Goal: Information Seeking & Learning: Find specific fact

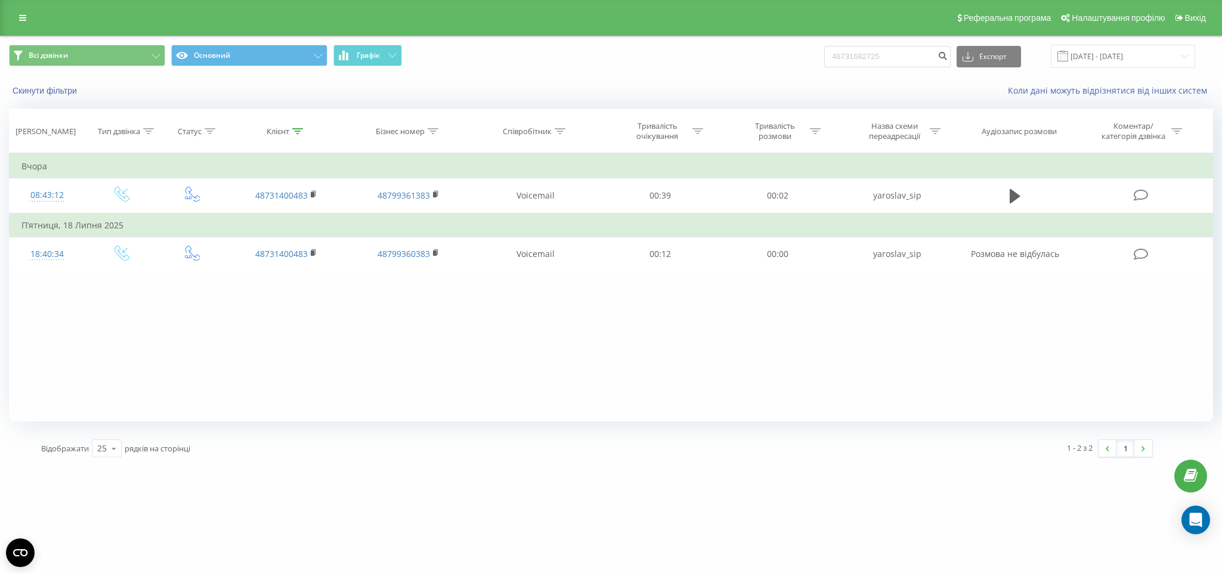
type input "48731682725"
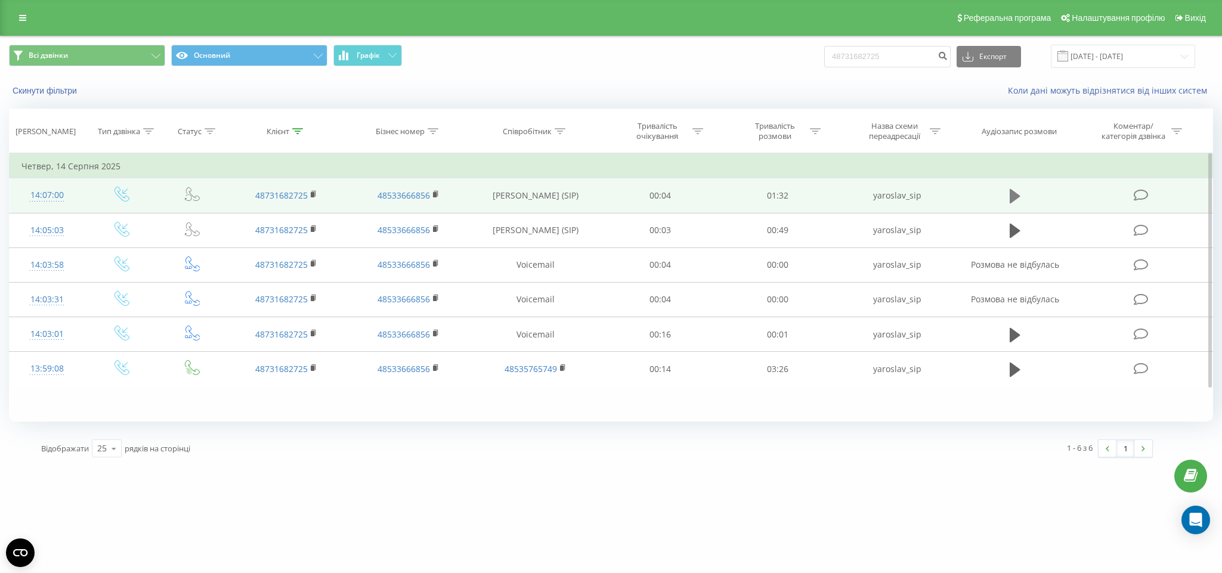
click at [1009, 193] on icon at bounding box center [1014, 196] width 11 height 14
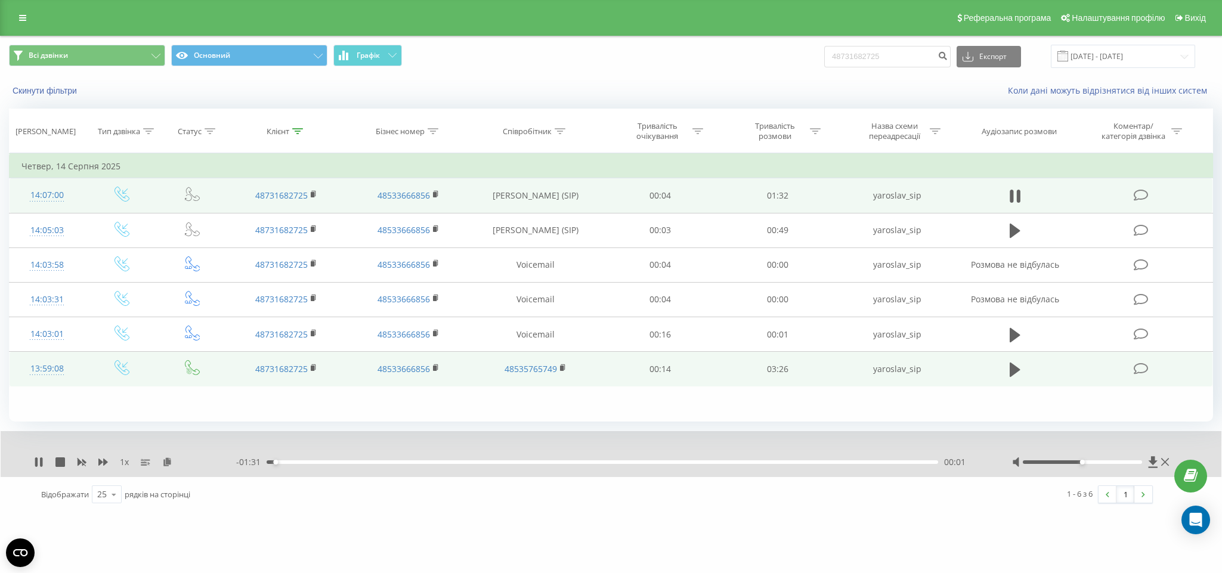
click at [1016, 374] on icon at bounding box center [1014, 369] width 11 height 14
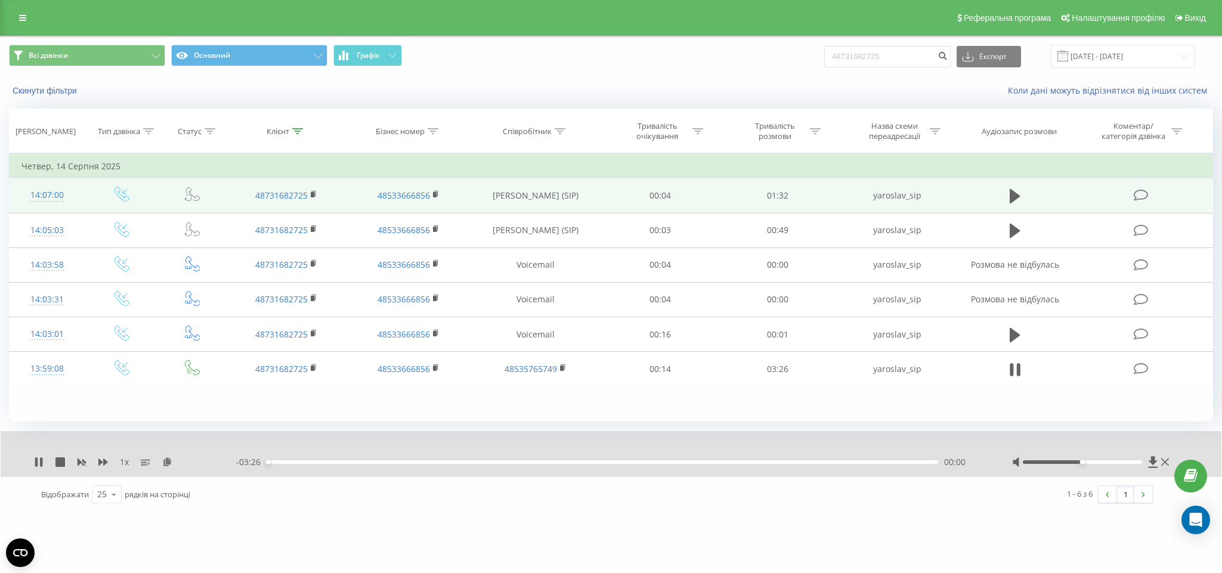
click at [1118, 461] on div at bounding box center [1081, 462] width 119 height 4
drag, startPoint x: 1129, startPoint y: 462, endPoint x: 948, endPoint y: 534, distance: 193.7
click at [1127, 464] on div at bounding box center [1081, 462] width 119 height 4
click at [38, 460] on icon at bounding box center [36, 462] width 2 height 10
click at [1175, 66] on input "19.05.2025 - 19.08.2025" at bounding box center [1122, 56] width 144 height 23
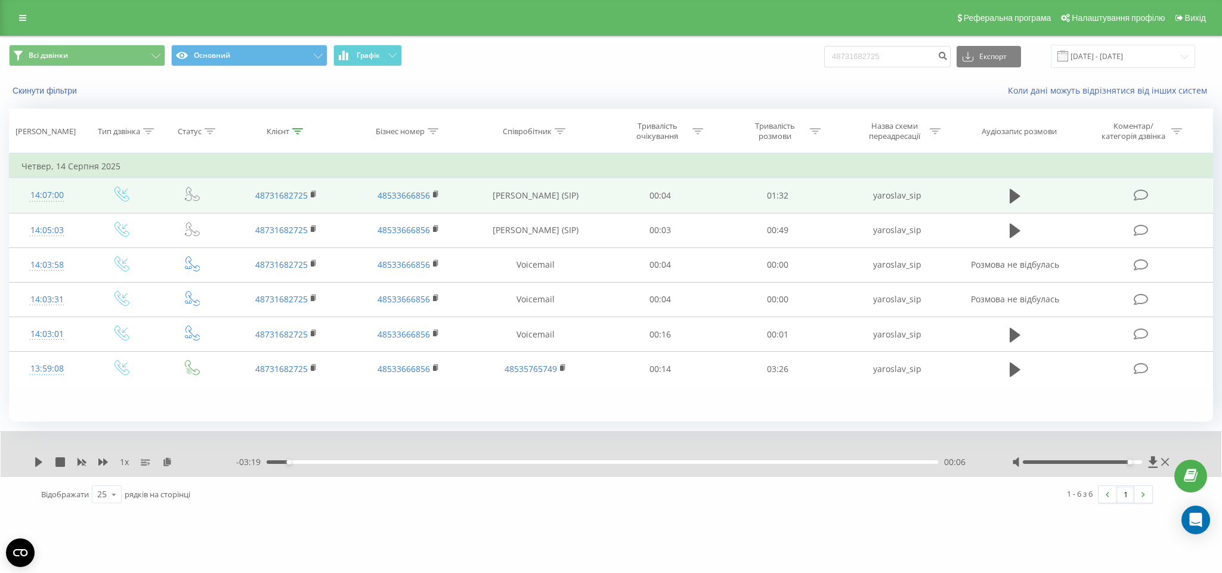
click at [701, 104] on div "Скинути фільтри Коли дані можуть відрізнятися вiд інших систем" at bounding box center [611, 90] width 1220 height 29
click at [34, 61] on button "Всі дзвінки" at bounding box center [87, 55] width 156 height 21
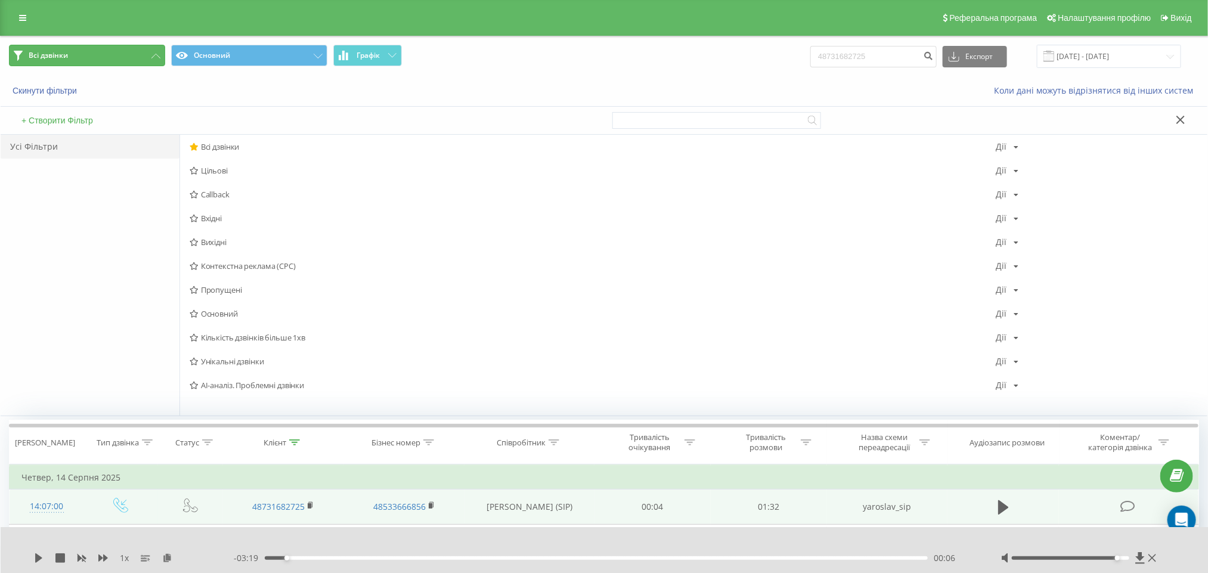
click at [80, 54] on button "Всі дзвінки" at bounding box center [87, 55] width 156 height 21
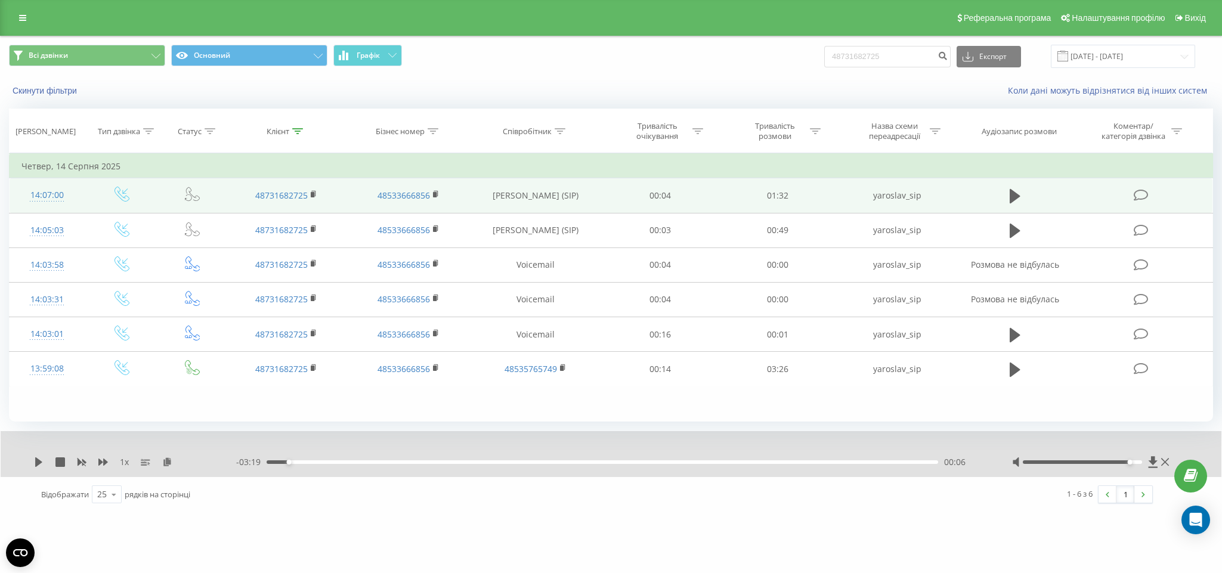
click at [13, 30] on div "Реферальна програма Налаштування профілю Вихід" at bounding box center [611, 18] width 1222 height 36
click at [27, 10] on link at bounding box center [22, 18] width 21 height 17
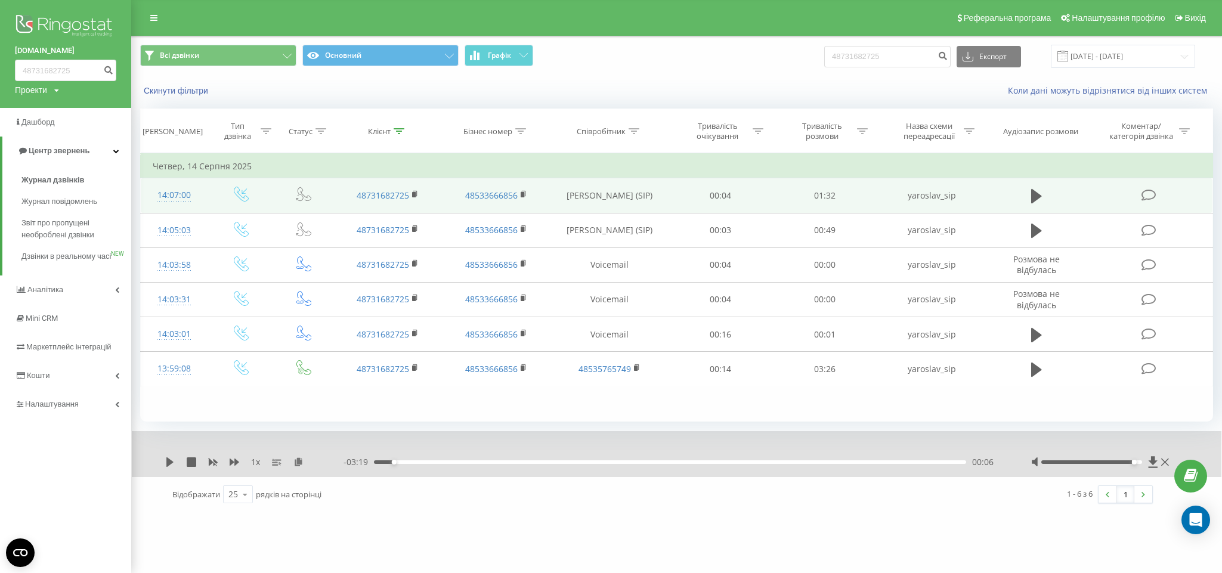
click at [64, 14] on img at bounding box center [65, 27] width 101 height 30
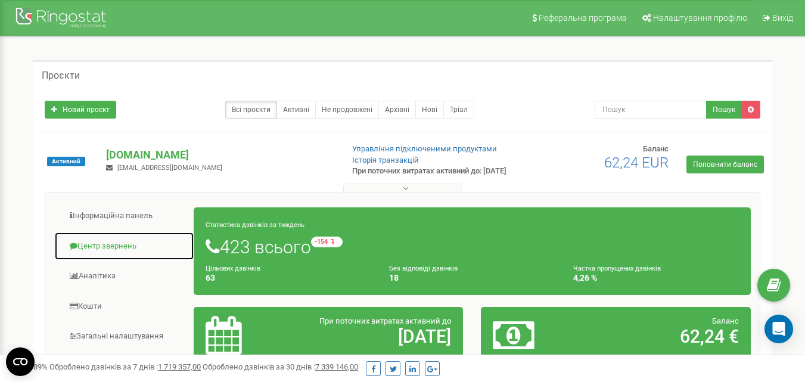
click at [122, 246] on link "Центр звернень" at bounding box center [124, 246] width 140 height 29
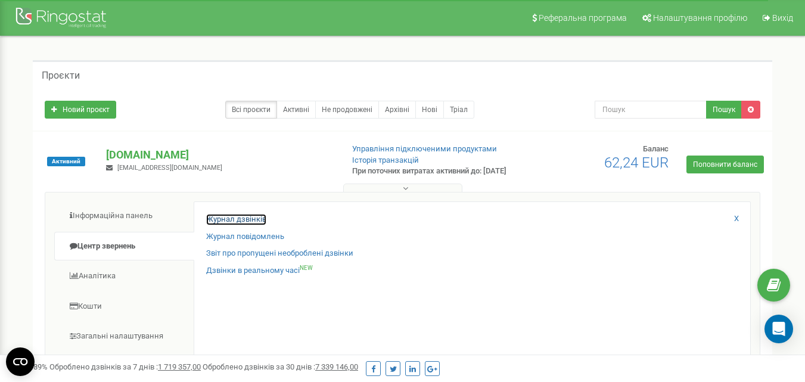
click at [235, 225] on link "Журнал дзвінків" at bounding box center [236, 219] width 60 height 11
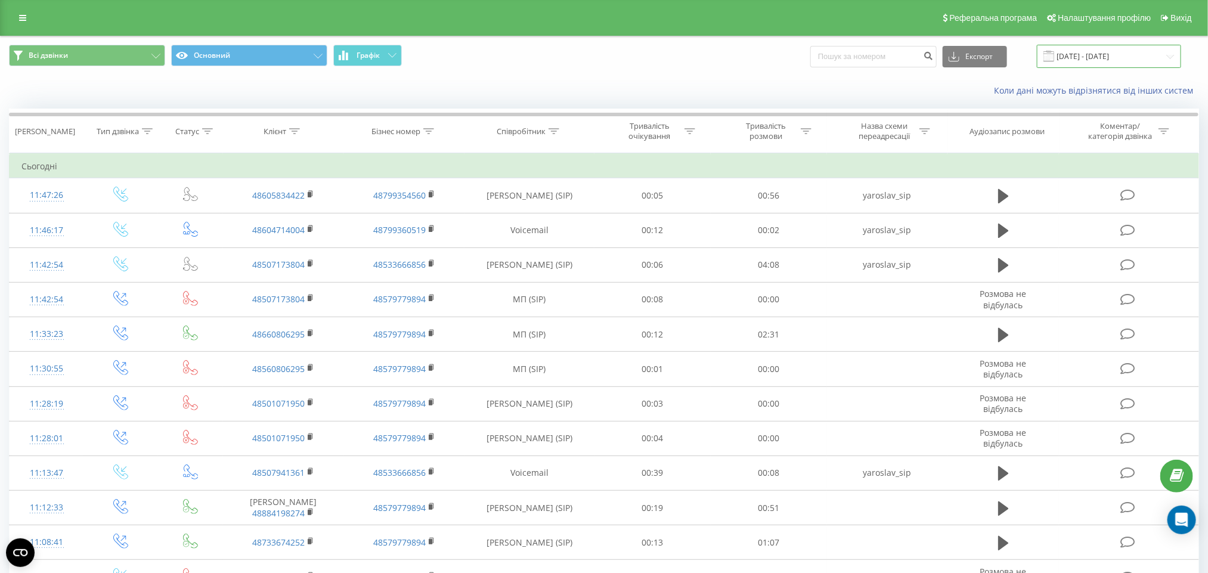
click at [1145, 52] on input "19.07.2025 - 19.08.2025" at bounding box center [1109, 56] width 144 height 23
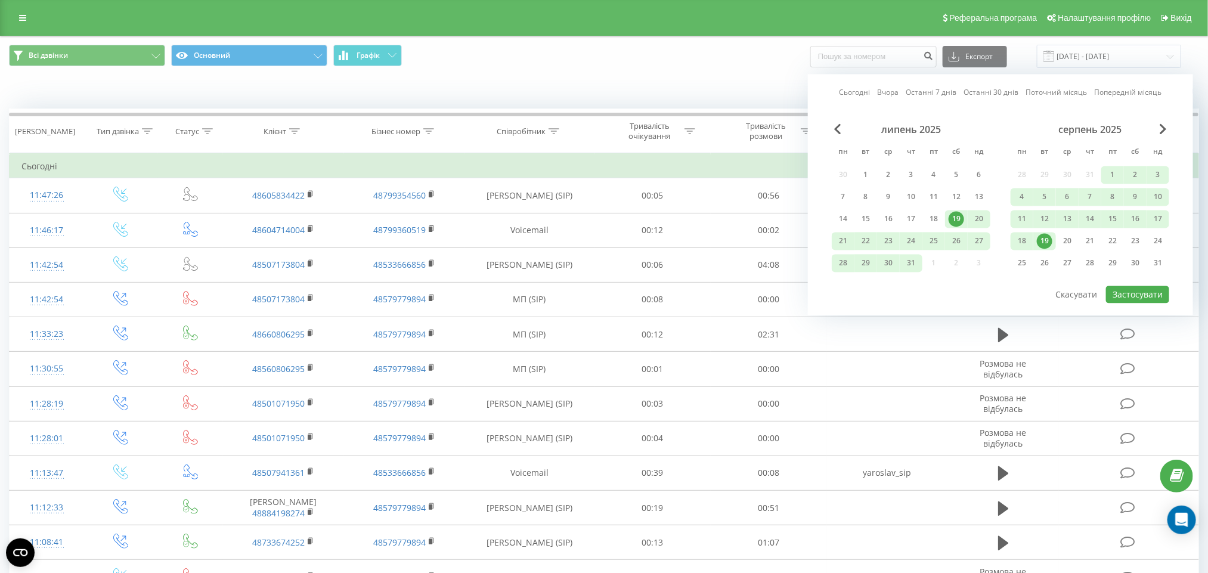
click at [1038, 236] on div "19" at bounding box center [1044, 241] width 15 height 15
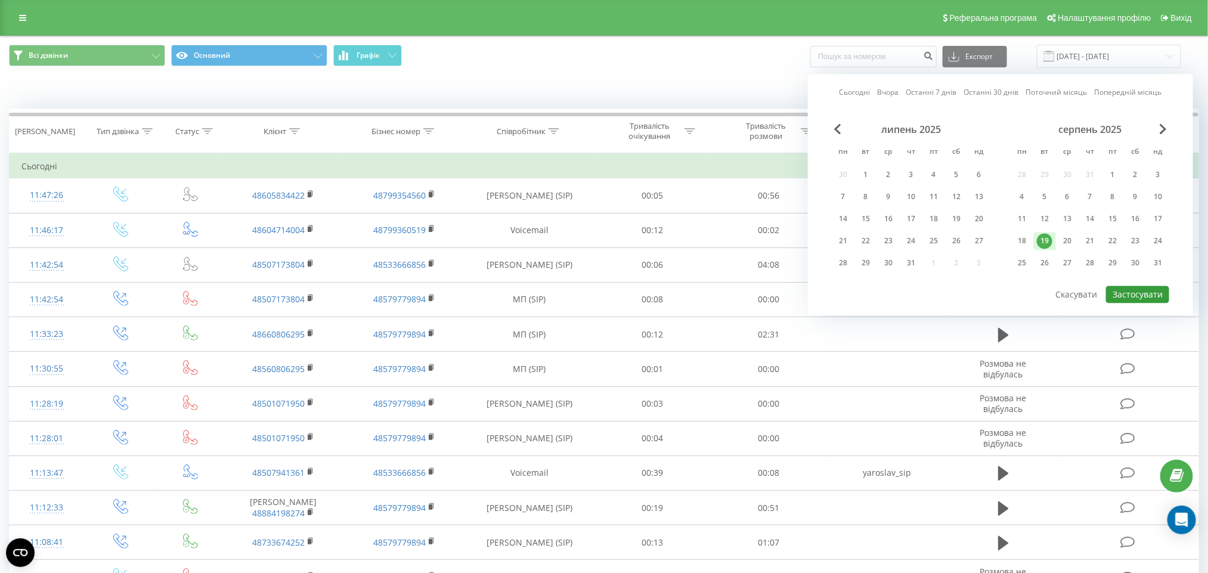
click at [1134, 292] on button "Застосувати" at bounding box center [1137, 294] width 63 height 17
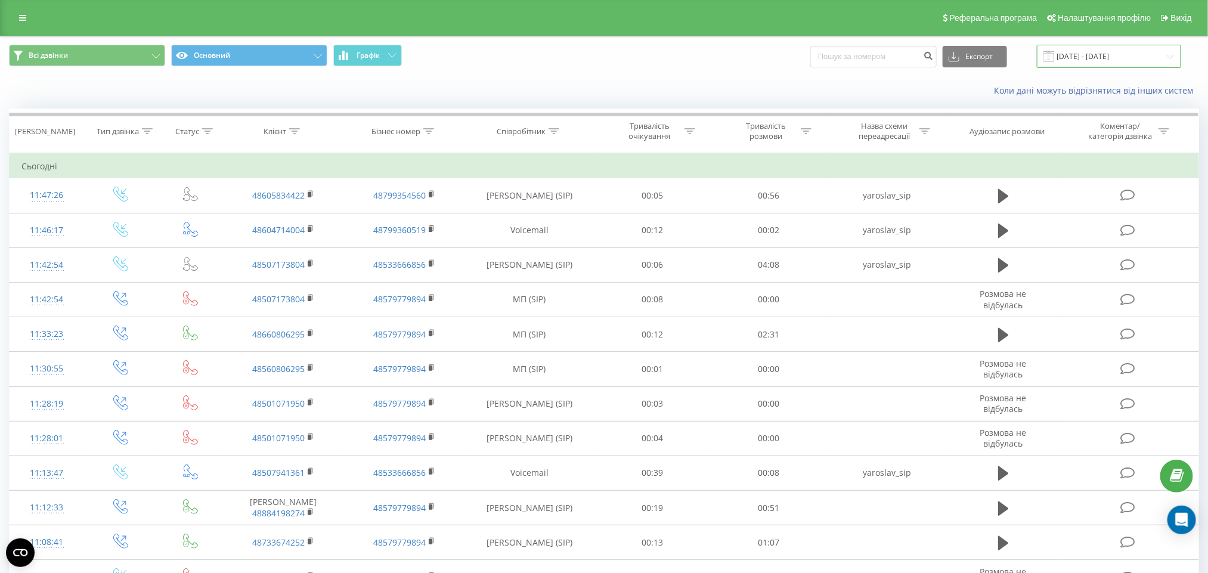
click at [1075, 55] on input "19.08.2025 - 19.08.2025" at bounding box center [1109, 56] width 144 height 23
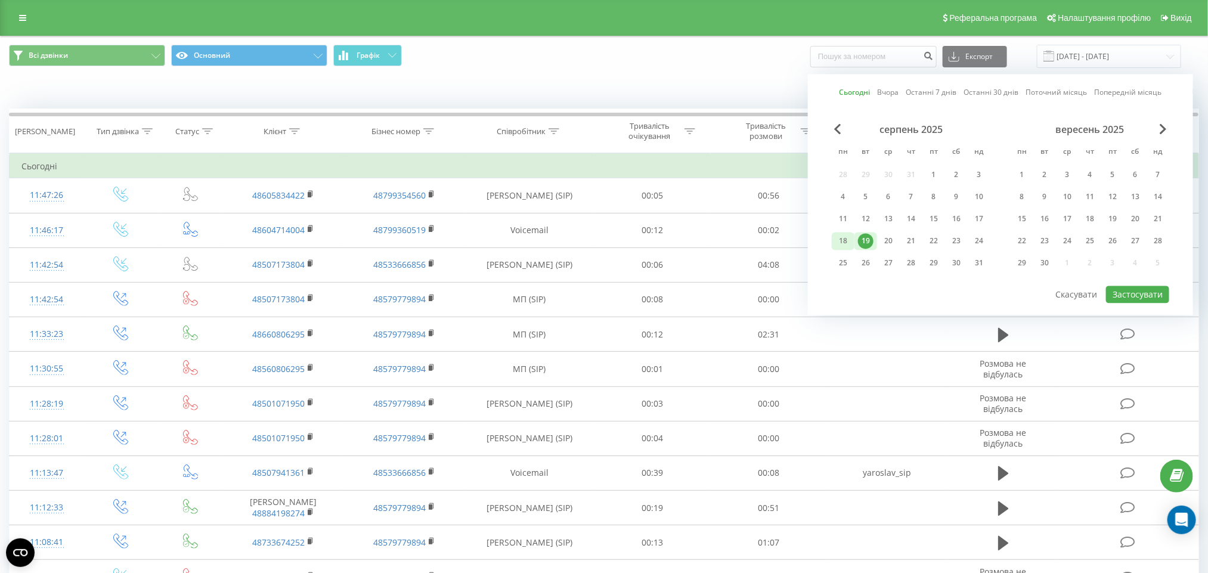
click at [846, 234] on div "18" at bounding box center [842, 241] width 15 height 15
click at [1141, 293] on button "Застосувати" at bounding box center [1137, 294] width 63 height 17
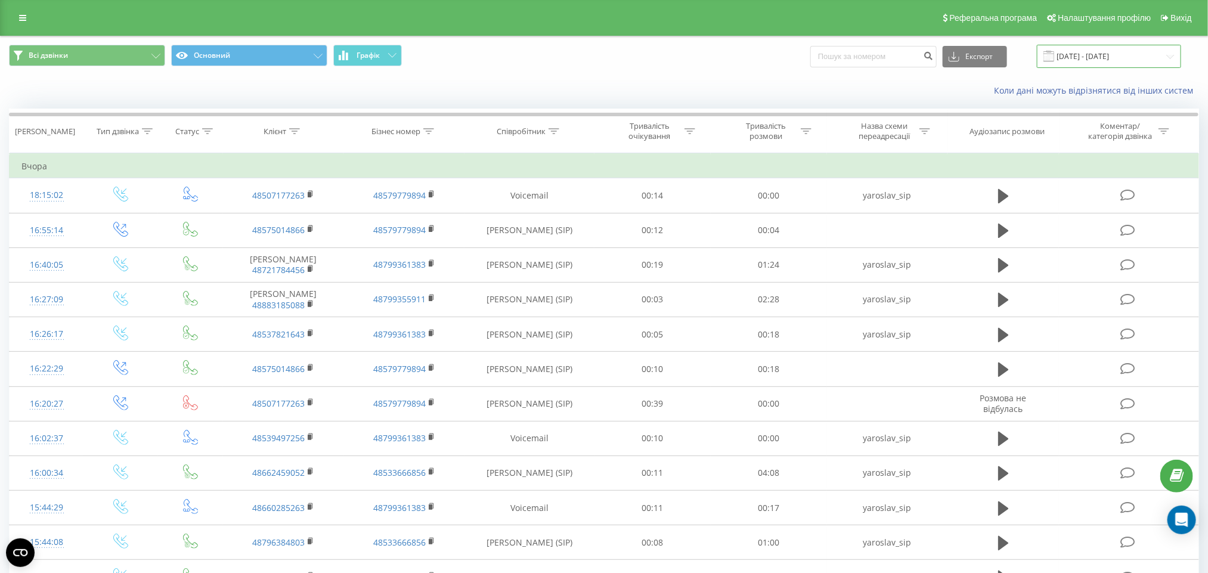
click at [1136, 57] on input "18.08.2025 - 18.08.2025" at bounding box center [1109, 56] width 144 height 23
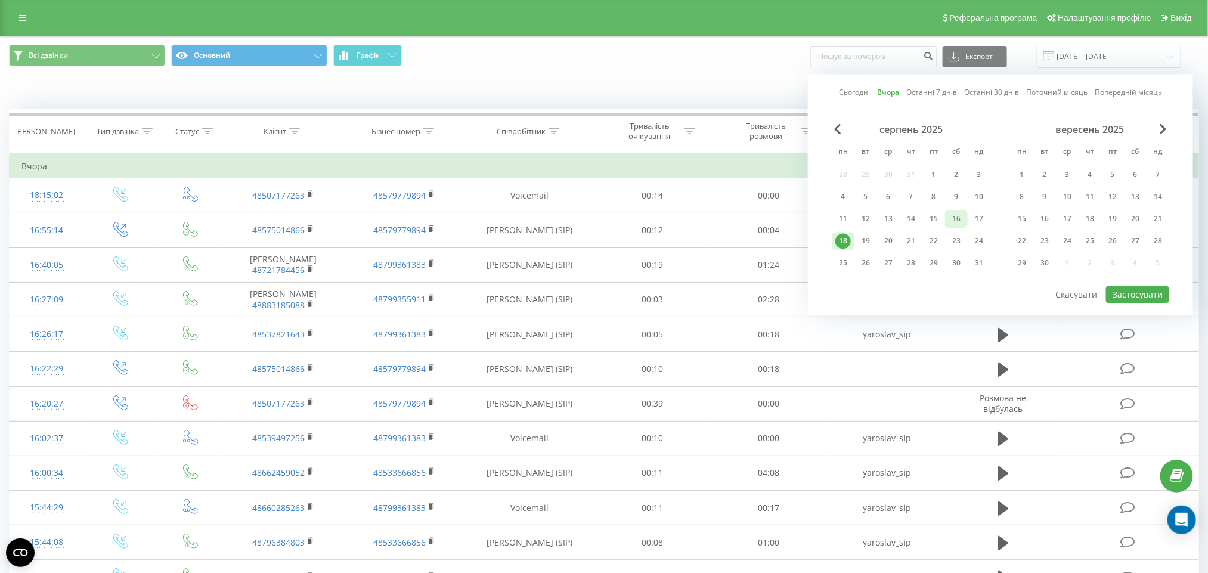
click at [950, 219] on div "16" at bounding box center [955, 219] width 15 height 15
click at [943, 216] on div "15" at bounding box center [933, 219] width 23 height 18
click at [940, 219] on div "15" at bounding box center [933, 219] width 15 height 15
click at [1112, 292] on button "Застосувати" at bounding box center [1137, 294] width 63 height 17
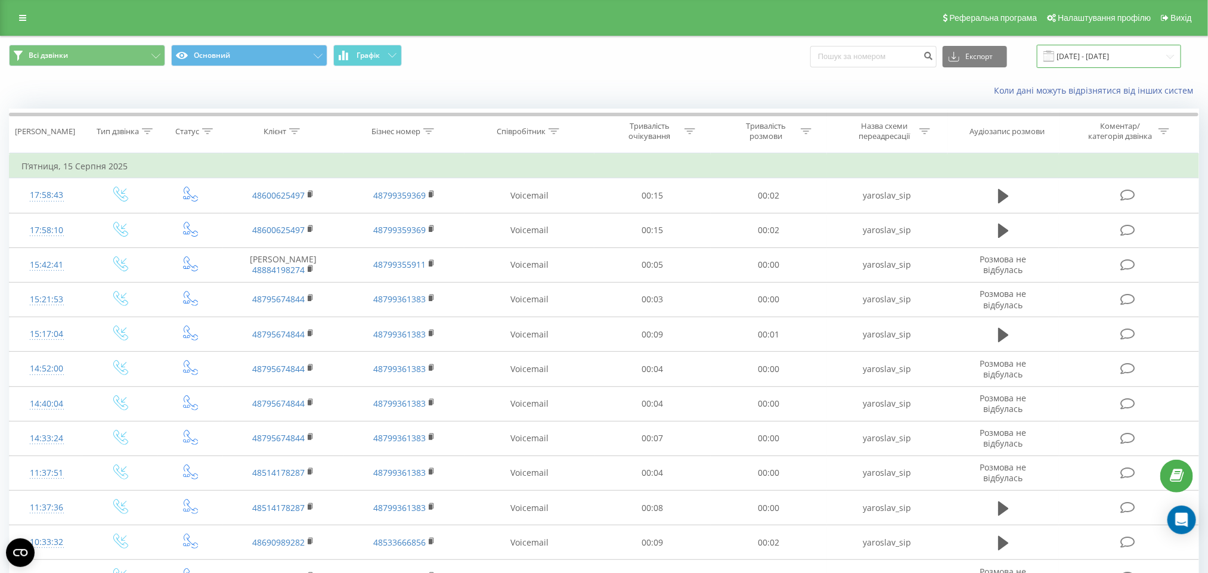
click at [1073, 54] on input "15.08.2025 - 15.08.2025" at bounding box center [1109, 56] width 144 height 23
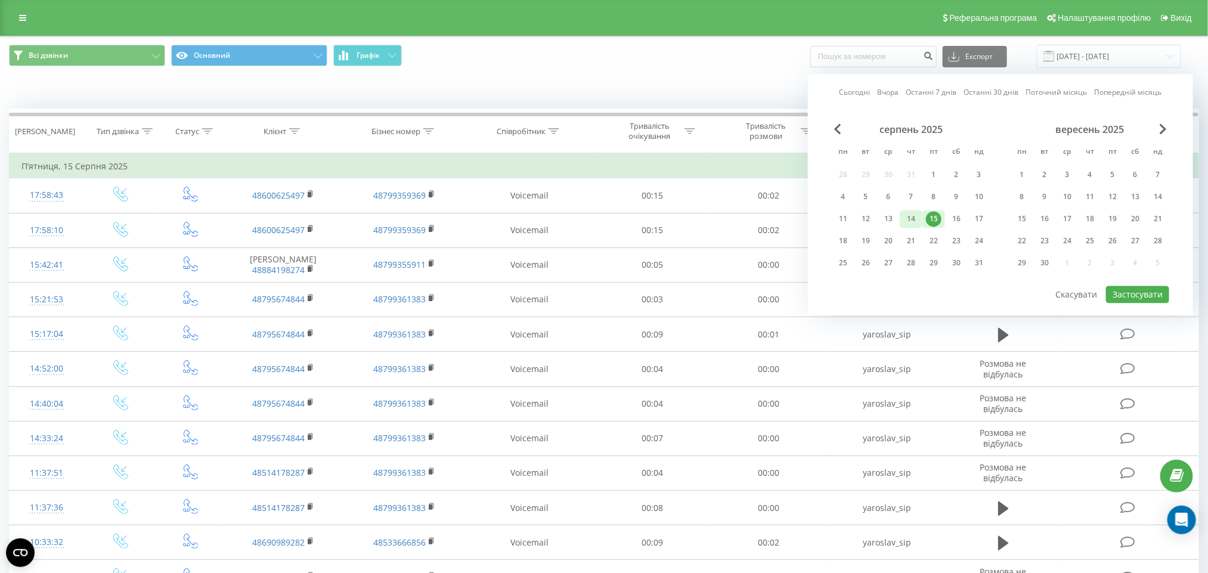
click at [914, 212] on div "14" at bounding box center [910, 219] width 15 height 15
click at [1160, 289] on button "Застосувати" at bounding box center [1137, 294] width 63 height 17
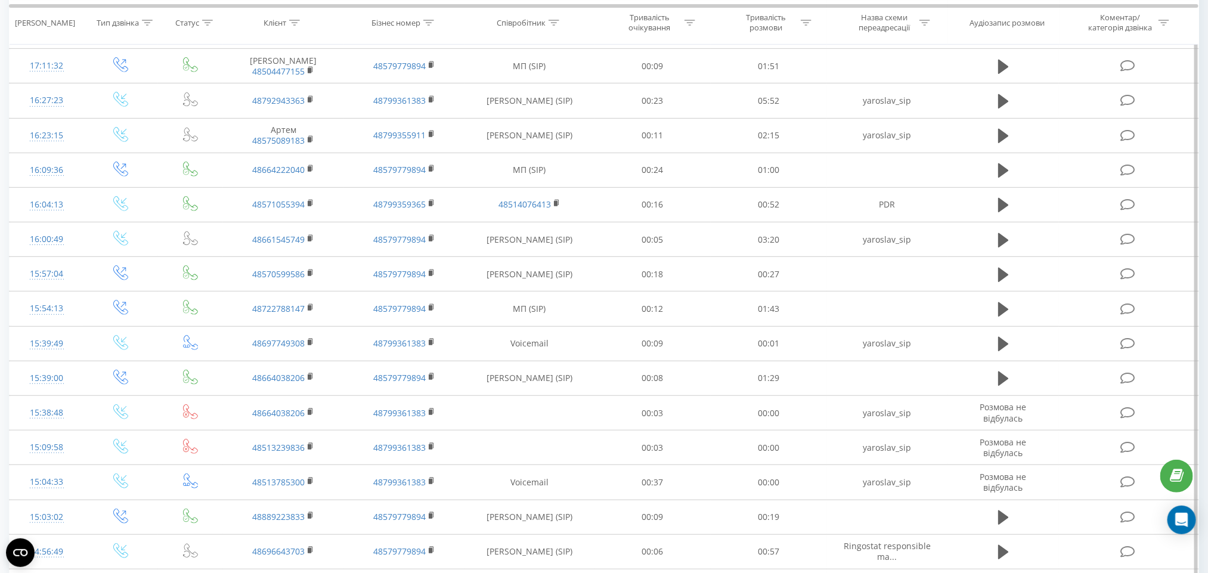
scroll to position [526, 0]
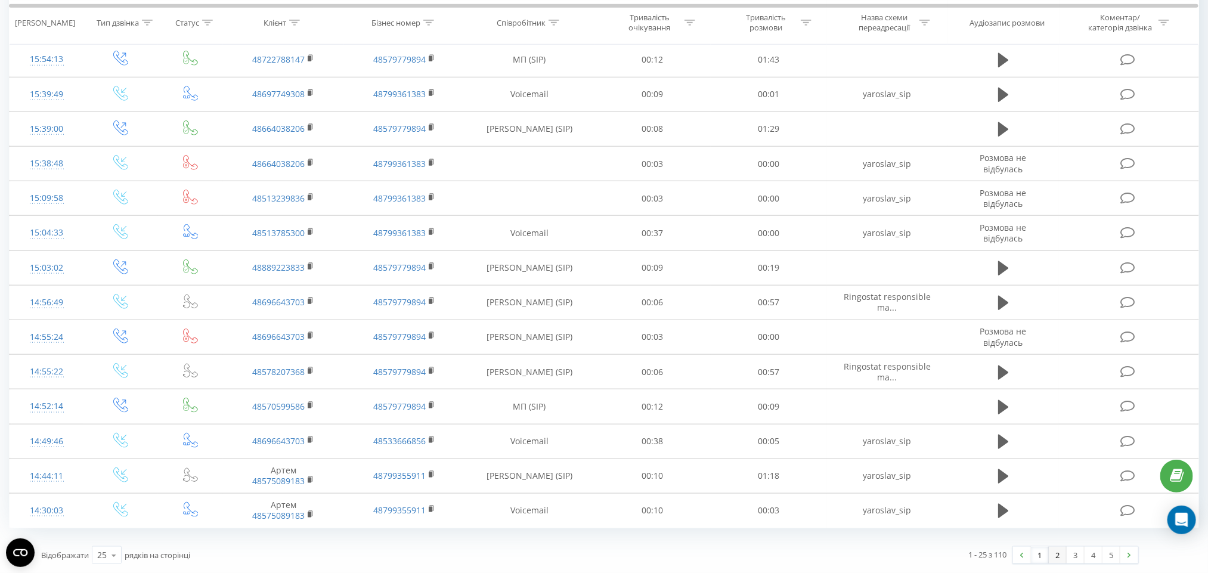
click at [1054, 553] on link "2" at bounding box center [1058, 555] width 18 height 17
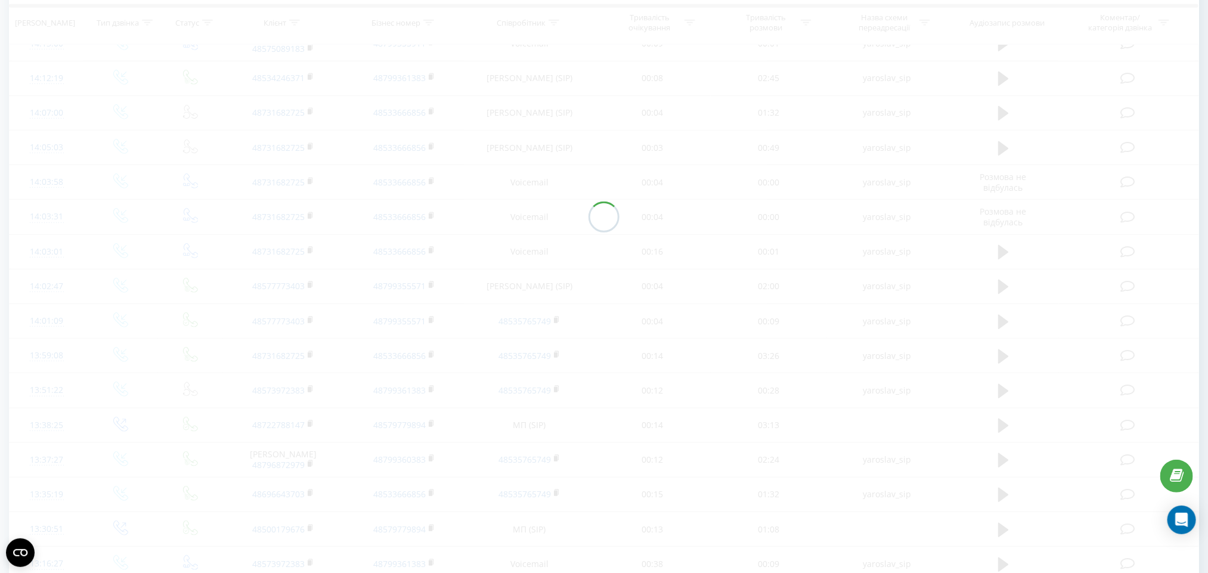
scroll to position [526, 0]
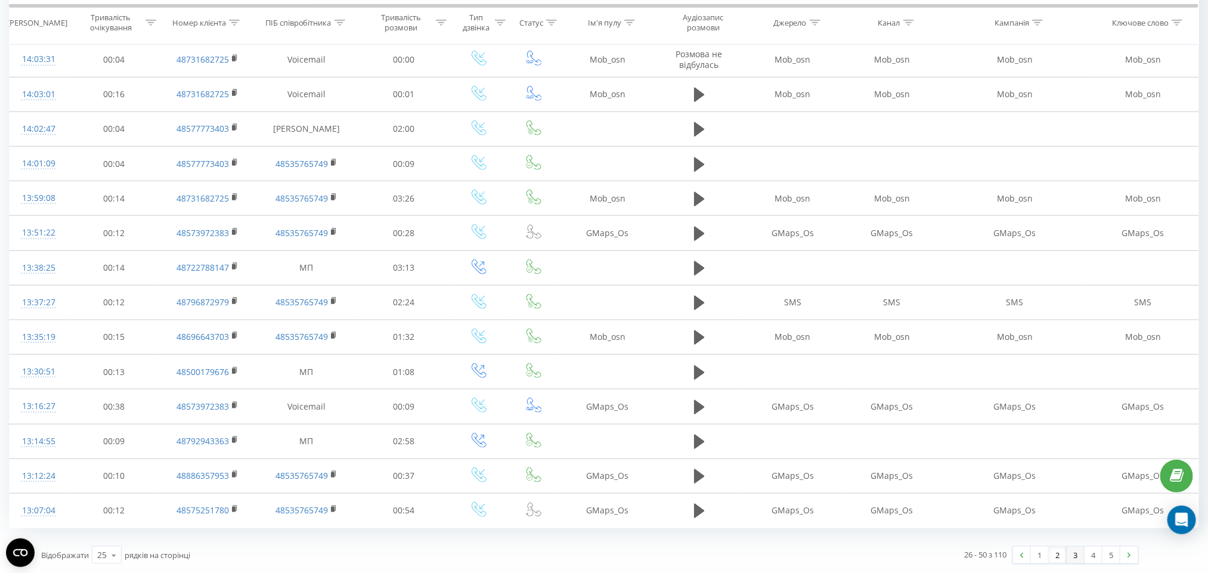
click at [1073, 551] on link "3" at bounding box center [1076, 555] width 18 height 17
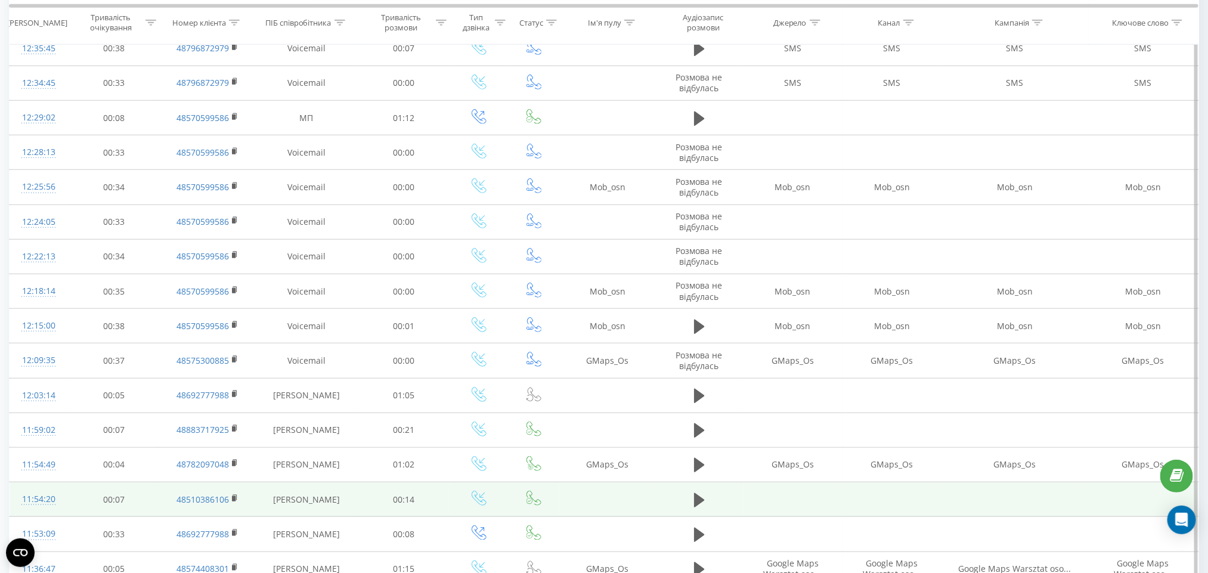
scroll to position [526, 0]
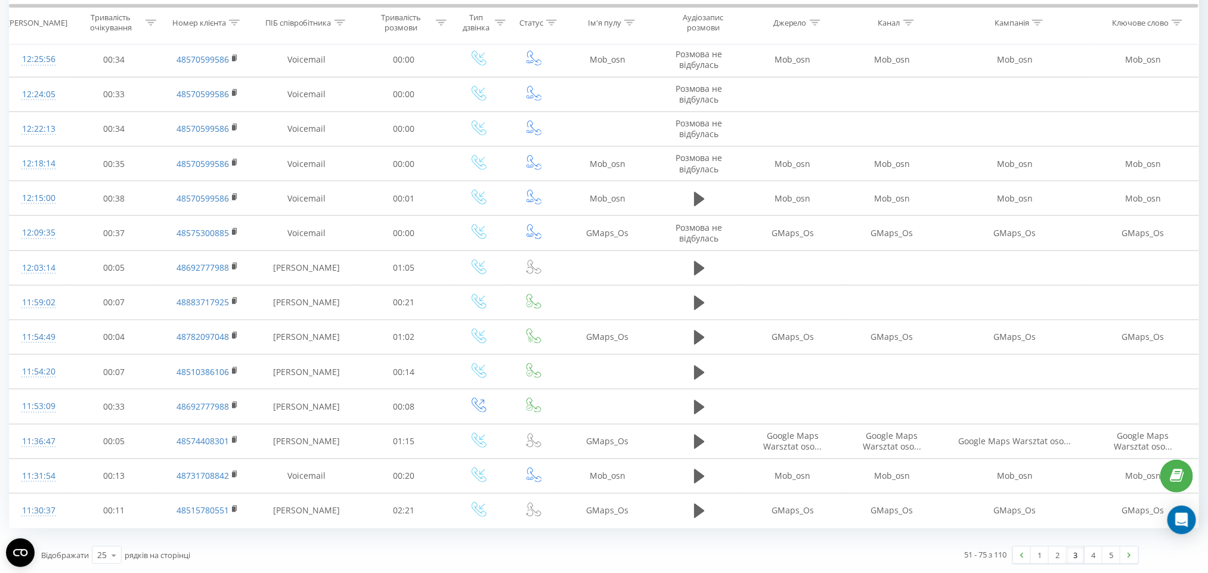
click at [1093, 554] on link "4" at bounding box center [1093, 555] width 18 height 17
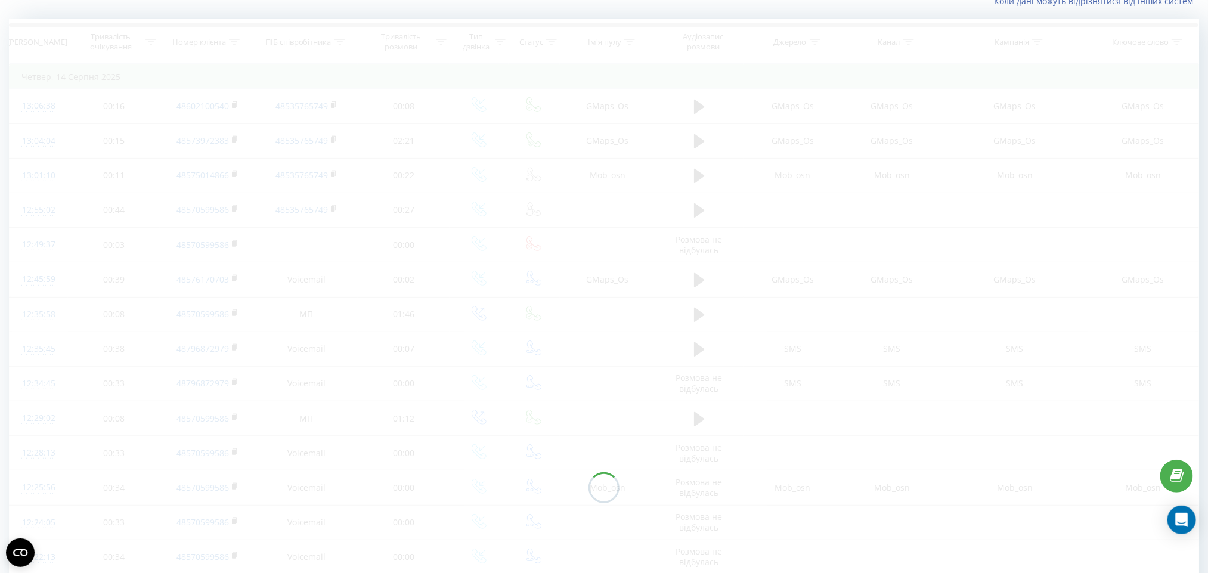
scroll to position [79, 0]
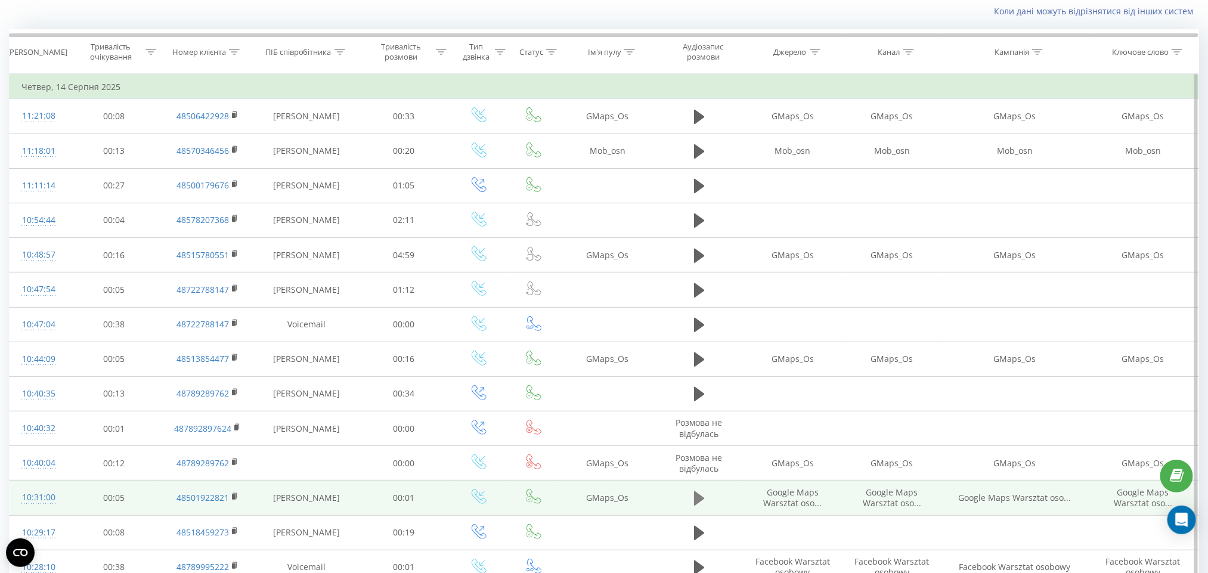
click at [690, 500] on button at bounding box center [699, 498] width 18 height 18
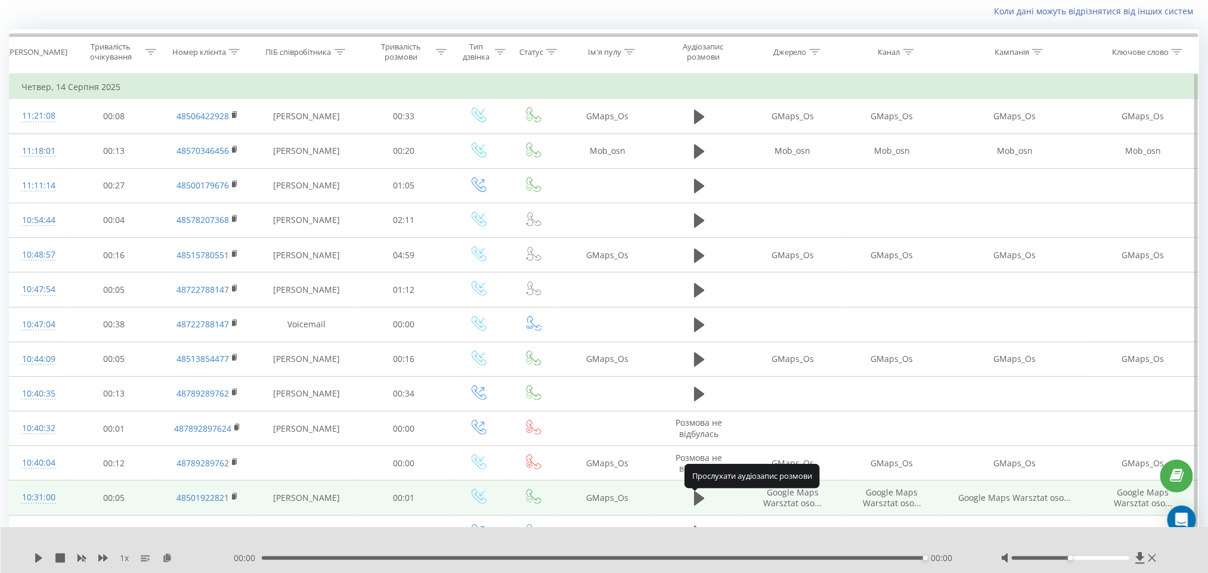
click at [695, 506] on icon at bounding box center [699, 498] width 11 height 14
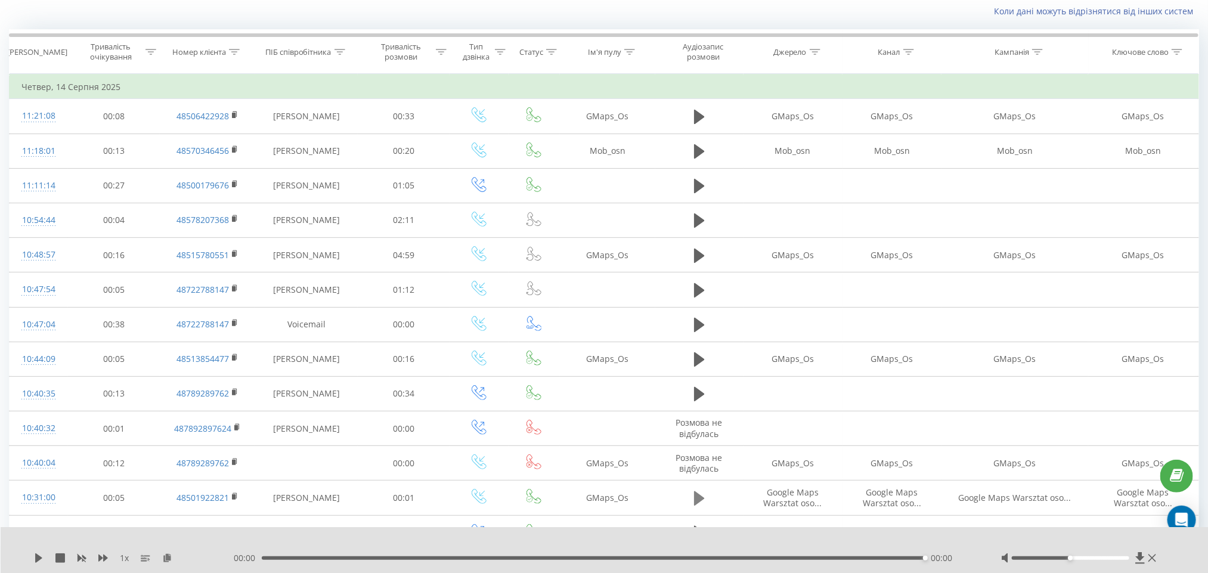
drag, startPoint x: 710, startPoint y: 492, endPoint x: 697, endPoint y: 503, distance: 16.5
click at [707, 494] on td at bounding box center [699, 497] width 88 height 35
click at [693, 503] on button at bounding box center [699, 498] width 18 height 18
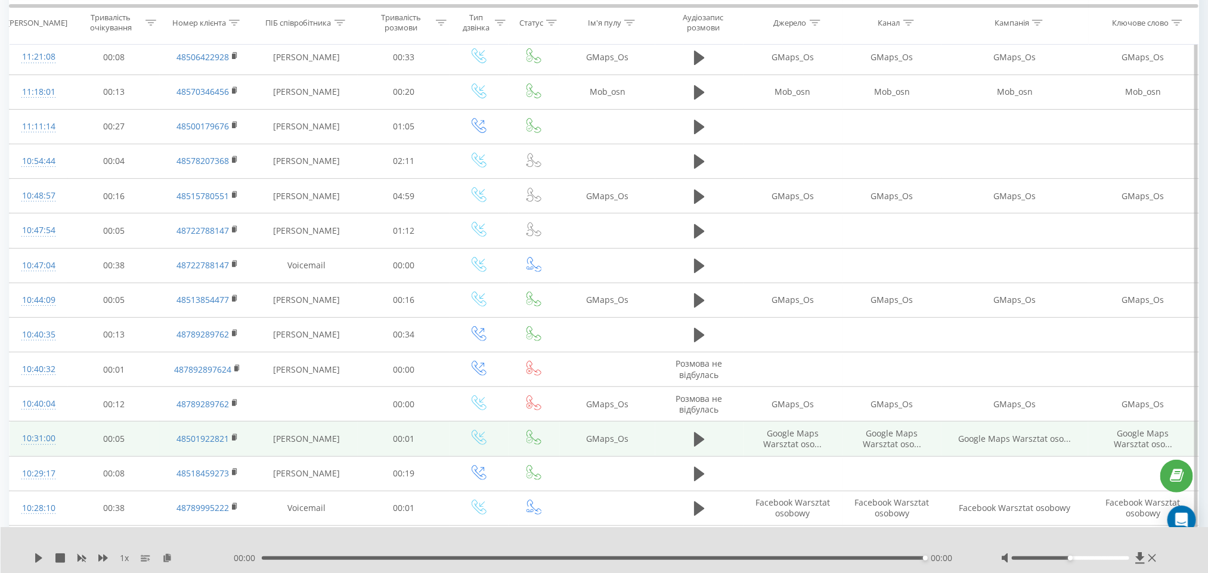
scroll to position [169, 0]
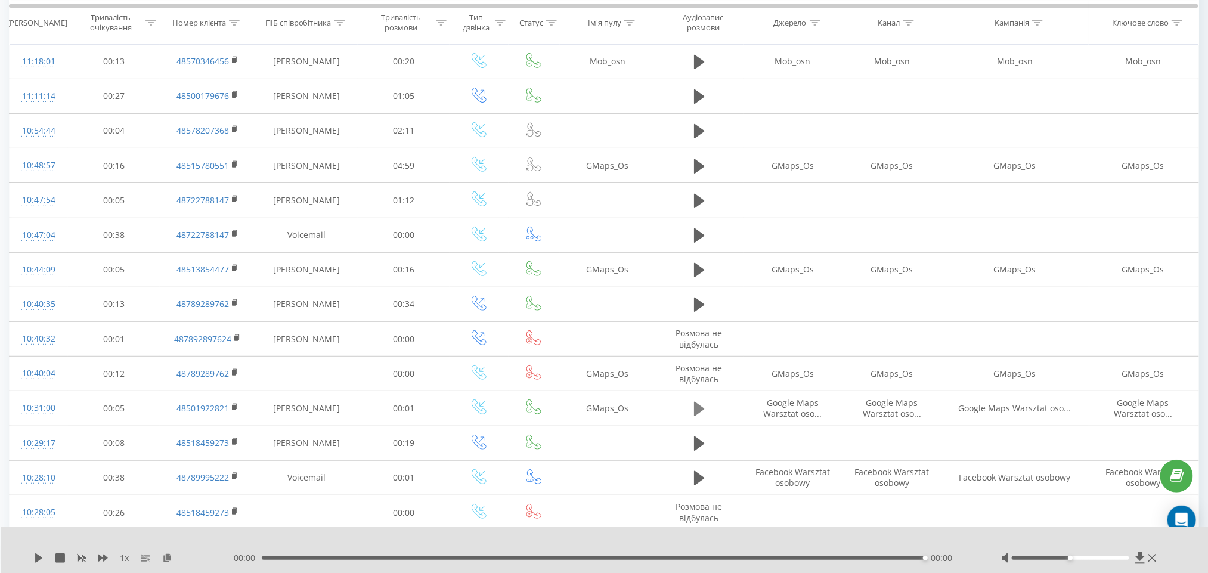
click at [697, 410] on icon at bounding box center [699, 409] width 11 height 14
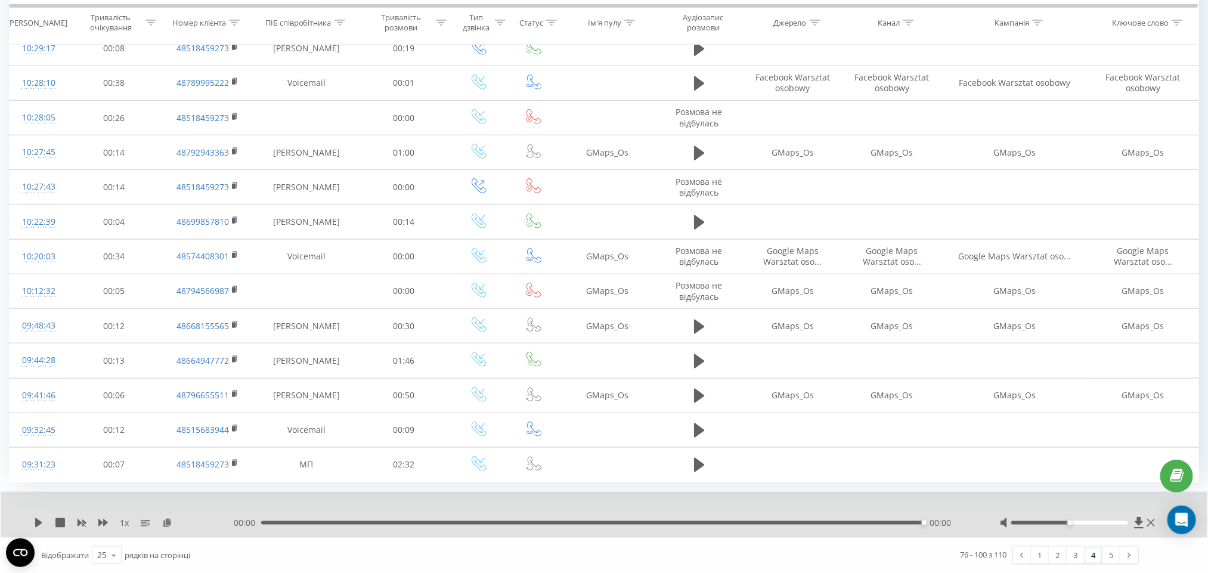
scroll to position [571, 0]
click at [1117, 549] on link "5" at bounding box center [1111, 555] width 18 height 17
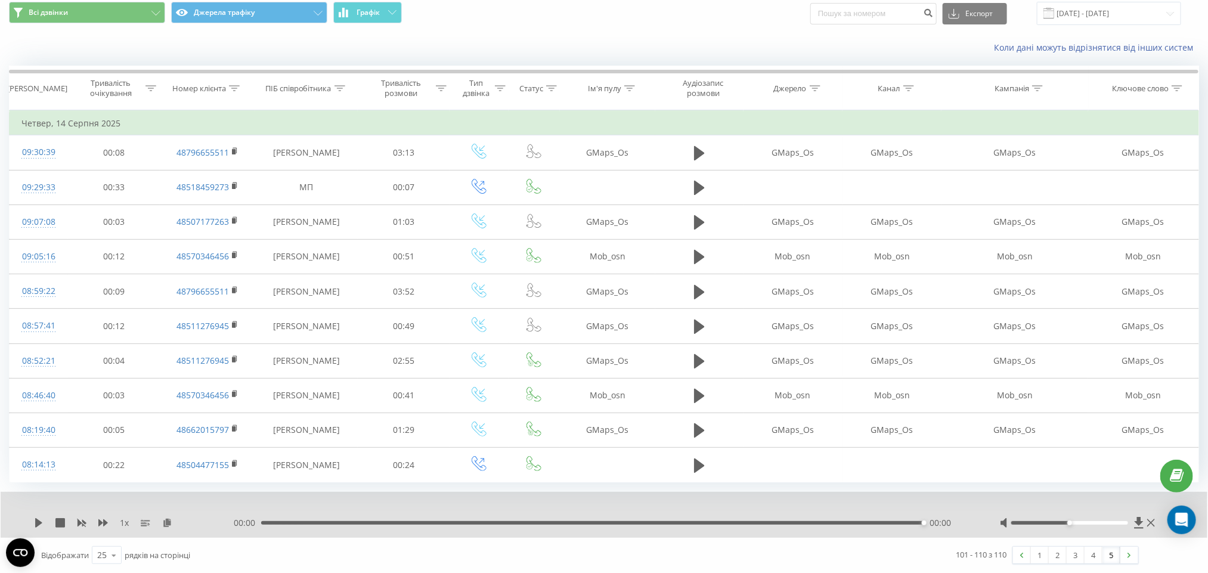
scroll to position [1, 0]
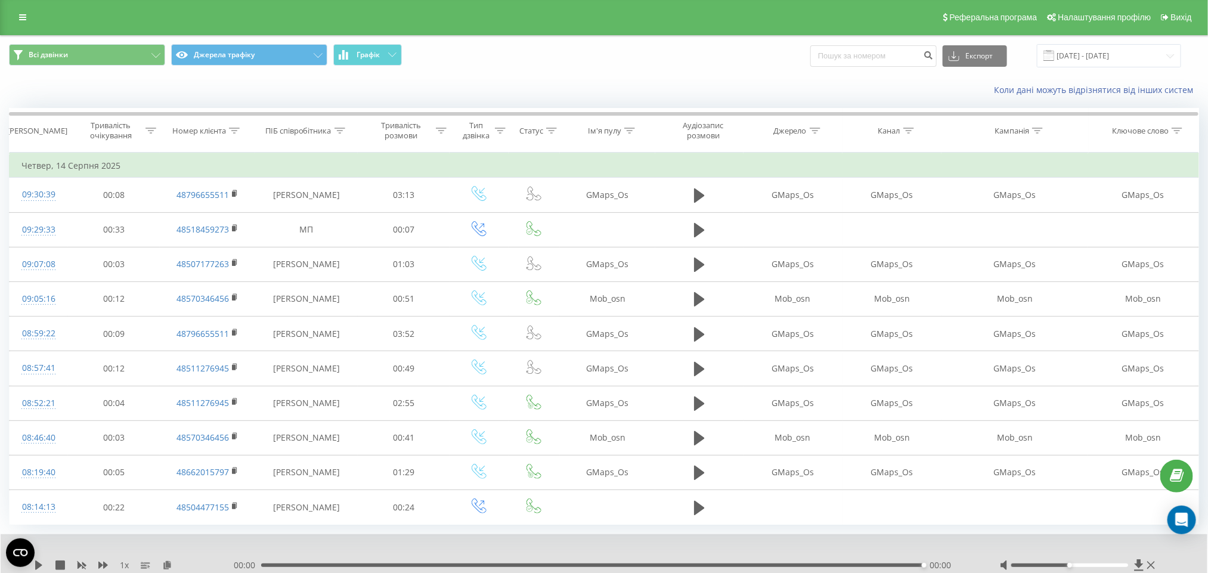
click at [1086, 79] on div "Коли дані можуть відрізнятися вiд інших систем" at bounding box center [604, 90] width 1207 height 29
click at [1103, 66] on input "14.08.2025 - 14.08.2025" at bounding box center [1109, 55] width 144 height 23
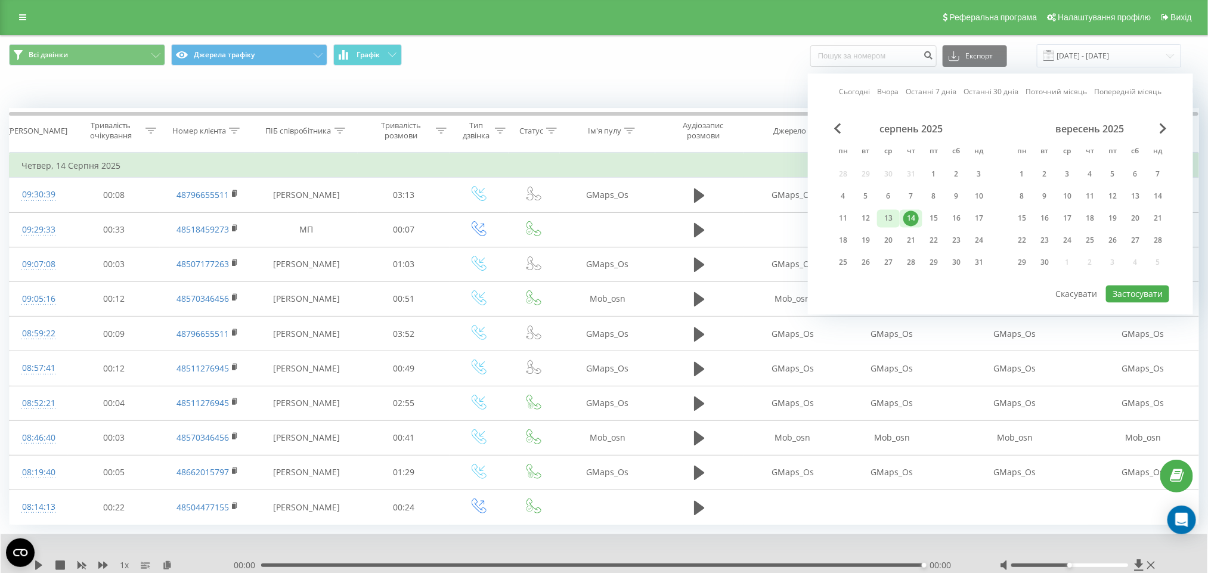
click at [894, 213] on div "13" at bounding box center [888, 218] width 15 height 15
click at [1141, 292] on button "Застосувати" at bounding box center [1137, 294] width 63 height 17
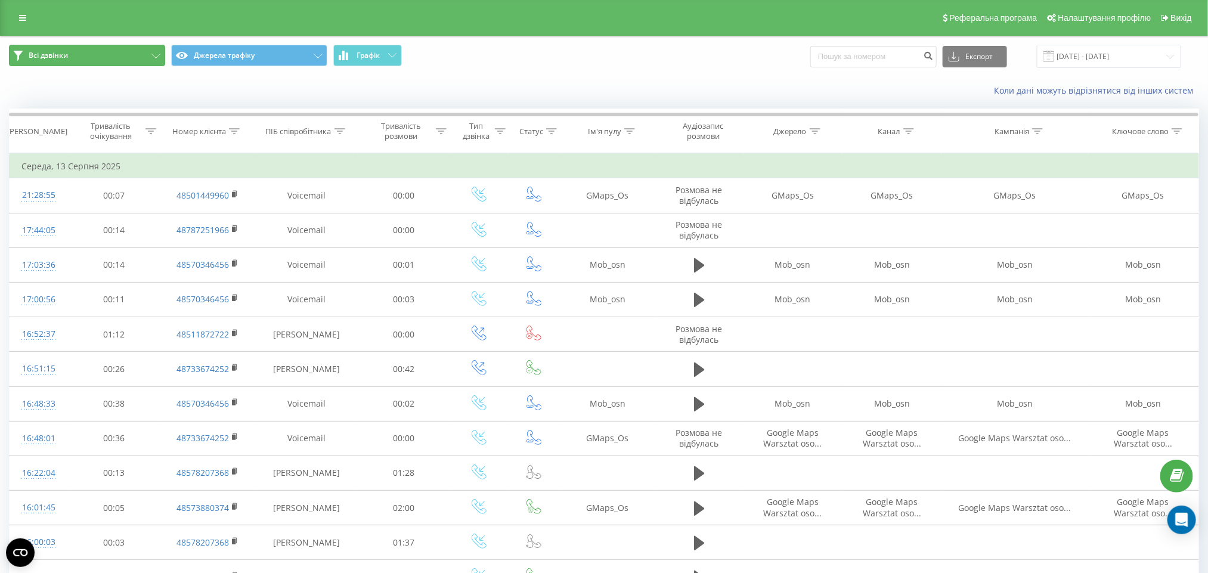
click at [113, 56] on button "Всі дзвінки" at bounding box center [87, 55] width 156 height 21
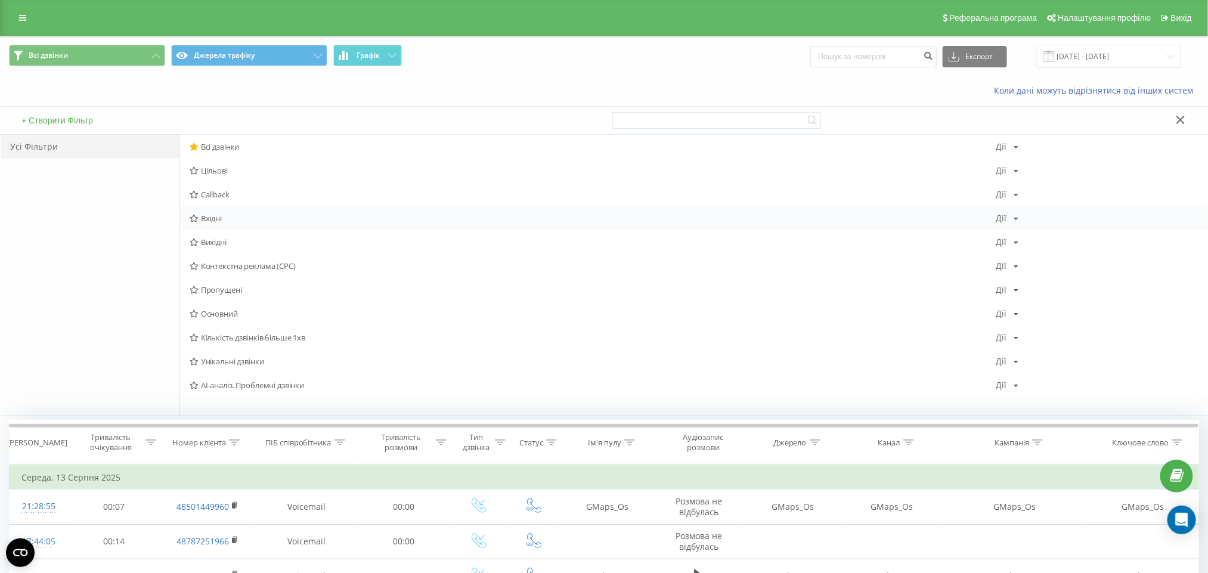
click at [206, 220] on span "Вхідні" at bounding box center [593, 218] width 807 height 8
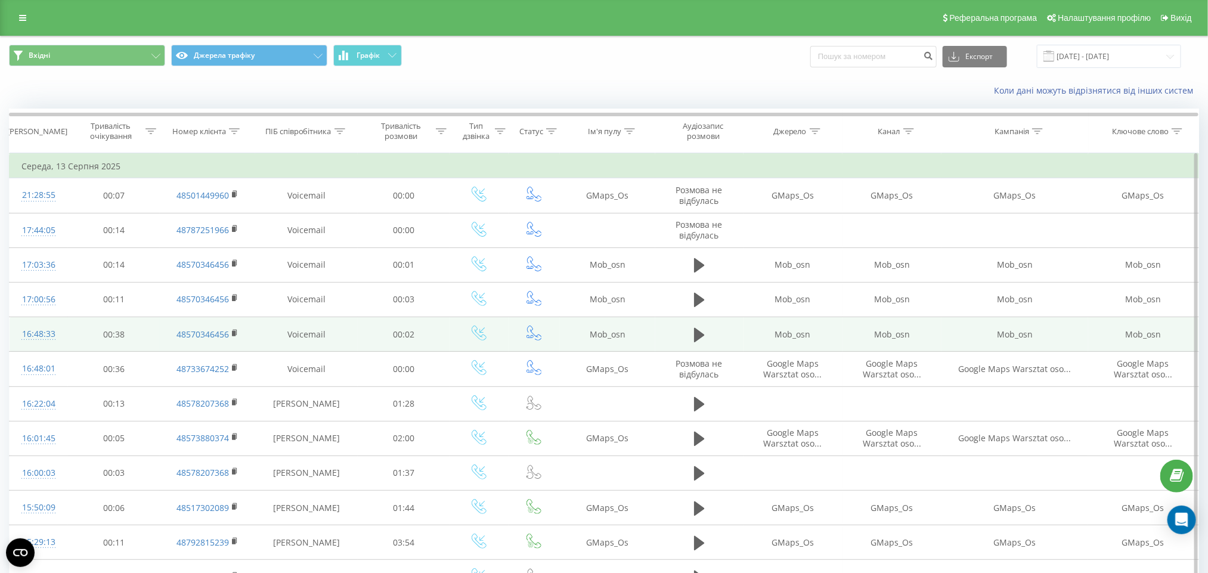
scroll to position [526, 0]
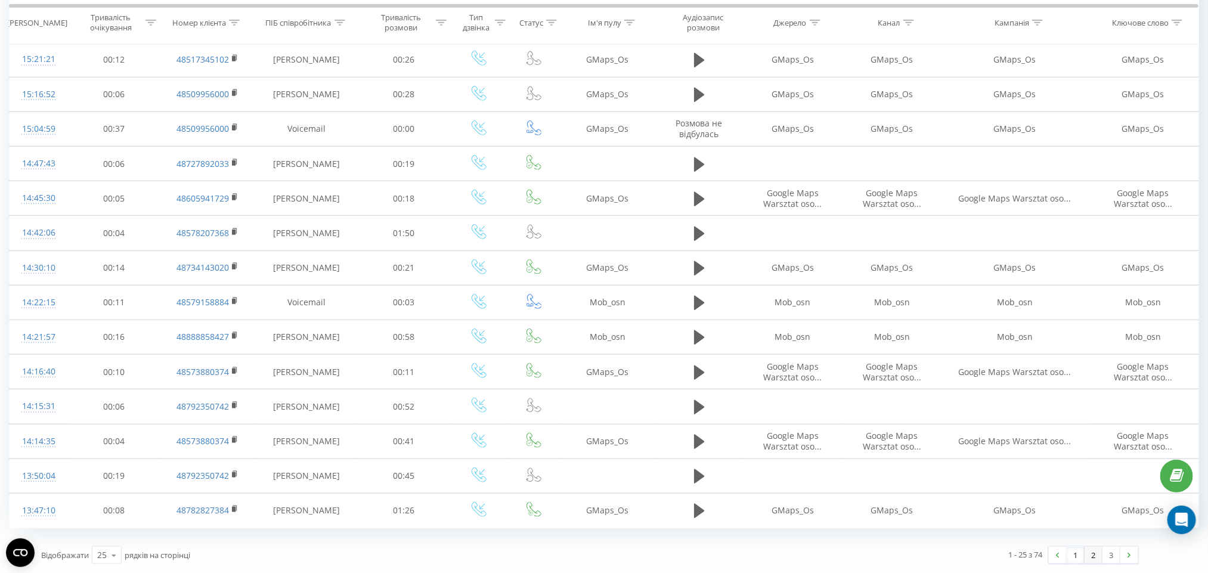
click at [1091, 549] on link "2" at bounding box center [1093, 555] width 18 height 17
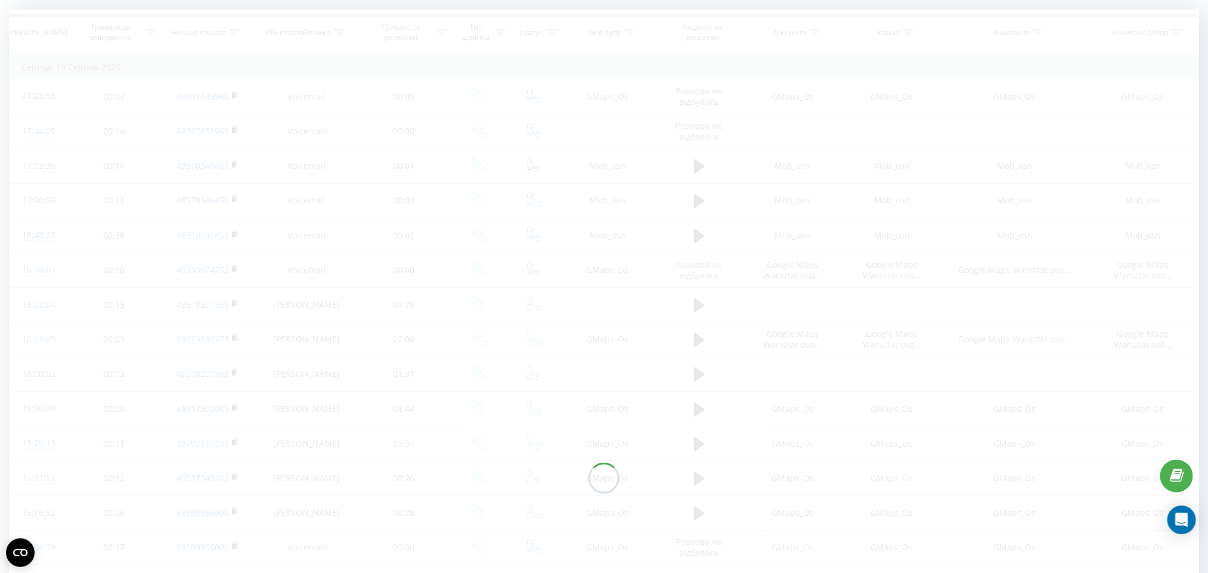
scroll to position [79, 0]
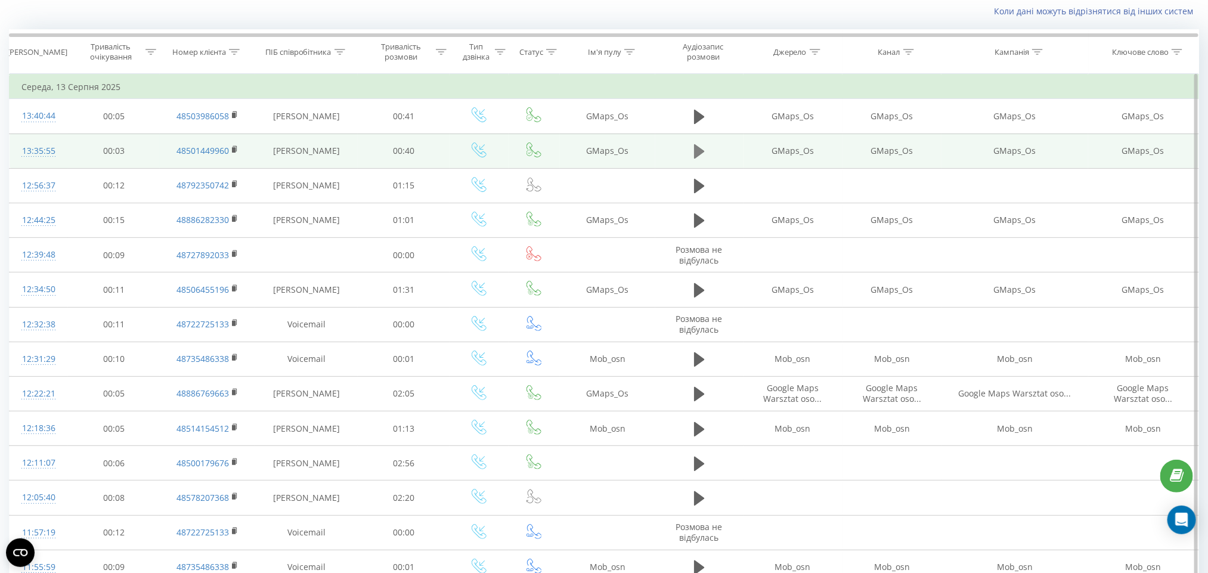
click at [701, 153] on icon at bounding box center [699, 151] width 11 height 14
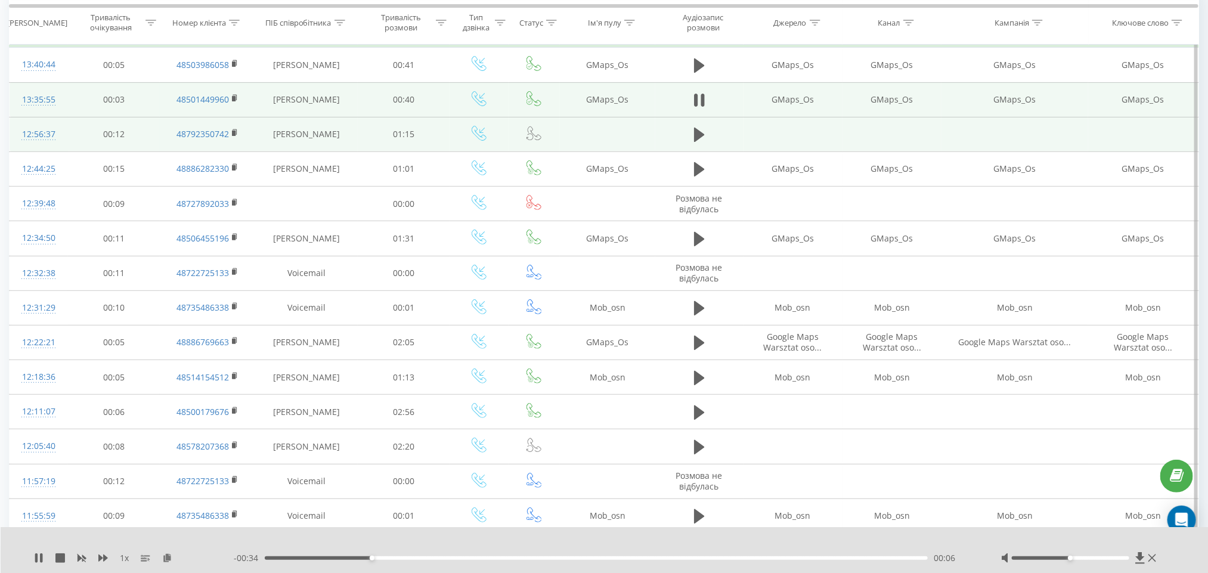
scroll to position [0, 0]
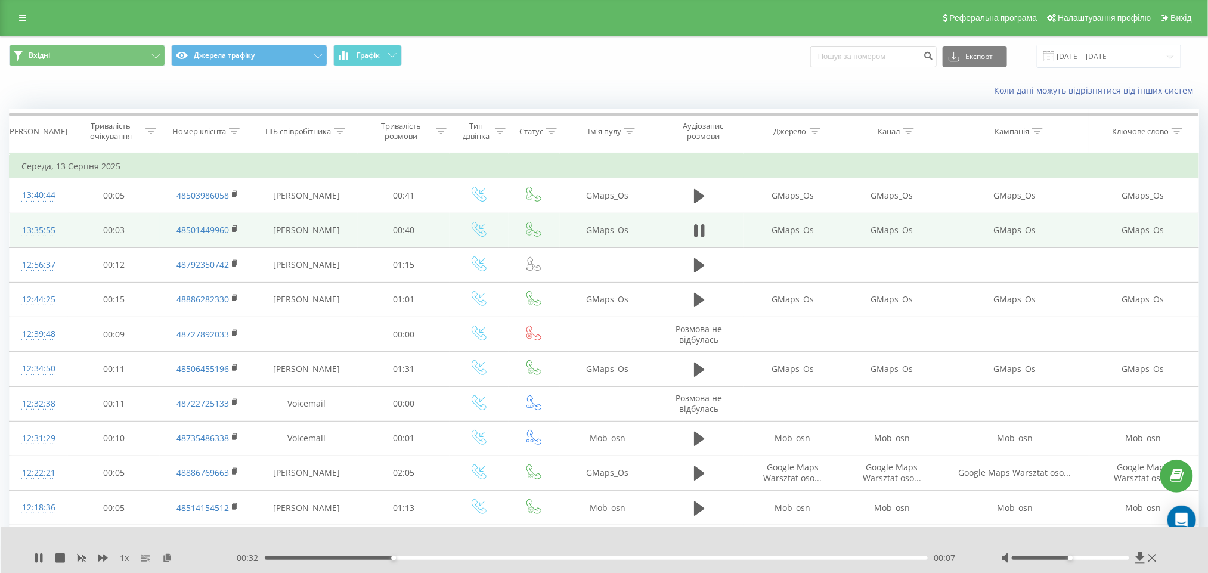
click at [540, 553] on div "- 00:32 00:07 00:07" at bounding box center [602, 558] width 737 height 12
click at [542, 556] on div "00:08" at bounding box center [597, 558] width 664 height 4
click at [707, 237] on button at bounding box center [699, 231] width 18 height 18
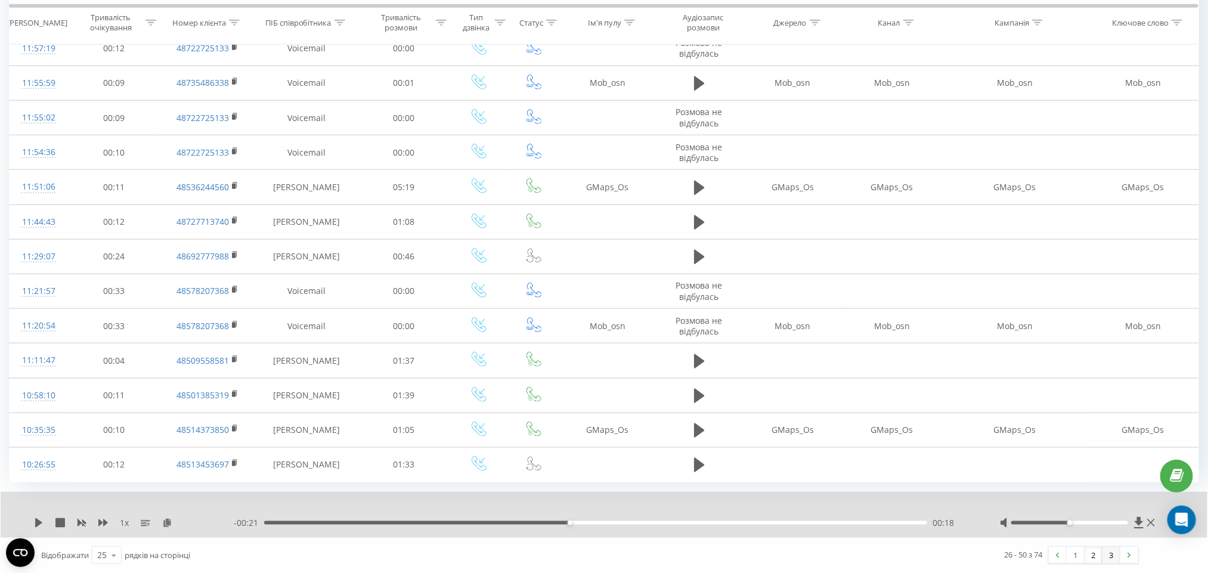
click at [1111, 557] on link "3" at bounding box center [1111, 555] width 18 height 17
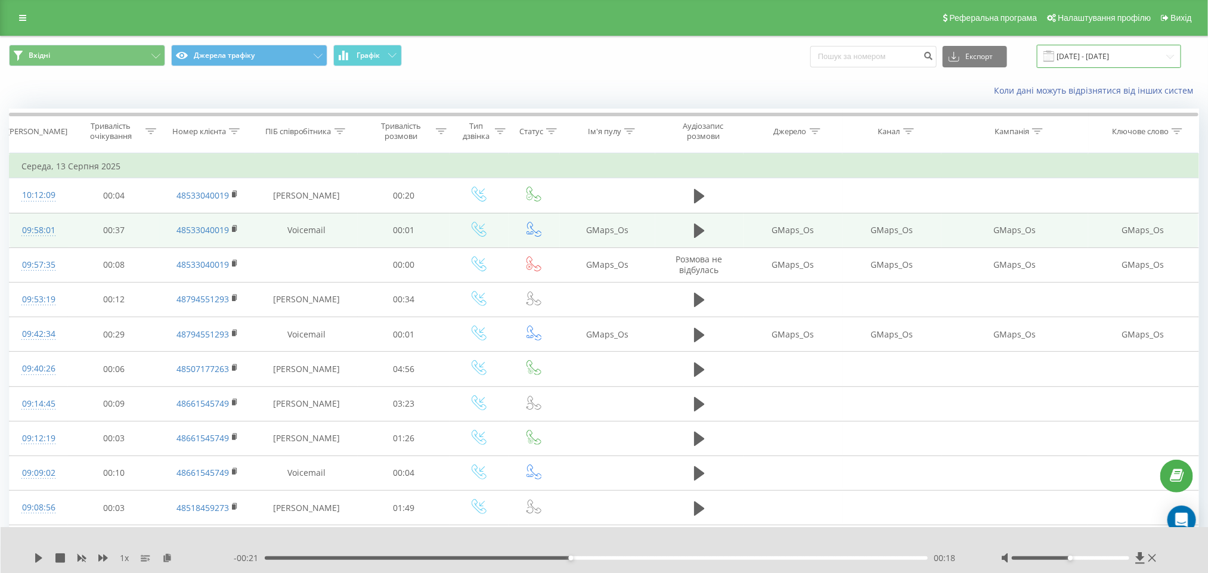
click at [1102, 52] on input "13.08.2025 - 13.08.2025" at bounding box center [1109, 56] width 144 height 23
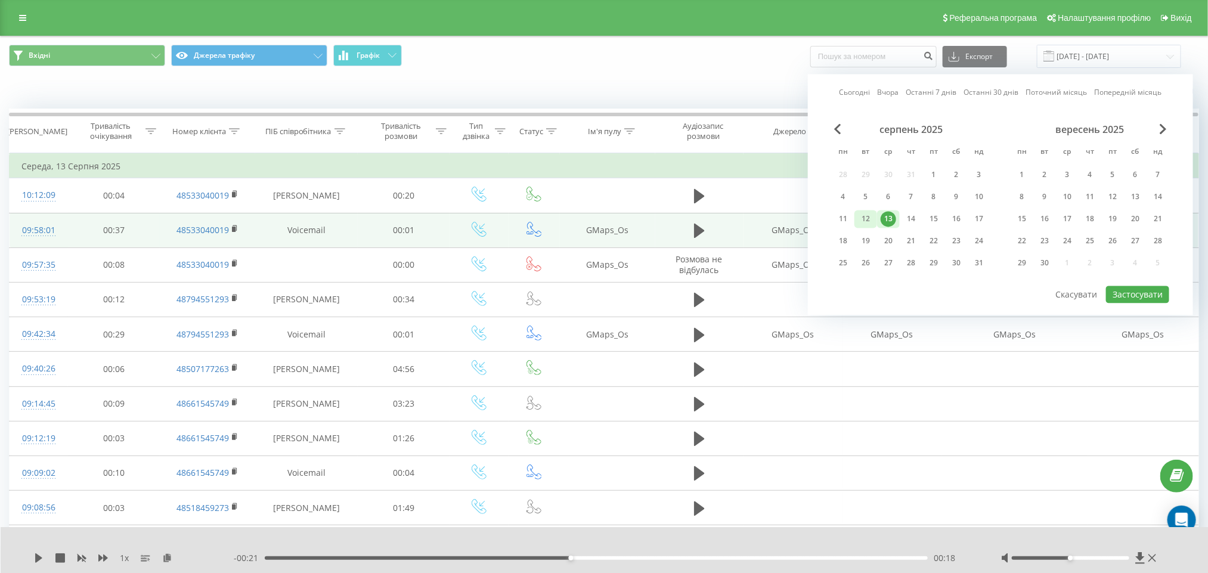
click at [868, 224] on div "12" at bounding box center [865, 219] width 23 height 18
click at [1149, 297] on button "Застосувати" at bounding box center [1137, 294] width 63 height 17
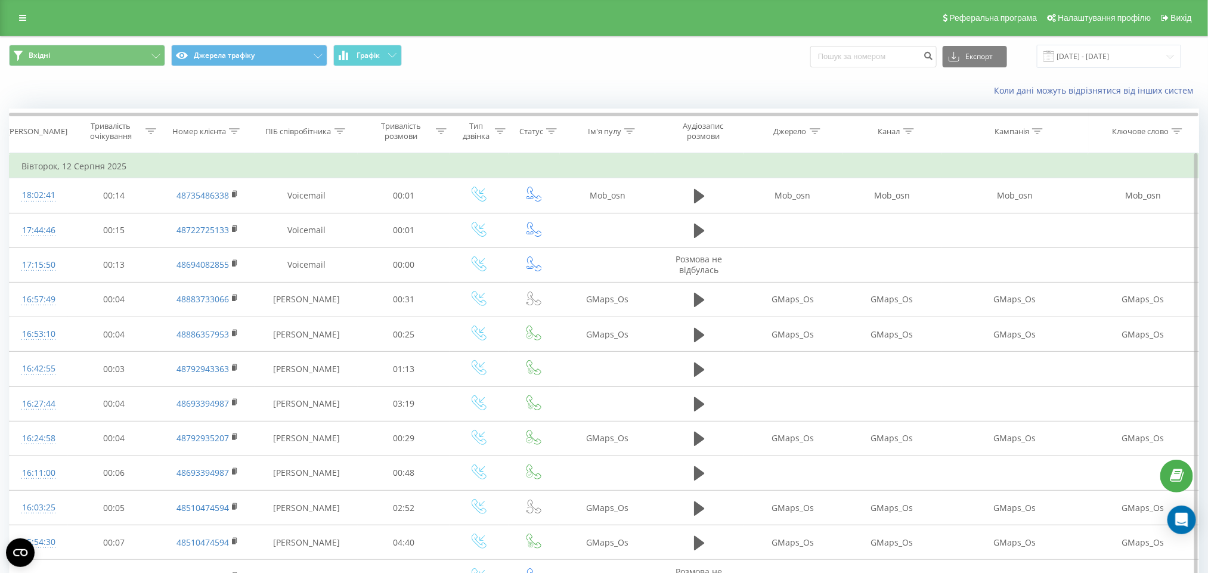
scroll to position [526, 0]
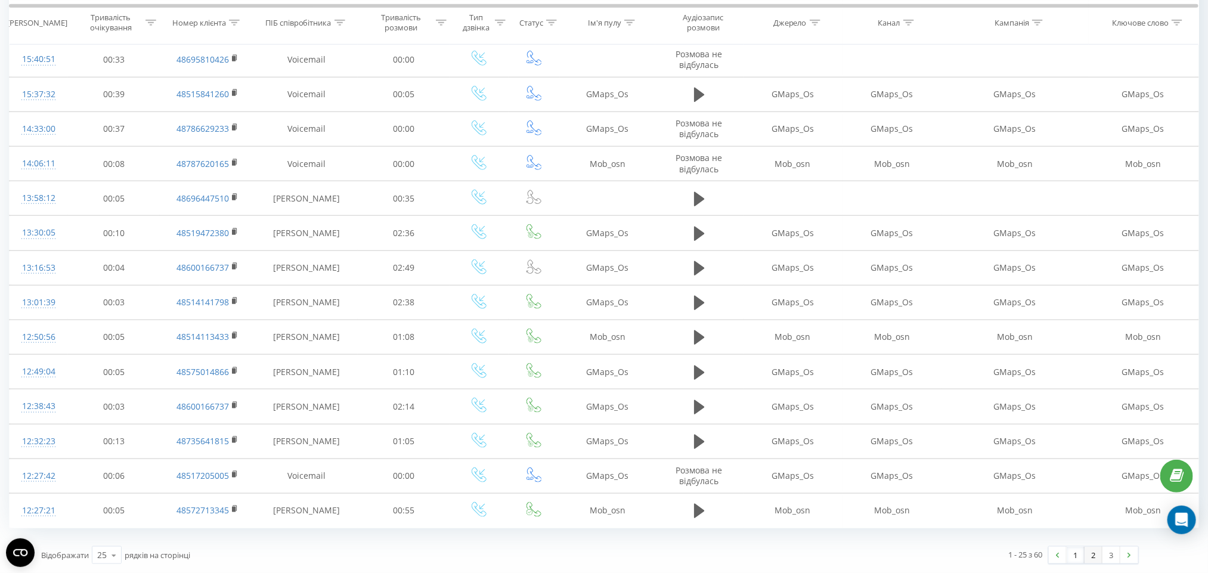
click at [1095, 553] on link "2" at bounding box center [1093, 555] width 18 height 17
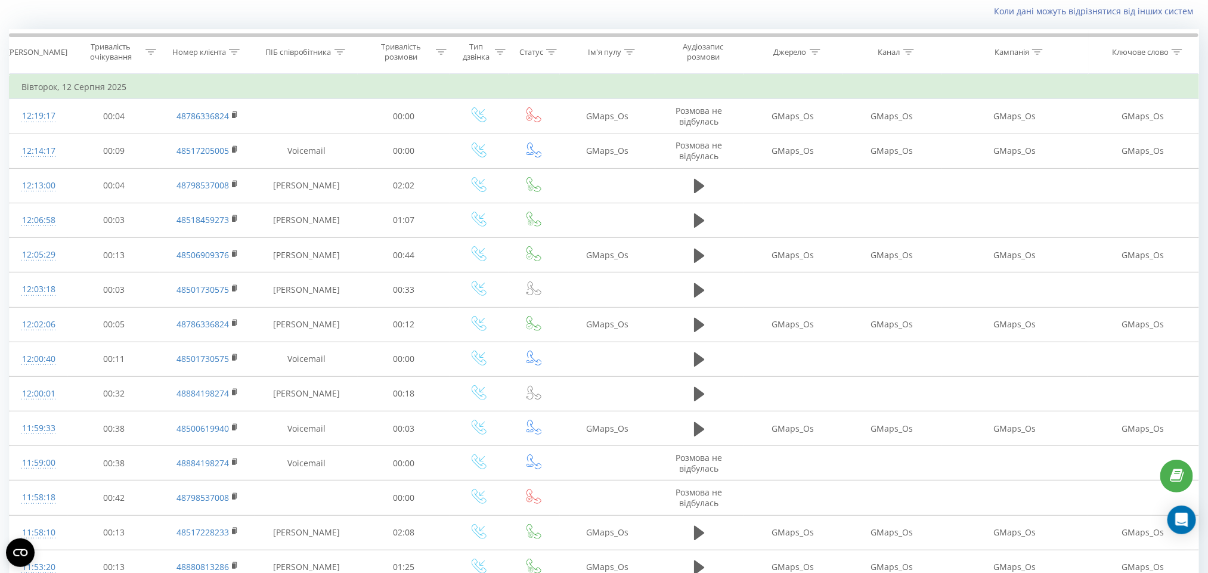
scroll to position [526, 0]
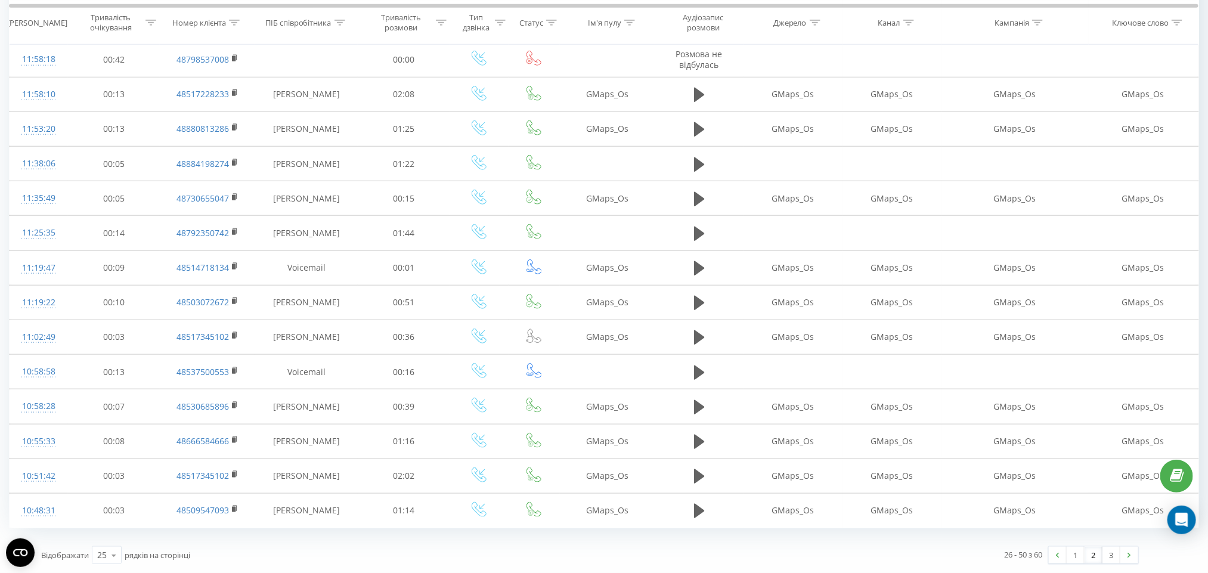
click at [1073, 539] on div "26 - 50 з 60 1 2 3" at bounding box center [868, 555] width 557 height 35
click at [1073, 553] on link "1" at bounding box center [1076, 555] width 18 height 17
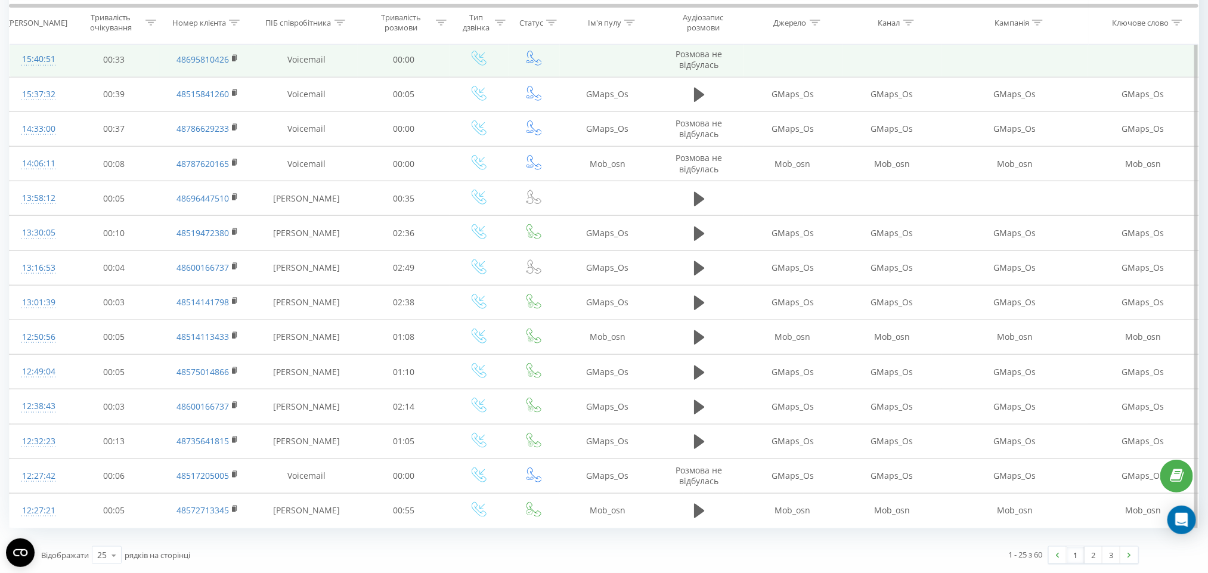
scroll to position [526, 0]
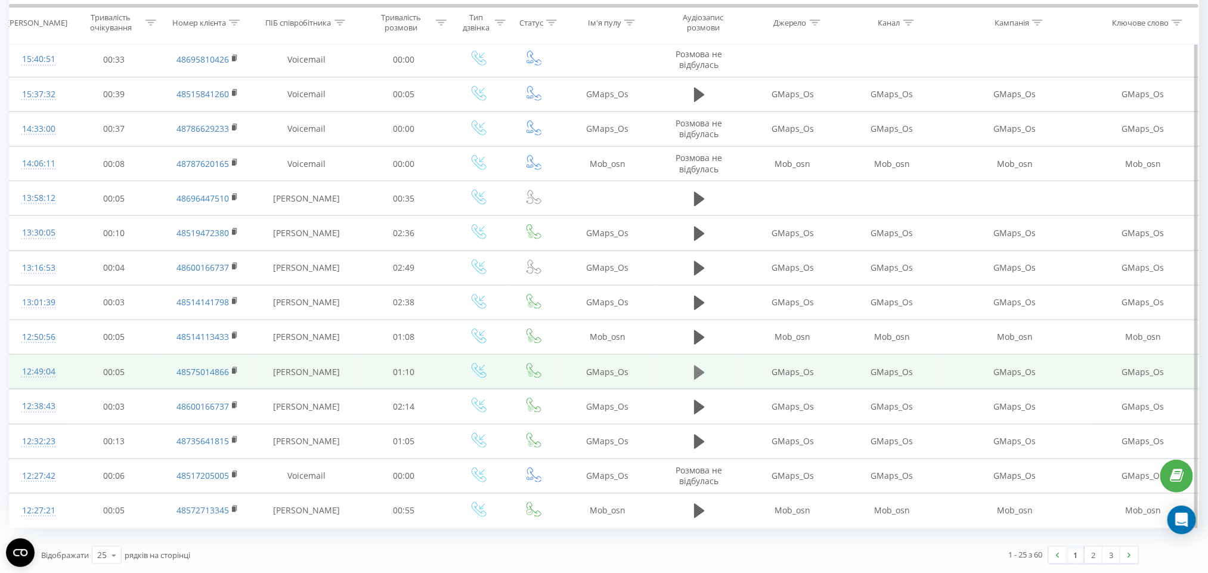
click at [708, 374] on button at bounding box center [699, 373] width 18 height 18
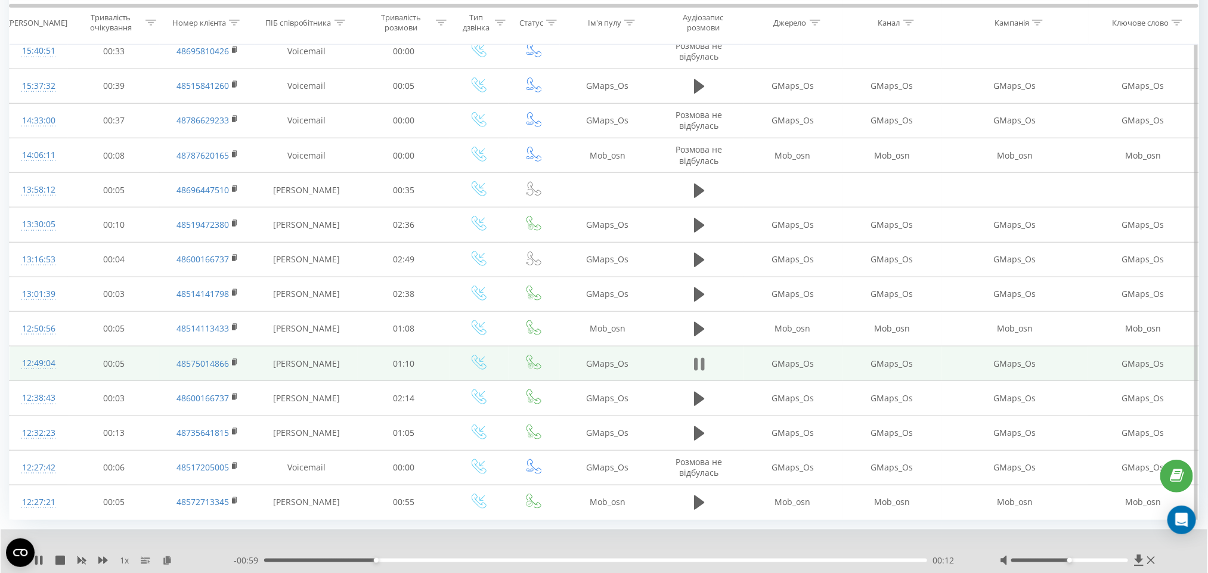
click at [694, 373] on icon at bounding box center [699, 364] width 11 height 17
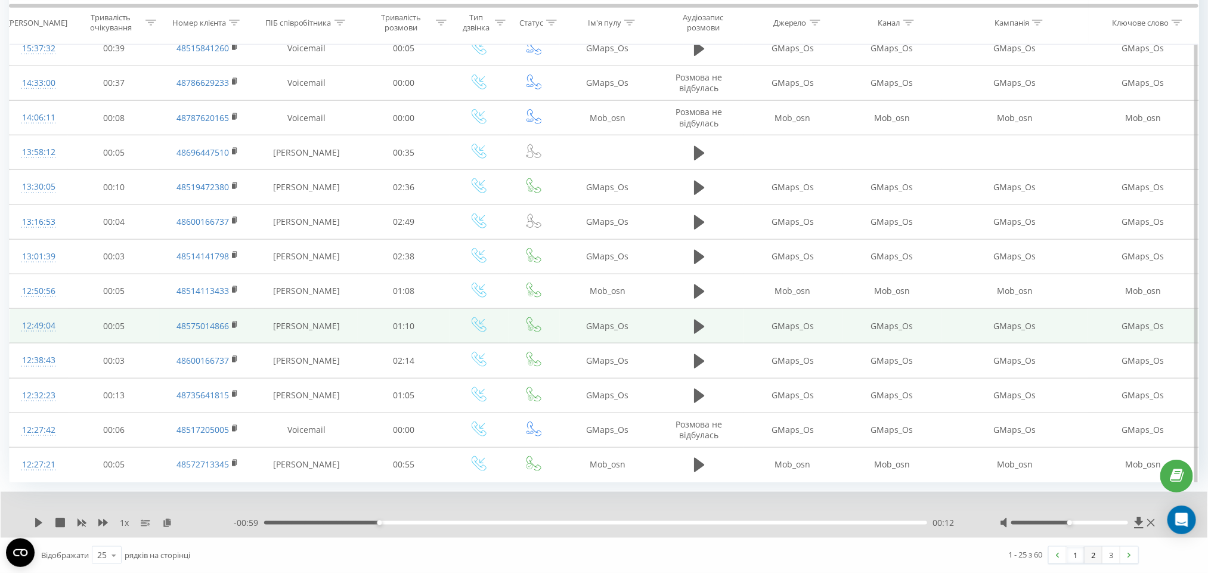
click at [1098, 553] on link "2" at bounding box center [1093, 555] width 18 height 17
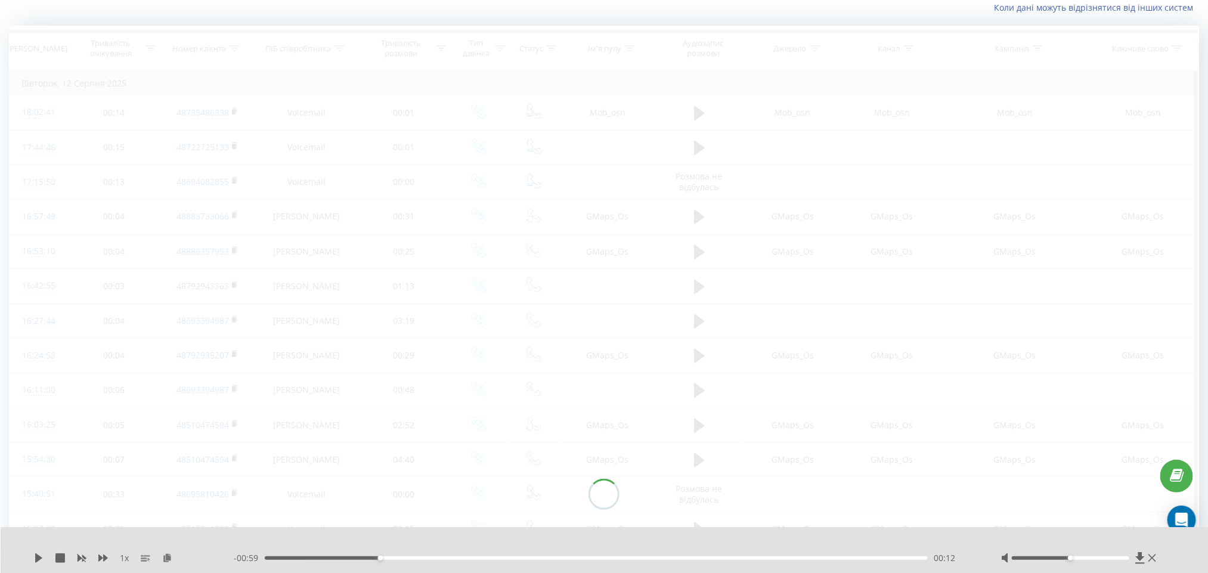
scroll to position [79, 0]
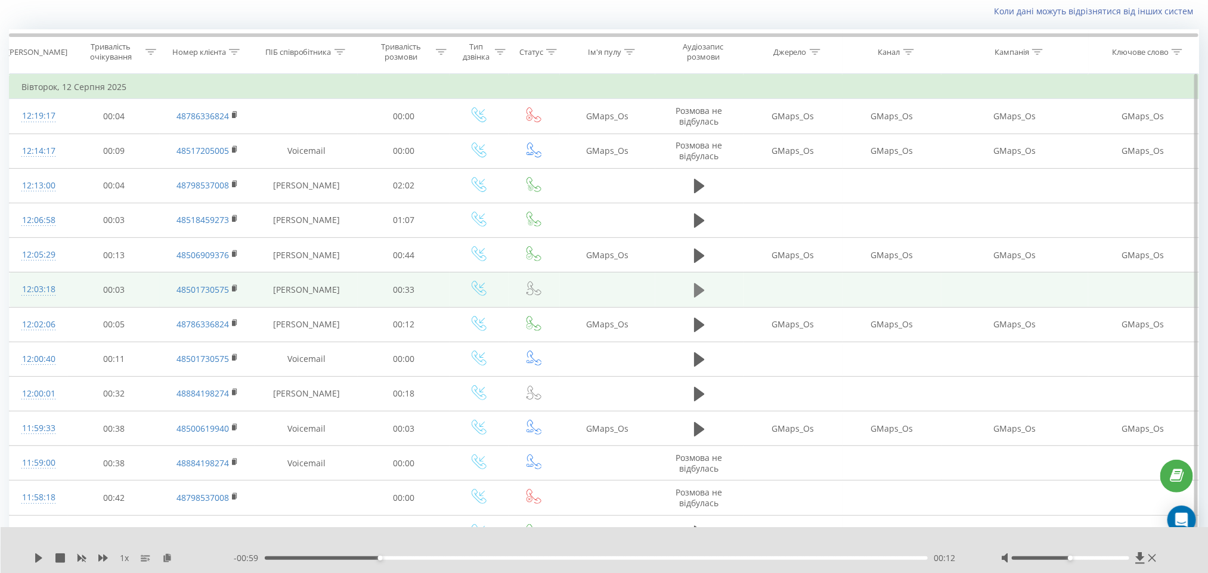
click at [691, 288] on td at bounding box center [699, 289] width 88 height 35
click at [695, 293] on button at bounding box center [699, 290] width 18 height 18
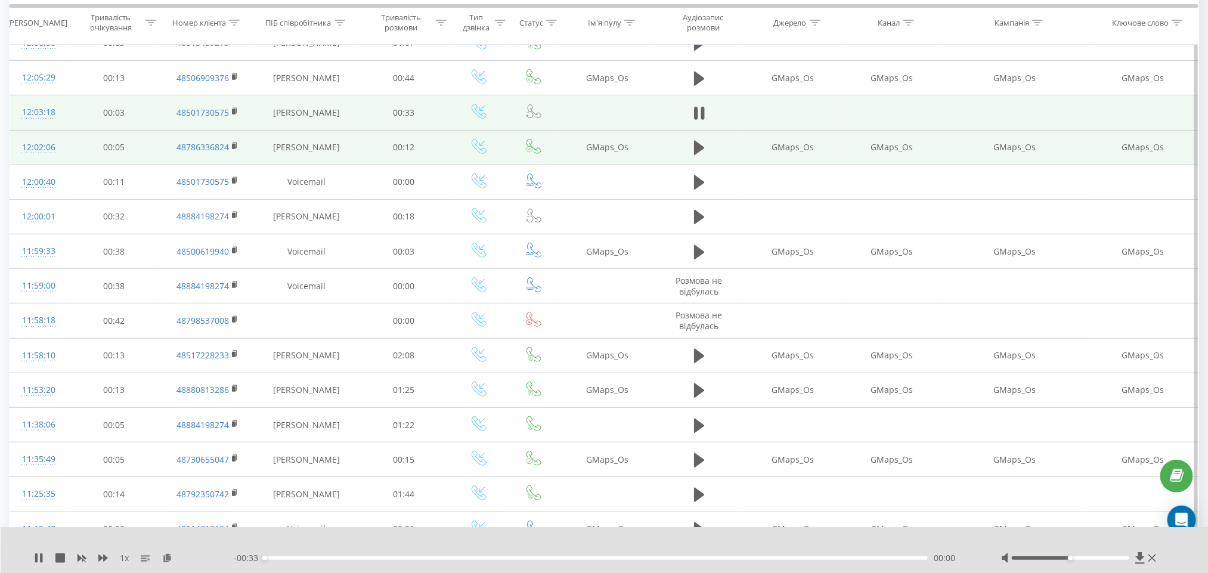
scroll to position [258, 0]
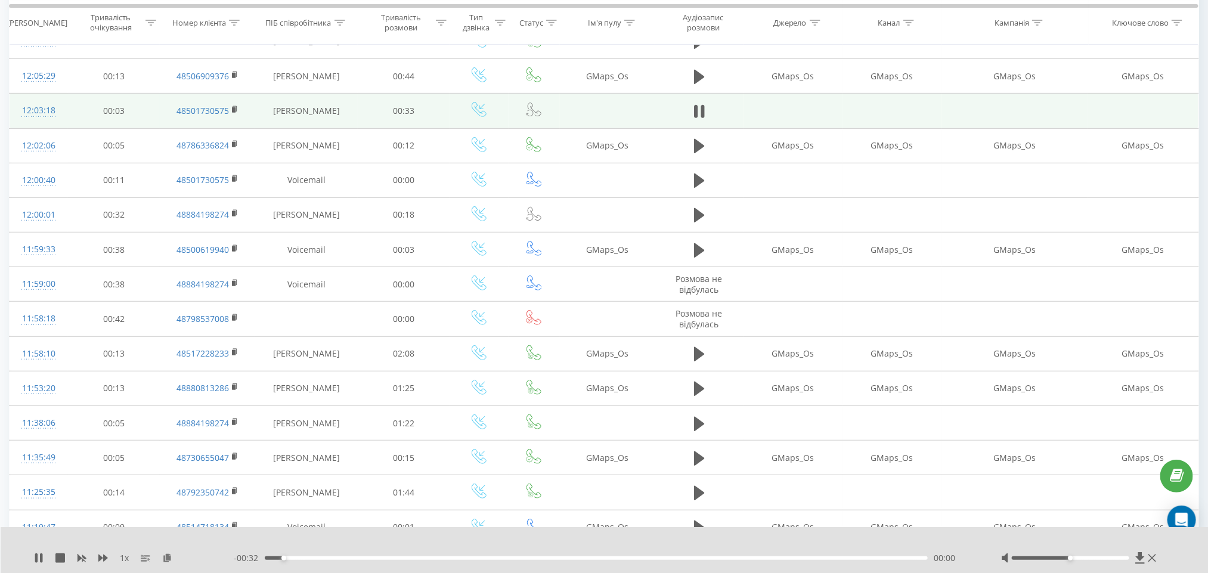
click at [328, 554] on div "- 00:32 00:00 00:00" at bounding box center [602, 558] width 737 height 12
click at [335, 556] on div "00:01" at bounding box center [597, 558] width 664 height 4
click at [699, 113] on icon at bounding box center [699, 111] width 11 height 17
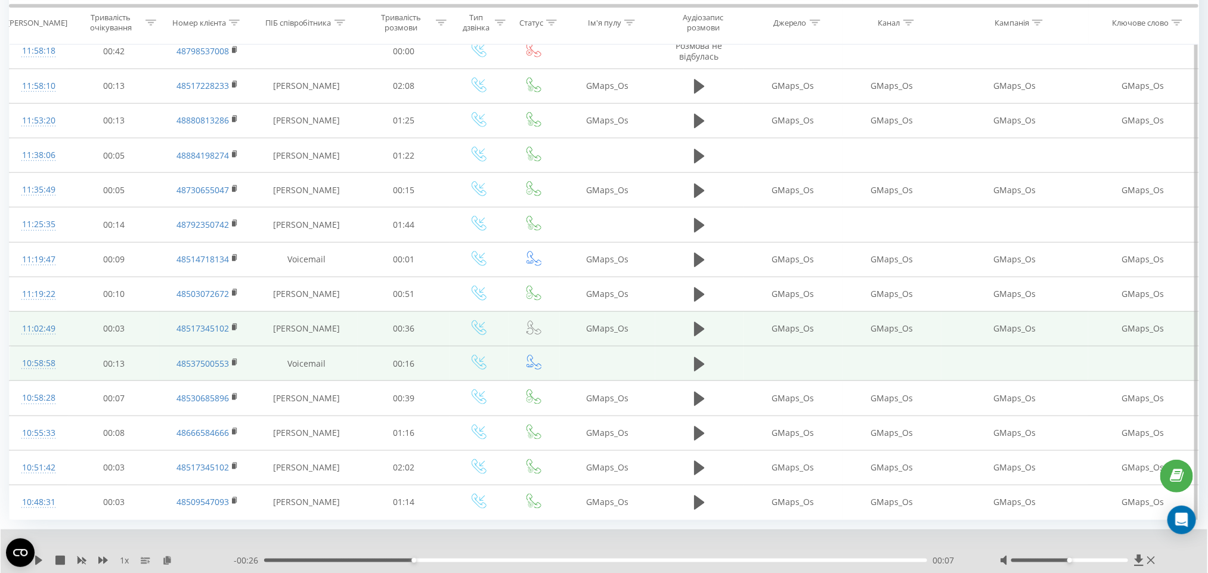
scroll to position [571, 0]
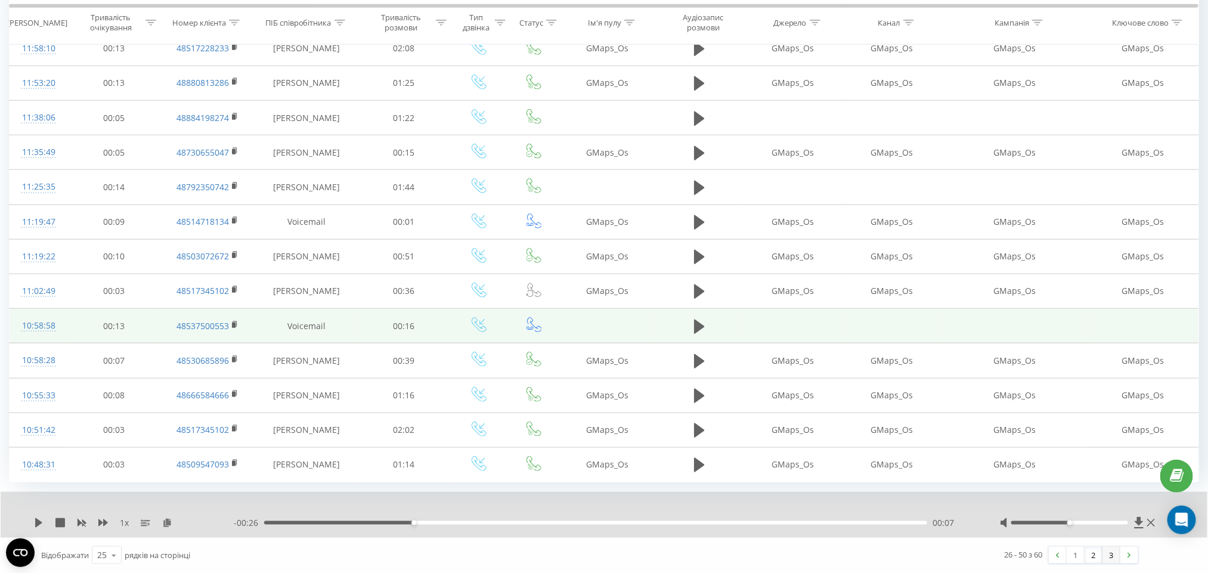
click at [1112, 559] on link "3" at bounding box center [1111, 555] width 18 height 17
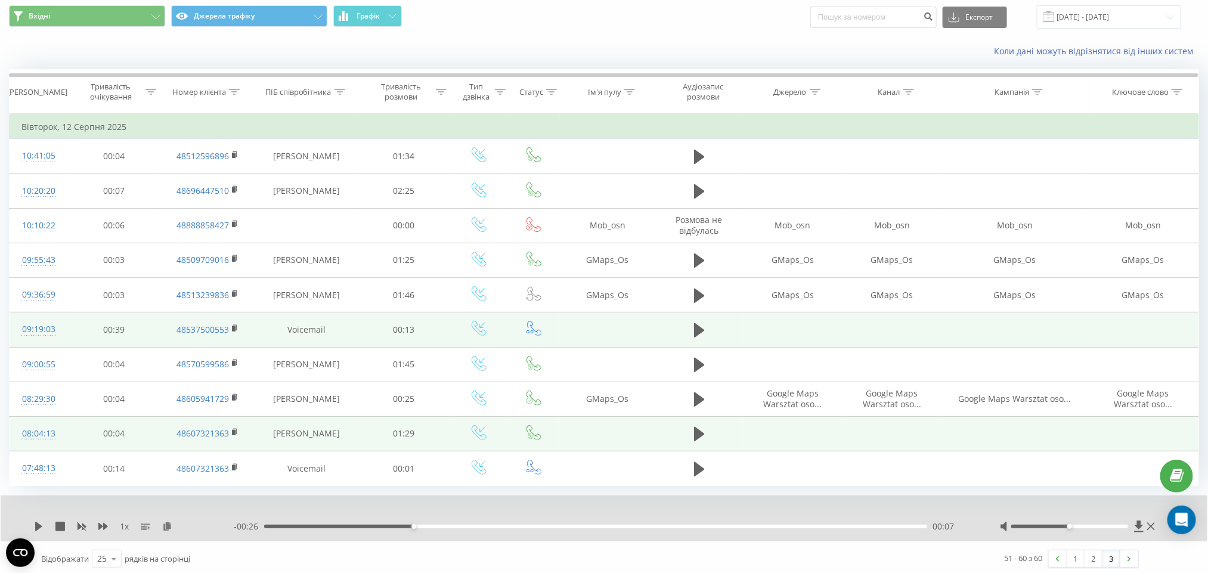
scroll to position [47, 0]
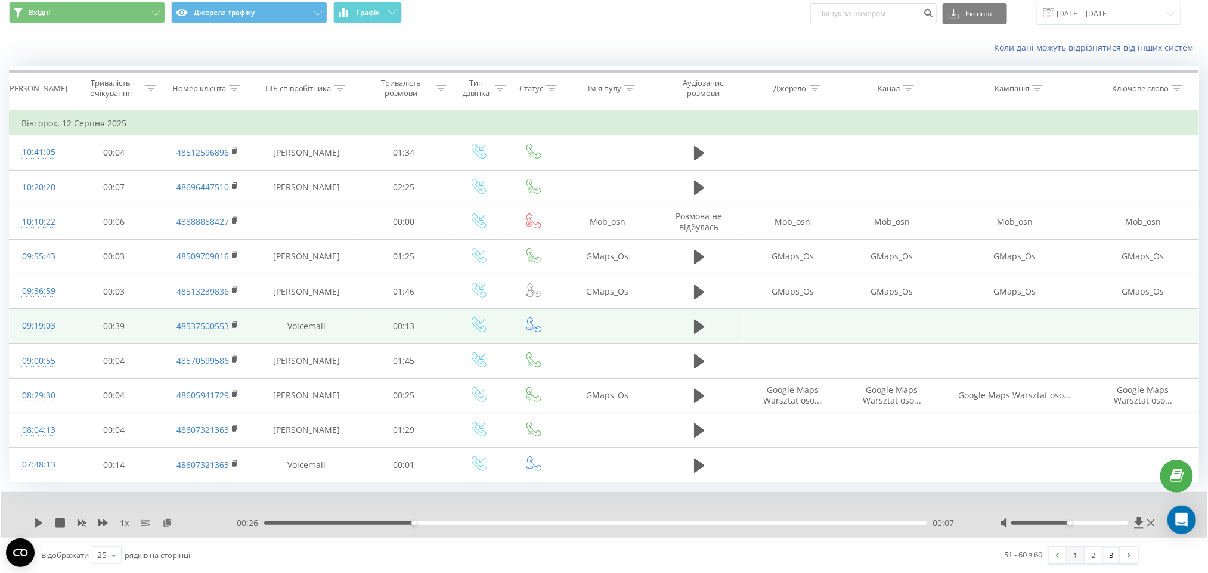
click at [1070, 558] on link "1" at bounding box center [1076, 555] width 18 height 17
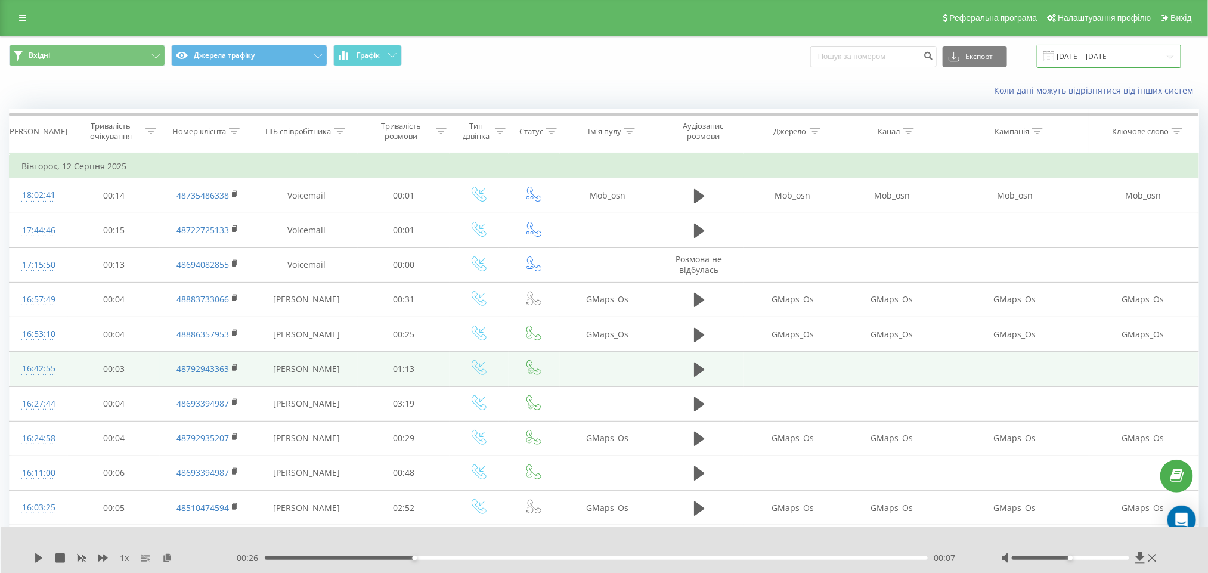
click at [1075, 63] on input "12.08.2025 - 12.08.2025" at bounding box center [1109, 56] width 144 height 23
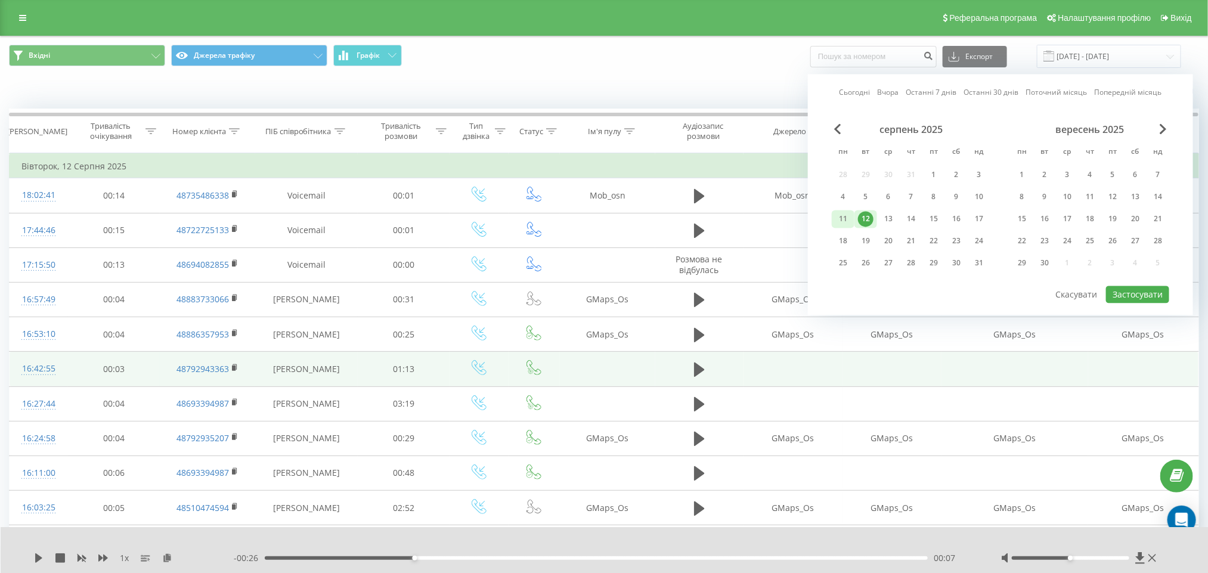
click at [844, 212] on div "11" at bounding box center [842, 219] width 15 height 15
click at [1152, 290] on button "Застосувати" at bounding box center [1137, 294] width 63 height 17
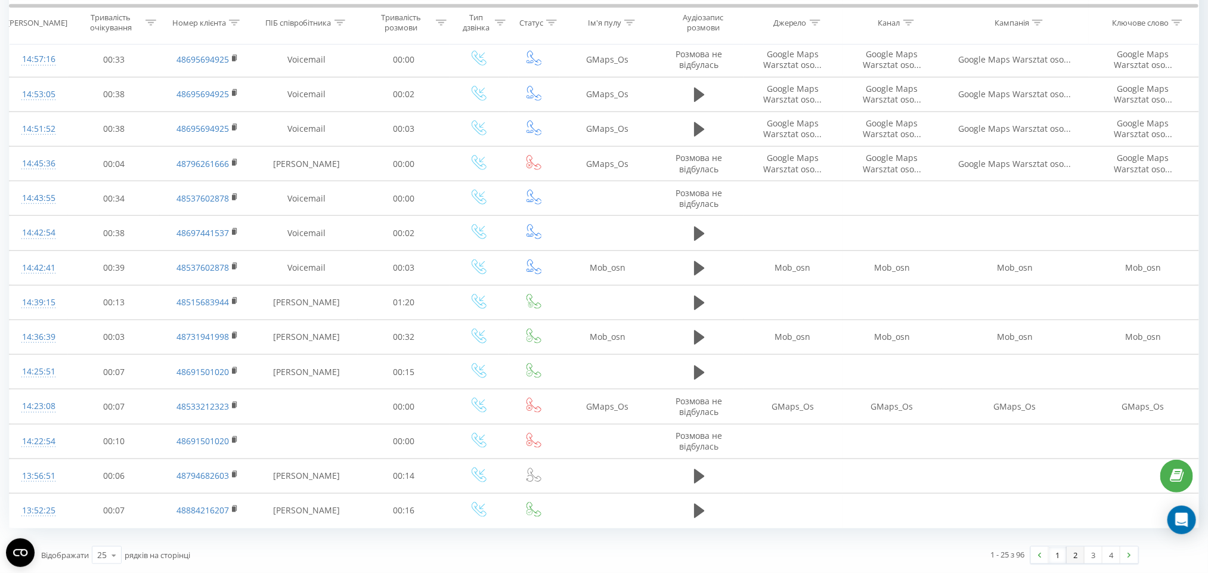
click at [1077, 553] on link "2" at bounding box center [1076, 555] width 18 height 17
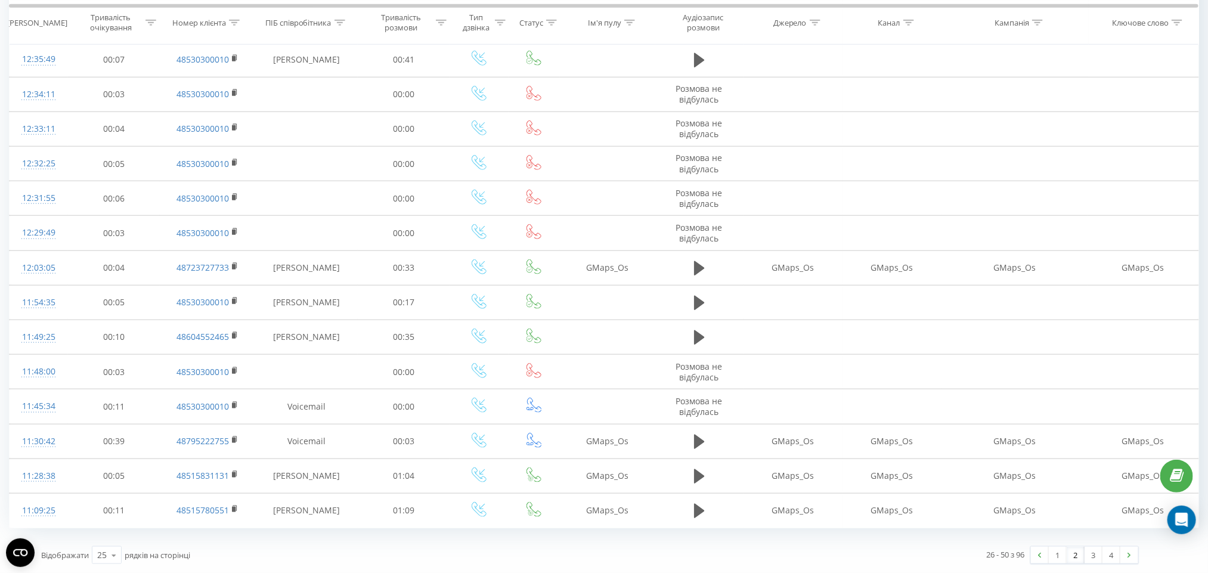
scroll to position [526, 0]
click at [1093, 560] on link "3" at bounding box center [1093, 555] width 18 height 17
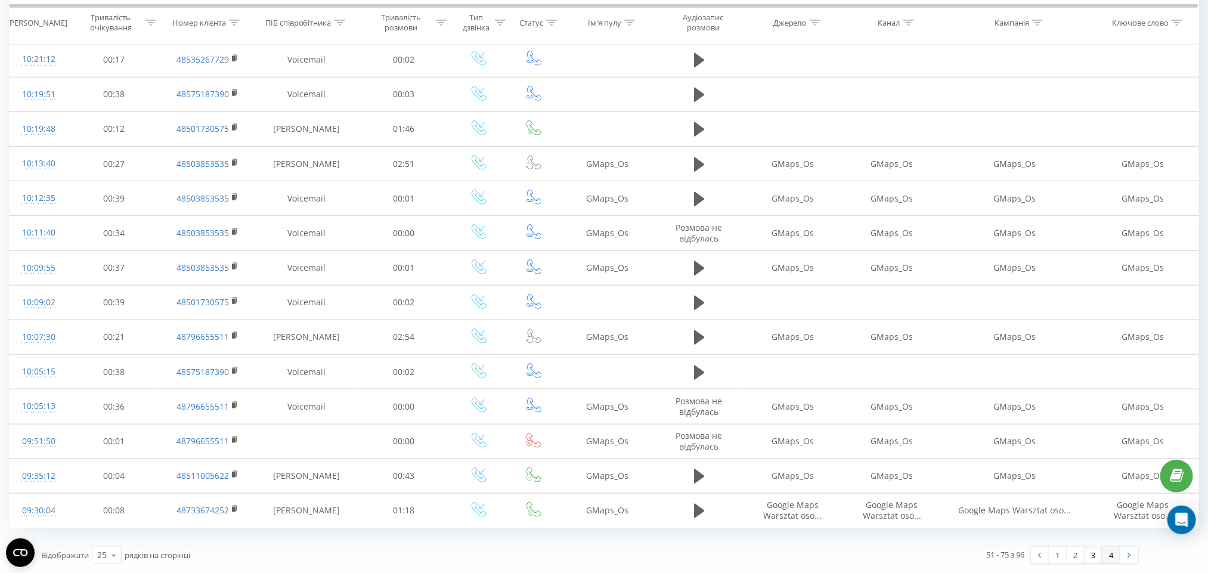
click at [1111, 547] on link "4" at bounding box center [1111, 555] width 18 height 17
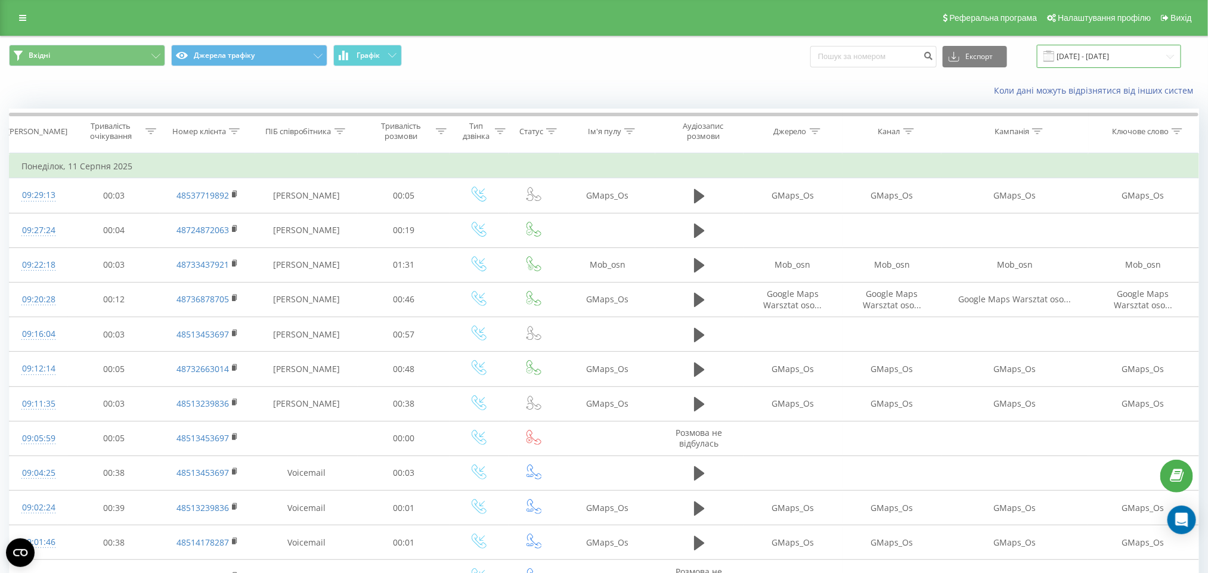
click at [1113, 47] on input "11.08.2025 - 11.08.2025" at bounding box center [1109, 56] width 144 height 23
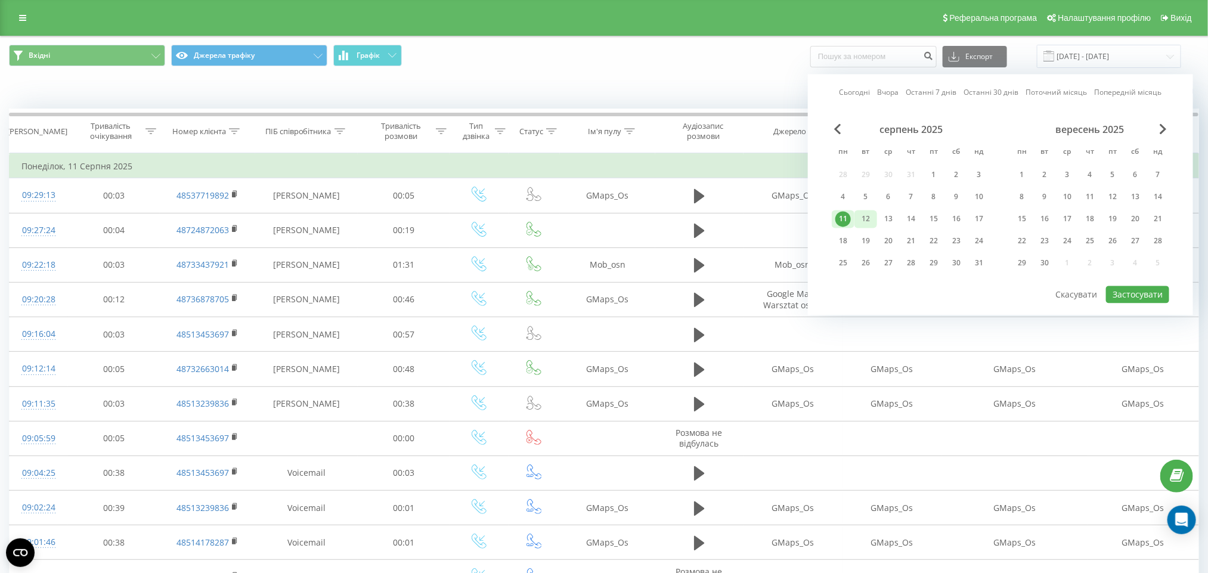
click at [866, 215] on div "12" at bounding box center [865, 219] width 15 height 15
click at [889, 212] on div "13" at bounding box center [888, 219] width 15 height 15
click at [1121, 292] on button "Застосувати" at bounding box center [1137, 294] width 63 height 17
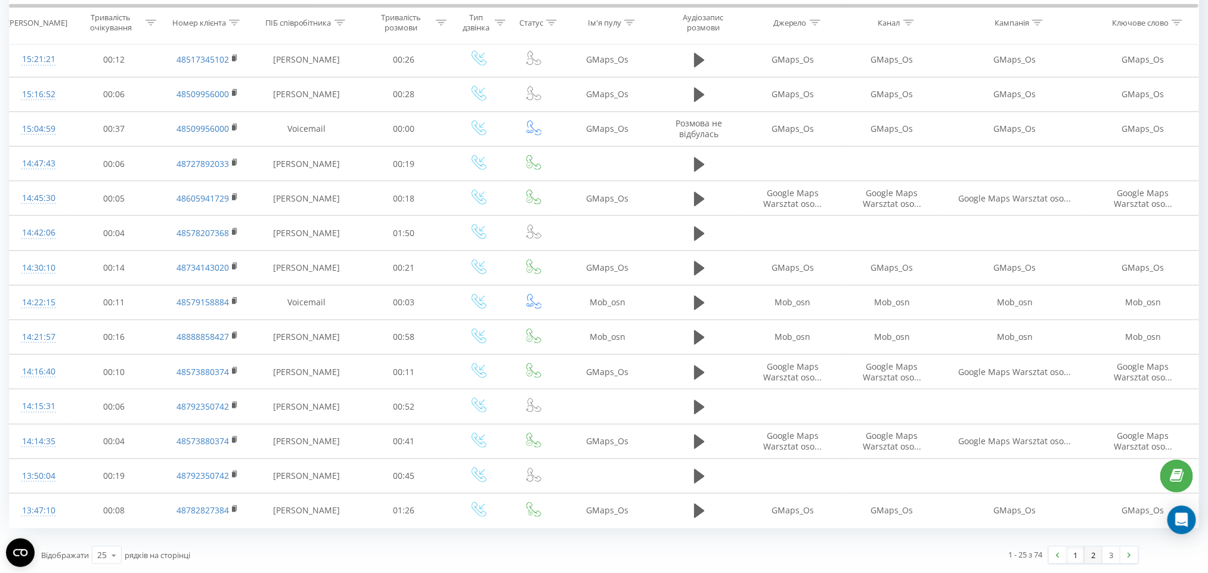
click at [1086, 551] on link "2" at bounding box center [1093, 555] width 18 height 17
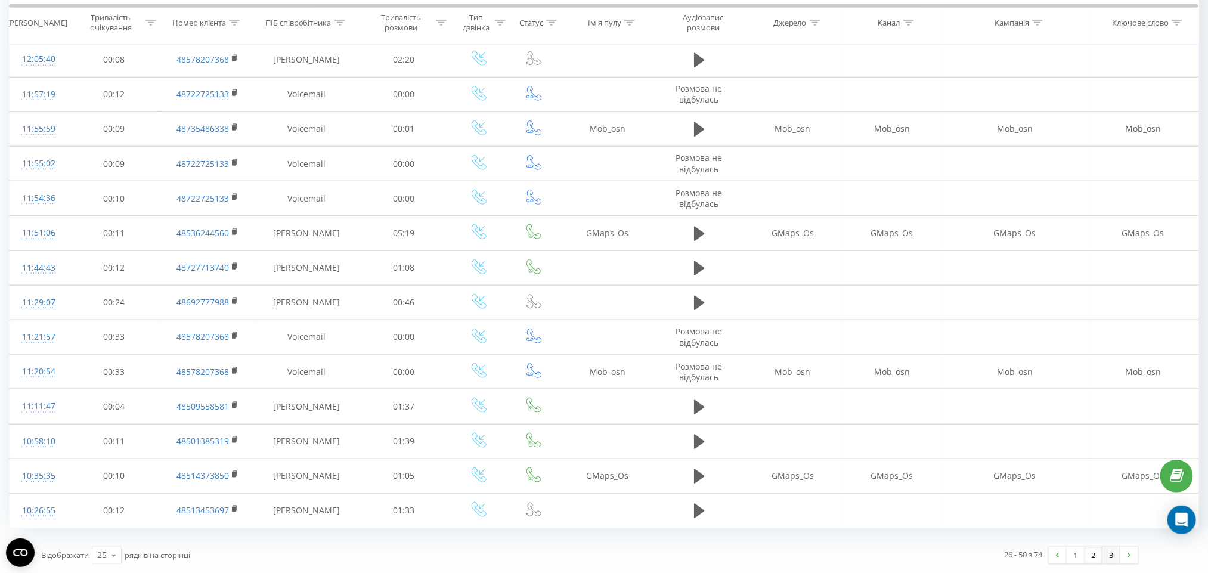
click at [1115, 553] on link "3" at bounding box center [1111, 555] width 18 height 17
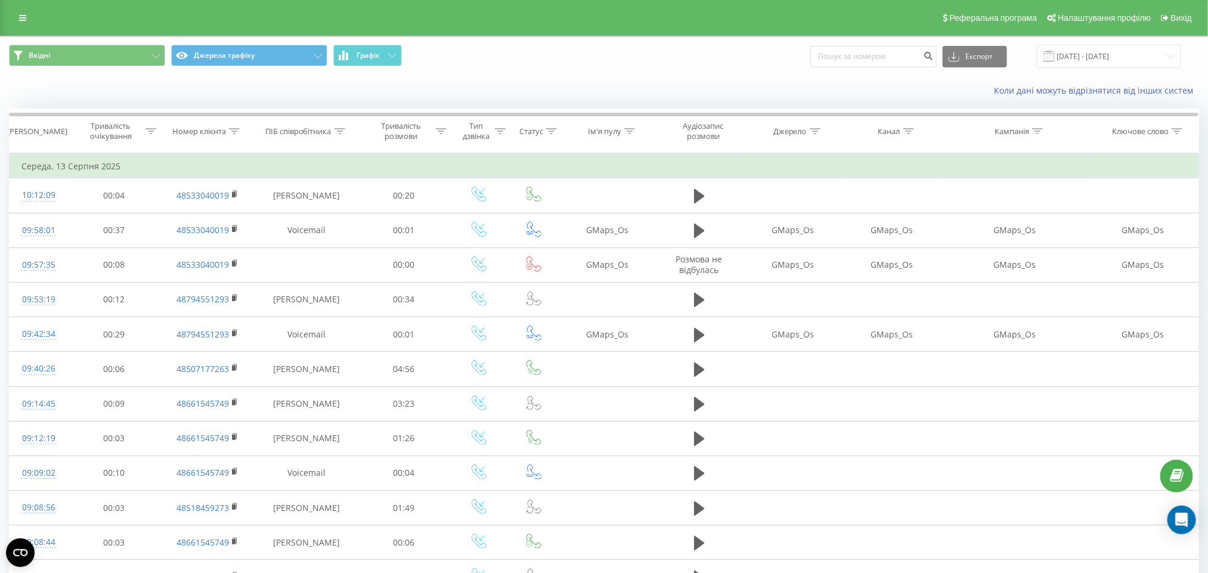
click at [1112, 70] on div "Вхідні Джерела трафіку Графік Експорт .csv .xls .xlsx 13.08.2025 - 13.08.2025" at bounding box center [604, 56] width 1207 height 40
click at [1118, 54] on input "13.08.2025 - 13.08.2025" at bounding box center [1109, 56] width 144 height 23
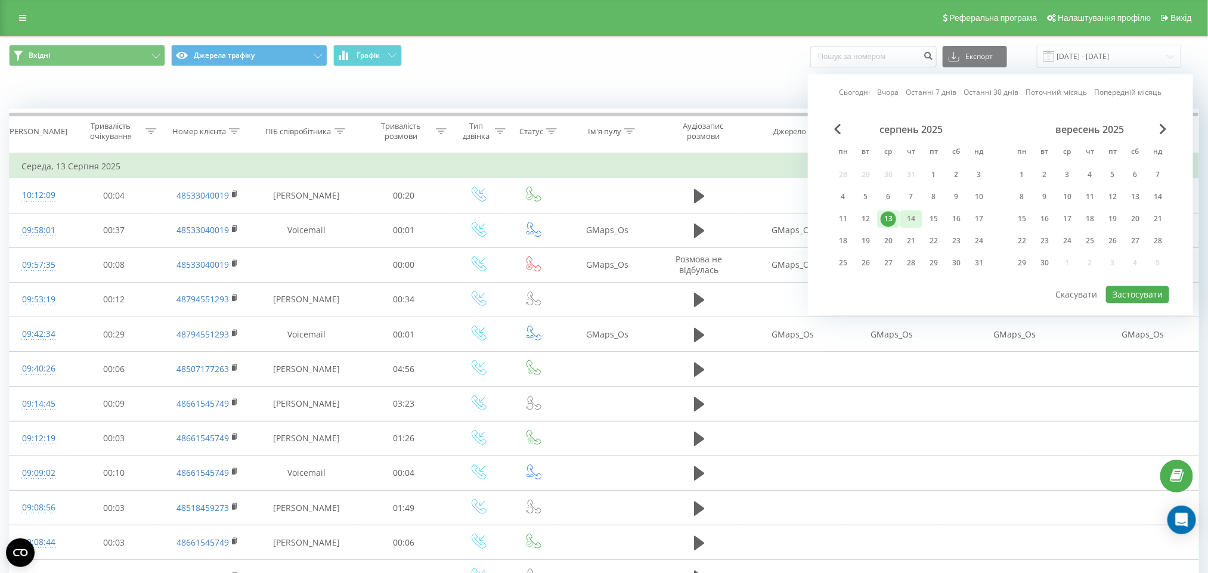
click at [907, 212] on div "14" at bounding box center [910, 219] width 15 height 15
click at [1127, 283] on div "Сьогодні Вчора Останні 7 днів Останні 30 днів Поточний місяць Попередній місяць…" at bounding box center [1000, 195] width 385 height 241
click at [1127, 286] on button "Застосувати" at bounding box center [1137, 294] width 63 height 17
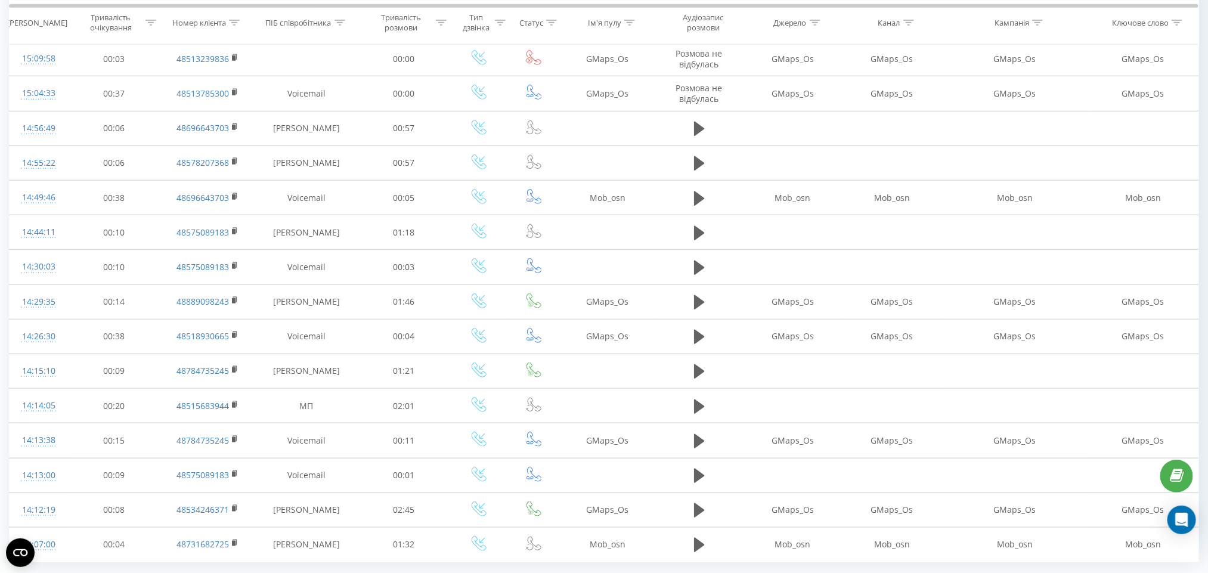
scroll to position [526, 0]
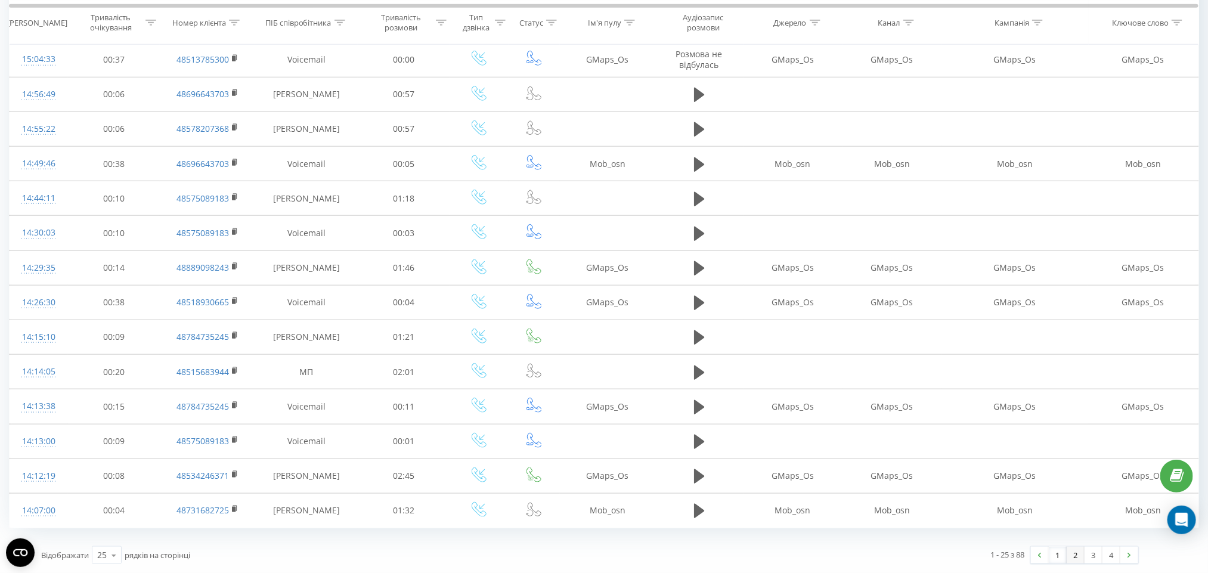
click at [1072, 554] on link "2" at bounding box center [1076, 555] width 18 height 17
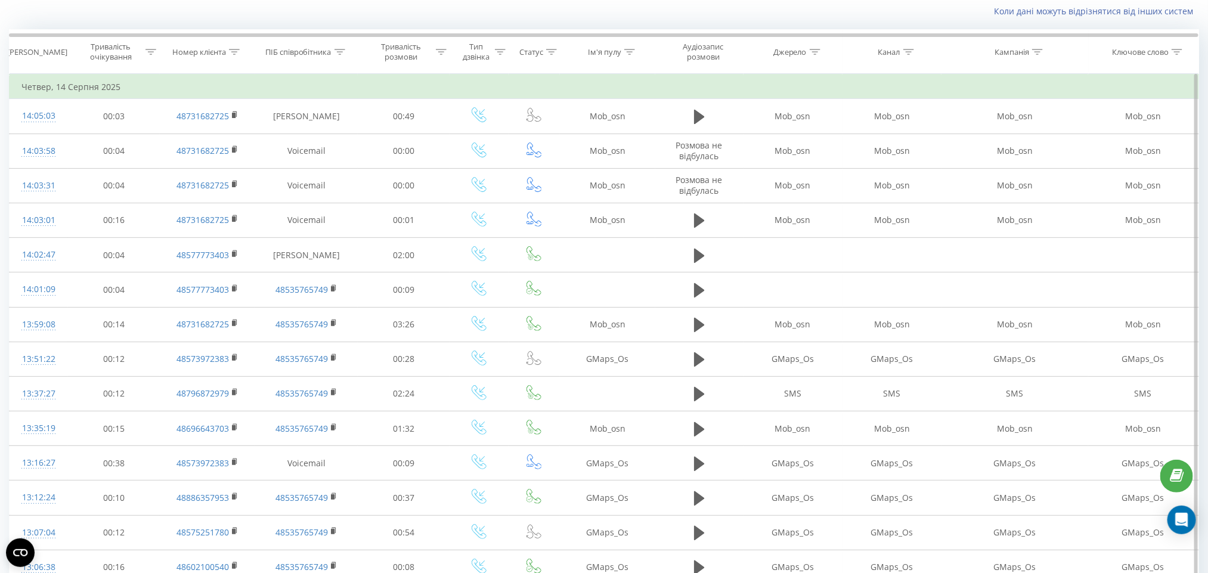
scroll to position [526, 0]
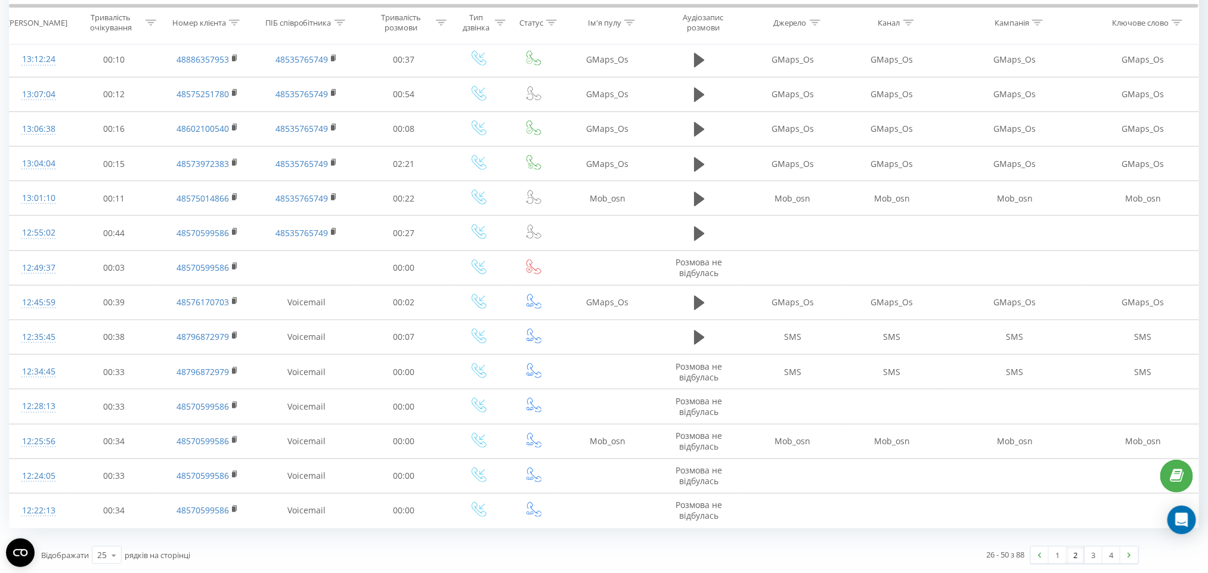
click at [1100, 566] on div "26 - 50 з 88 1 2 3 4" at bounding box center [868, 555] width 557 height 35
click at [1092, 553] on link "3" at bounding box center [1093, 555] width 18 height 17
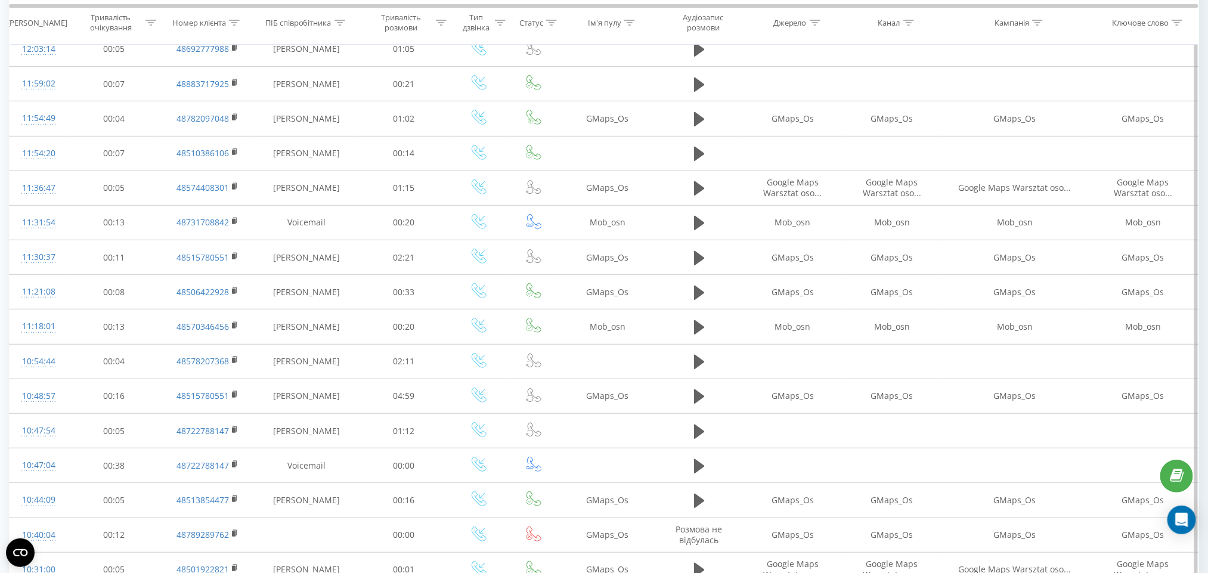
scroll to position [526, 0]
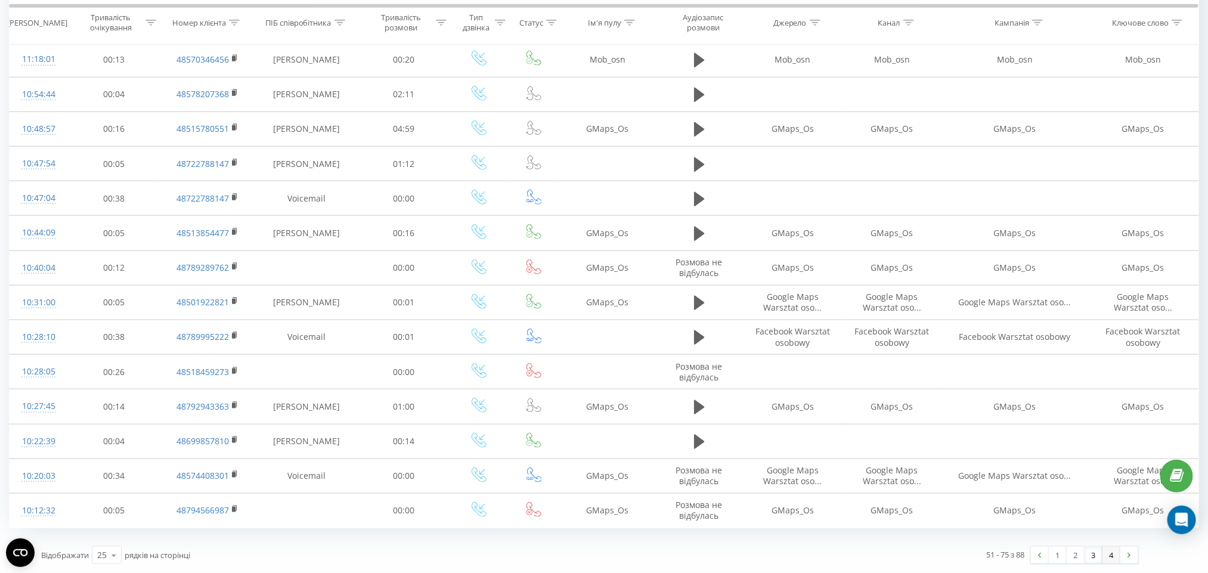
click at [1114, 562] on link "4" at bounding box center [1111, 555] width 18 height 17
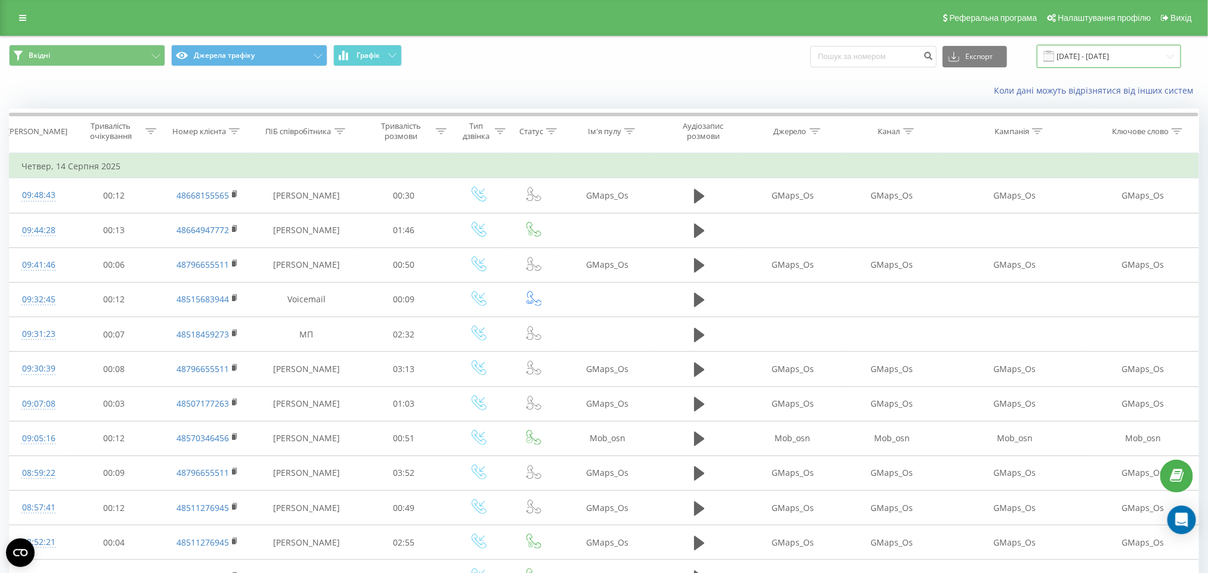
click at [1075, 63] on input "14.08.2025 - 14.08.2025" at bounding box center [1109, 56] width 144 height 23
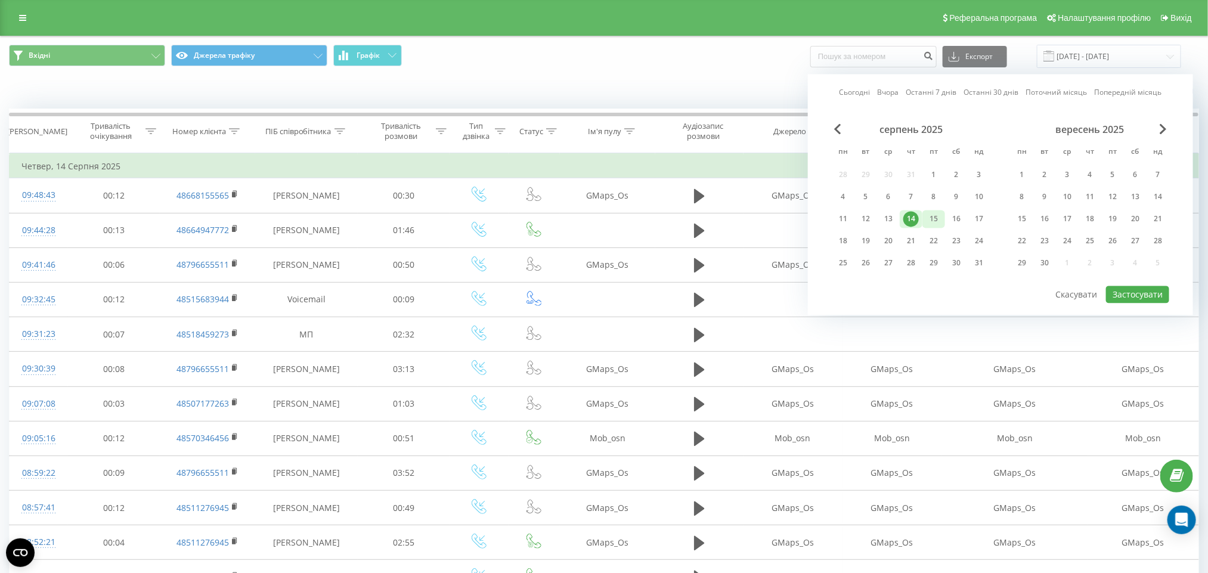
click at [934, 212] on div "15" at bounding box center [933, 219] width 15 height 15
click at [1150, 290] on button "Застосувати" at bounding box center [1137, 294] width 63 height 17
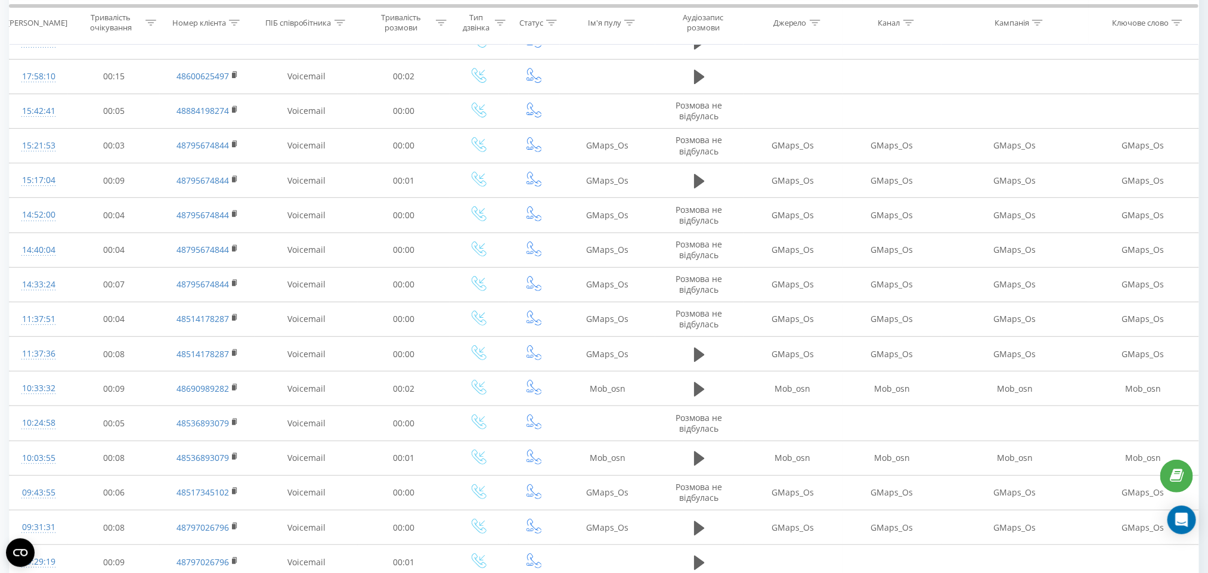
scroll to position [13, 0]
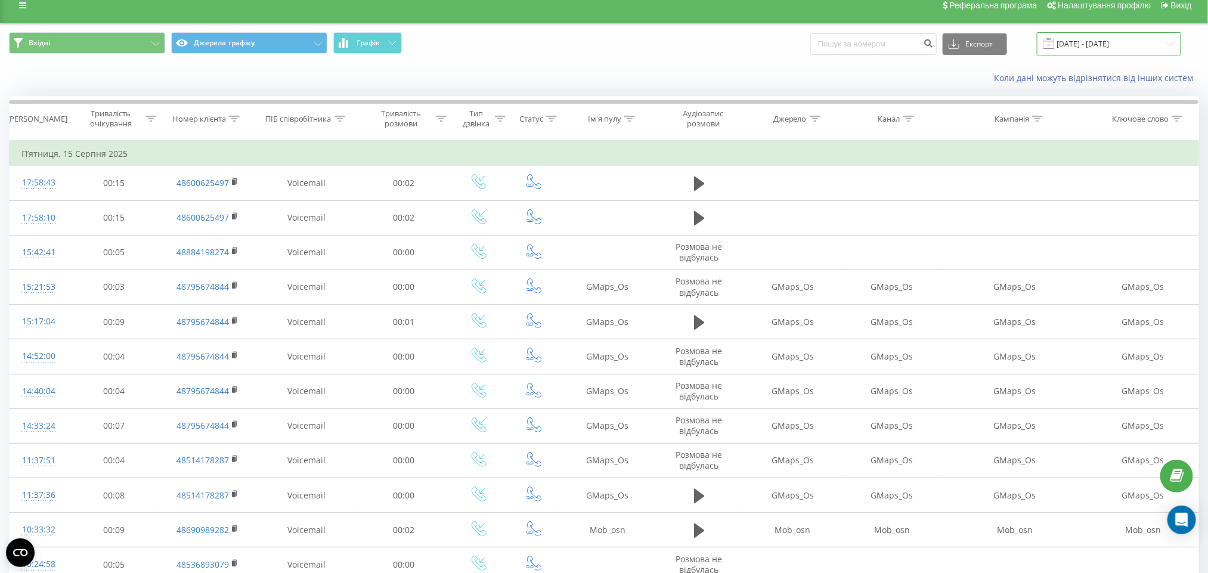
click at [1079, 41] on input "15.08.2025 - 15.08.2025" at bounding box center [1109, 43] width 144 height 23
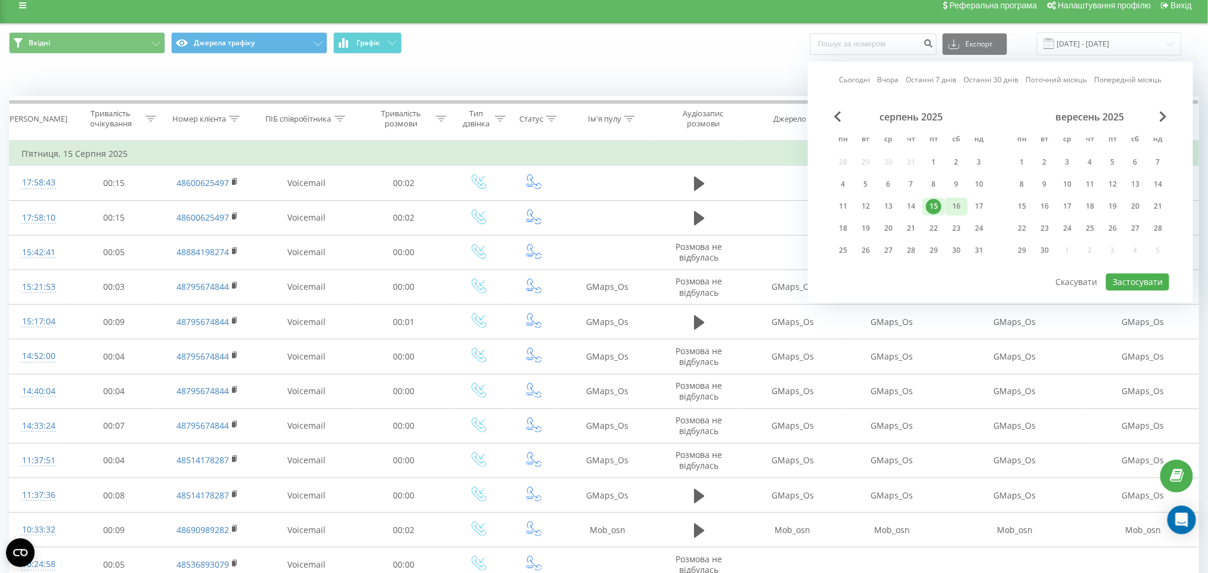
click at [961, 204] on div "16" at bounding box center [955, 206] width 15 height 15
click at [1154, 275] on button "Застосувати" at bounding box center [1137, 282] width 63 height 17
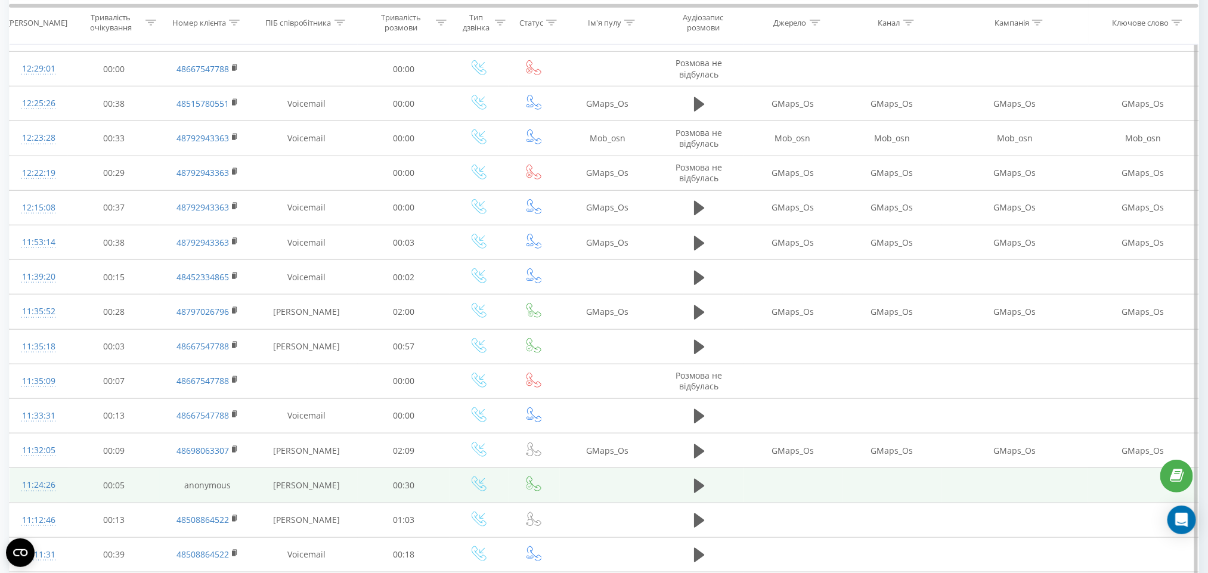
scroll to position [526, 0]
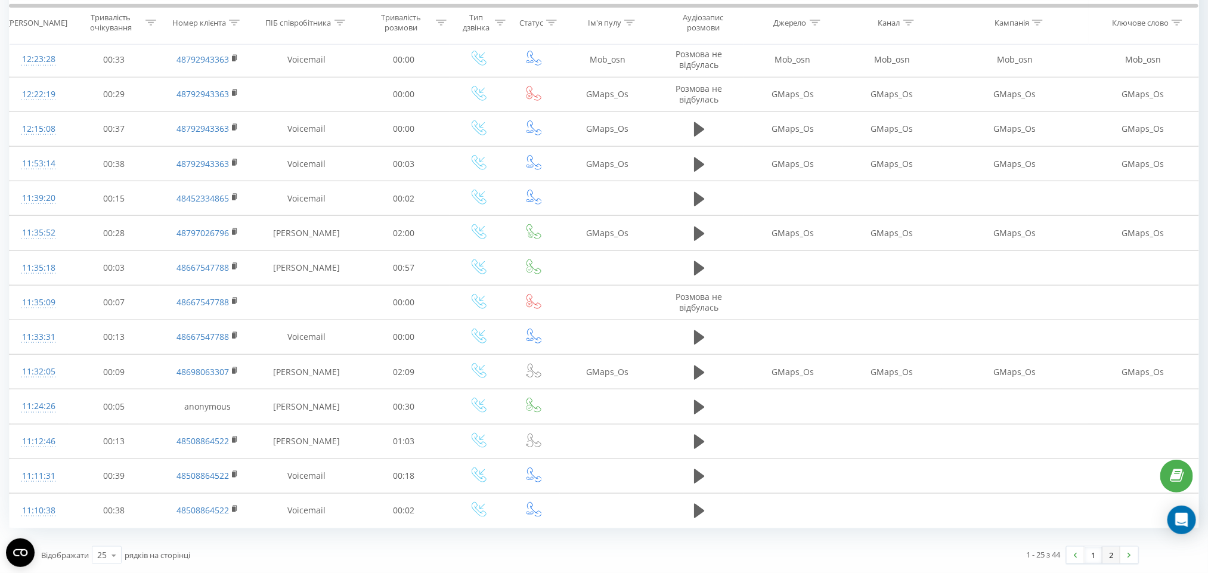
click at [1118, 551] on link "2" at bounding box center [1111, 555] width 18 height 17
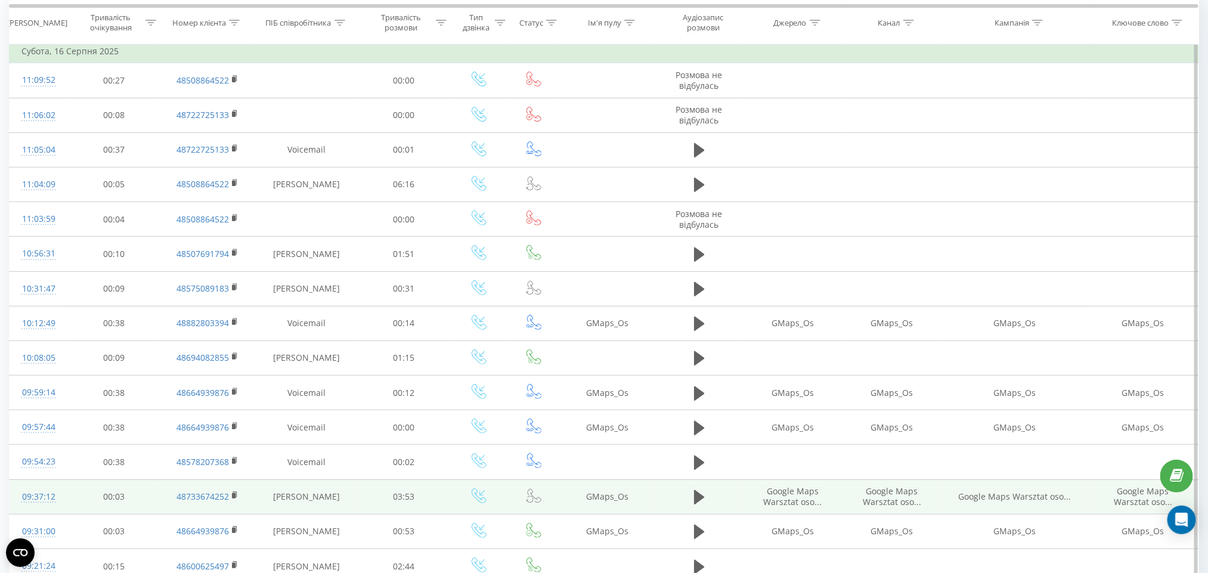
scroll to position [315, 0]
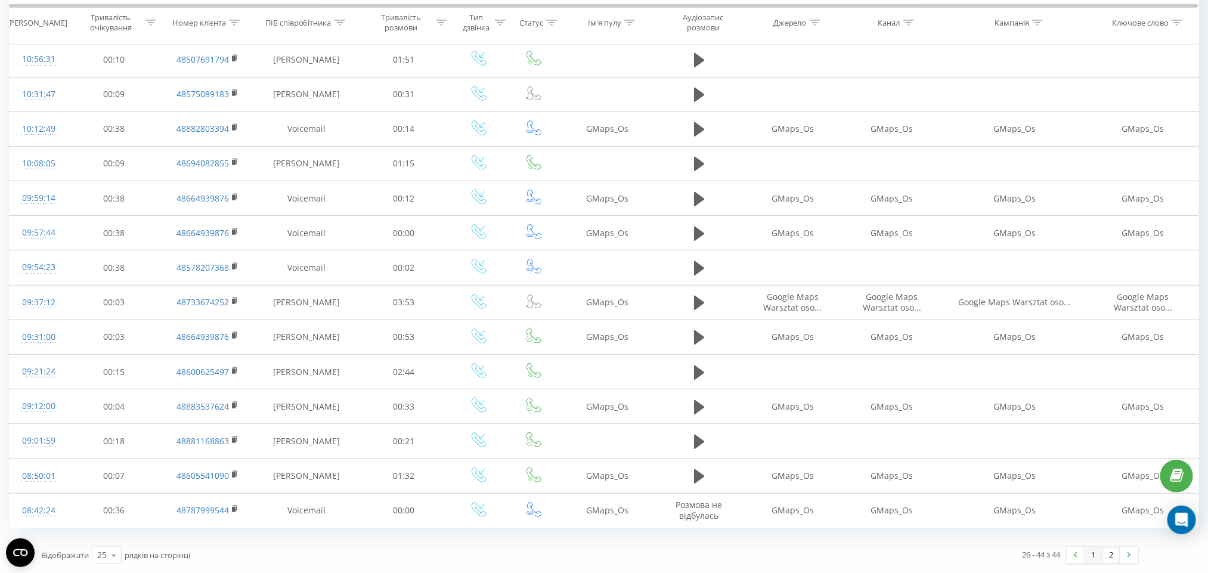
click at [1096, 553] on link "1" at bounding box center [1093, 555] width 18 height 17
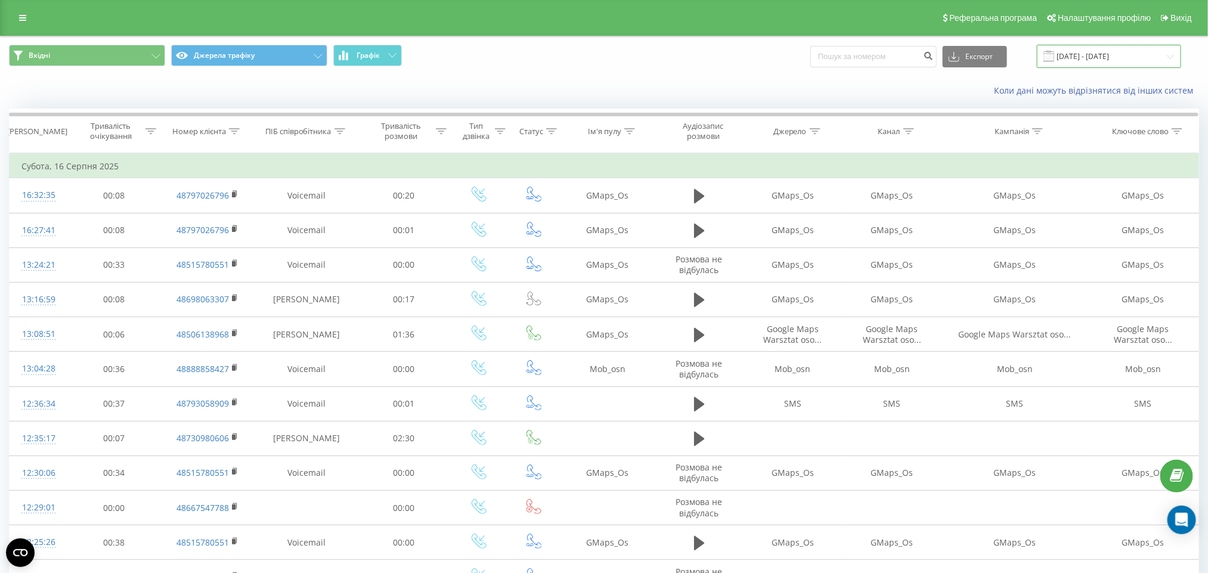
click at [1068, 63] on input "16.08.2025 - 16.08.2025" at bounding box center [1109, 56] width 144 height 23
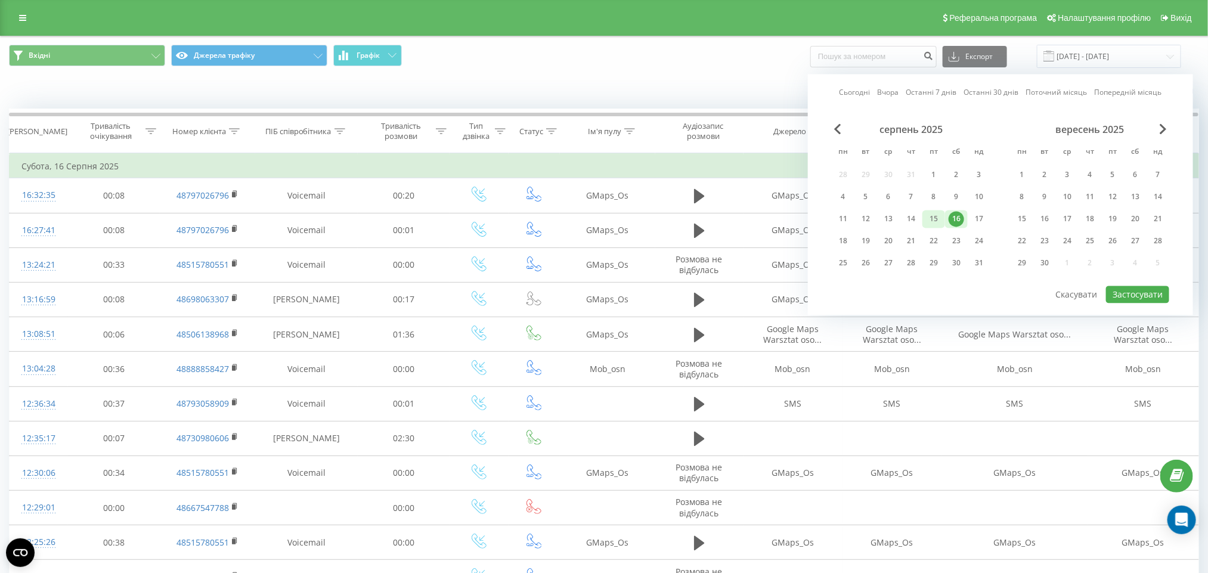
click at [934, 212] on div "15" at bounding box center [933, 219] width 15 height 15
click at [1147, 296] on button "Застосувати" at bounding box center [1137, 294] width 63 height 17
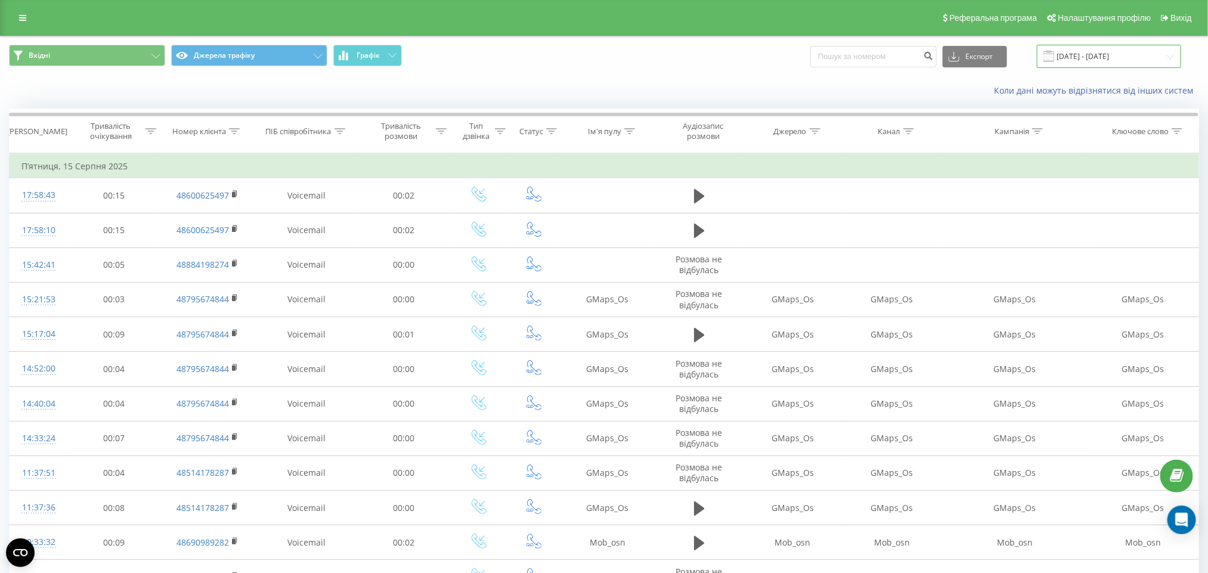
click at [1093, 60] on input "15.08.2025 - 15.08.2025" at bounding box center [1109, 56] width 144 height 23
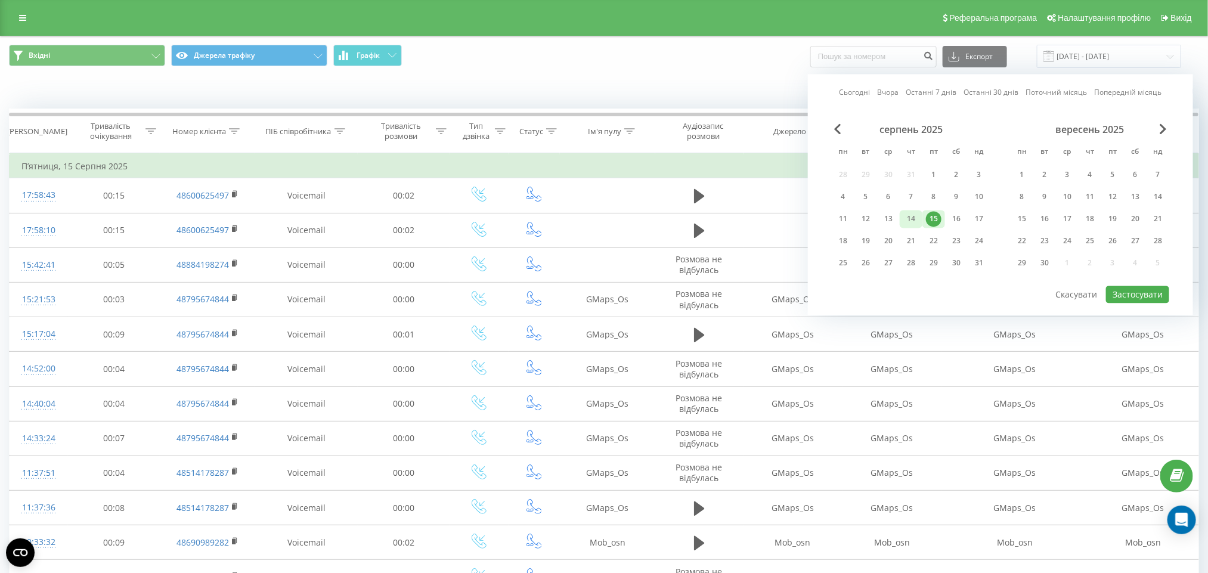
click at [913, 220] on div "14" at bounding box center [910, 219] width 15 height 15
click at [1136, 297] on button "Застосувати" at bounding box center [1137, 294] width 63 height 17
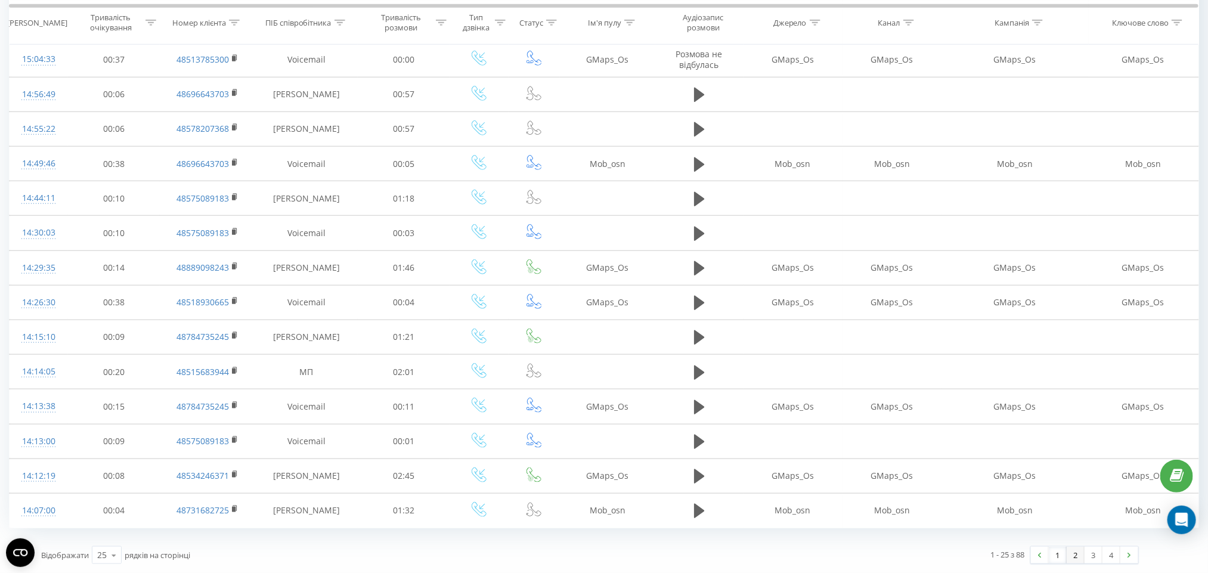
click at [1068, 554] on link "2" at bounding box center [1076, 555] width 18 height 17
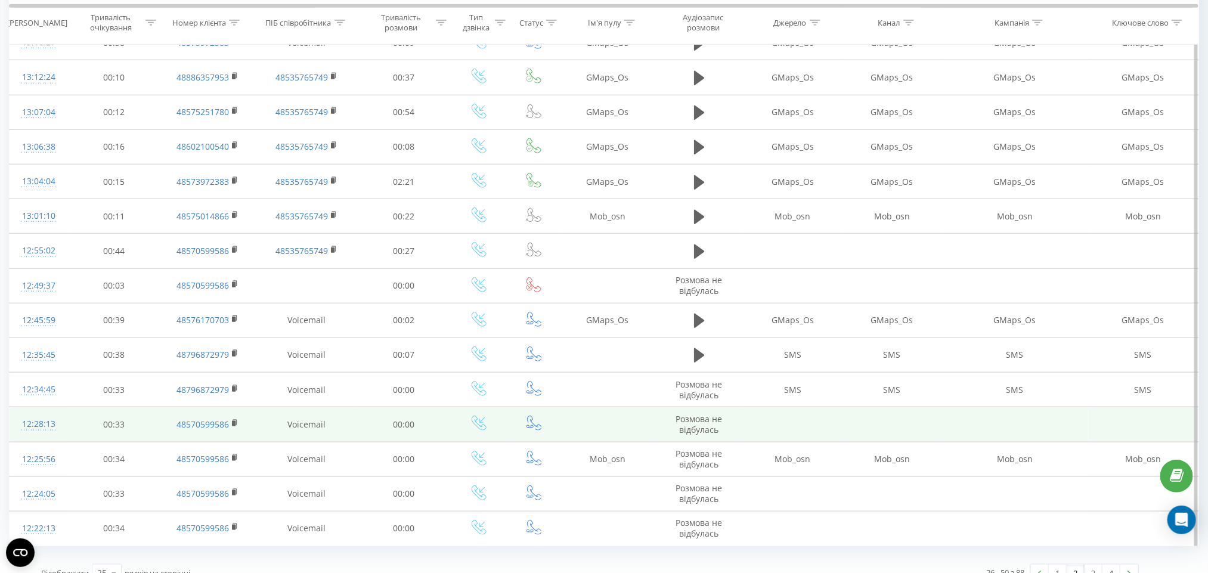
scroll to position [526, 0]
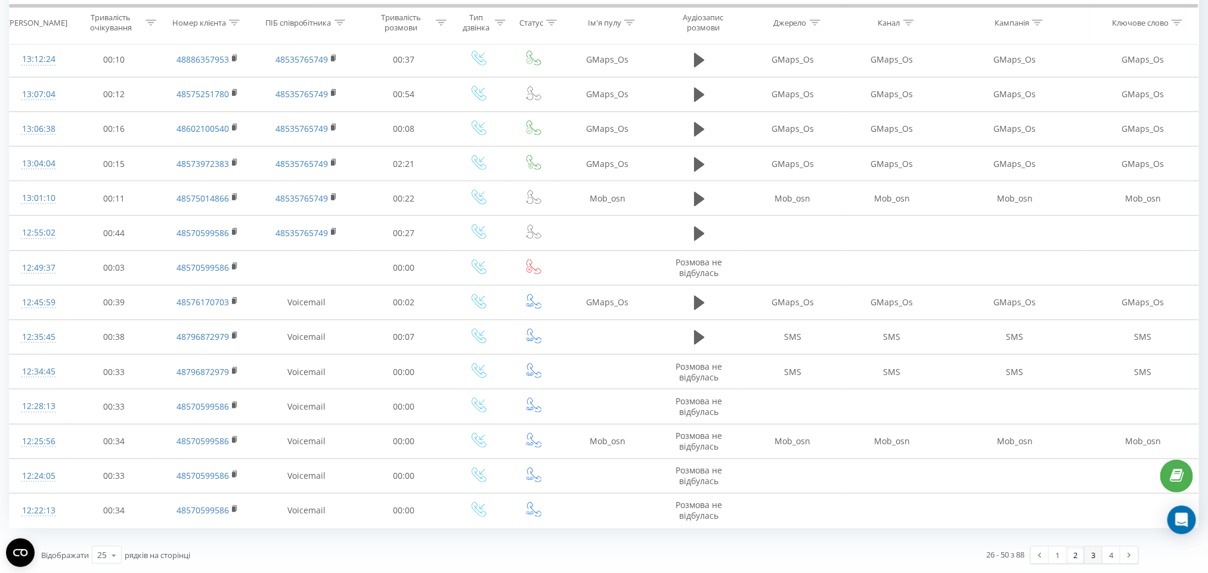
click at [1092, 551] on link "3" at bounding box center [1093, 555] width 18 height 17
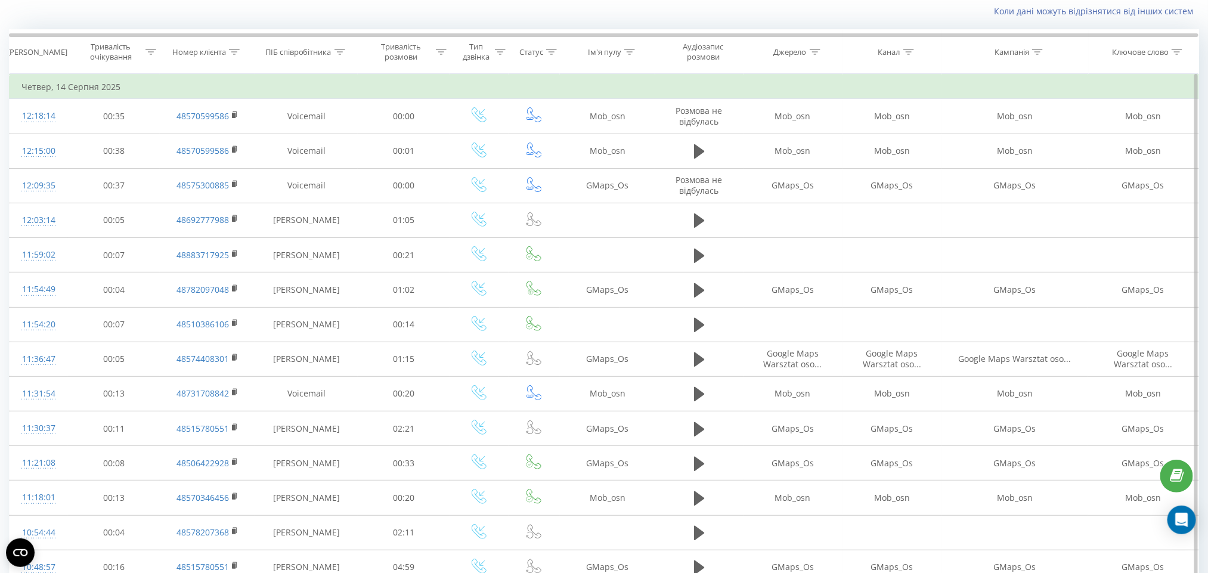
scroll to position [526, 0]
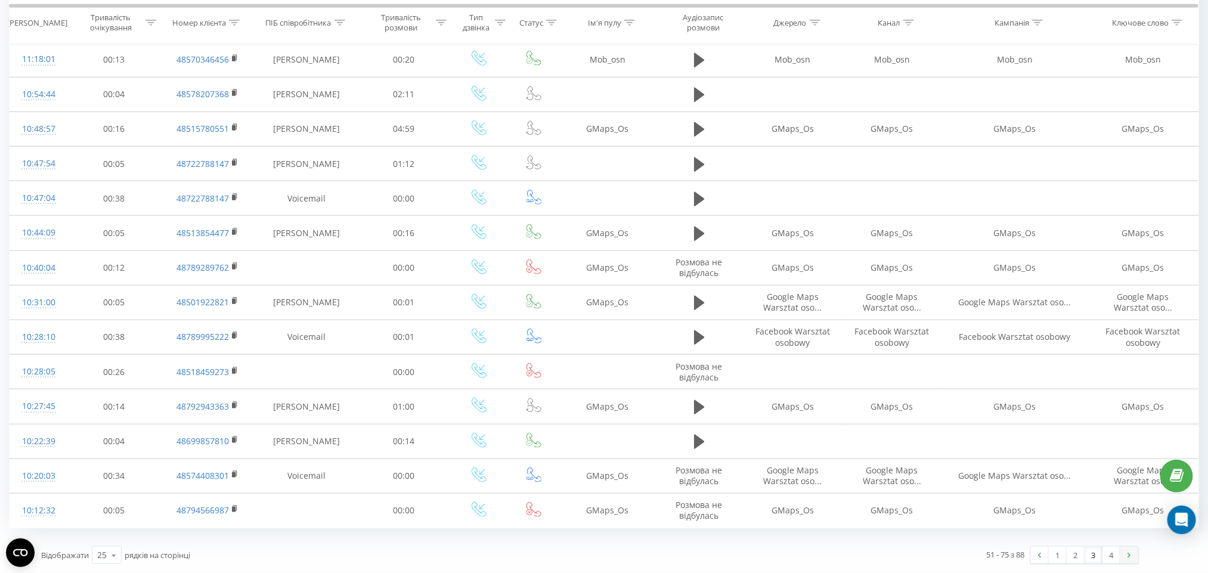
click at [1122, 558] on link at bounding box center [1129, 555] width 18 height 17
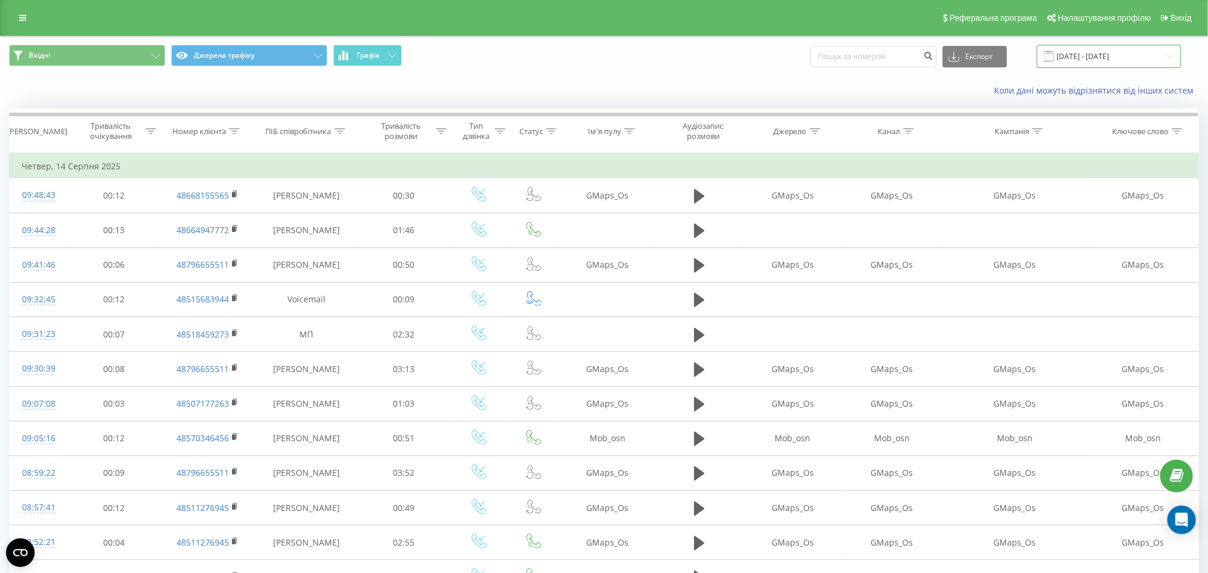
click at [1099, 61] on input "14.08.2025 - 14.08.2025" at bounding box center [1109, 56] width 144 height 23
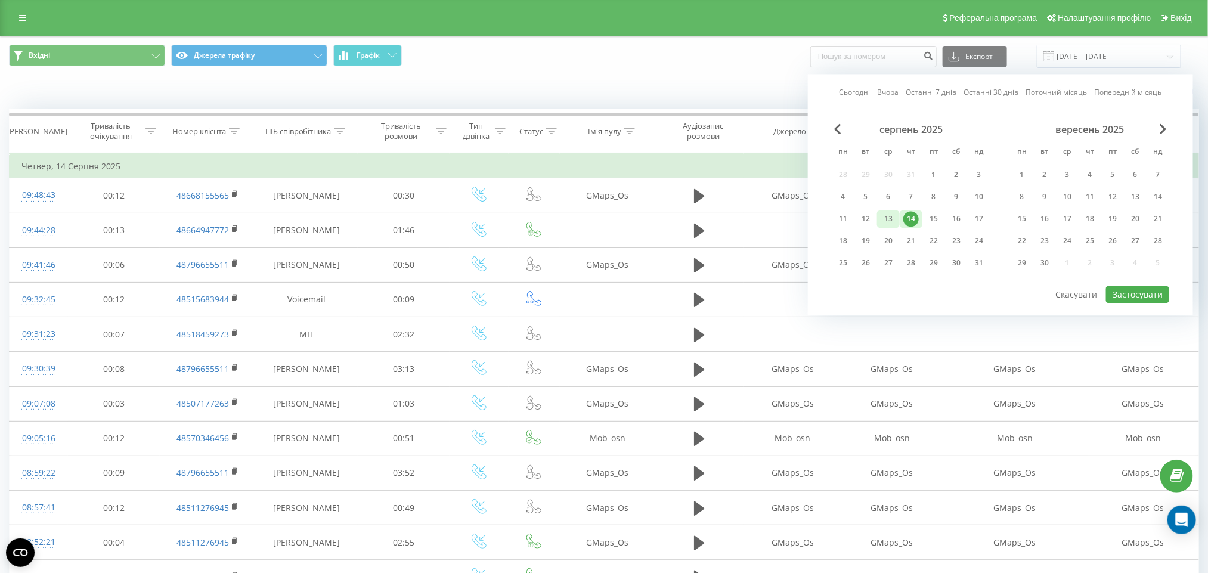
click at [886, 220] on div "13" at bounding box center [888, 219] width 15 height 15
click at [1143, 296] on button "Застосувати" at bounding box center [1137, 294] width 63 height 17
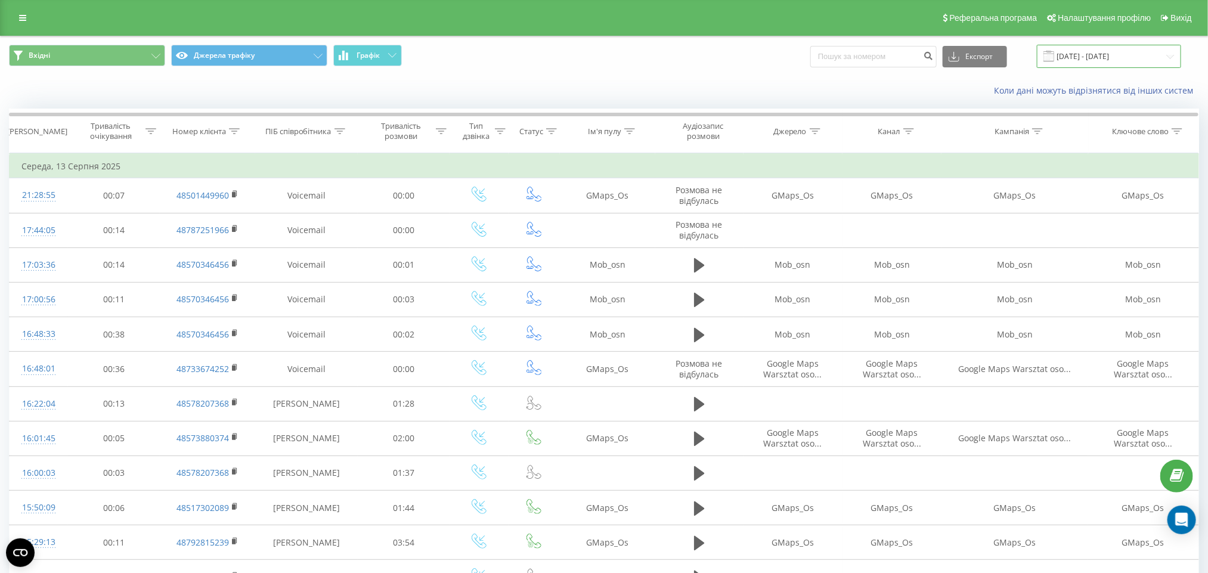
click at [1132, 54] on input "13.08.2025 - 13.08.2025" at bounding box center [1109, 56] width 144 height 23
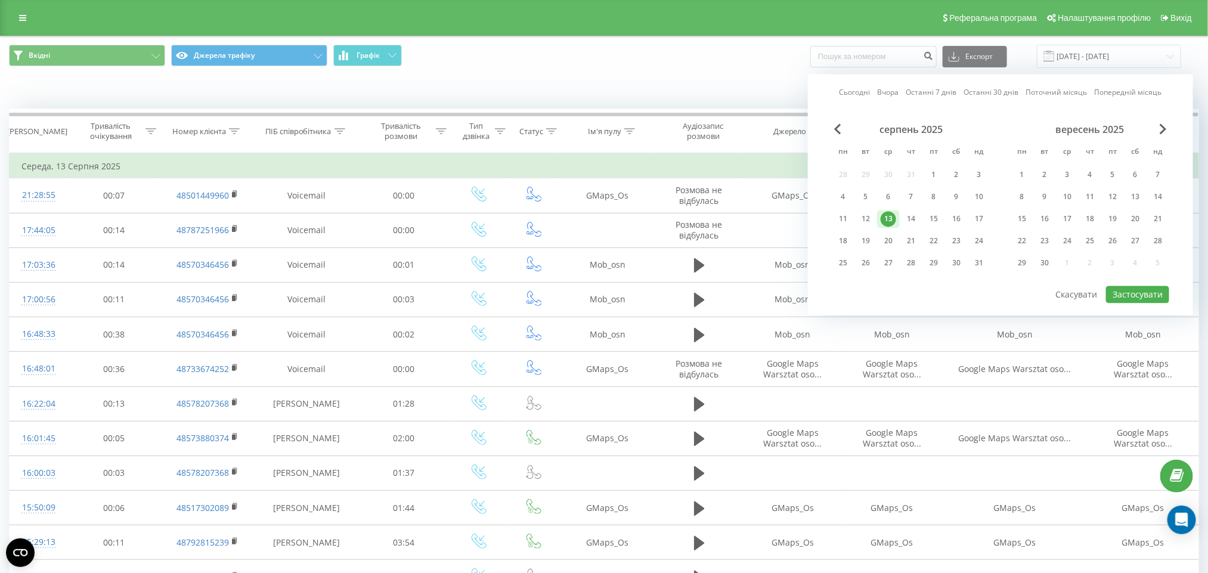
click at [779, 91] on div "Коли дані можуть відрізнятися вiд інших систем" at bounding box center [830, 91] width 754 height 12
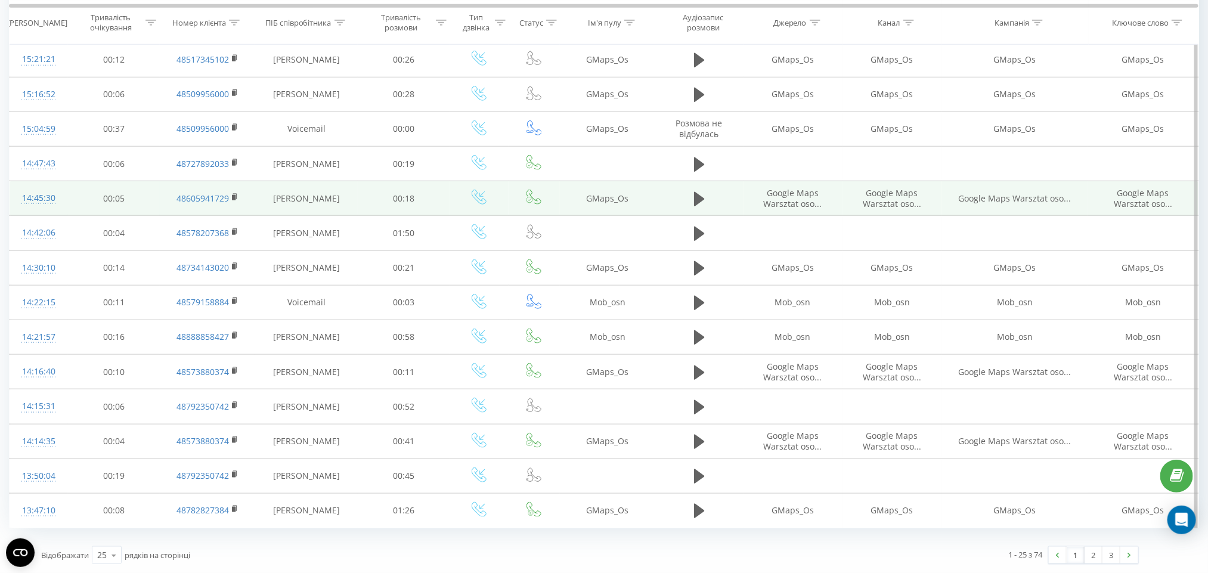
scroll to position [526, 0]
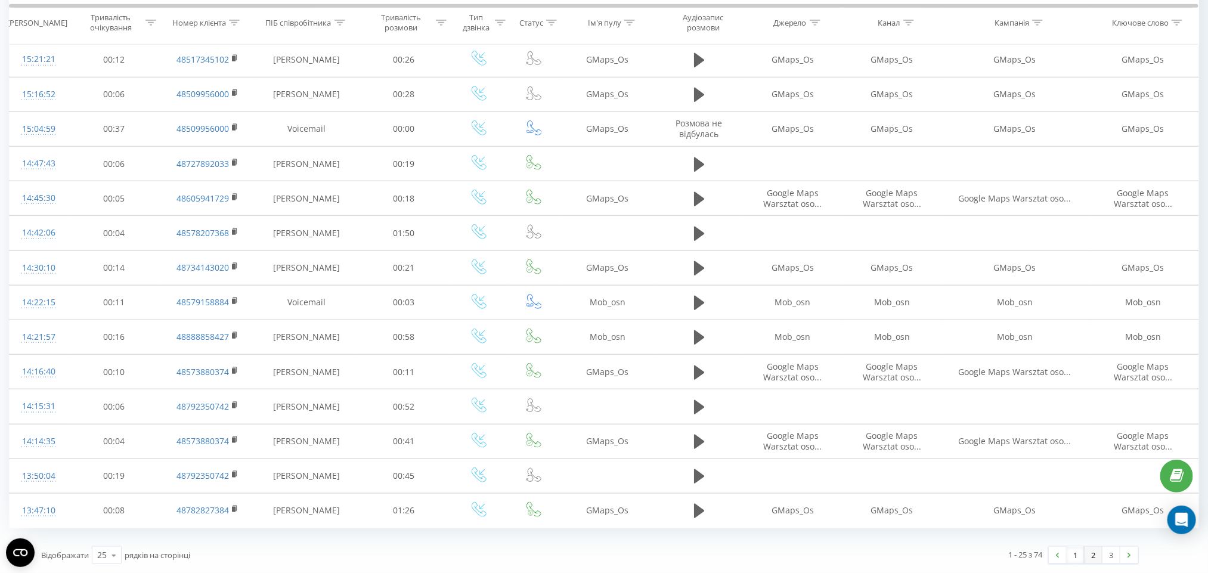
click at [1095, 553] on link "2" at bounding box center [1093, 555] width 18 height 17
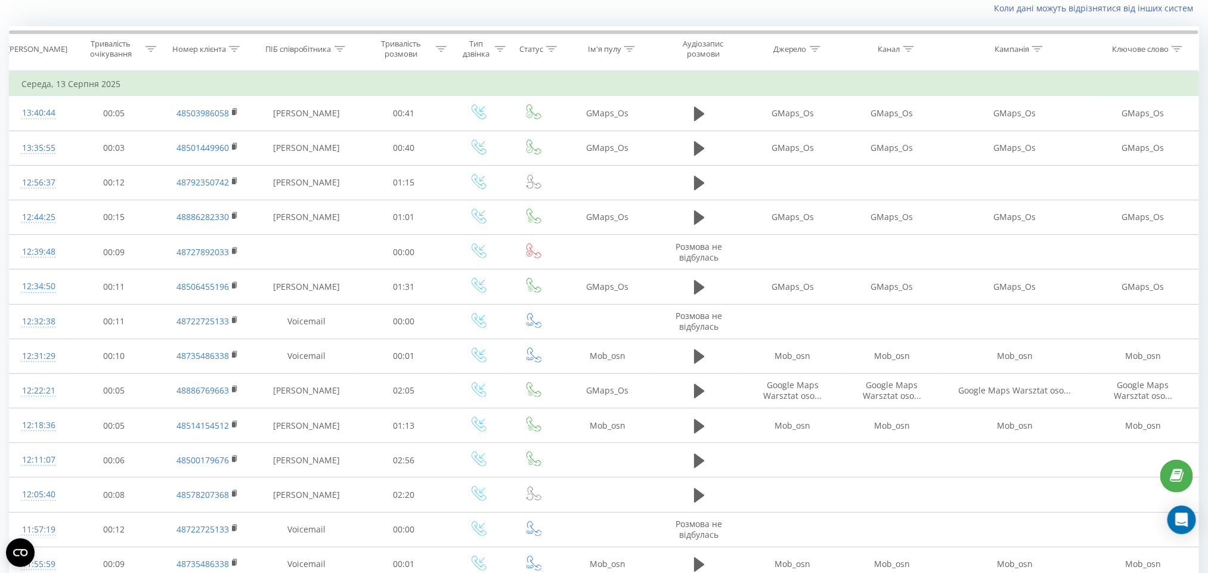
scroll to position [79, 0]
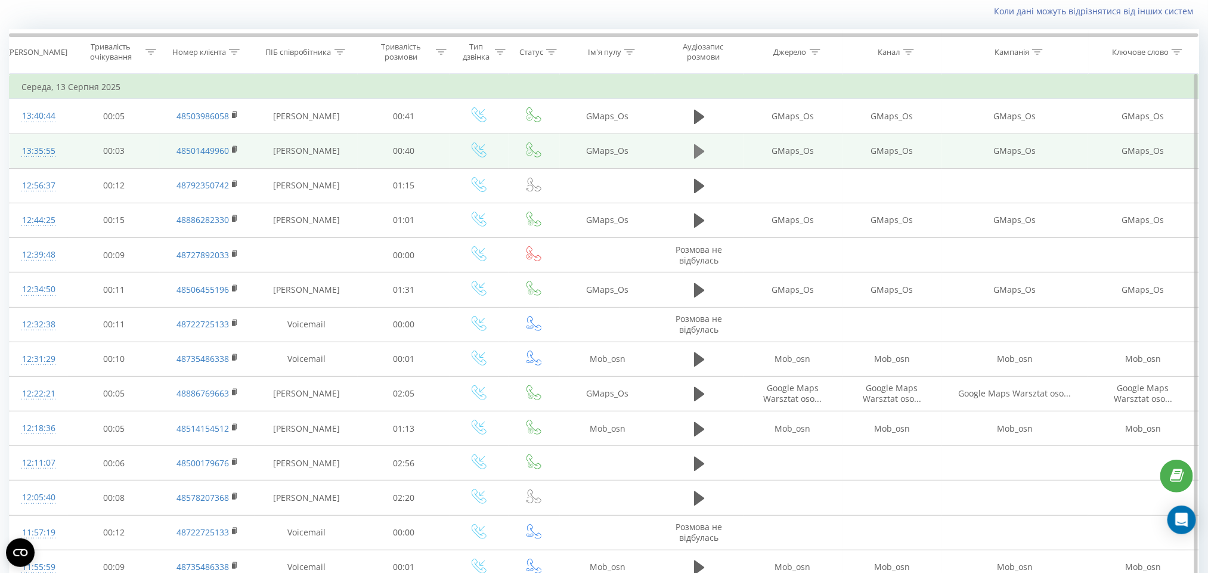
click at [703, 148] on icon at bounding box center [699, 151] width 11 height 17
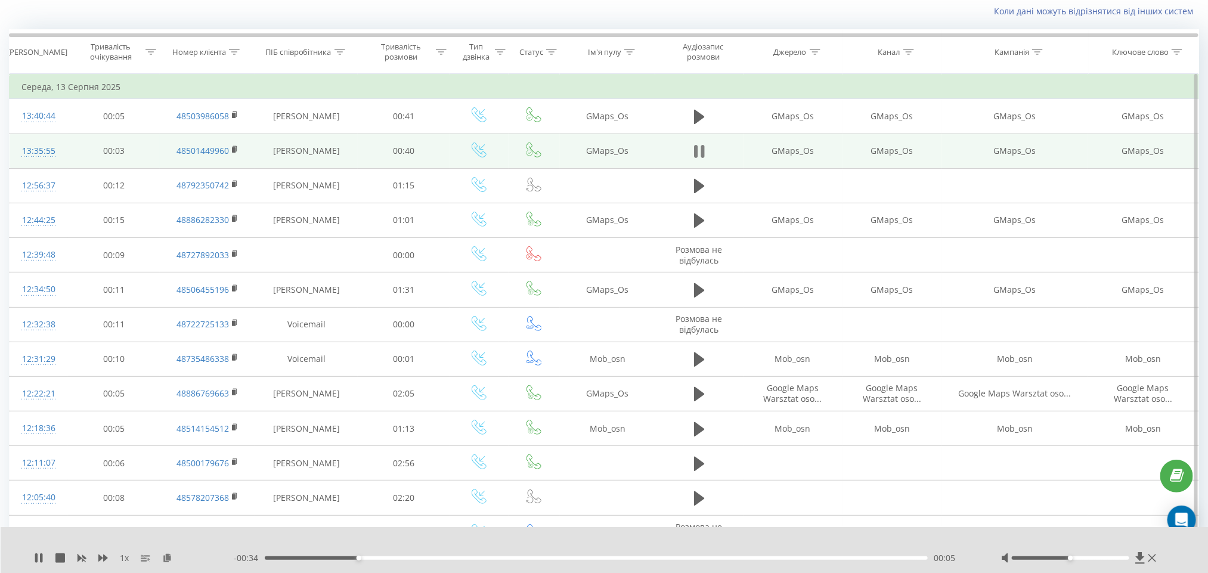
click at [700, 160] on icon at bounding box center [699, 151] width 11 height 17
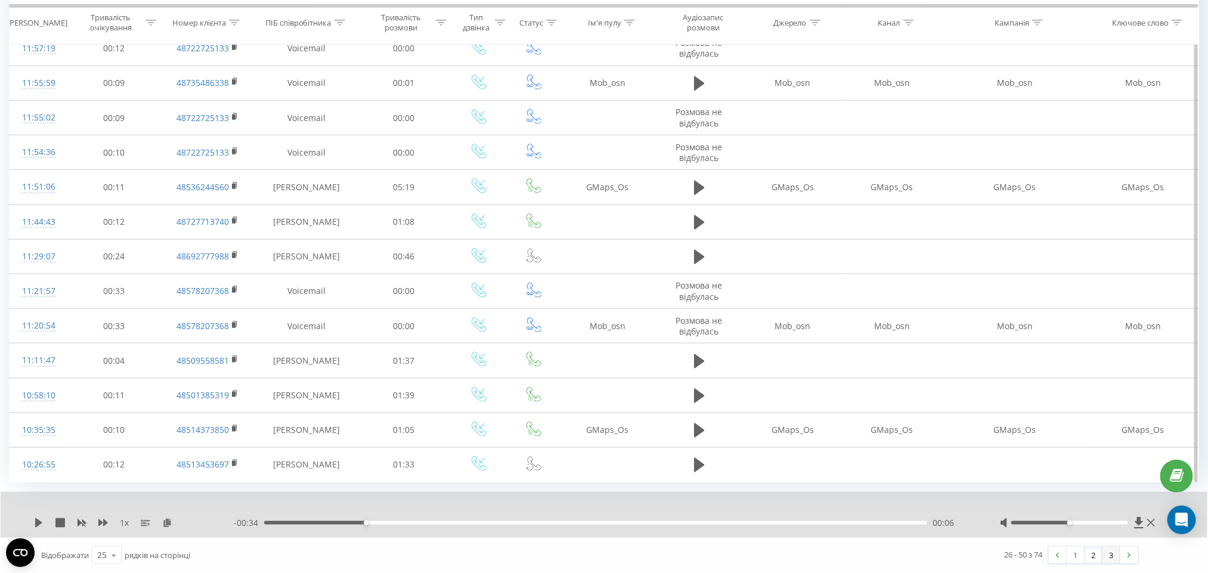
click at [1105, 558] on link "3" at bounding box center [1111, 555] width 18 height 17
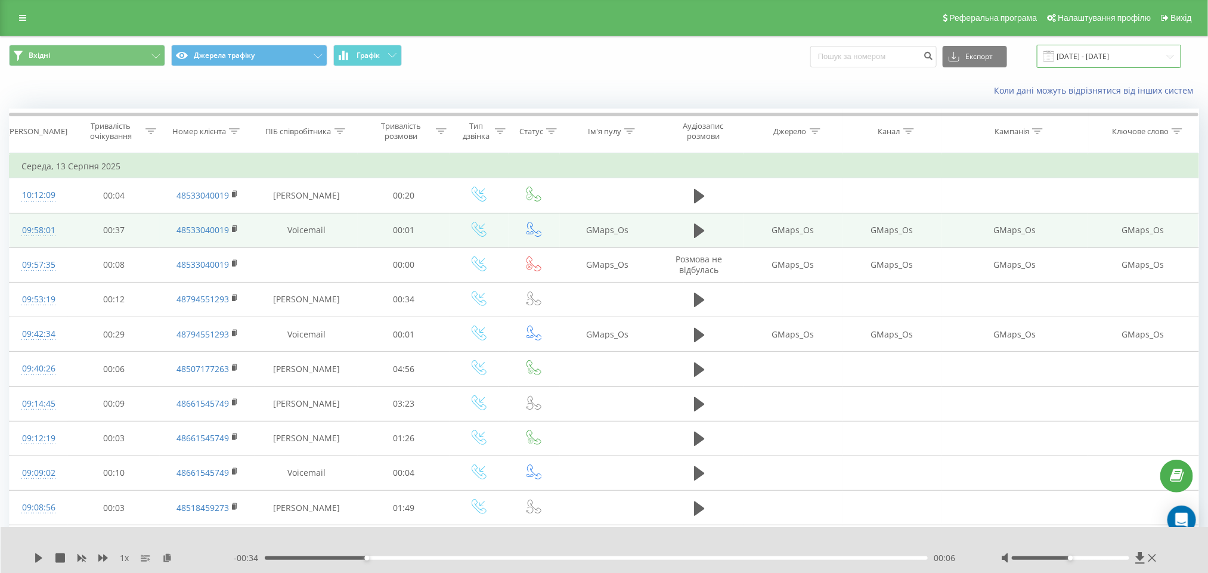
click at [1118, 54] on input "13.08.2025 - 13.08.2025" at bounding box center [1109, 56] width 144 height 23
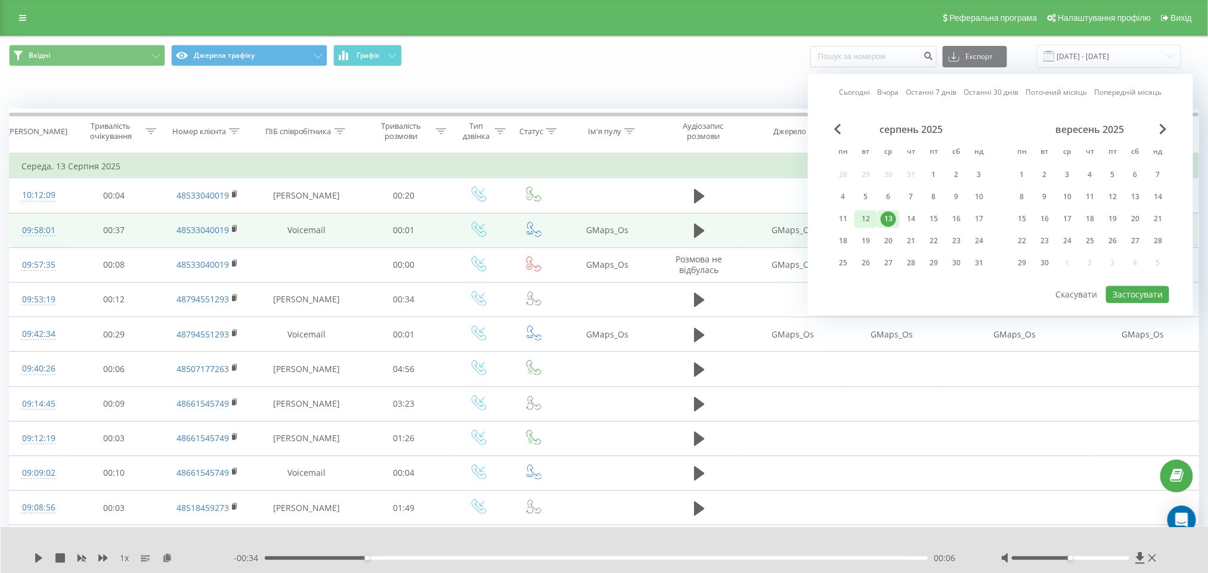
click at [864, 212] on div "12" at bounding box center [865, 219] width 15 height 15
click at [1167, 288] on button "Застосувати" at bounding box center [1137, 294] width 63 height 17
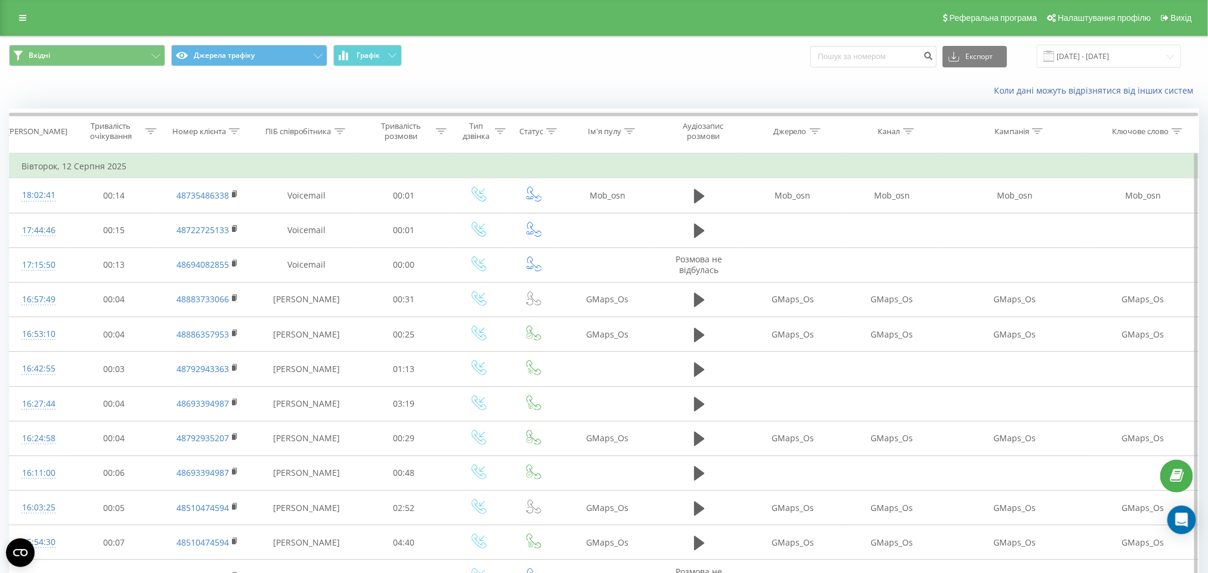
scroll to position [526, 0]
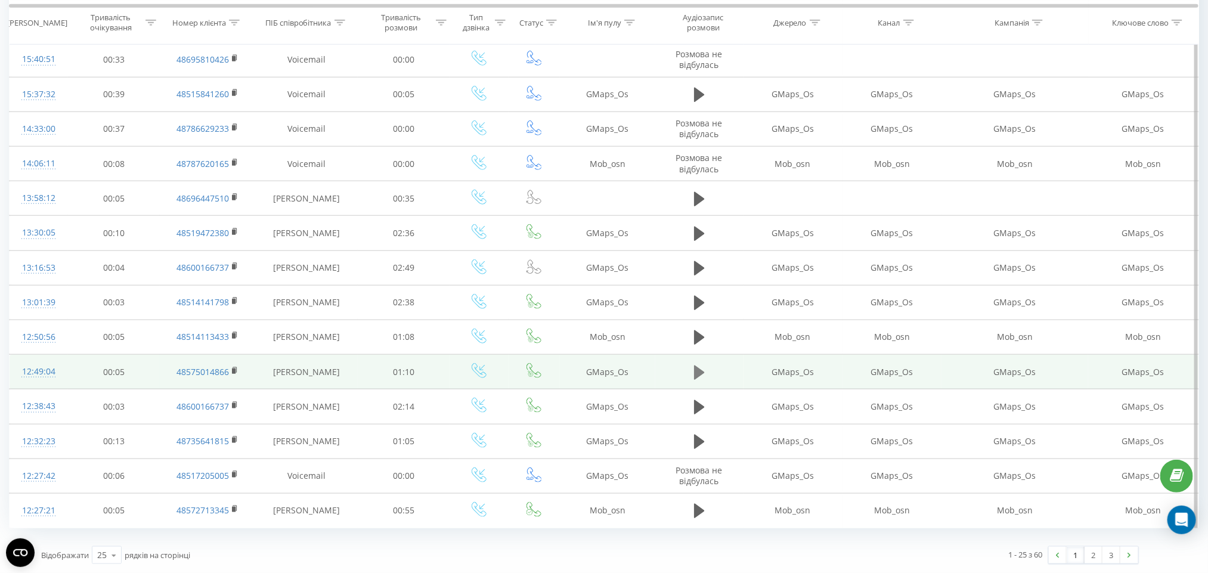
click at [694, 374] on icon at bounding box center [699, 372] width 11 height 17
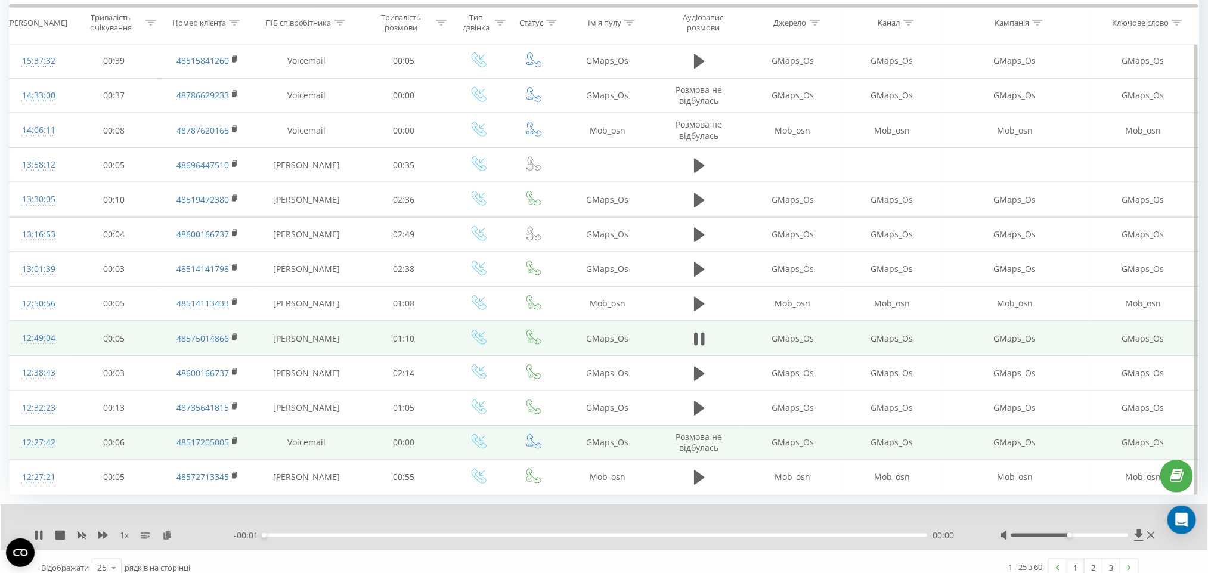
scroll to position [571, 0]
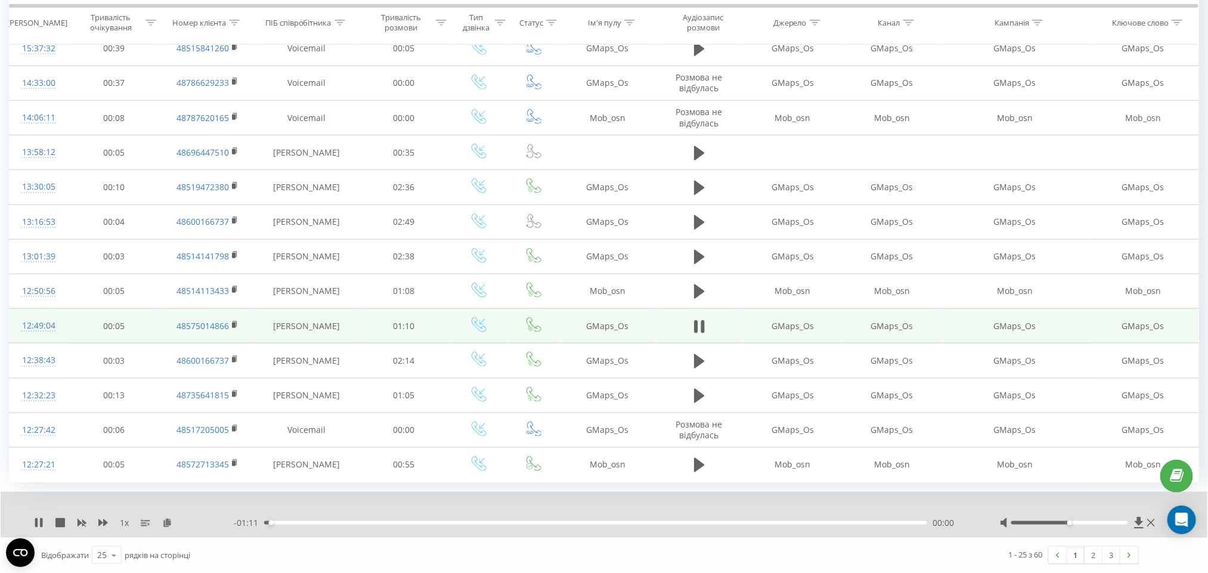
click at [290, 525] on div "- 01:11 00:00 00:00" at bounding box center [602, 523] width 736 height 12
click at [300, 521] on div "00:01" at bounding box center [595, 523] width 663 height 4
click at [703, 318] on icon at bounding box center [699, 326] width 11 height 17
drag, startPoint x: 1095, startPoint y: 546, endPoint x: 852, endPoint y: 149, distance: 465.3
click at [1095, 547] on link "2" at bounding box center [1093, 555] width 18 height 17
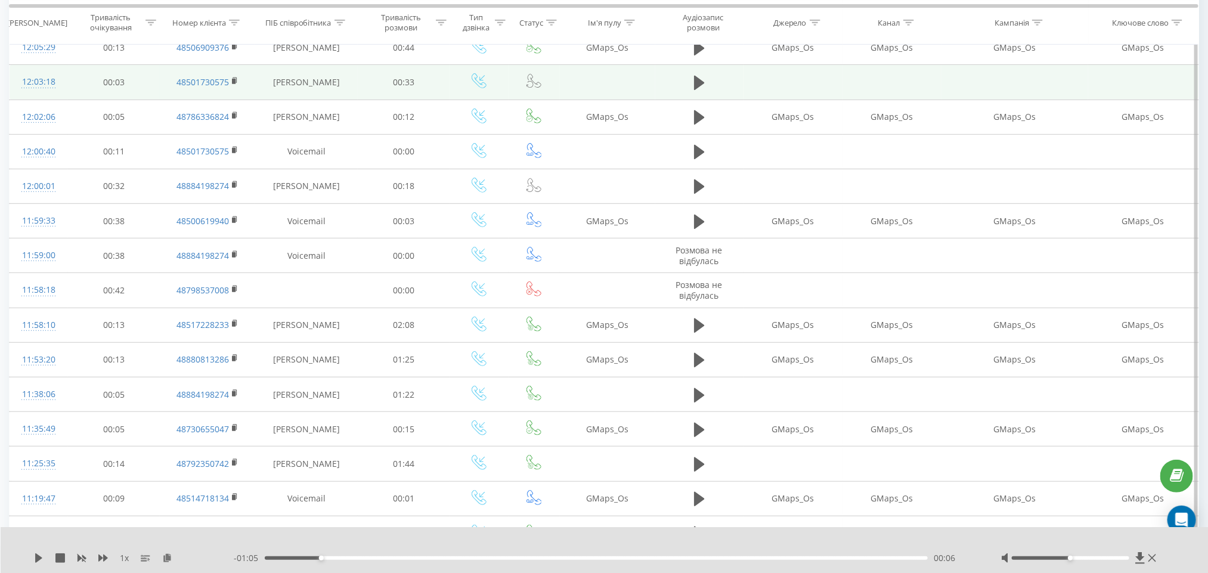
scroll to position [79, 0]
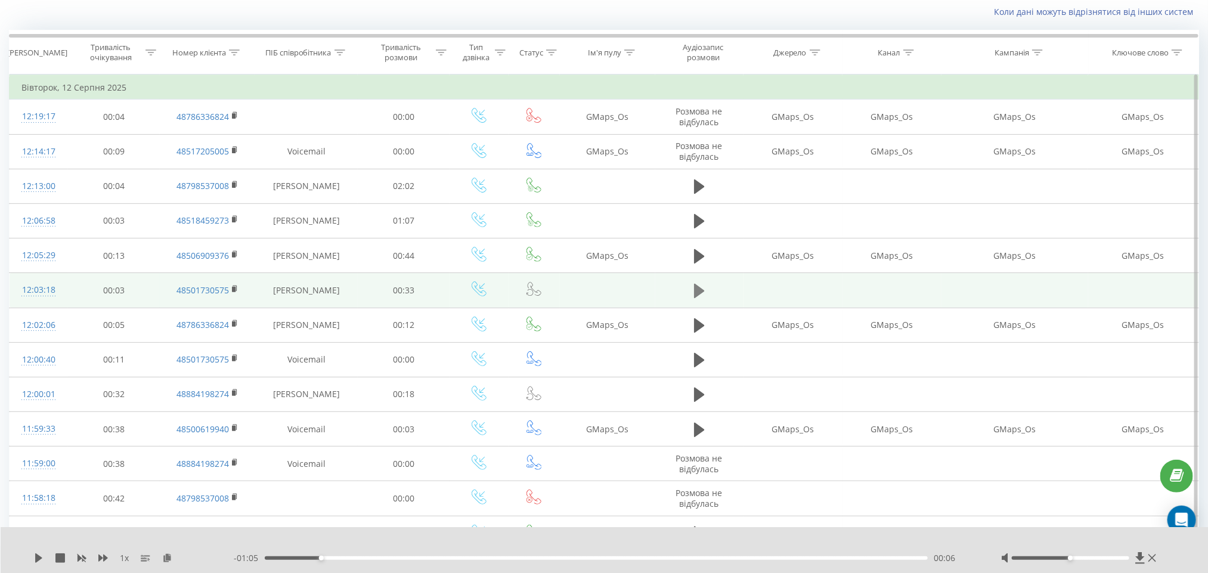
click at [703, 285] on icon at bounding box center [699, 291] width 11 height 17
click at [299, 556] on div "00:00" at bounding box center [597, 558] width 664 height 4
click at [696, 287] on icon at bounding box center [696, 290] width 4 height 13
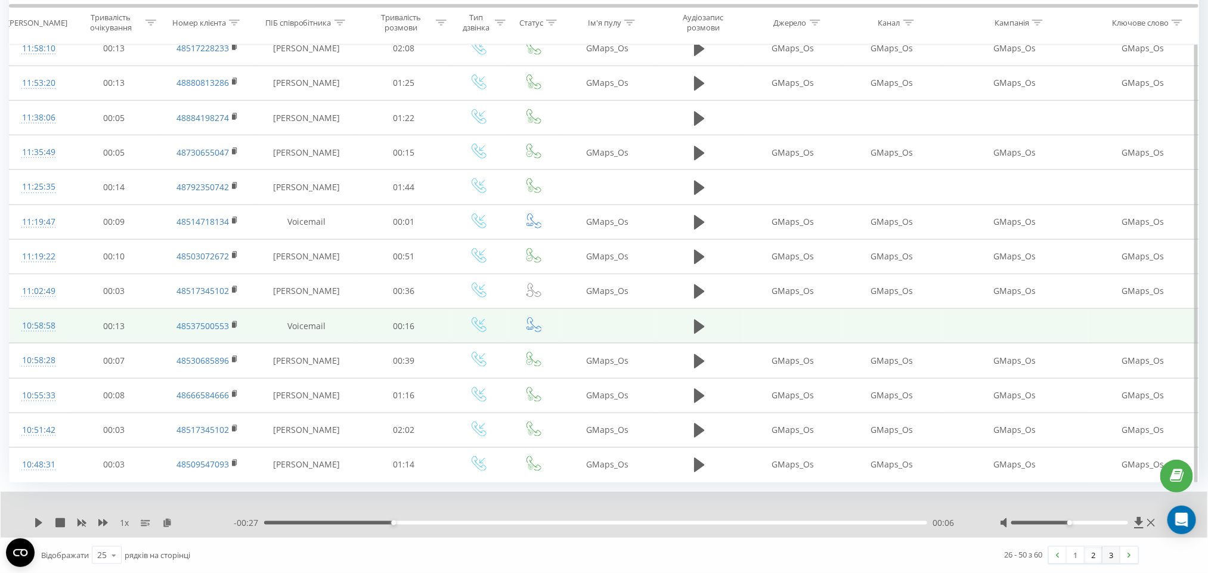
click at [1109, 549] on link "3" at bounding box center [1111, 555] width 18 height 17
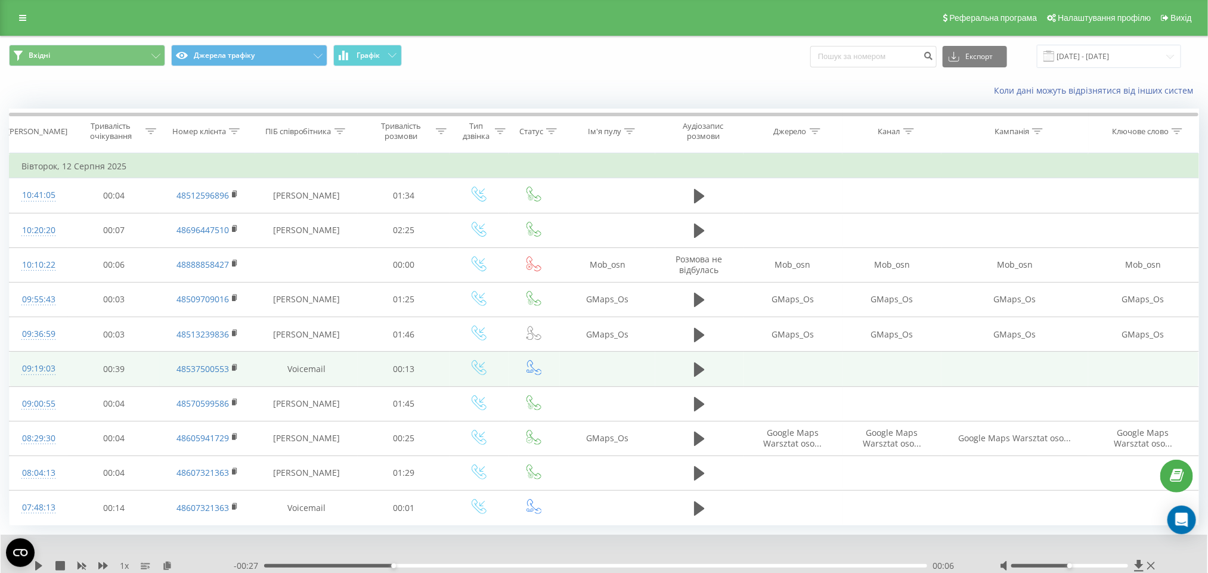
click at [1146, 72] on div "Вхідні Джерела трафіку Графік Експорт .csv .xls .xlsx 12.08.2025 - 12.08.2025" at bounding box center [604, 56] width 1207 height 40
click at [1100, 63] on input "12.08.2025 - 12.08.2025" at bounding box center [1109, 56] width 144 height 23
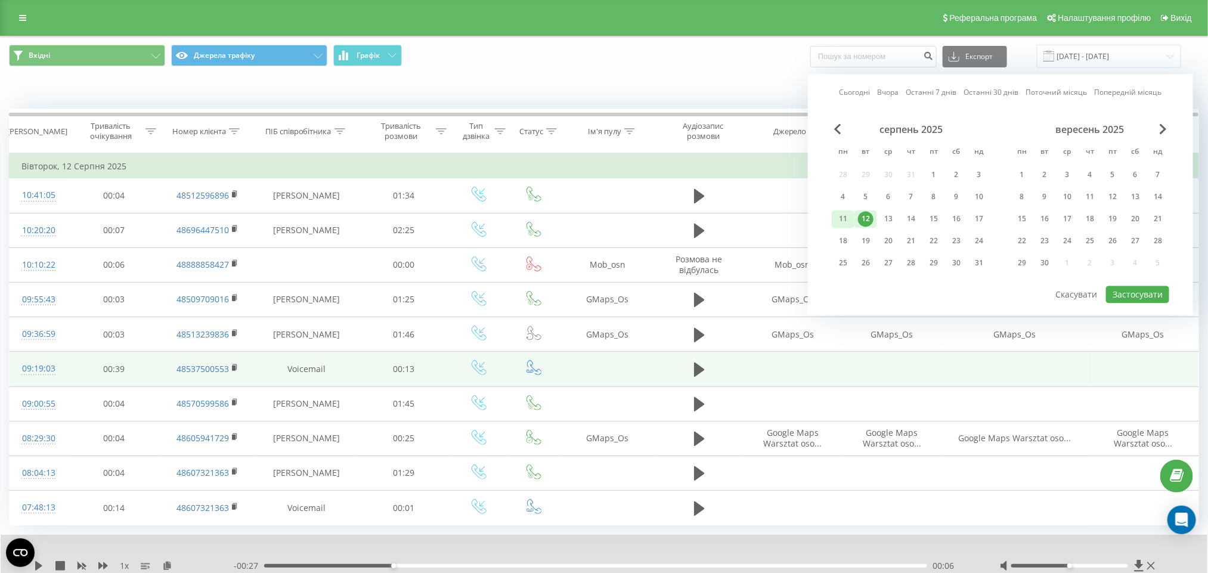
drag, startPoint x: 832, startPoint y: 216, endPoint x: 846, endPoint y: 216, distance: 14.3
click at [833, 216] on div "11" at bounding box center [843, 219] width 23 height 18
click at [1156, 296] on button "Застосувати" at bounding box center [1137, 294] width 63 height 17
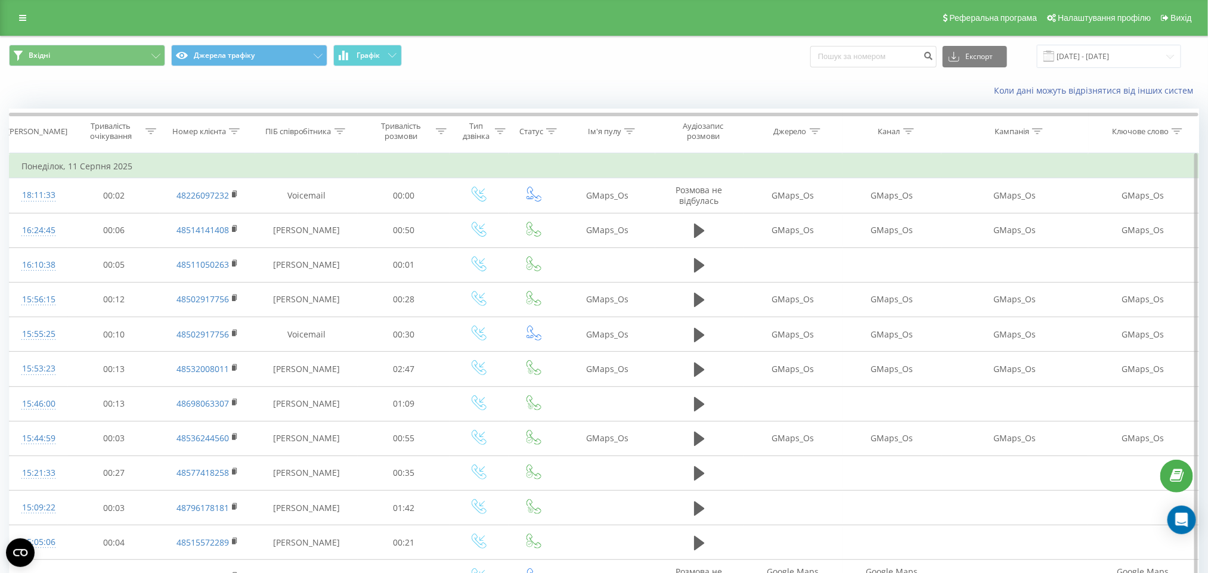
scroll to position [526, 0]
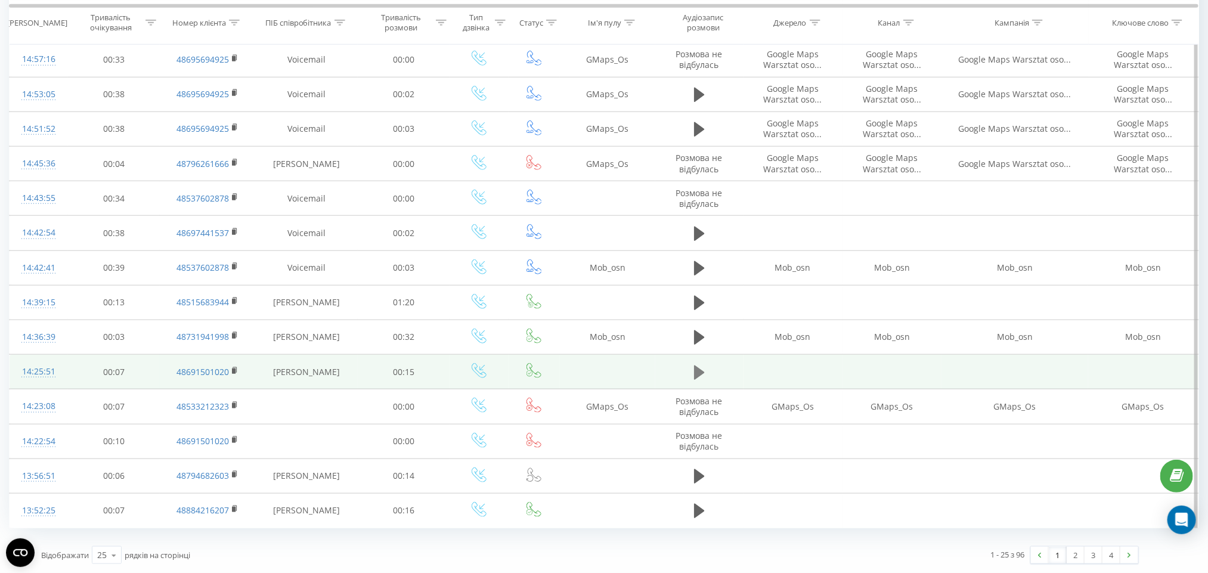
click at [700, 369] on icon at bounding box center [699, 372] width 11 height 14
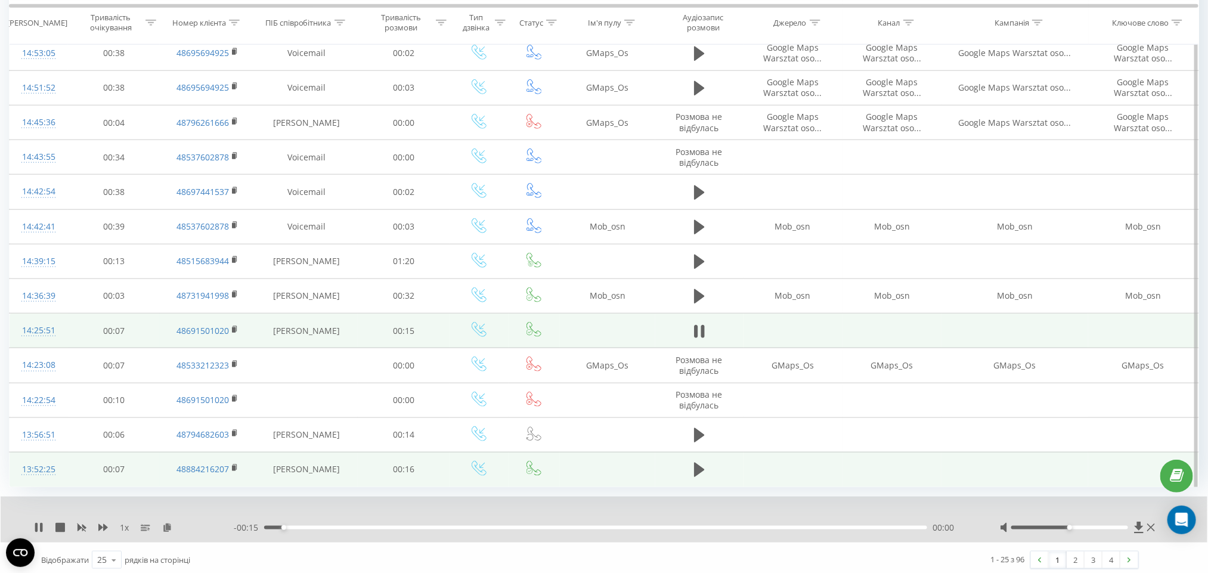
scroll to position [571, 0]
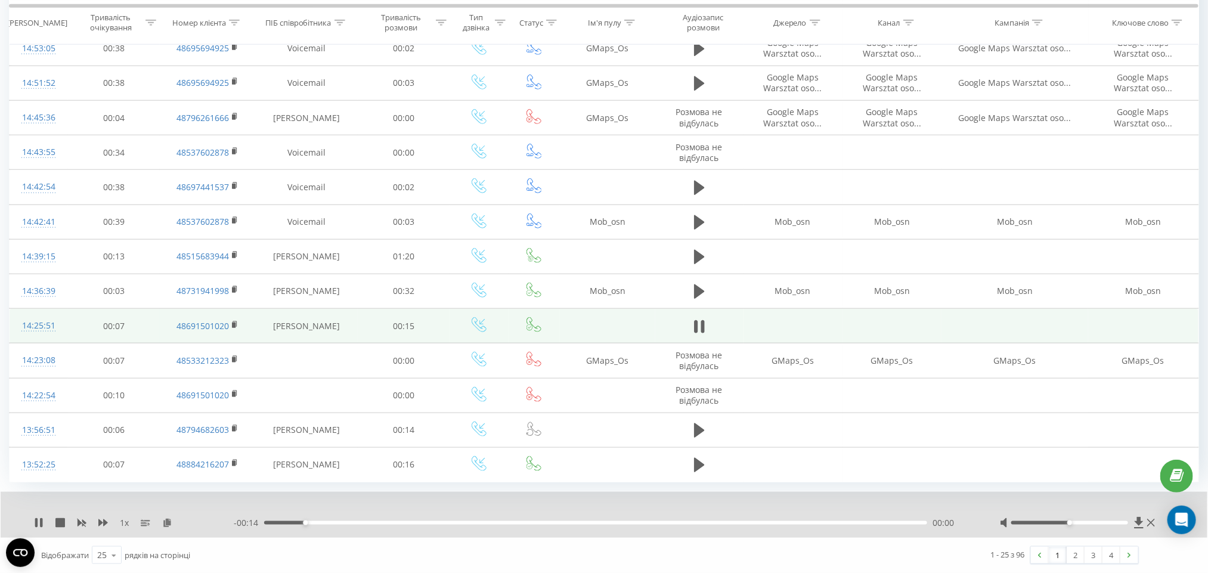
click at [372, 526] on div "- 00:14 00:00 00:00" at bounding box center [602, 523] width 736 height 12
click at [373, 519] on div "- 00:14 00:01 00:01" at bounding box center [602, 523] width 736 height 12
click at [383, 521] on div "00:02" at bounding box center [595, 523] width 663 height 4
click at [705, 324] on icon at bounding box center [703, 326] width 4 height 13
click at [1072, 551] on link "2" at bounding box center [1076, 555] width 18 height 17
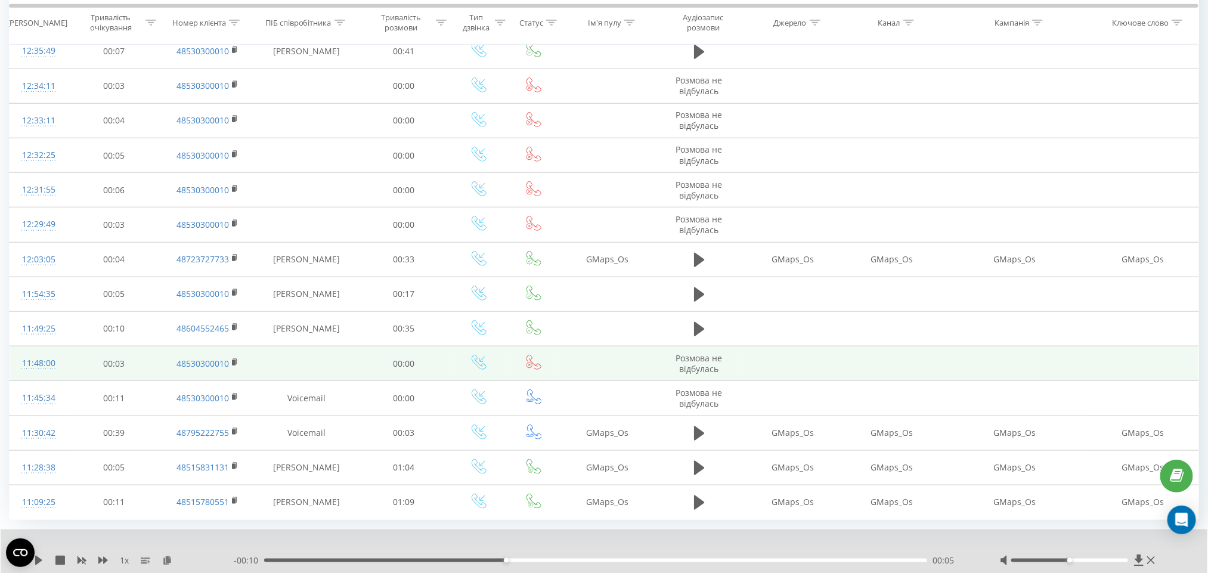
scroll to position [571, 0]
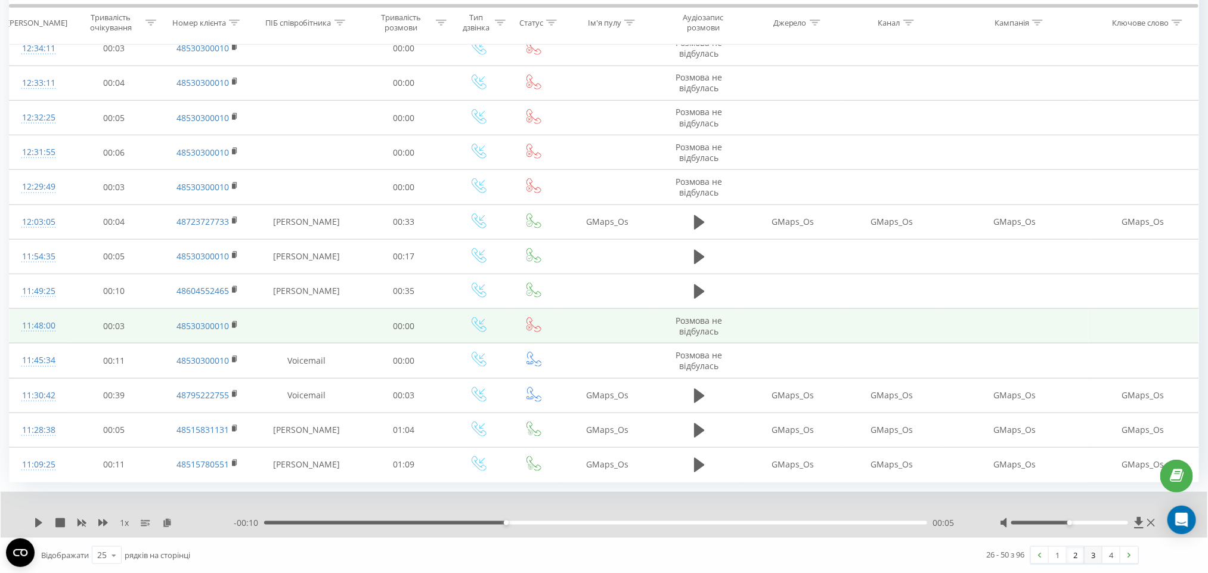
click at [1093, 557] on link "3" at bounding box center [1093, 555] width 18 height 17
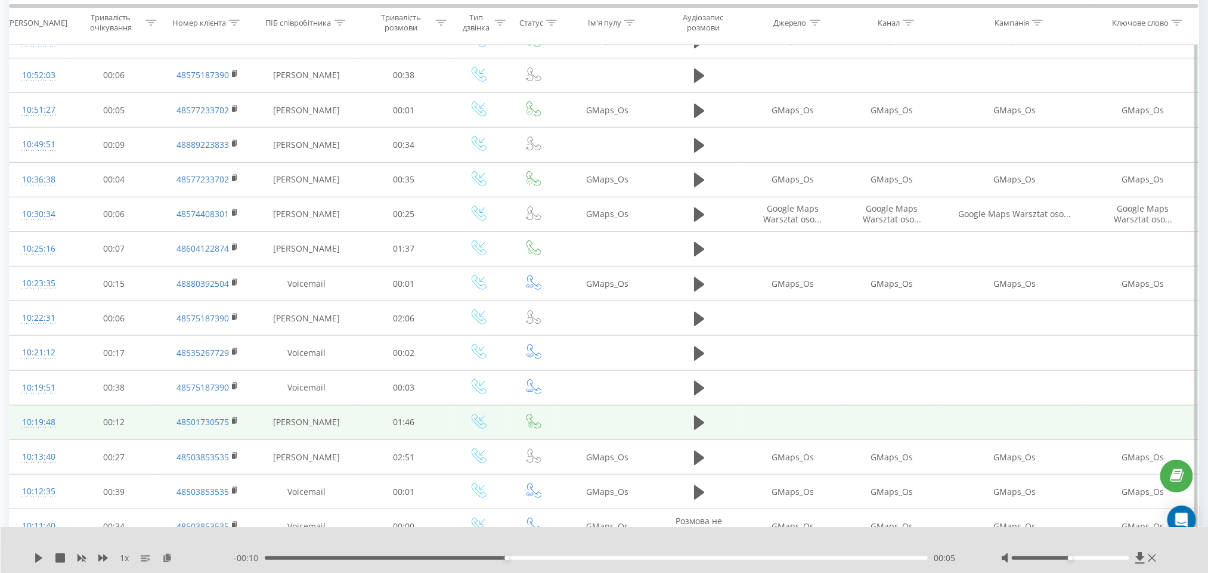
scroll to position [303, 0]
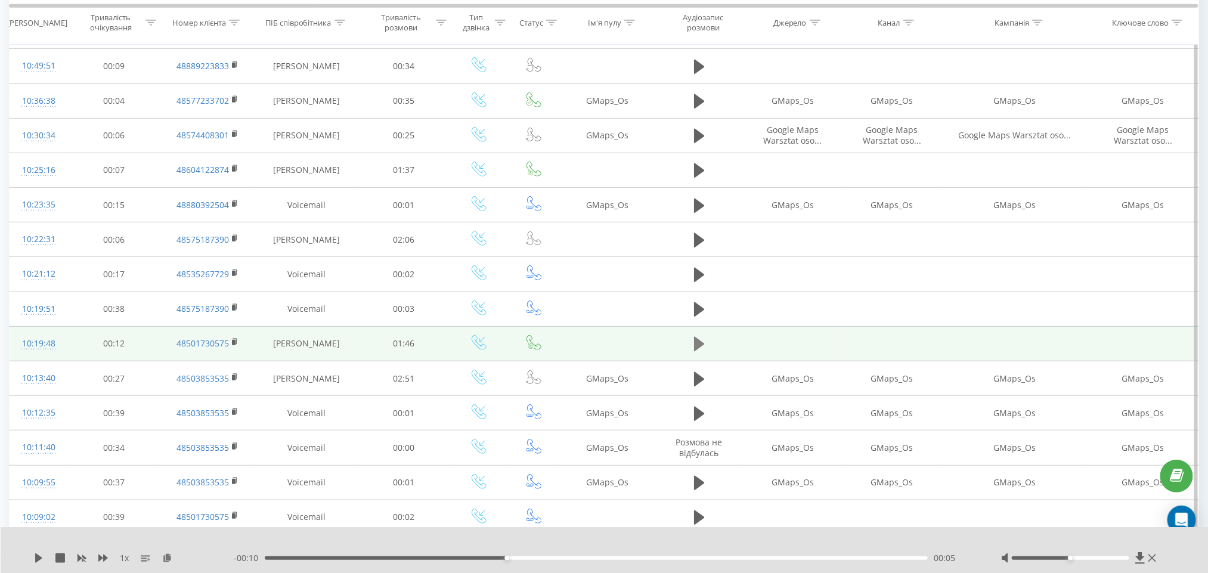
click at [700, 347] on icon at bounding box center [699, 344] width 11 height 14
click at [324, 559] on div "00:00" at bounding box center [597, 558] width 664 height 4
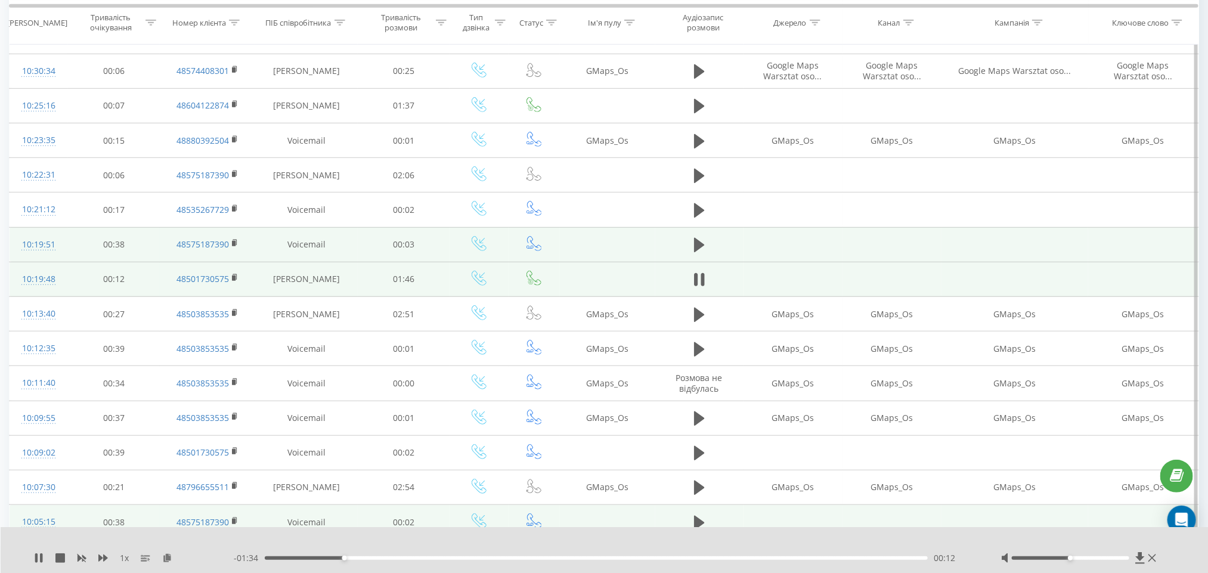
scroll to position [392, 0]
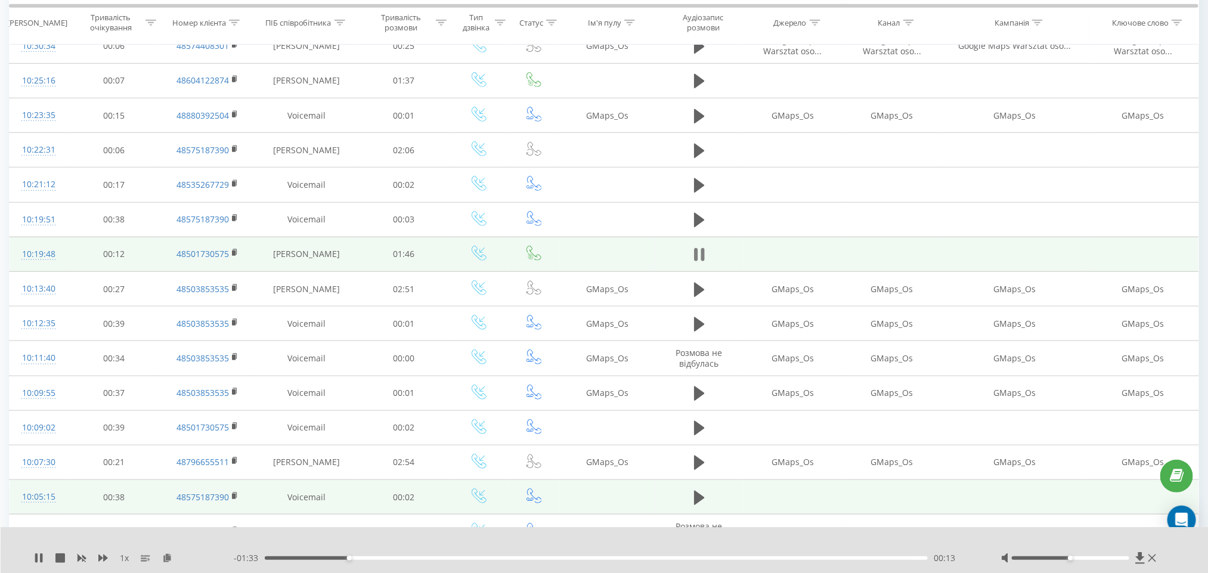
click at [694, 258] on icon at bounding box center [699, 254] width 11 height 17
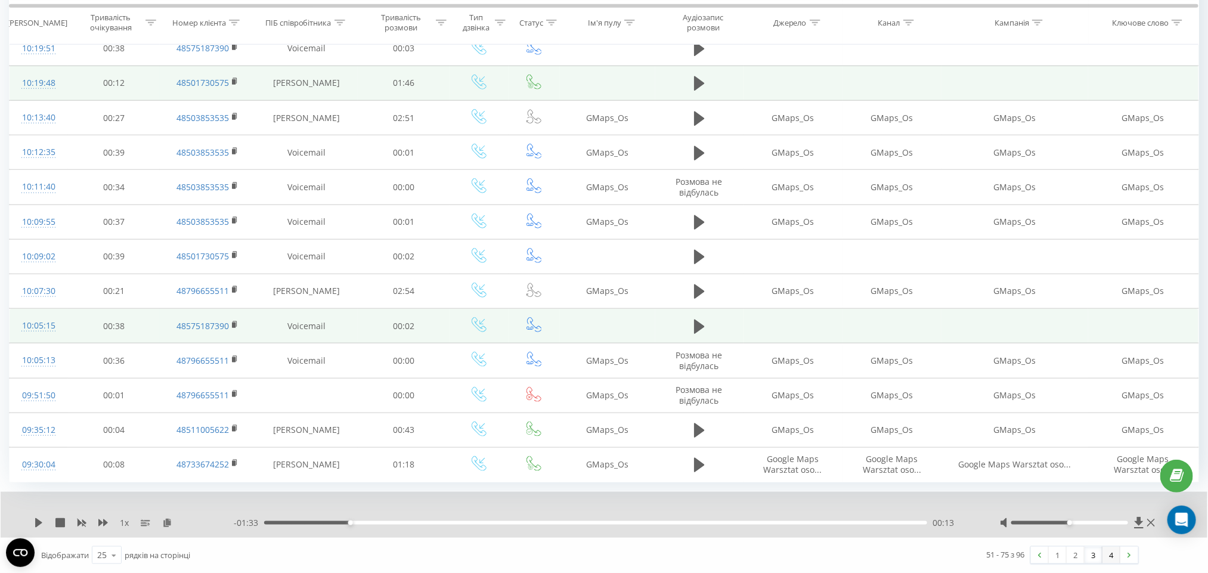
click at [1114, 553] on link "4" at bounding box center [1111, 555] width 18 height 17
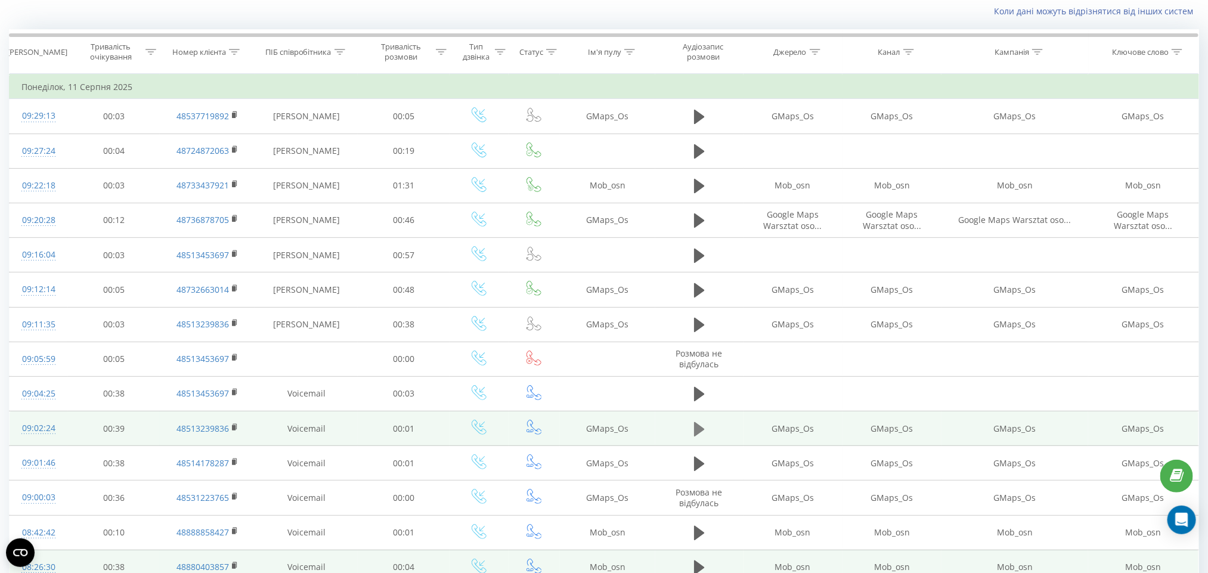
scroll to position [385, 0]
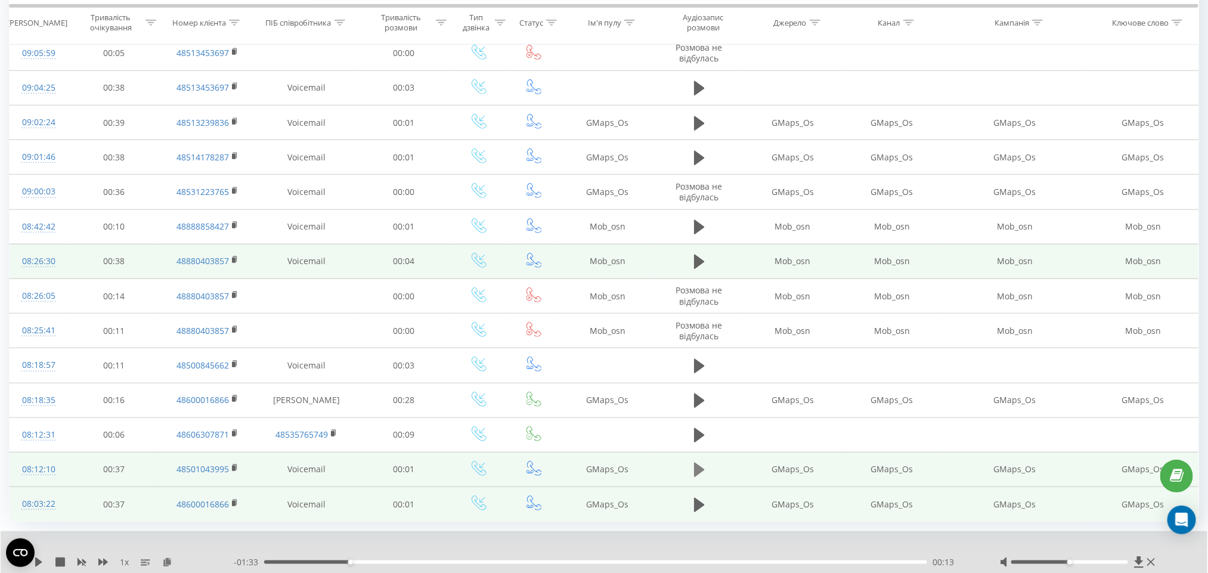
click at [703, 469] on icon at bounding box center [699, 469] width 11 height 17
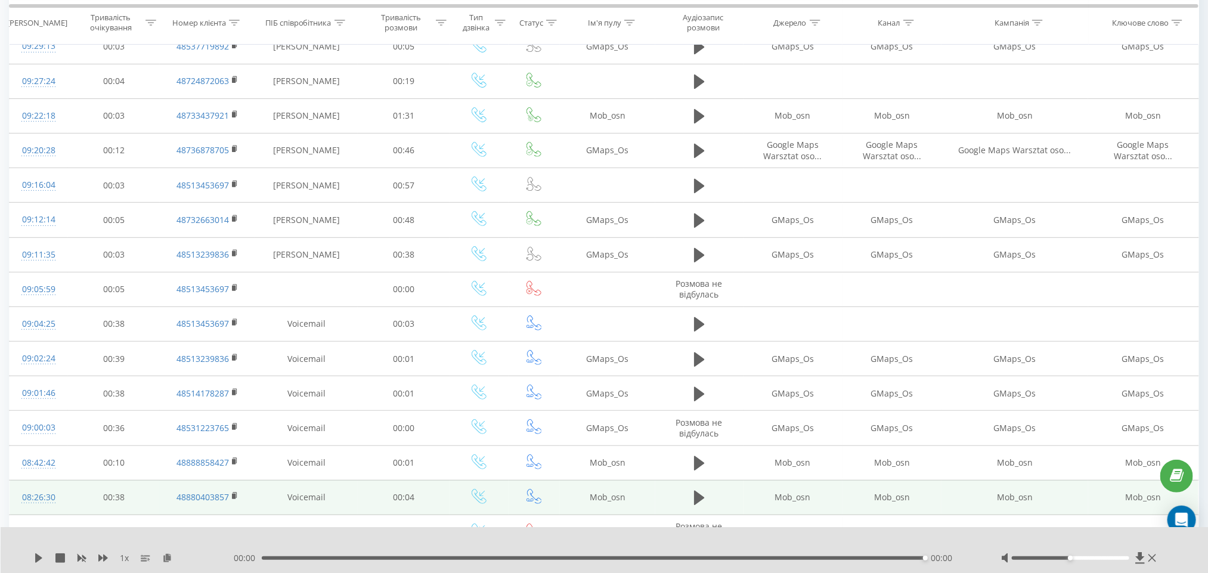
scroll to position [0, 0]
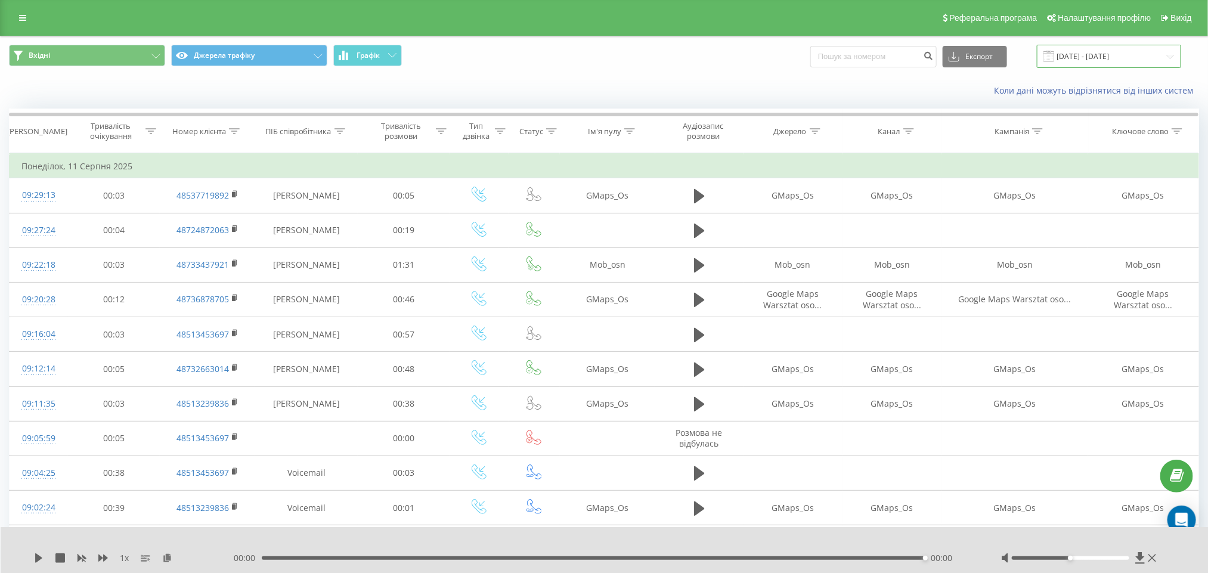
click at [1098, 55] on input "11.08.2025 - 11.08.2025" at bounding box center [1109, 56] width 144 height 23
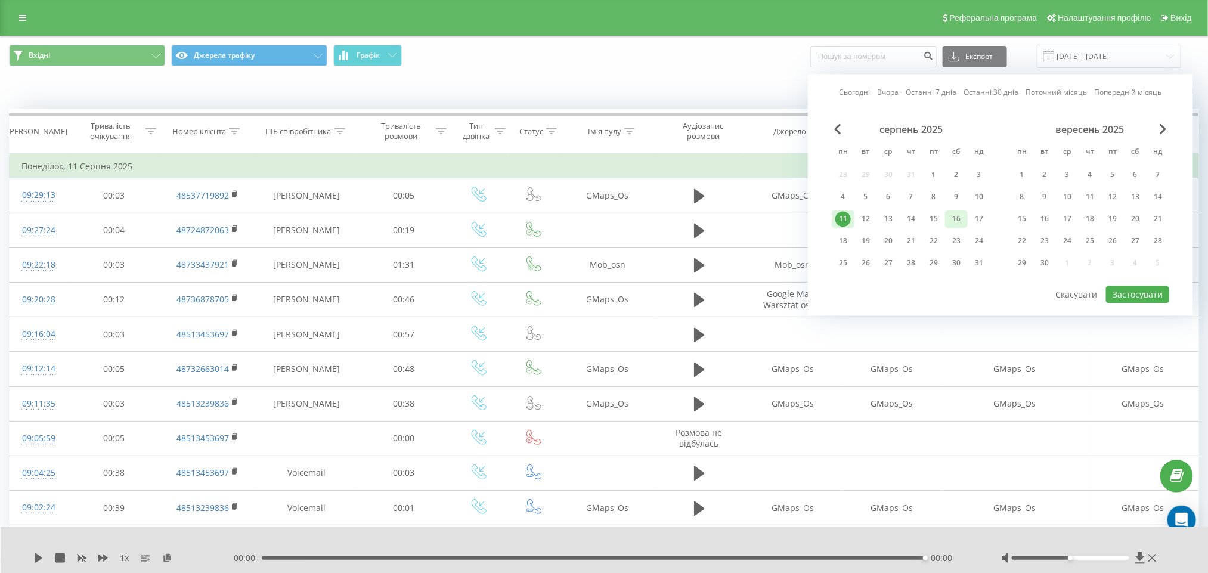
click at [953, 215] on div "16" at bounding box center [955, 219] width 15 height 15
click at [832, 245] on div "18" at bounding box center [843, 241] width 23 height 18
click at [1149, 294] on button "Застосувати" at bounding box center [1137, 294] width 63 height 17
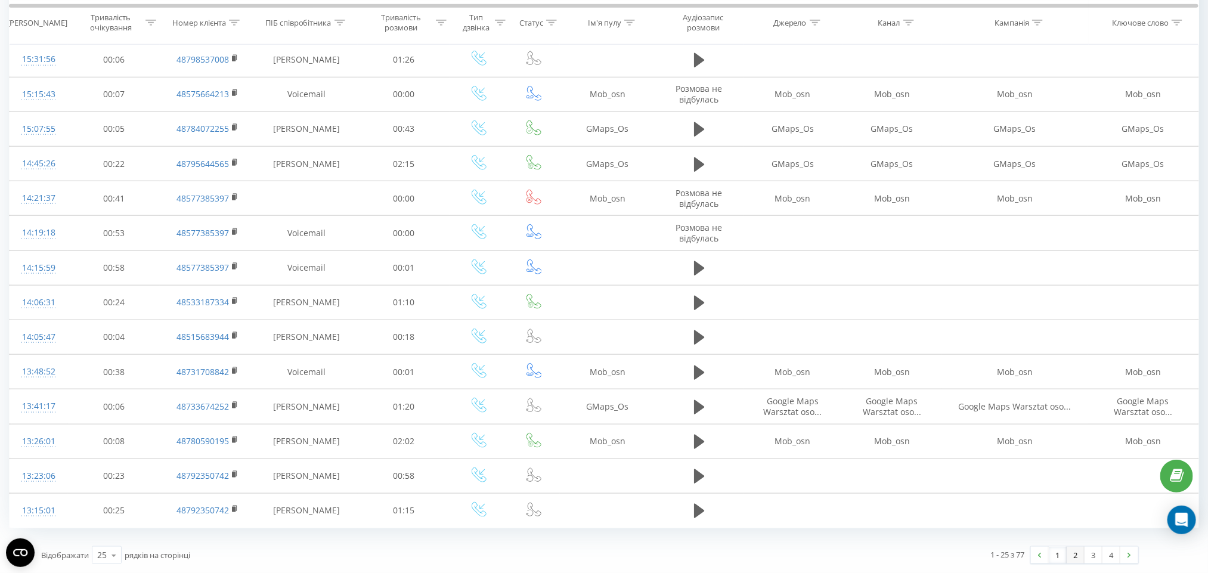
click at [1077, 555] on link "2" at bounding box center [1076, 555] width 18 height 17
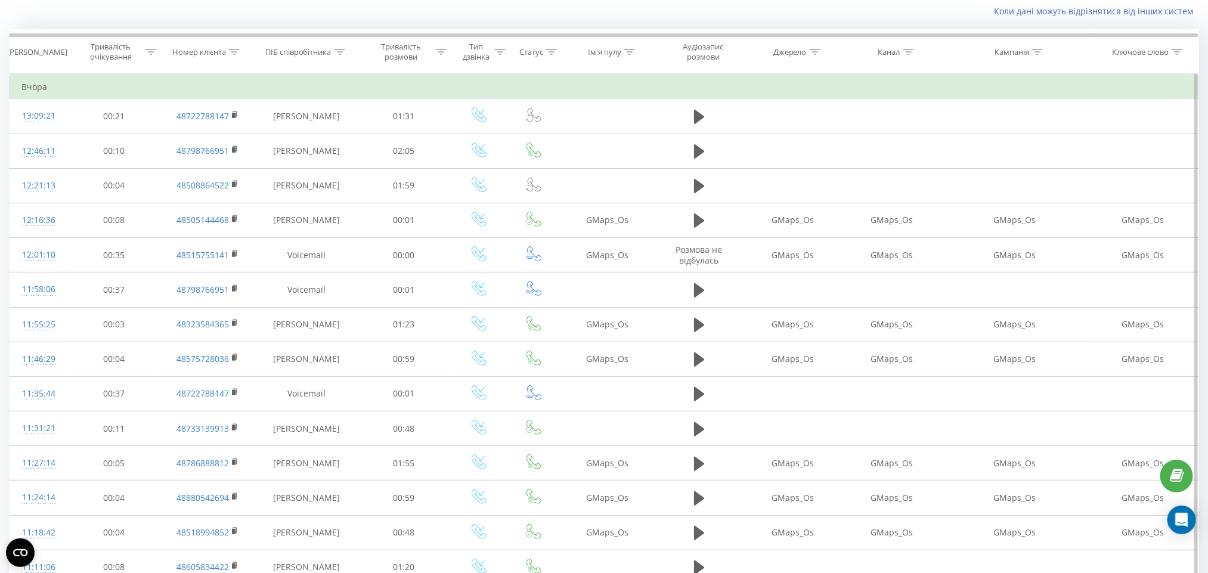
scroll to position [526, 0]
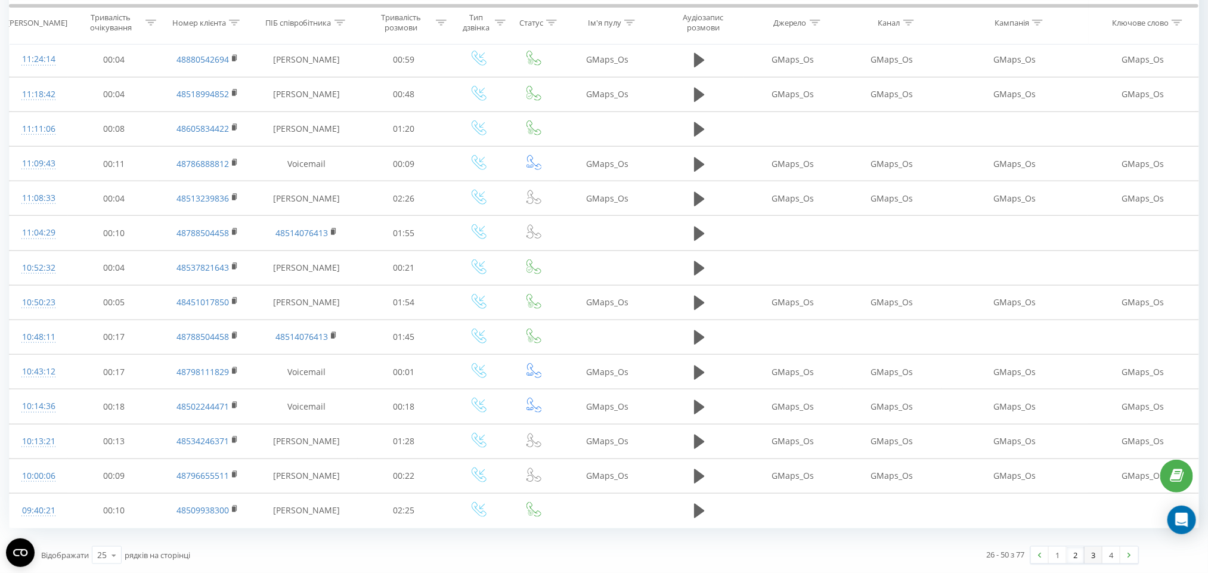
click at [1091, 551] on link "3" at bounding box center [1093, 555] width 18 height 17
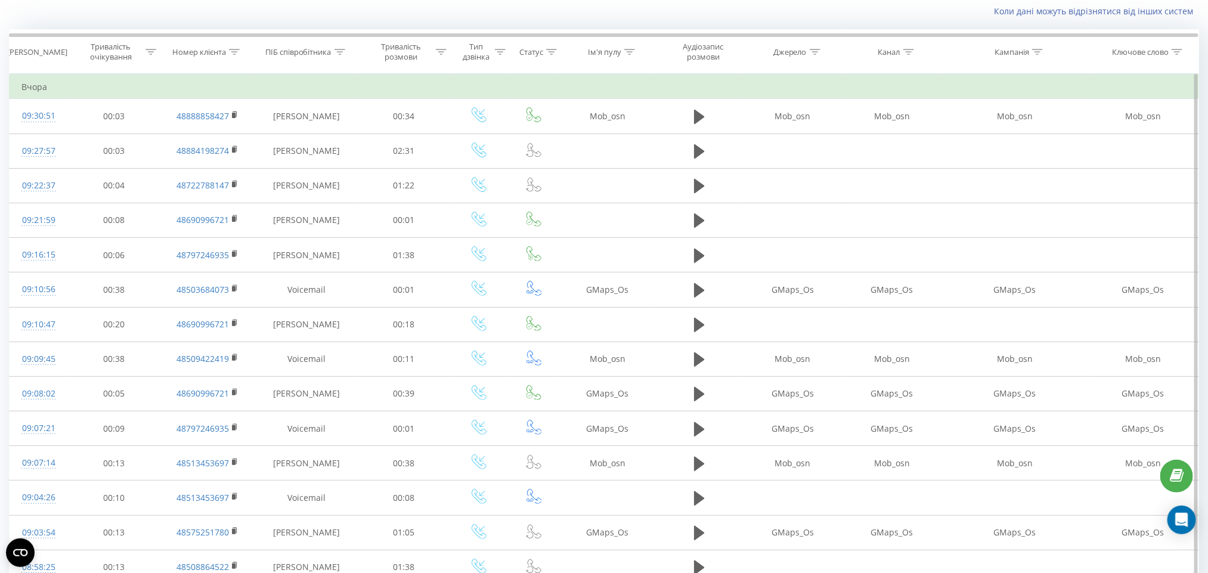
scroll to position [526, 0]
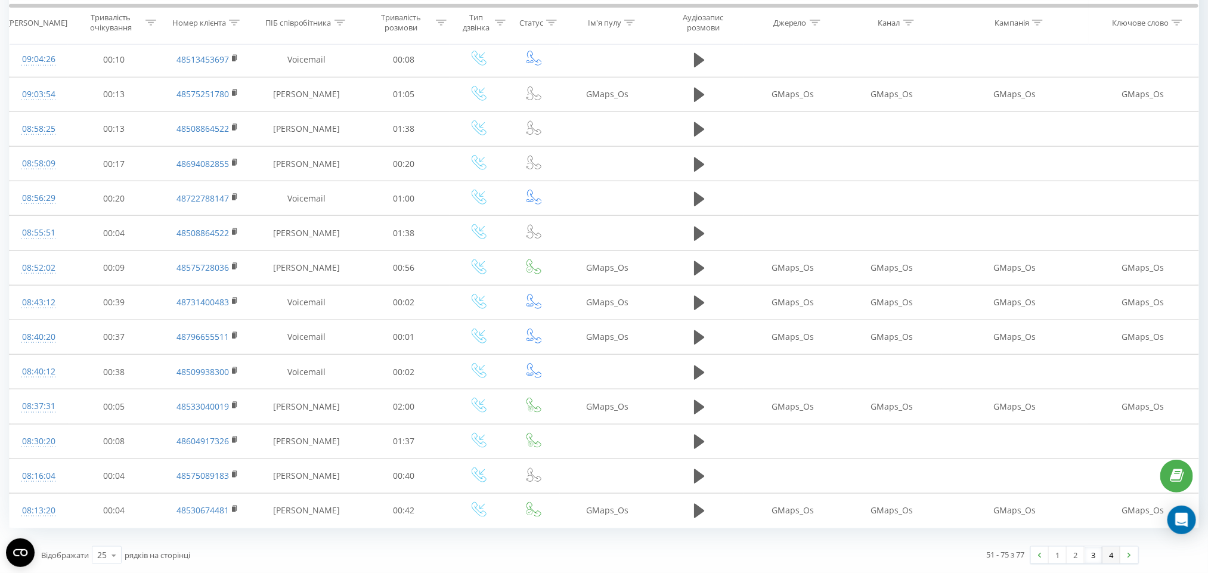
click at [1108, 551] on link "4" at bounding box center [1111, 555] width 18 height 17
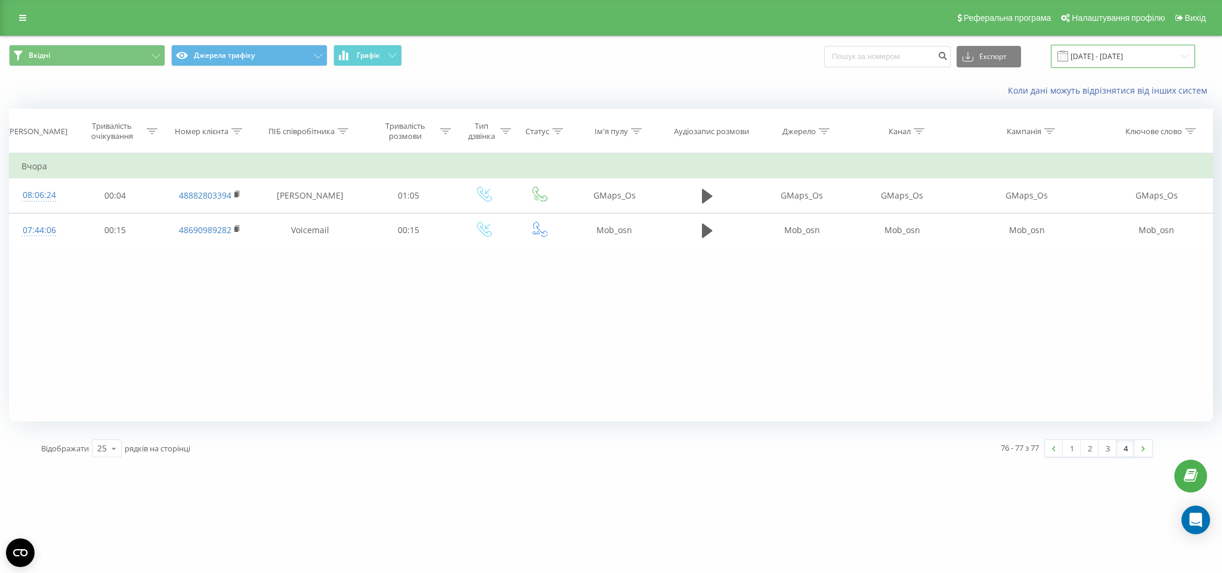
click at [1148, 55] on input "18.08.2025 - 18.08.2025" at bounding box center [1122, 56] width 144 height 23
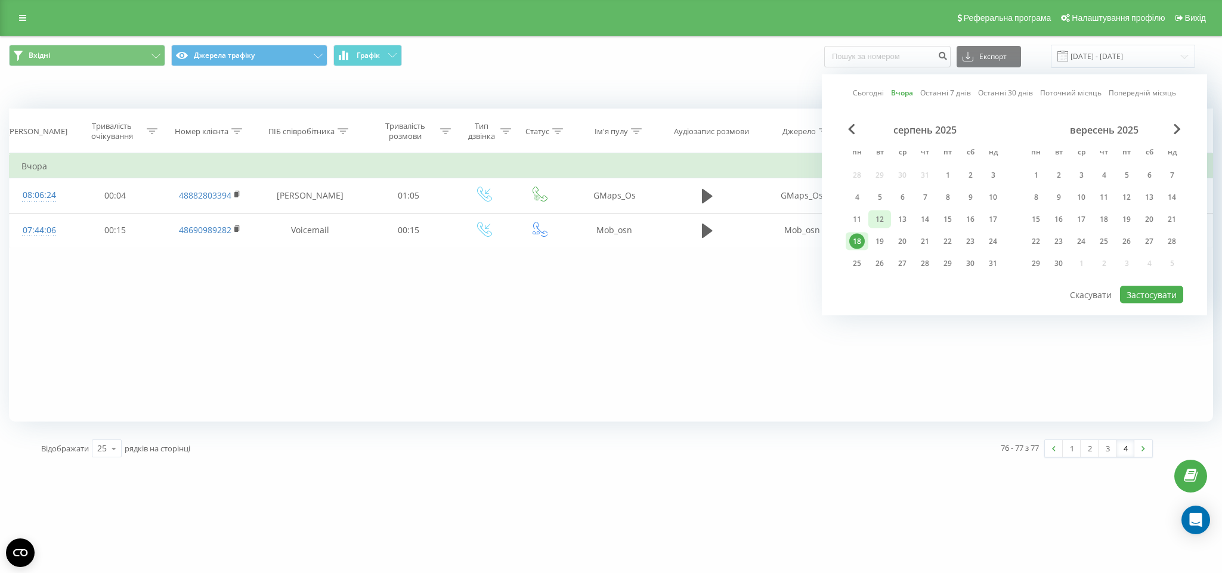
click at [870, 213] on div "12" at bounding box center [879, 219] width 23 height 18
click at [1127, 299] on div "Сьогодні Вчора Останні 7 днів Останні 30 днів Поточний місяць Попередній місяць…" at bounding box center [1013, 195] width 385 height 241
click at [1133, 290] on button "Застосувати" at bounding box center [1151, 294] width 63 height 17
type input "12.08.2025 - 12.08.2025"
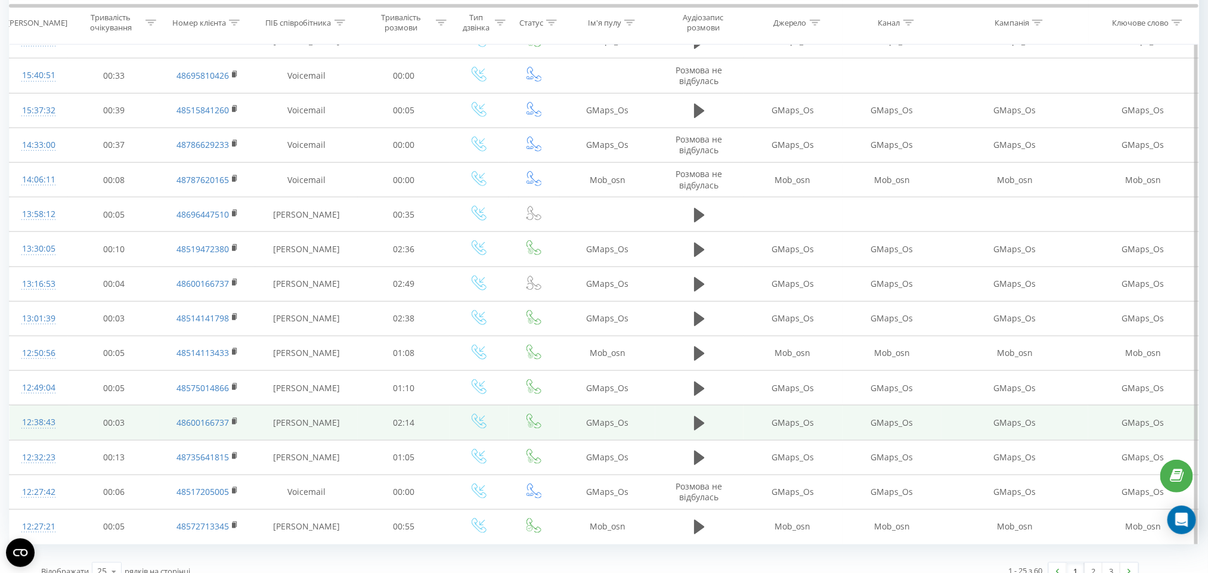
scroll to position [526, 0]
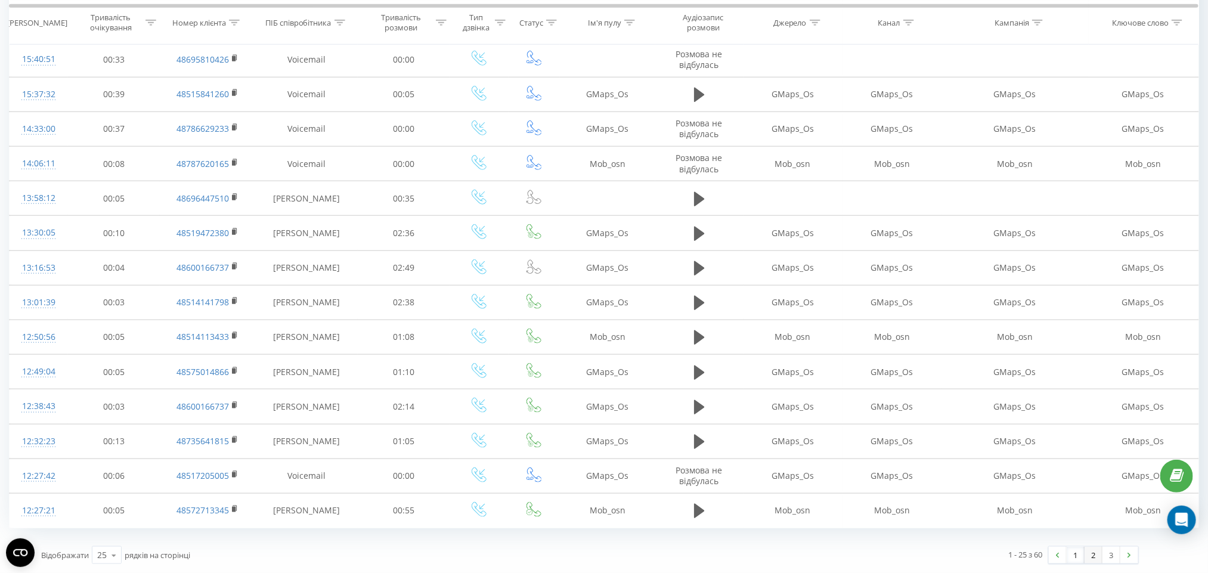
click at [1089, 556] on link "2" at bounding box center [1093, 555] width 18 height 17
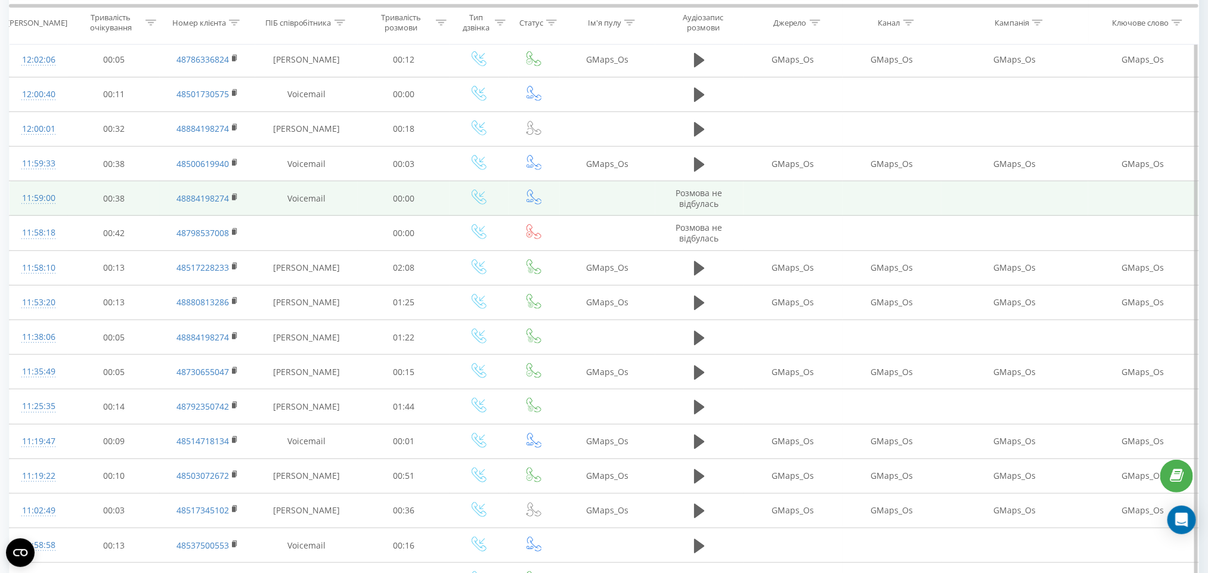
scroll to position [526, 0]
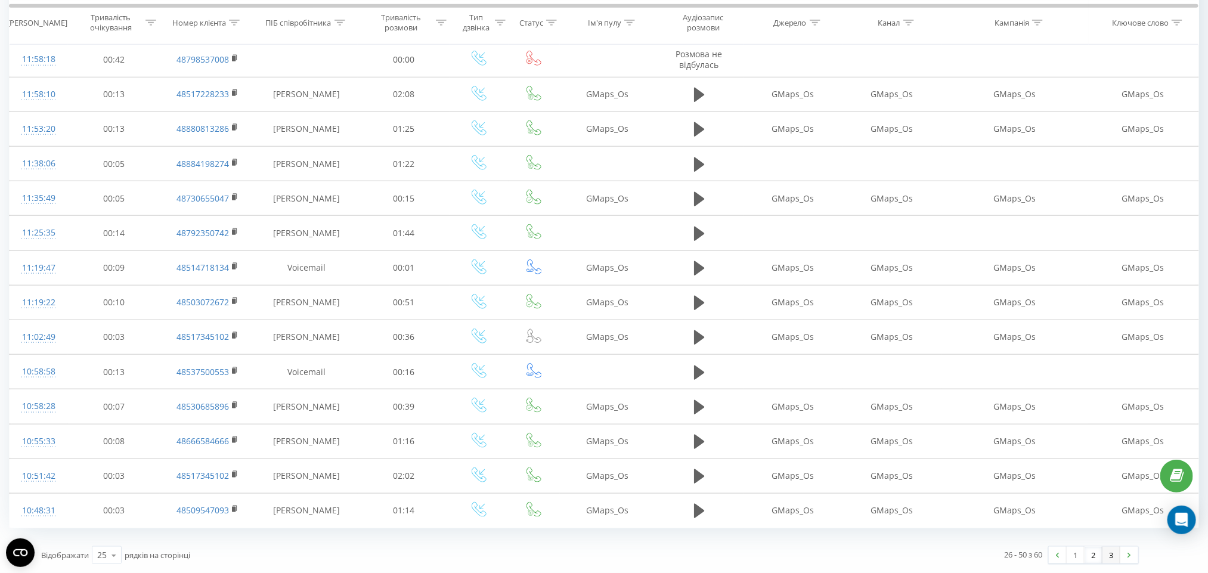
click at [1109, 551] on link "3" at bounding box center [1111, 555] width 18 height 17
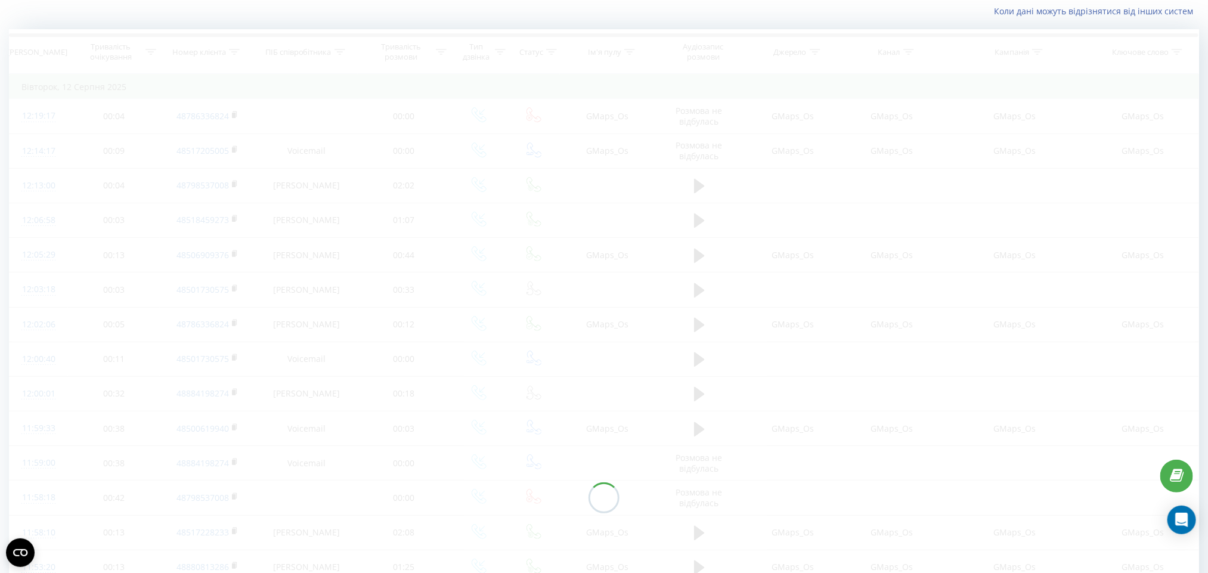
scroll to position [1, 0]
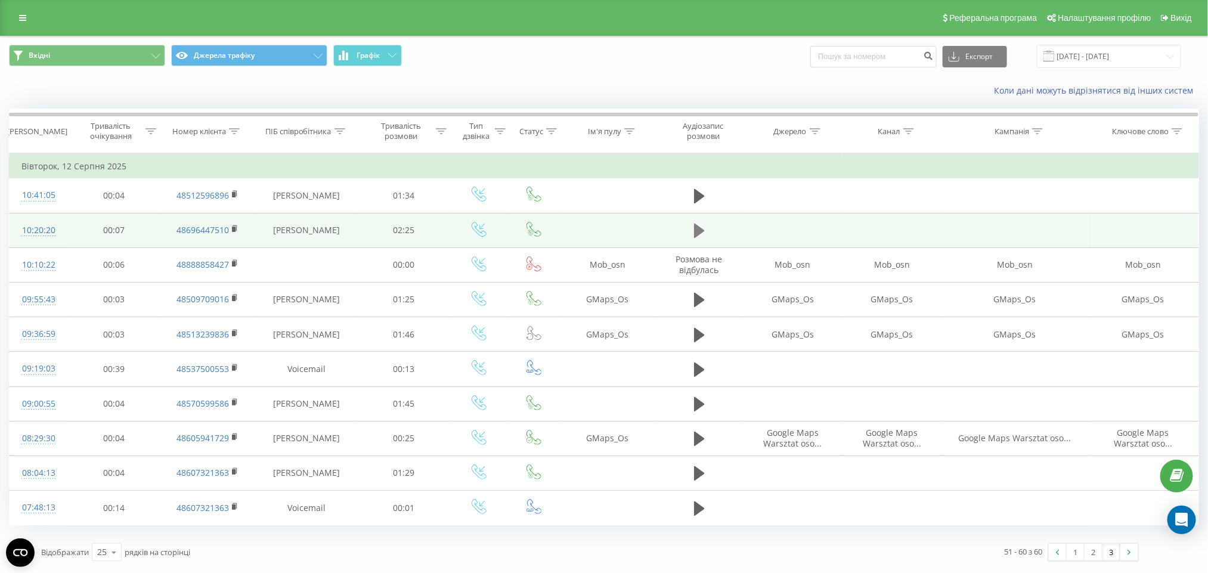
click at [702, 236] on icon at bounding box center [699, 230] width 11 height 17
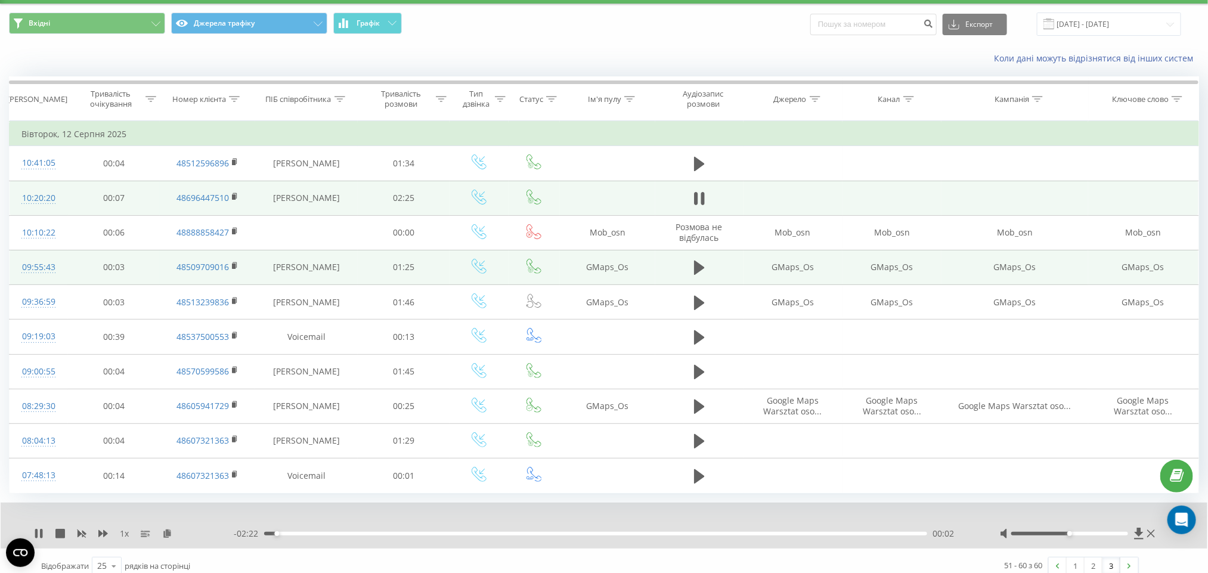
scroll to position [47, 0]
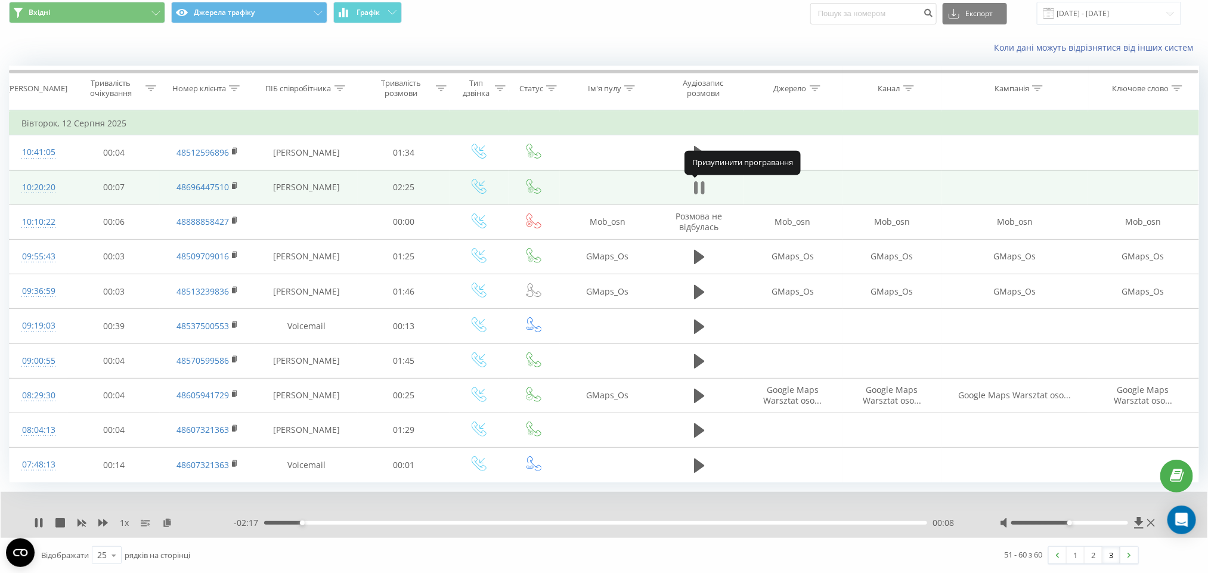
click at [696, 181] on icon at bounding box center [696, 187] width 4 height 13
click at [690, 181] on button at bounding box center [699, 188] width 18 height 18
click at [385, 521] on div "00:10" at bounding box center [595, 523] width 663 height 4
click at [433, 521] on div "00:37" at bounding box center [595, 523] width 663 height 4
click at [499, 517] on div "- 01:47 00:38 00:38" at bounding box center [602, 523] width 736 height 12
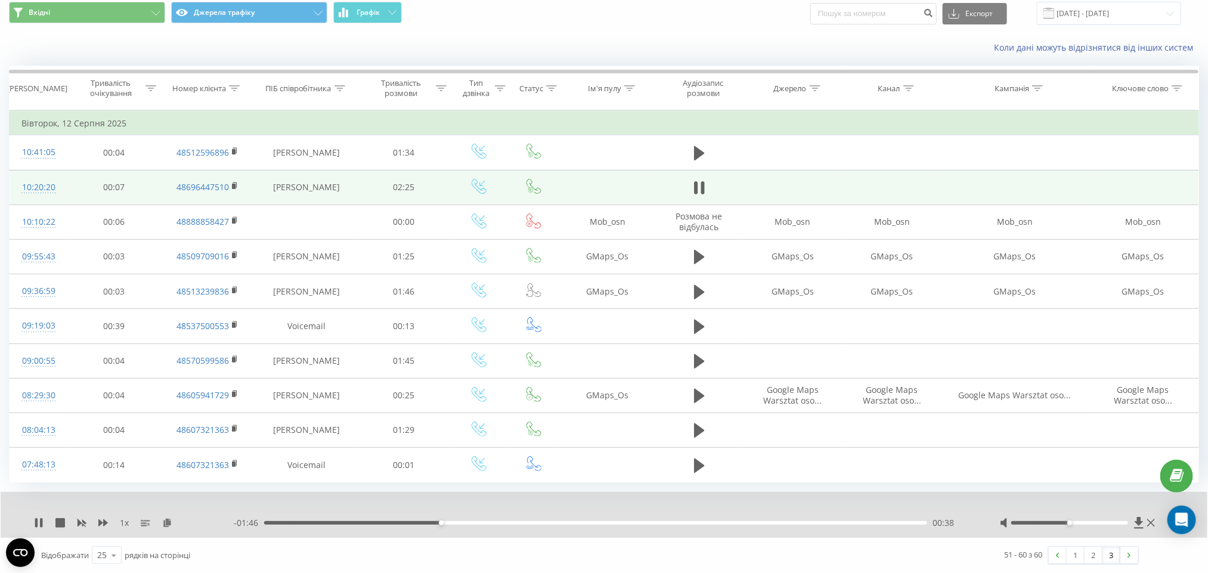
click at [499, 526] on div "- 01:46 00:38 00:38" at bounding box center [602, 523] width 736 height 12
click at [574, 517] on div "- 01:45 00:40 00:40" at bounding box center [602, 523] width 736 height 12
click at [574, 519] on div "- 01:45 00:40 00:40" at bounding box center [602, 523] width 736 height 12
click at [579, 522] on div "00:40" at bounding box center [595, 523] width 663 height 4
click at [653, 521] on div "01:12" at bounding box center [595, 523] width 663 height 4
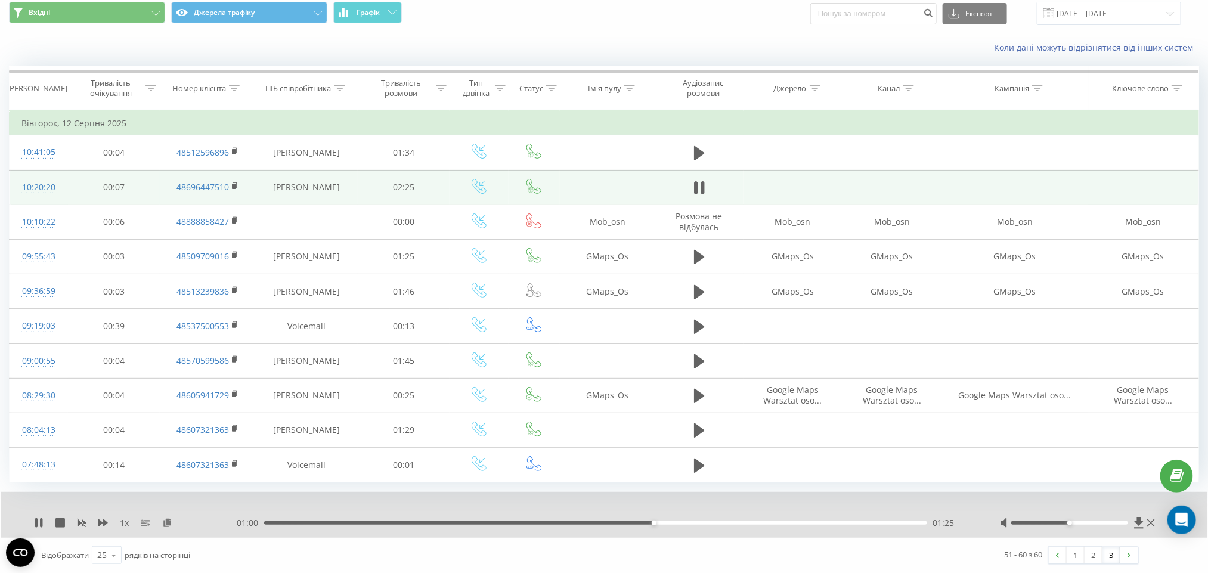
click at [687, 523] on div "01:25" at bounding box center [595, 523] width 663 height 4
click at [742, 523] on div "01:33" at bounding box center [595, 523] width 663 height 4
click at [695, 186] on icon at bounding box center [696, 187] width 4 height 13
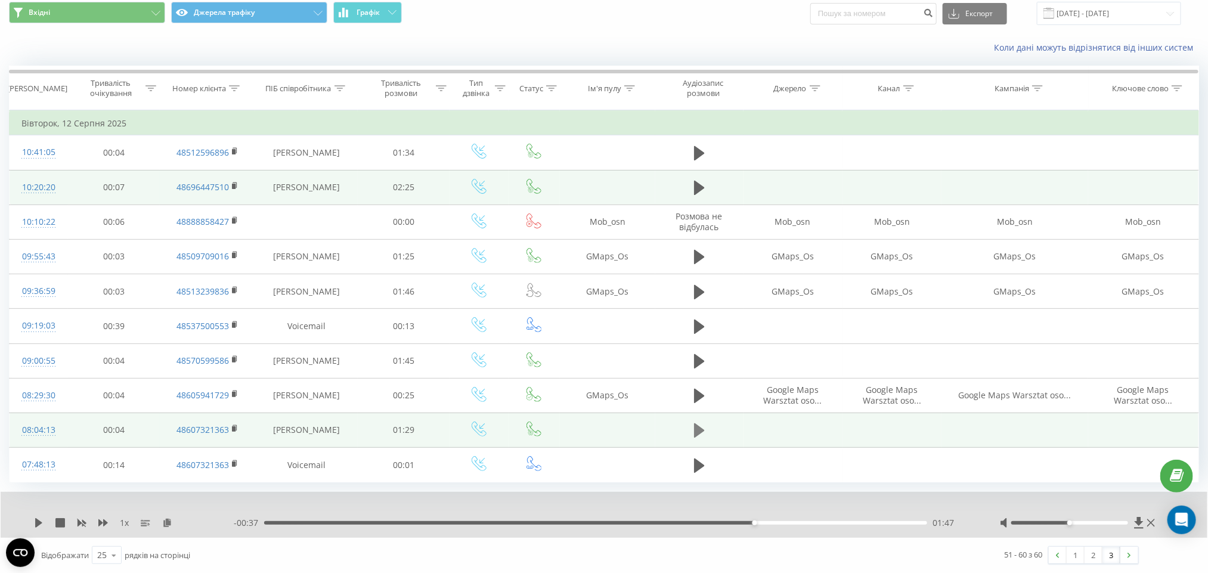
click at [701, 428] on icon at bounding box center [699, 430] width 11 height 14
click at [821, 523] on div "01:15" at bounding box center [595, 523] width 663 height 4
click at [653, 521] on div "01:18" at bounding box center [595, 523] width 663 height 4
click at [327, 521] on div "00:54" at bounding box center [595, 523] width 663 height 4
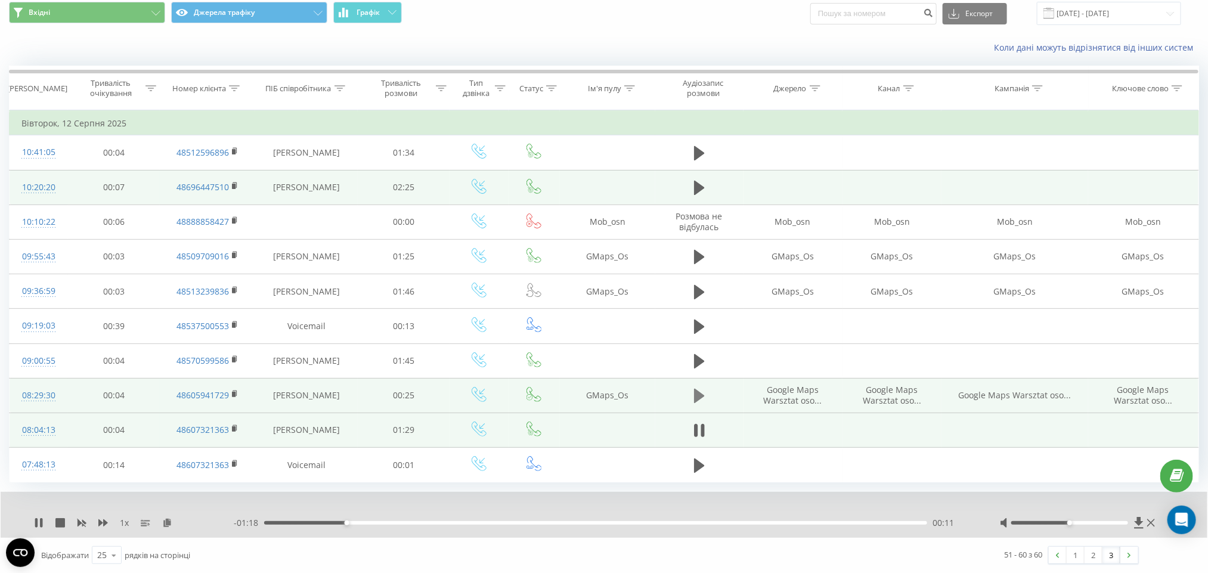
click at [699, 388] on icon at bounding box center [699, 395] width 11 height 17
click at [317, 517] on div "- 00:25 00:00 00:00" at bounding box center [602, 523] width 736 height 12
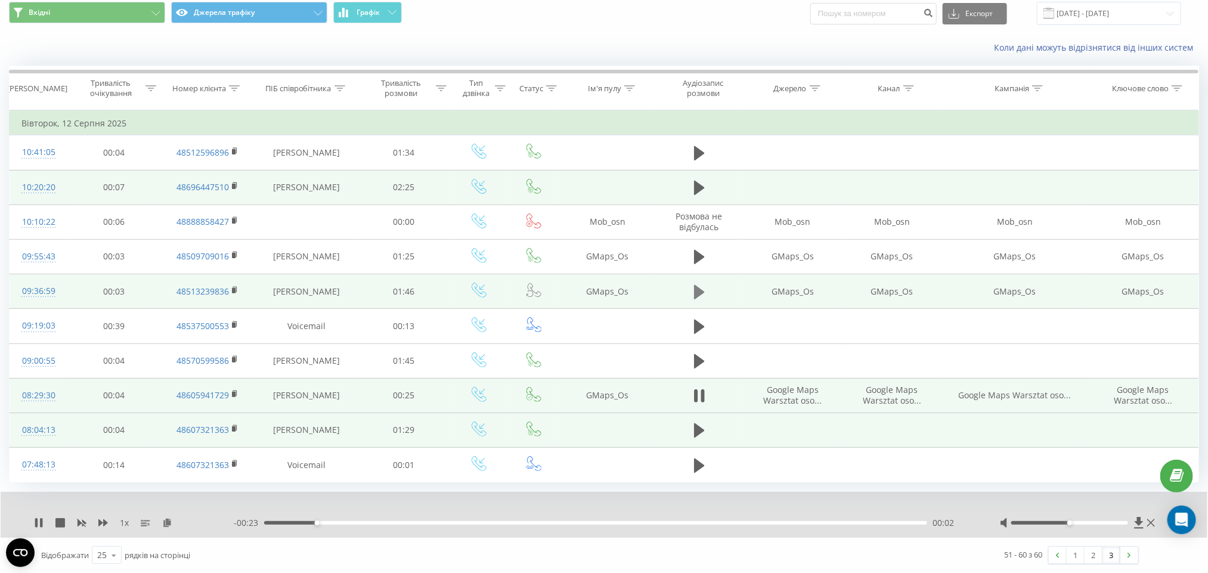
click at [695, 284] on icon at bounding box center [699, 291] width 11 height 14
click at [296, 522] on div "00:01" at bounding box center [595, 523] width 663 height 4
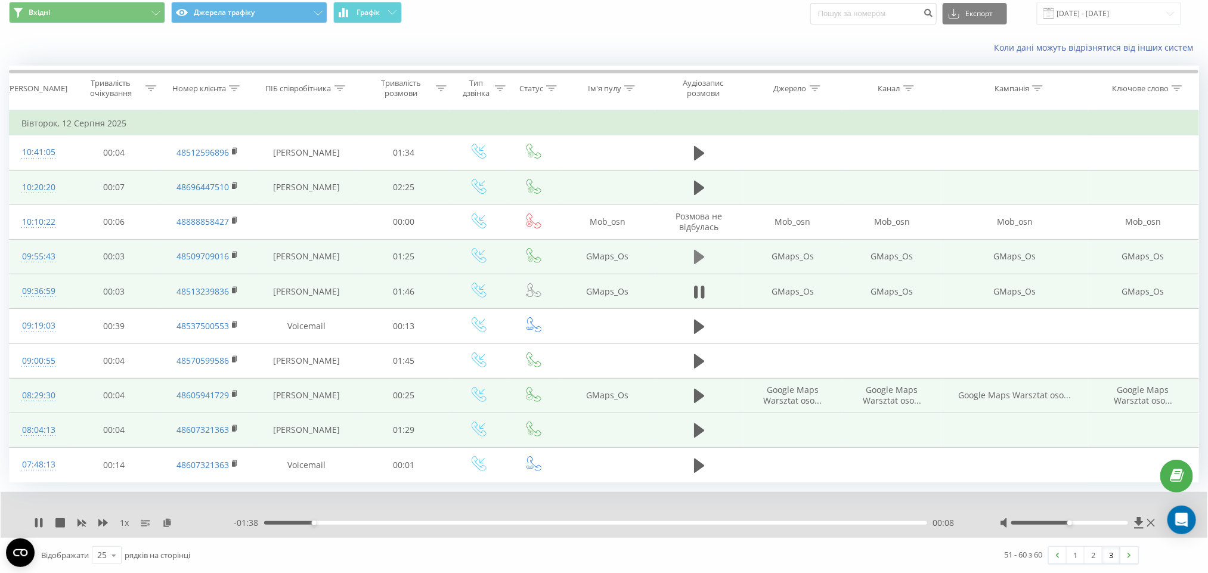
click at [694, 250] on icon at bounding box center [699, 257] width 11 height 17
click at [699, 188] on icon at bounding box center [699, 188] width 11 height 14
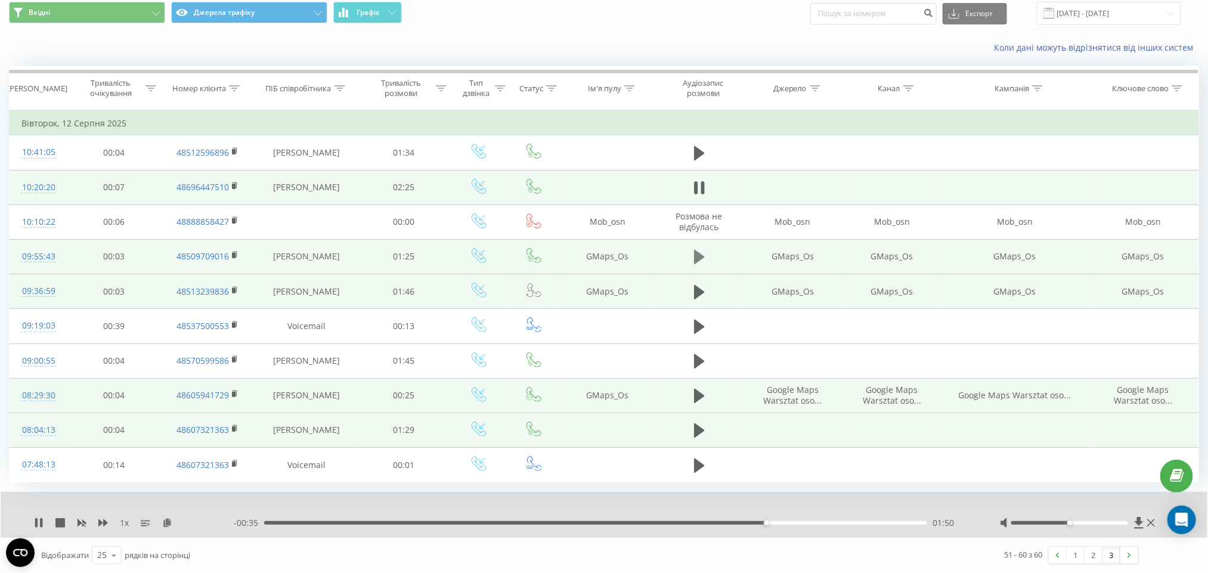
click at [691, 259] on button at bounding box center [699, 257] width 18 height 18
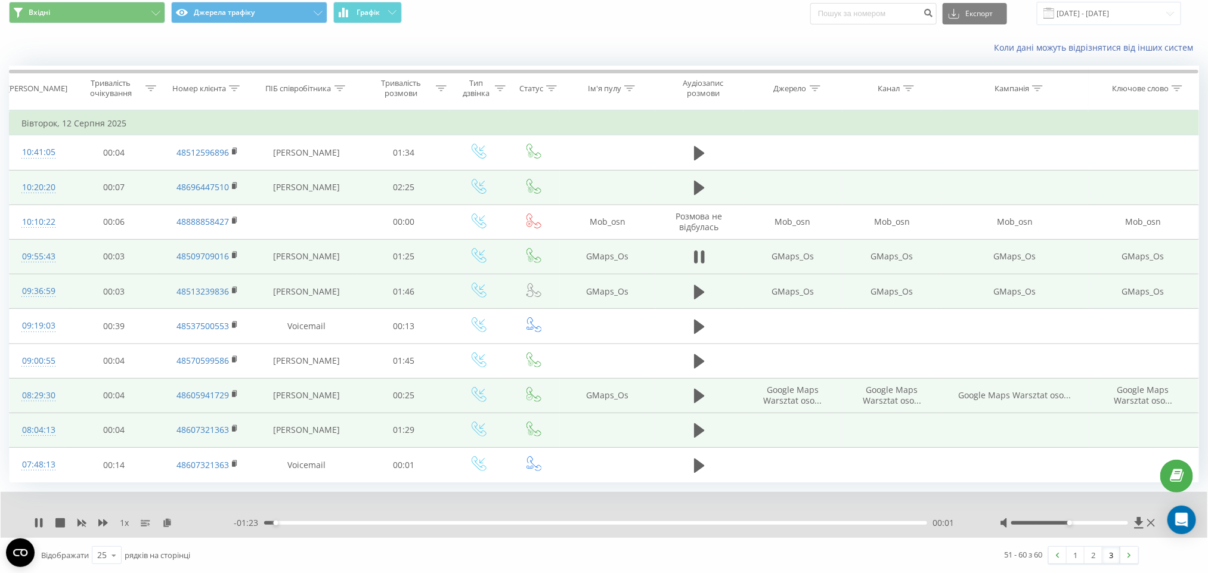
click at [333, 519] on div "- 01:23 00:01 00:01" at bounding box center [602, 523] width 736 height 12
click at [367, 519] on div "- 01:23 00:01 00:01" at bounding box center [602, 523] width 736 height 12
click at [363, 522] on div "00:02" at bounding box center [595, 523] width 663 height 4
click at [437, 522] on div "00:22" at bounding box center [595, 523] width 663 height 4
click at [692, 252] on button at bounding box center [699, 257] width 18 height 18
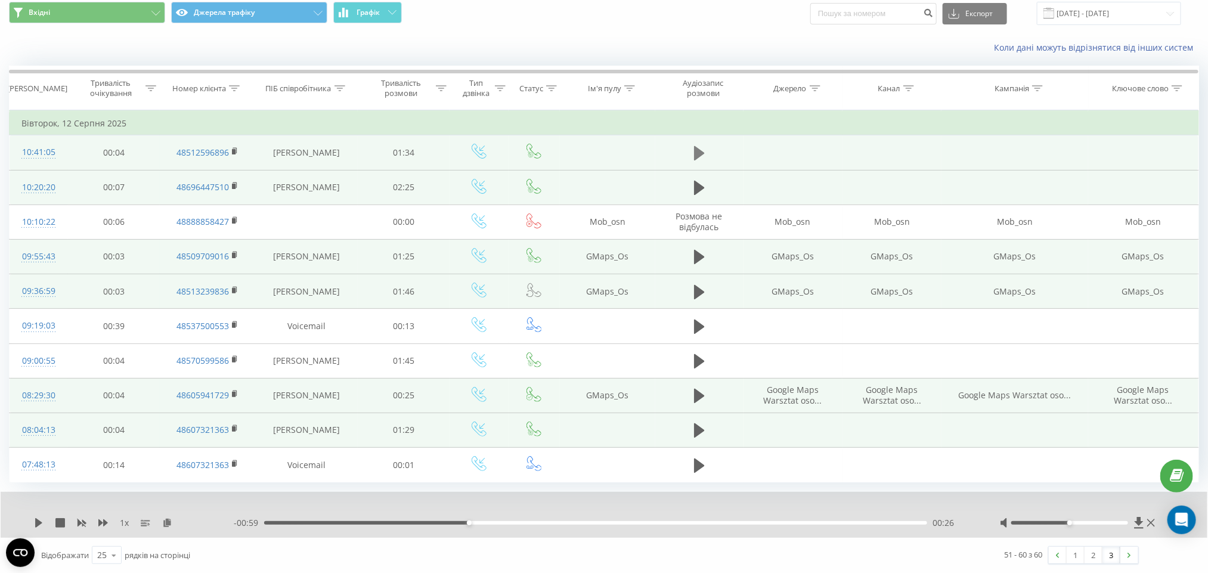
click at [705, 150] on button at bounding box center [699, 153] width 18 height 18
click at [371, 519] on div "- 01:34 00:00 00:00" at bounding box center [602, 523] width 736 height 12
click at [371, 519] on div "- 01:33 00:01 00:01" at bounding box center [602, 523] width 736 height 12
click at [691, 252] on button at bounding box center [699, 257] width 18 height 18
click at [632, 526] on div "- 01:25 00:00 00:00" at bounding box center [602, 523] width 736 height 12
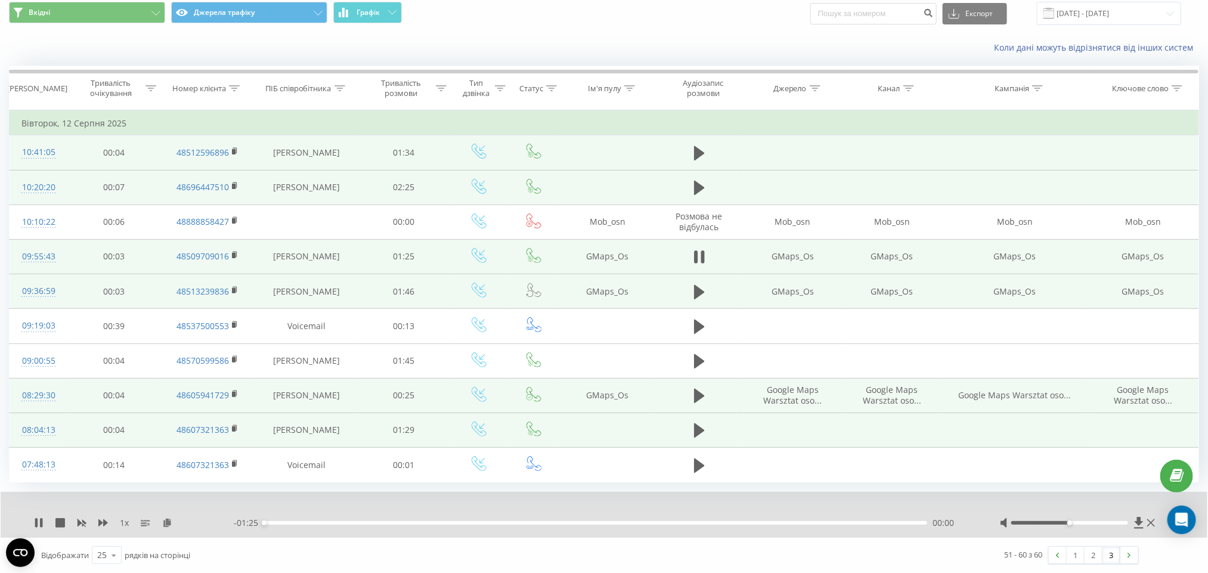
click at [632, 519] on div "- 01:25 00:00 00:00" at bounding box center [602, 523] width 736 height 12
click at [635, 520] on div "- 00:58 00:27 00:27" at bounding box center [602, 523] width 736 height 12
click at [637, 521] on div "00:27" at bounding box center [595, 523] width 663 height 4
click at [707, 523] on div "00:49" at bounding box center [595, 523] width 663 height 4
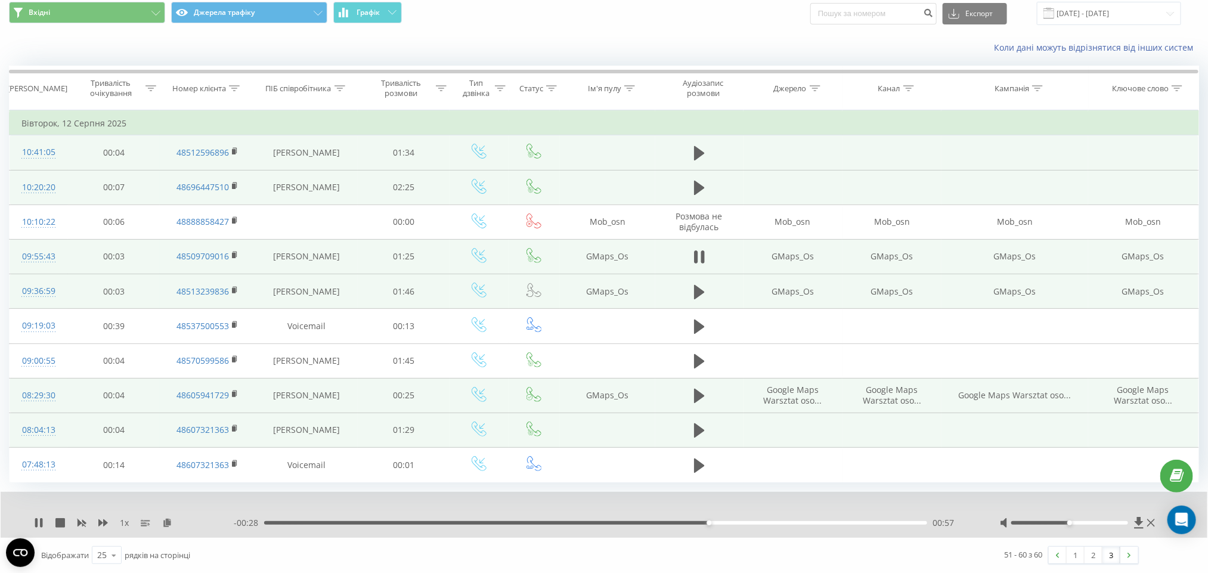
click at [733, 523] on div "00:57" at bounding box center [595, 523] width 663 height 4
click at [802, 517] on div "- 00:23 01:02 01:02" at bounding box center [602, 523] width 736 height 12
click at [702, 145] on icon at bounding box center [699, 153] width 11 height 17
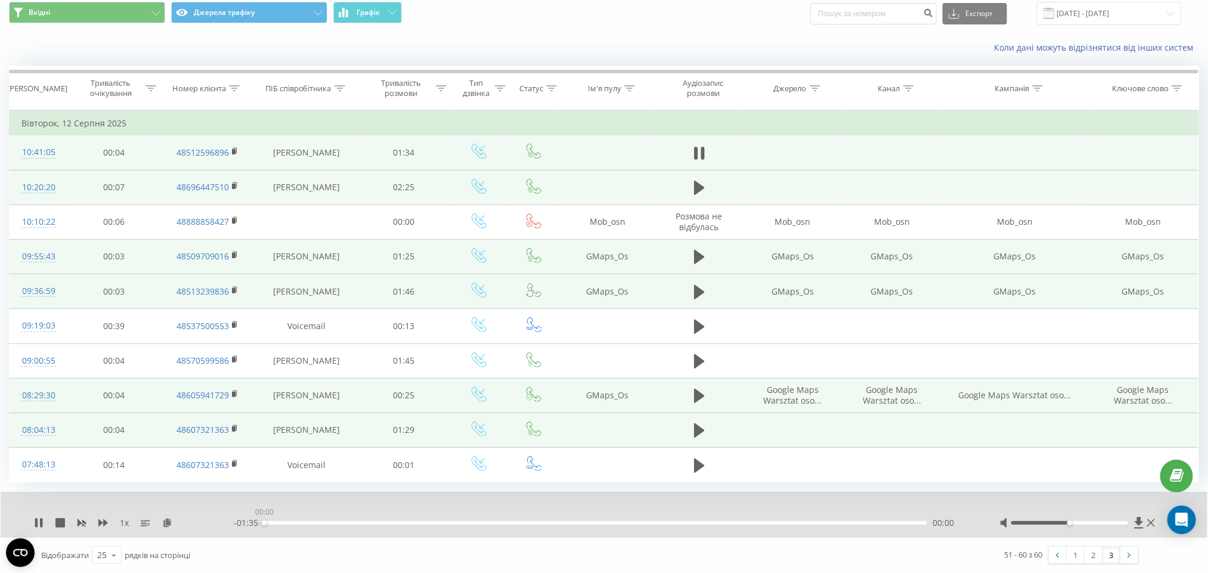
click at [358, 523] on div "00:00" at bounding box center [595, 523] width 663 height 4
click at [483, 521] on div "00:19" at bounding box center [595, 523] width 663 height 4
click at [610, 522] on div "00:49" at bounding box center [595, 523] width 663 height 4
click at [686, 519] on div "- 00:45 00:50 00:50" at bounding box center [602, 523] width 736 height 12
click at [691, 521] on div "00:50" at bounding box center [595, 523] width 663 height 4
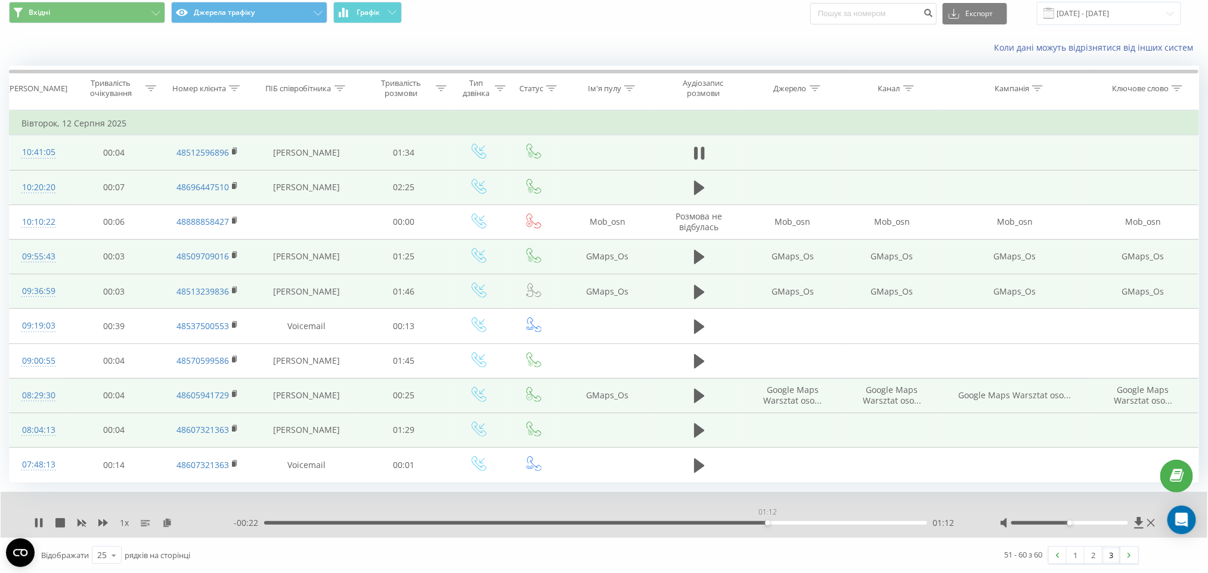
click at [767, 522] on div "01:12" at bounding box center [595, 523] width 663 height 4
click at [832, 521] on div "01:13" at bounding box center [595, 523] width 663 height 4
click at [692, 149] on button at bounding box center [699, 153] width 18 height 18
click at [1087, 562] on link "2" at bounding box center [1093, 555] width 18 height 17
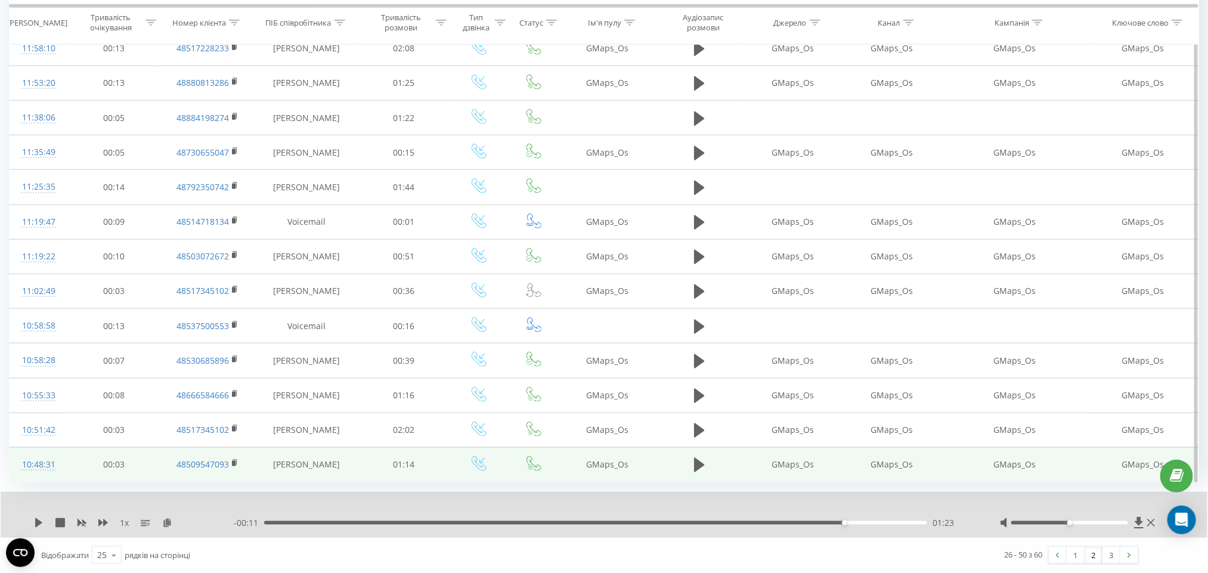
scroll to position [571, 0]
click at [694, 471] on icon at bounding box center [699, 465] width 11 height 17
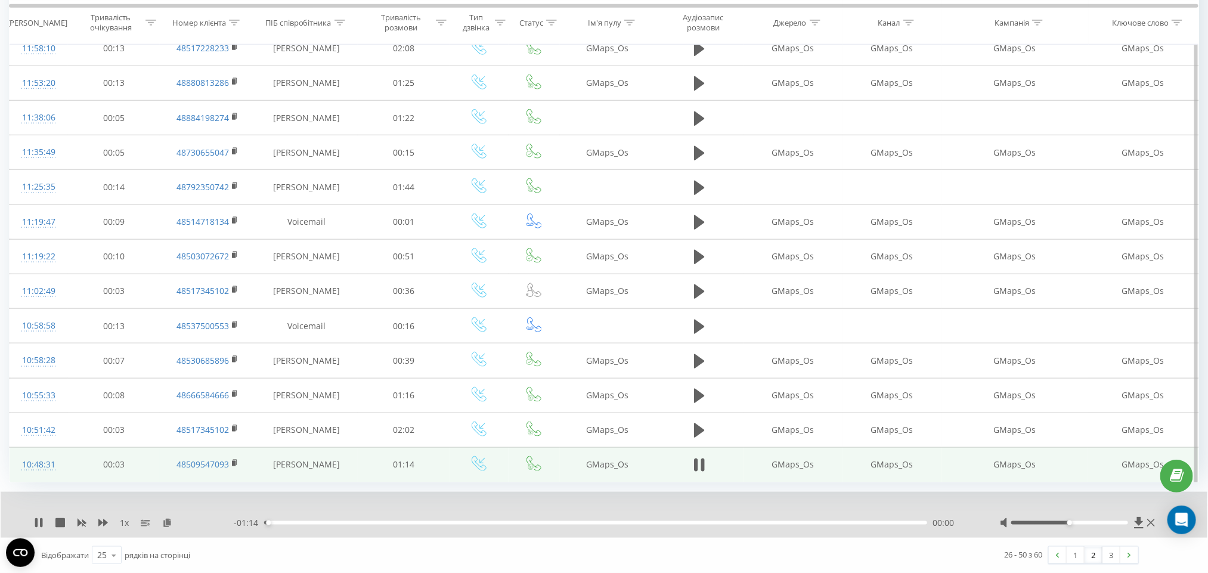
click at [351, 524] on div "00:00" at bounding box center [595, 523] width 663 height 4
click at [490, 523] on div "00:25" at bounding box center [595, 523] width 663 height 4
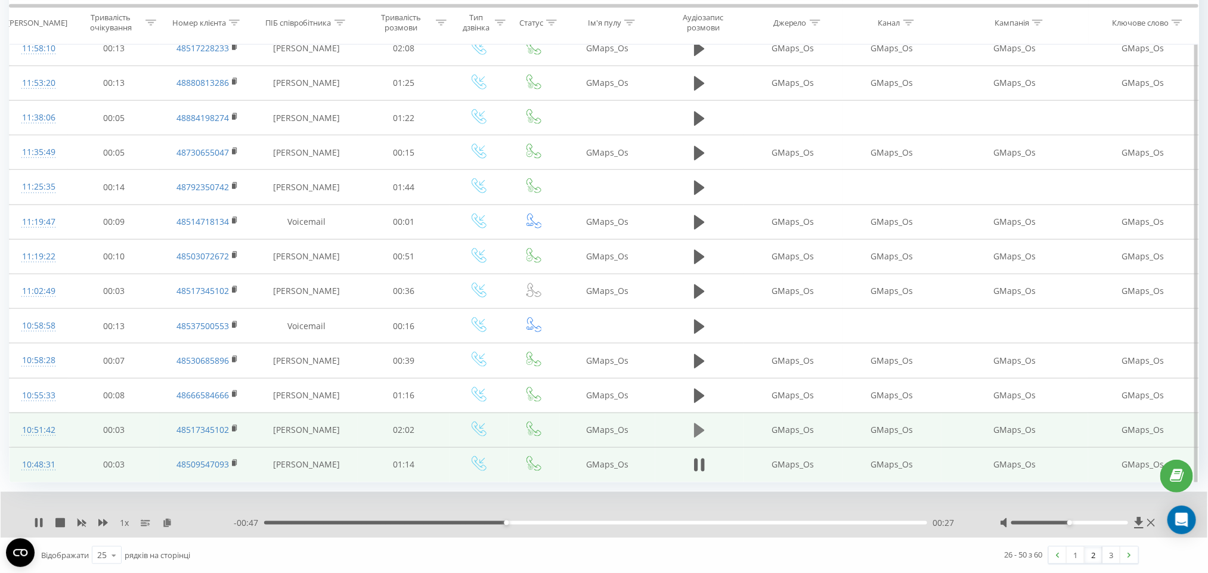
click at [694, 426] on icon at bounding box center [699, 430] width 11 height 17
click at [329, 525] on div "- 02:02 00:00 00:00" at bounding box center [602, 523] width 736 height 12
click at [330, 523] on div "00:00" at bounding box center [595, 523] width 663 height 4
click at [423, 522] on div "00:29" at bounding box center [595, 523] width 663 height 4
click at [817, 525] on div "- 01:29 00:33 00:33" at bounding box center [602, 523] width 736 height 12
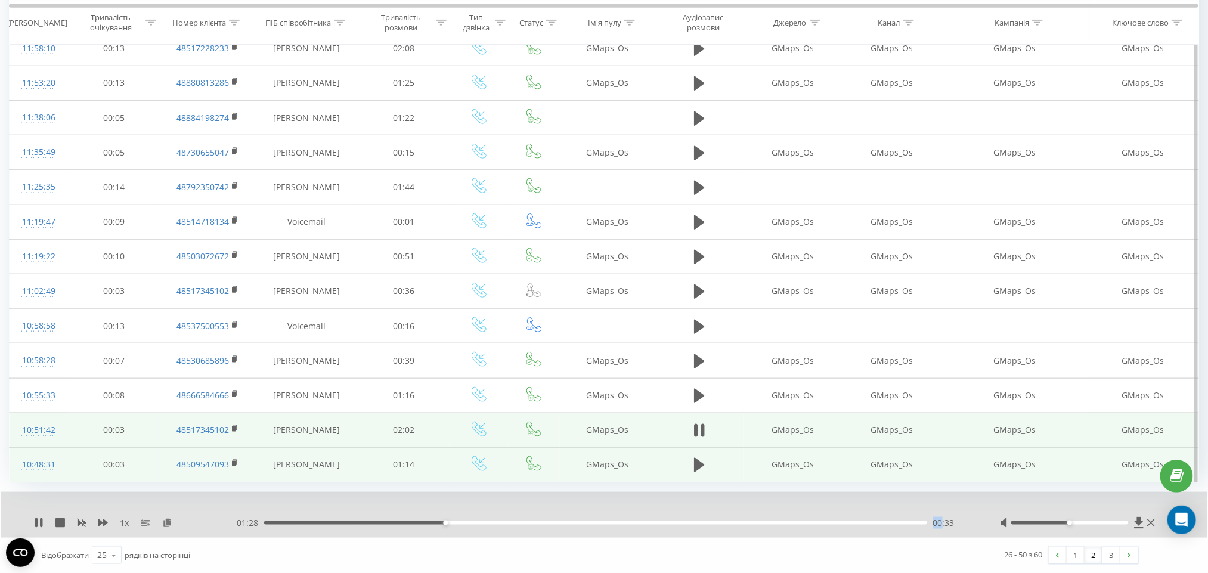
click at [816, 525] on div "- 01:28 00:33 00:33" at bounding box center [602, 523] width 736 height 12
click at [810, 519] on div "- 01:28 00:33 00:33" at bounding box center [602, 523] width 736 height 12
click at [808, 526] on div "- 01:28 00:34 00:34" at bounding box center [602, 523] width 736 height 12
click at [807, 521] on div "00:34" at bounding box center [595, 523] width 663 height 4
click at [828, 522] on div "01:42" at bounding box center [595, 523] width 663 height 4
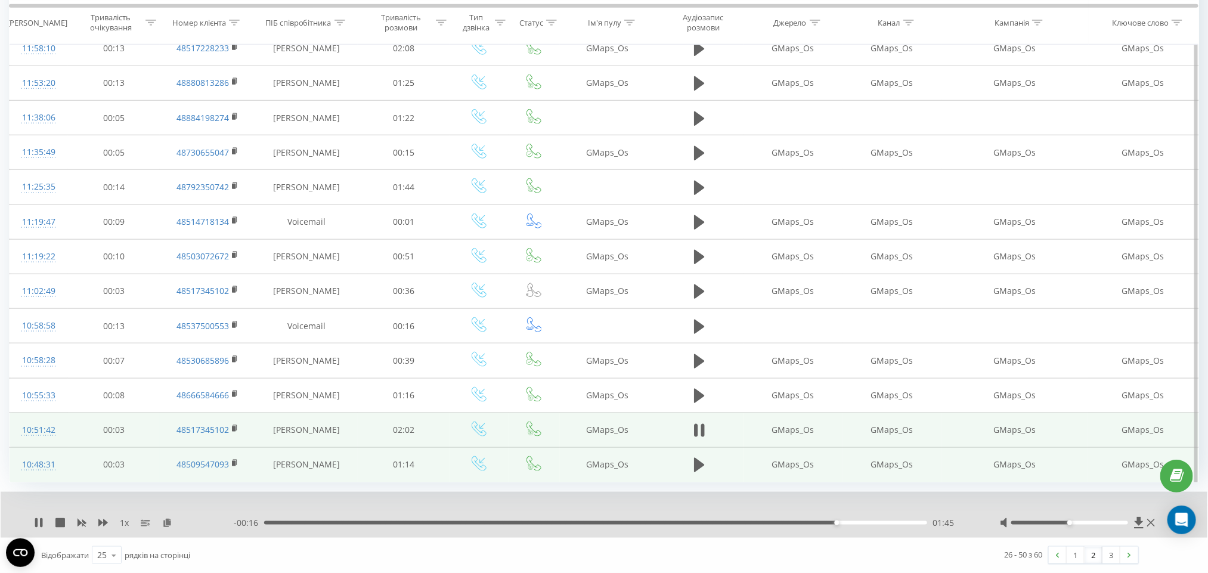
click at [278, 519] on div "- 00:16 01:45 01:45" at bounding box center [602, 523] width 736 height 12
click at [283, 524] on div "01:45" at bounding box center [595, 523] width 663 height 4
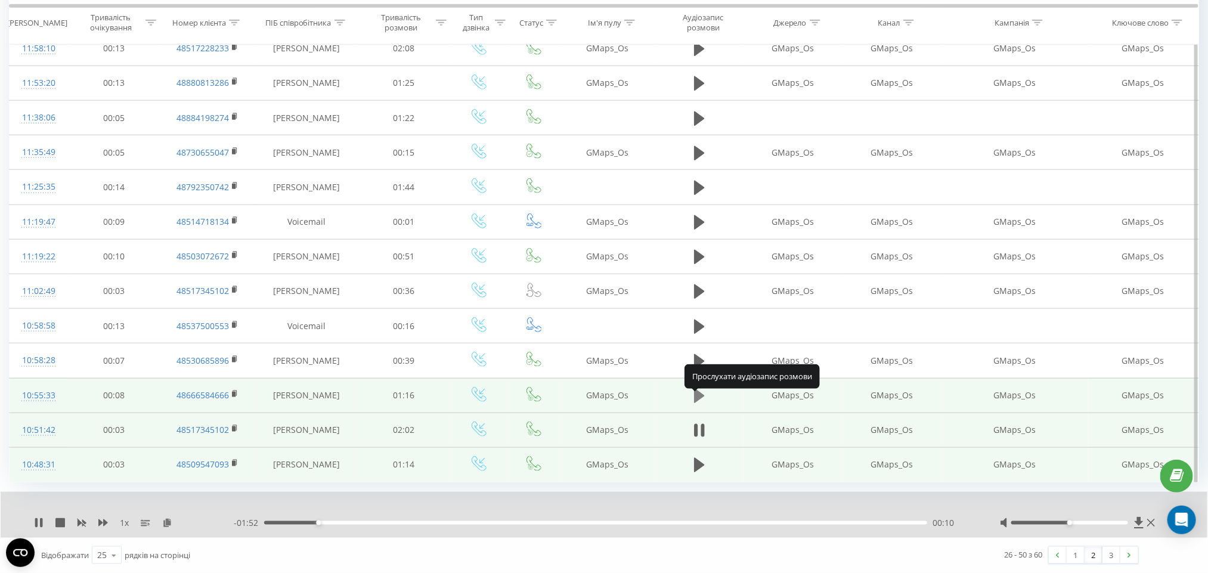
click at [695, 394] on icon at bounding box center [699, 396] width 11 height 14
click at [294, 521] on div "00:00" at bounding box center [595, 523] width 663 height 4
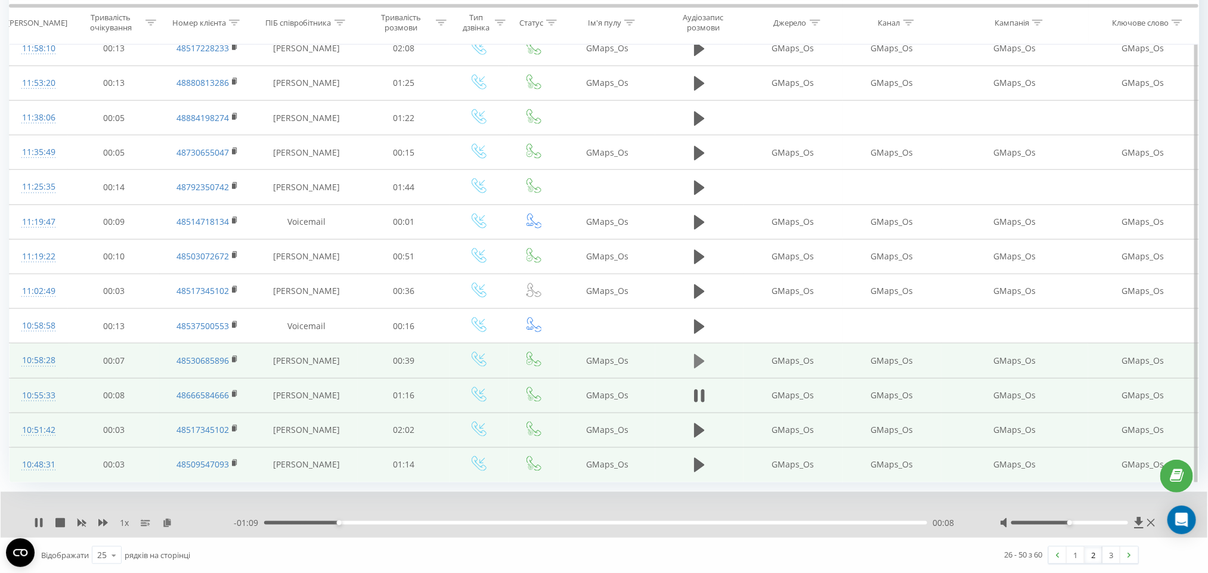
click at [696, 363] on icon at bounding box center [699, 361] width 11 height 14
click at [308, 521] on div "00:00" at bounding box center [595, 523] width 663 height 4
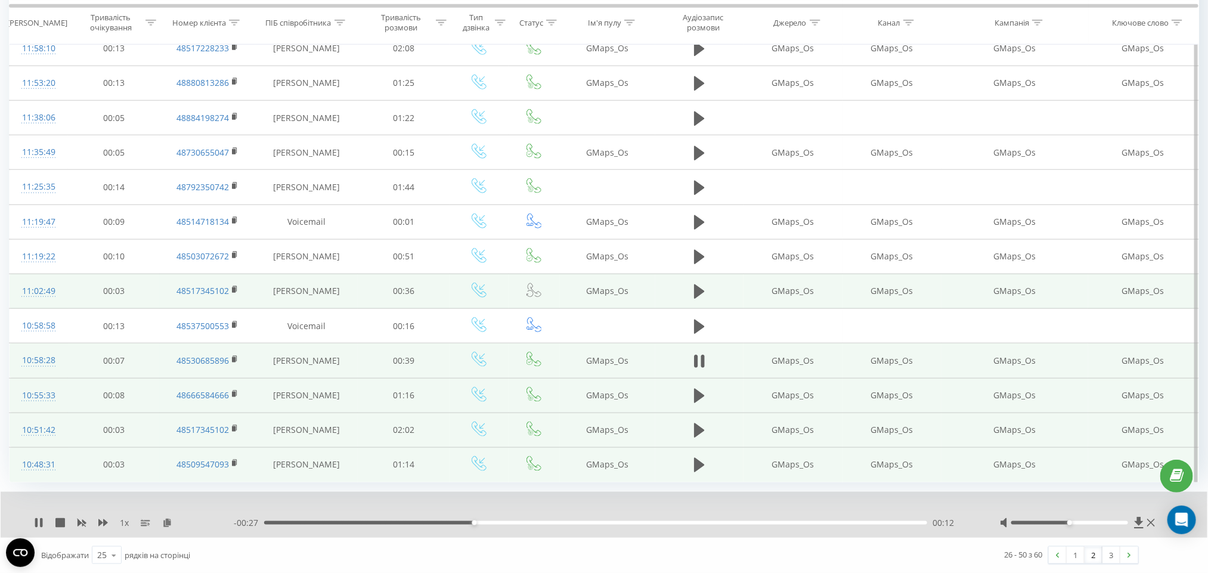
click at [687, 288] on td at bounding box center [699, 291] width 88 height 35
click at [699, 288] on icon at bounding box center [699, 291] width 11 height 14
click at [356, 522] on div "00:05" at bounding box center [595, 523] width 663 height 4
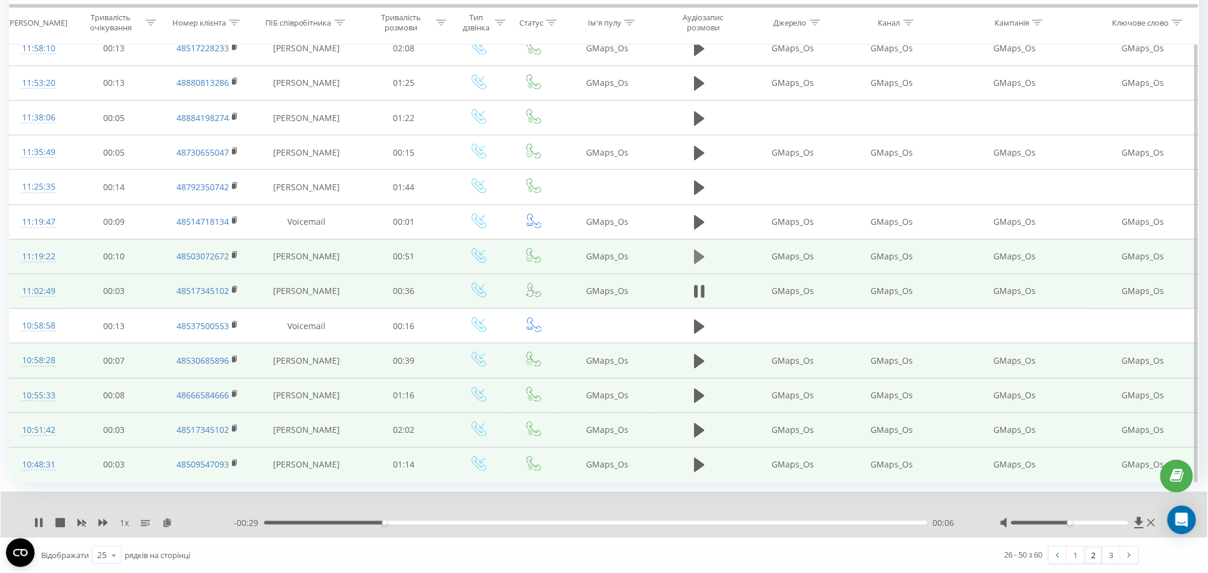
click at [693, 258] on button at bounding box center [699, 257] width 18 height 18
click at [327, 523] on div "00:00" at bounding box center [595, 523] width 663 height 4
click at [1088, 528] on div at bounding box center [1079, 523] width 158 height 12
click at [1093, 522] on div at bounding box center [1069, 523] width 117 height 4
click at [523, 521] on div "00:20" at bounding box center [595, 523] width 663 height 4
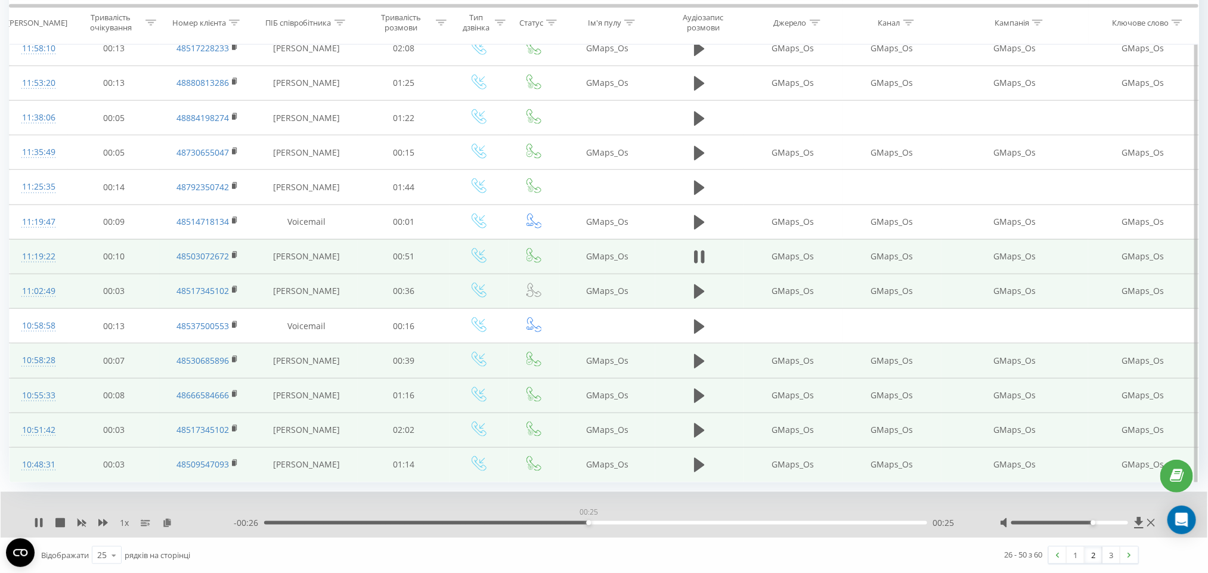
click at [588, 523] on div "00:25" at bounding box center [595, 523] width 663 height 4
click at [683, 524] on div "00:26" at bounding box center [595, 523] width 663 height 4
click at [734, 524] on div "00:33" at bounding box center [595, 523] width 663 height 4
click at [805, 522] on div "00:37" at bounding box center [595, 523] width 663 height 4
click at [868, 522] on div "00:43" at bounding box center [595, 523] width 663 height 4
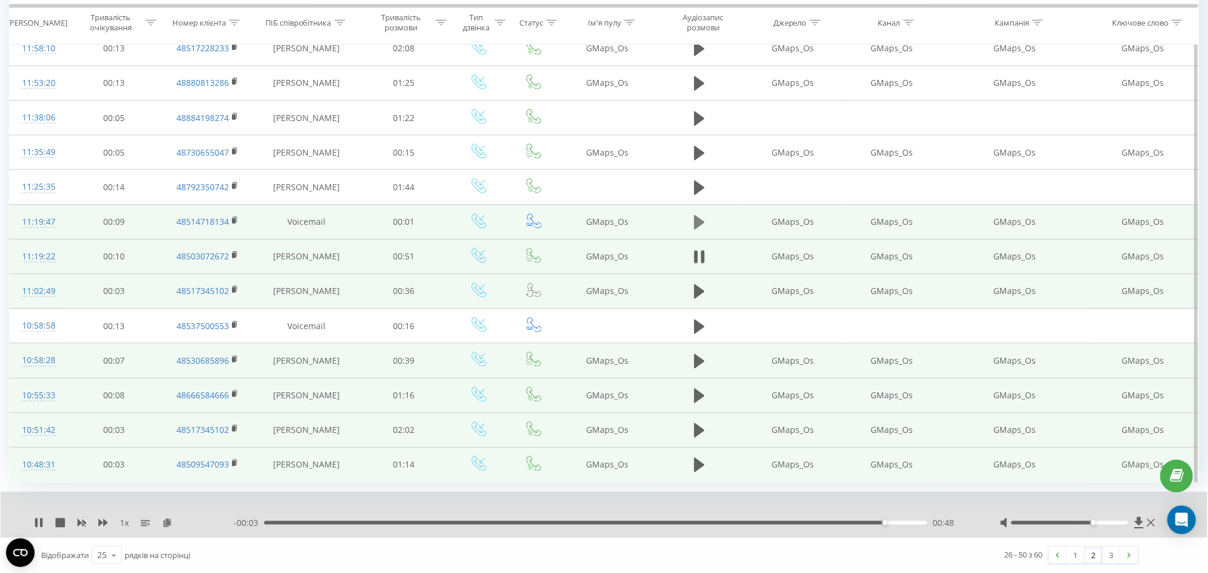
click at [706, 224] on button at bounding box center [699, 222] width 18 height 18
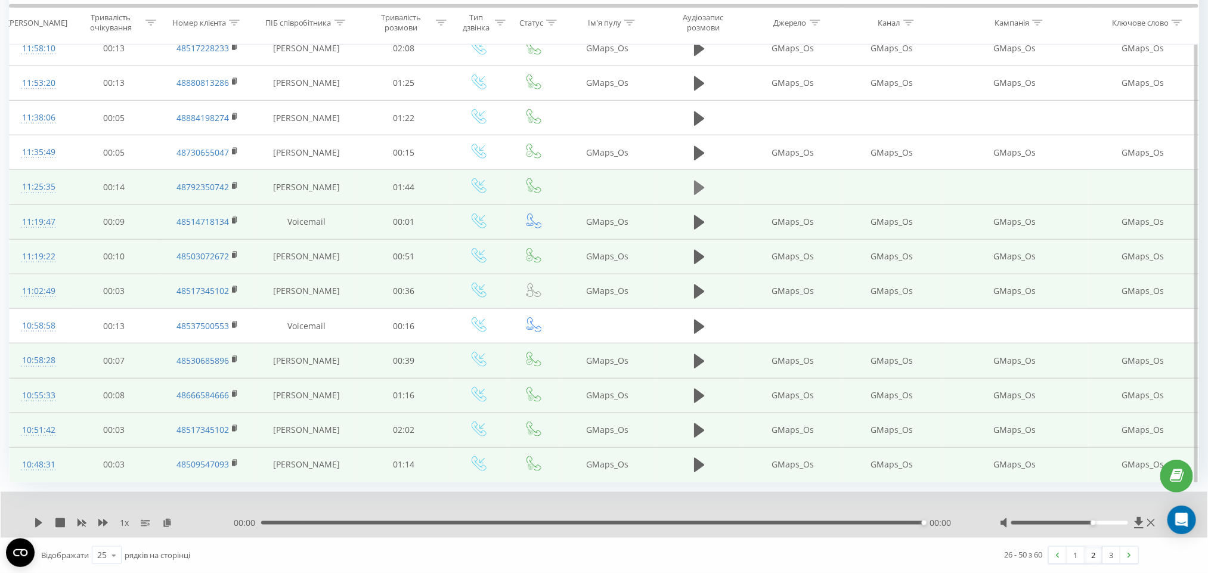
click at [696, 181] on icon at bounding box center [699, 188] width 11 height 14
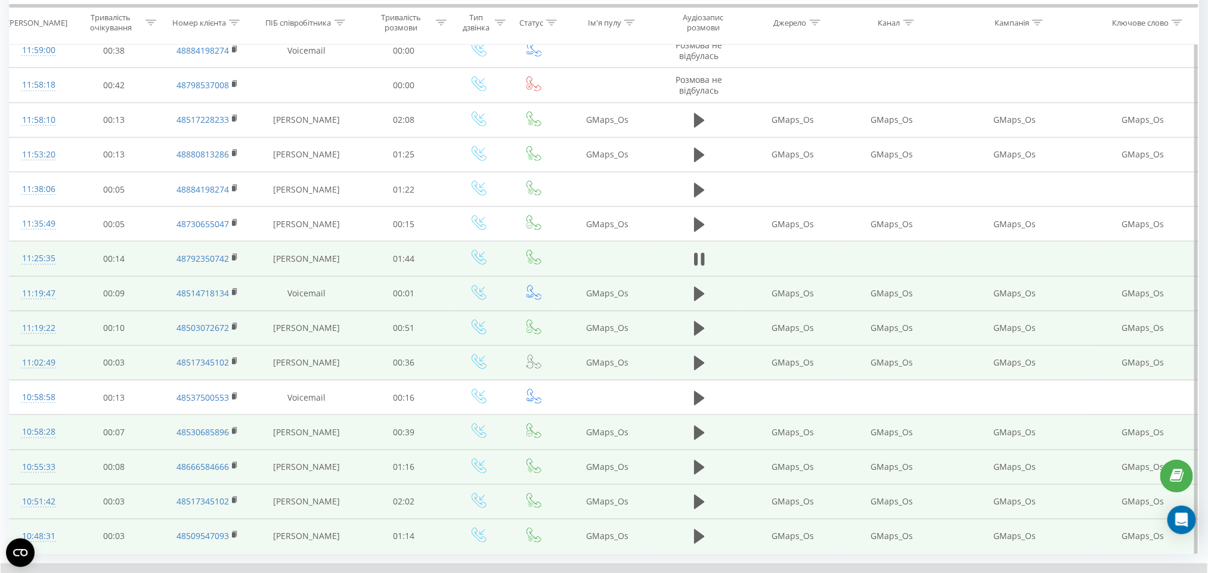
scroll to position [392, 0]
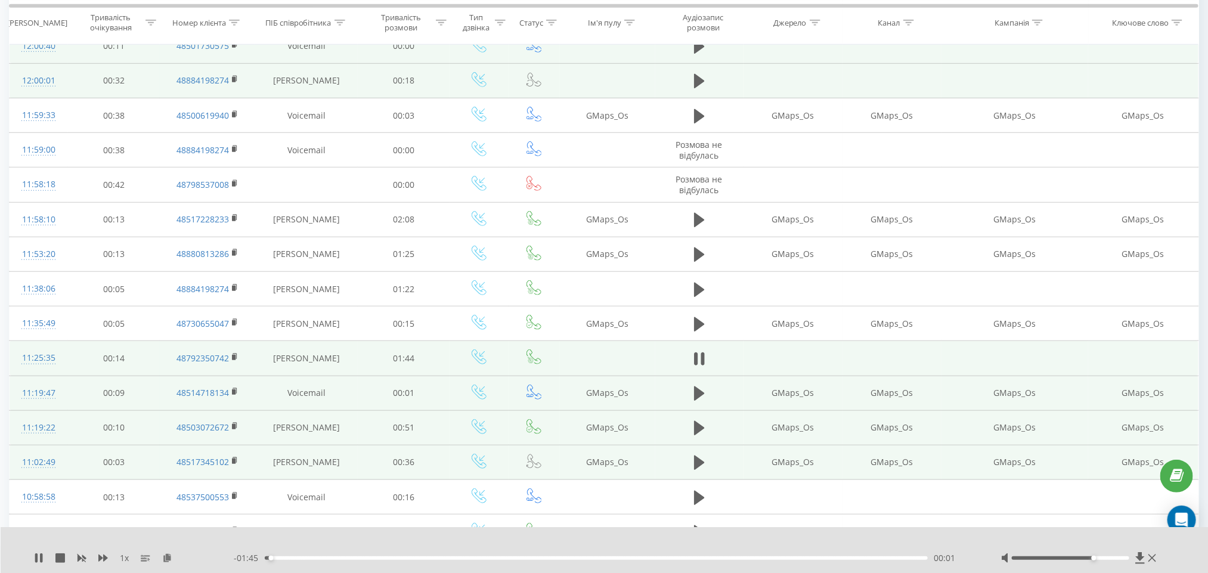
click at [330, 557] on div "00:01" at bounding box center [597, 558] width 664 height 4
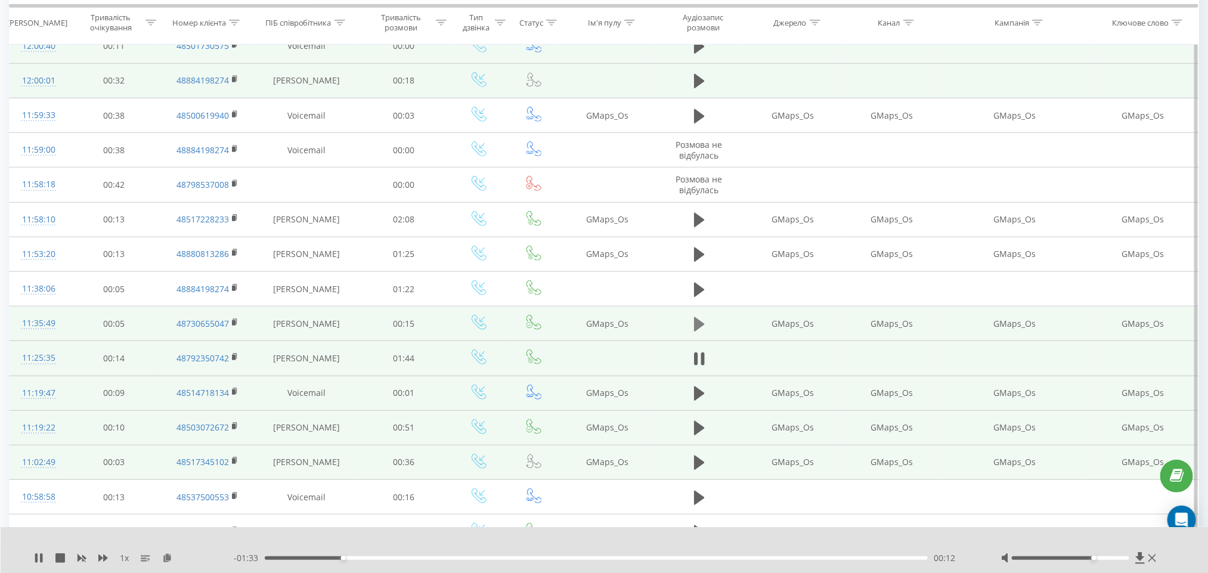
click at [706, 326] on button at bounding box center [699, 324] width 18 height 18
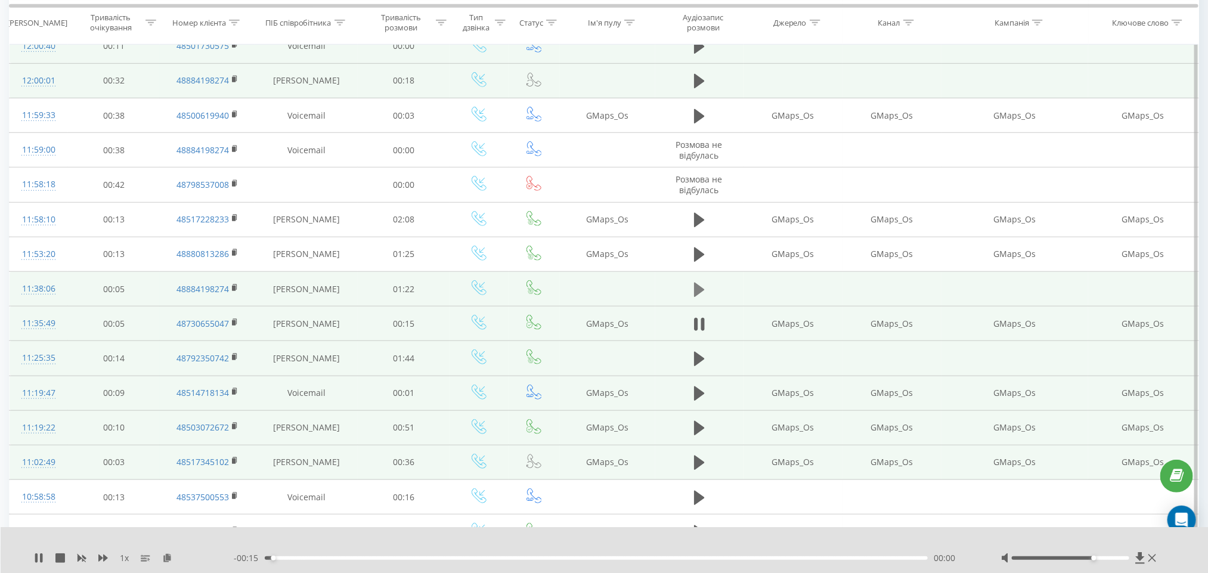
click at [697, 292] on icon at bounding box center [699, 289] width 11 height 14
click at [339, 555] on div "- 01:22 00:00 00:00" at bounding box center [602, 558] width 737 height 12
click at [335, 559] on div "00:08" at bounding box center [597, 558] width 664 height 4
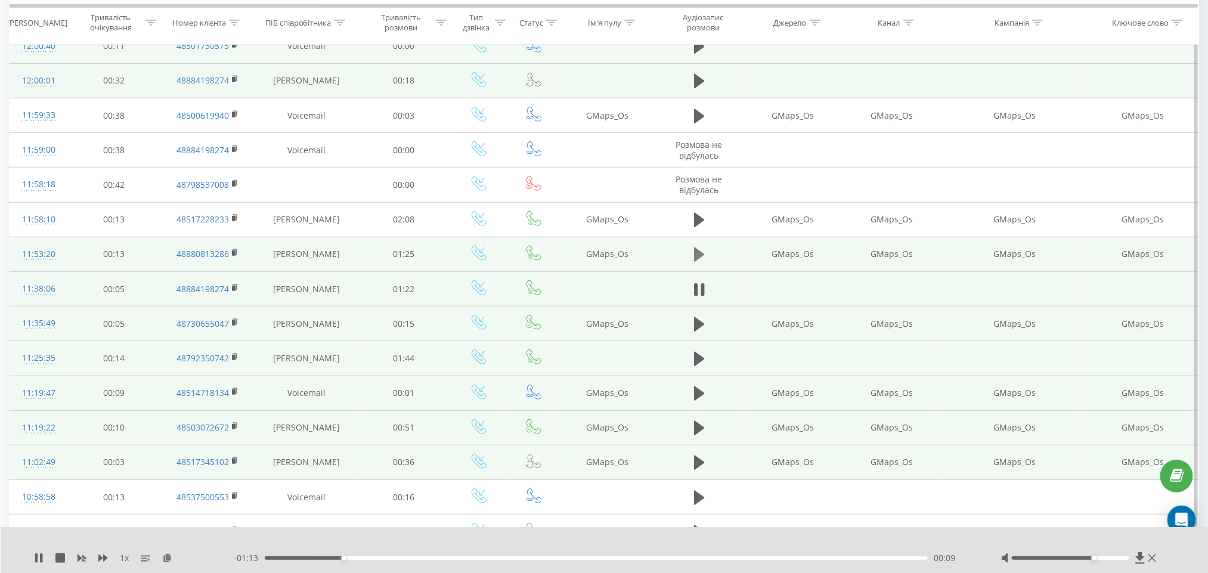
click at [698, 253] on icon at bounding box center [699, 254] width 11 height 17
click at [304, 558] on div "00:05" at bounding box center [597, 558] width 664 height 4
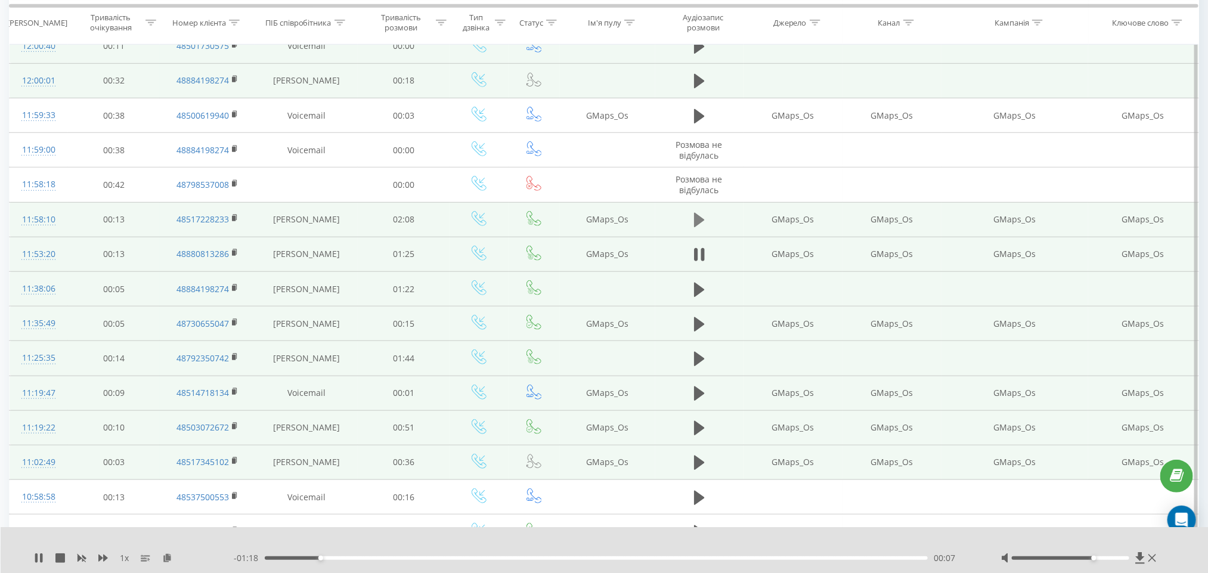
click at [693, 222] on button at bounding box center [699, 220] width 18 height 18
click at [321, 558] on div "00:00" at bounding box center [597, 558] width 664 height 4
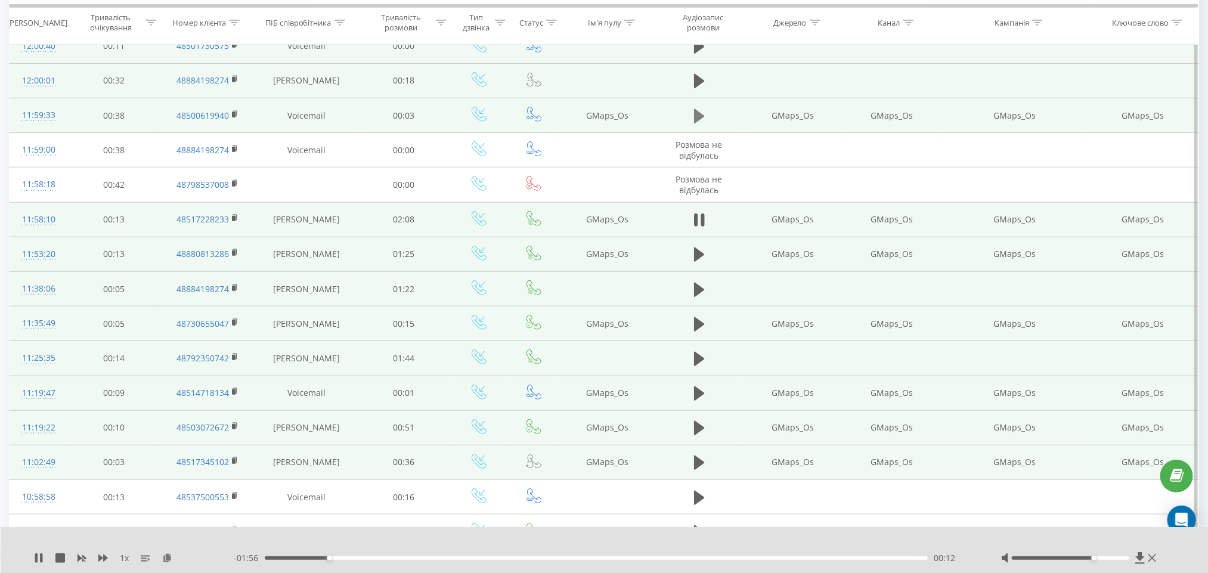
click at [702, 124] on icon at bounding box center [699, 116] width 11 height 17
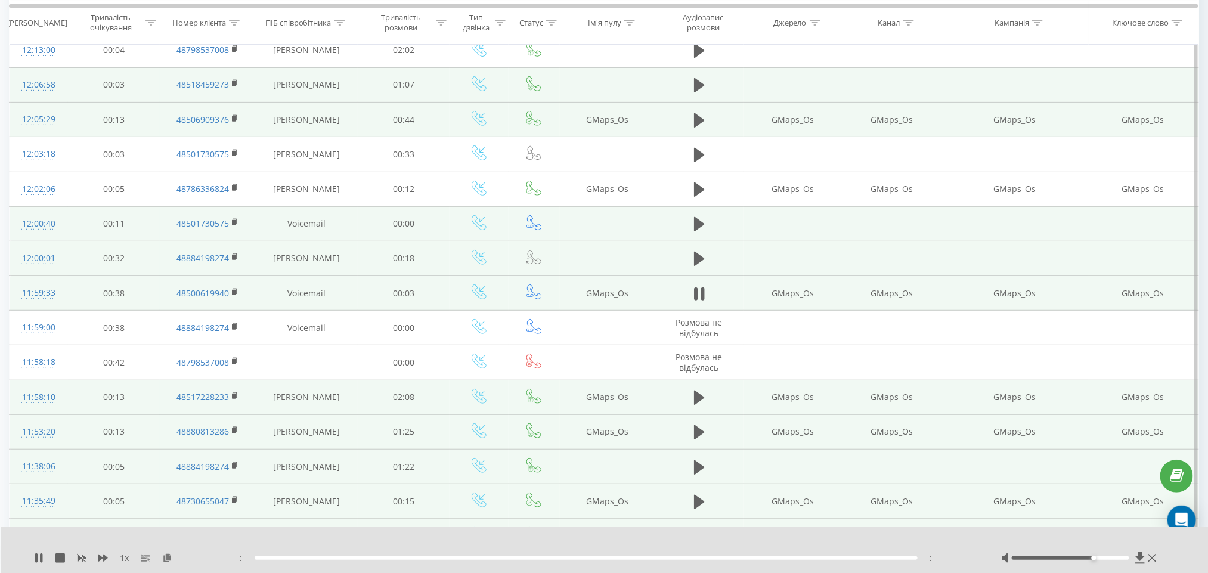
scroll to position [213, 0]
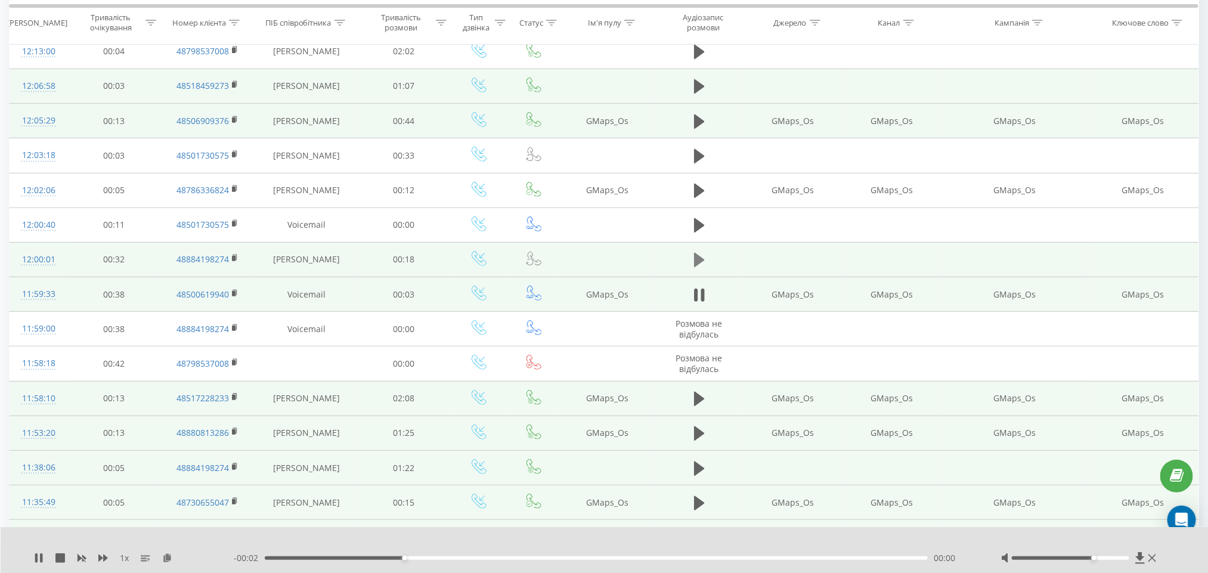
click at [699, 256] on icon at bounding box center [699, 260] width 11 height 17
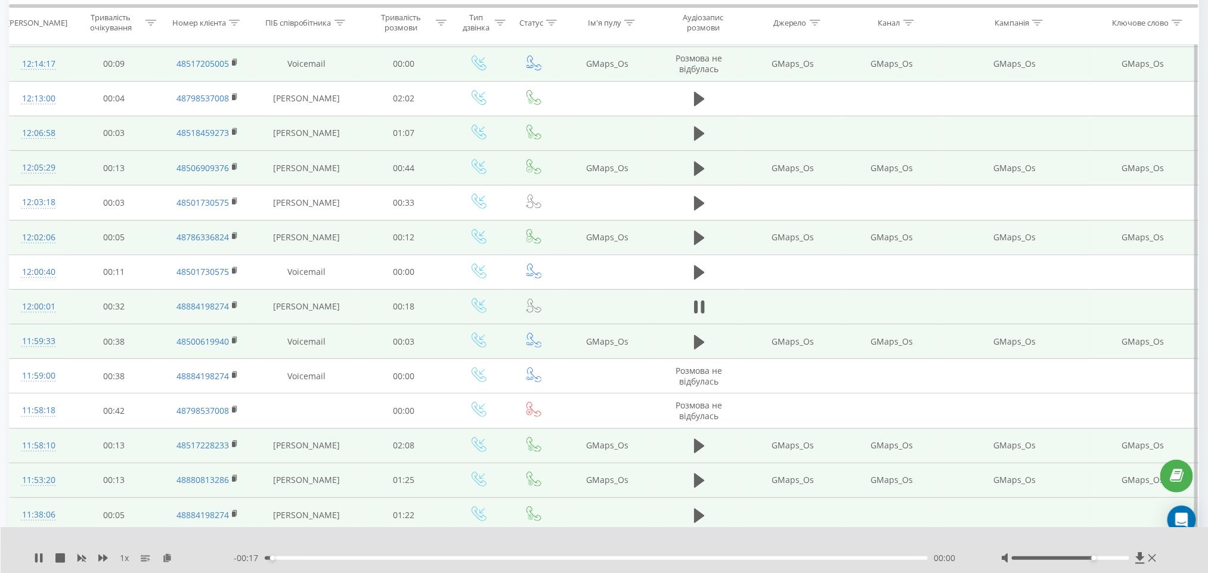
scroll to position [124, 0]
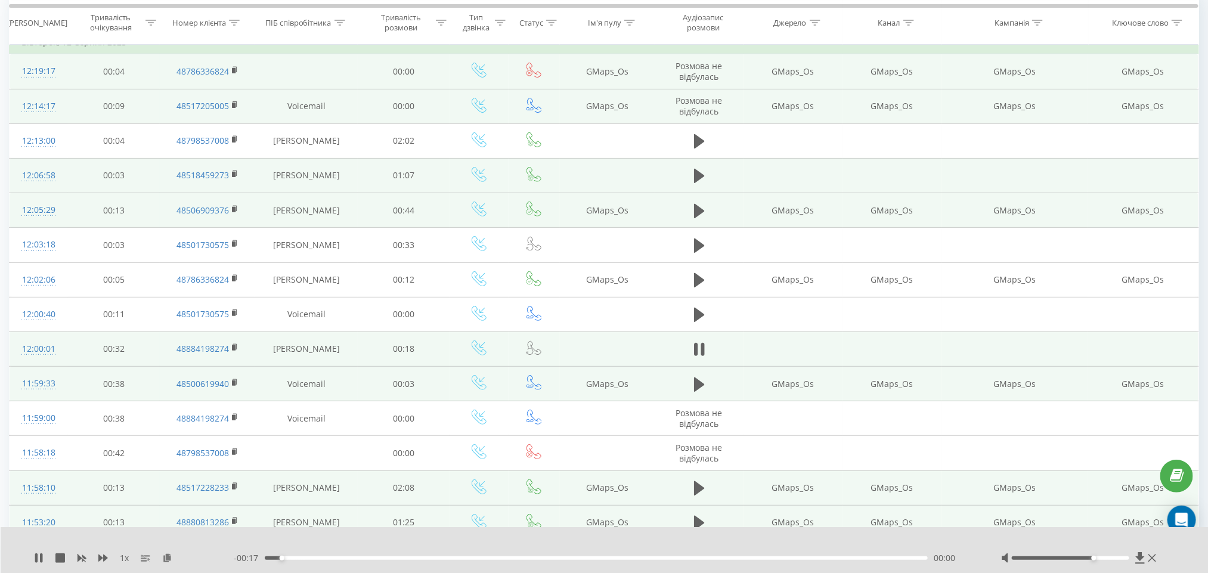
click at [689, 208] on td at bounding box center [699, 210] width 88 height 35
click at [696, 213] on icon at bounding box center [699, 210] width 11 height 14
click at [309, 556] on div "00:03" at bounding box center [597, 558] width 664 height 4
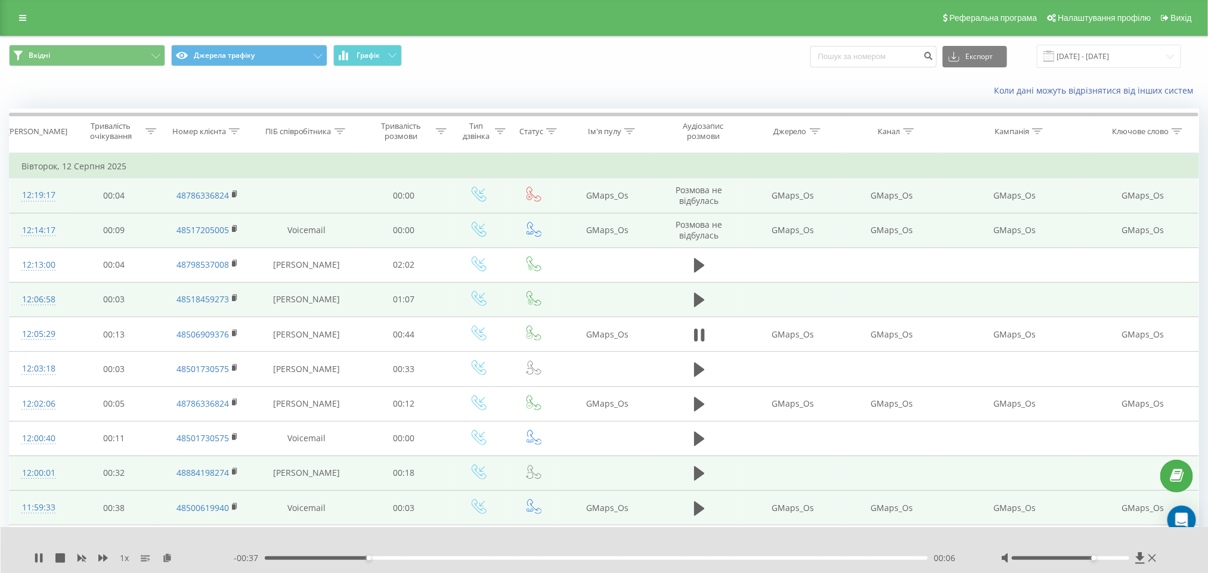
click at [1102, 557] on div at bounding box center [1070, 558] width 117 height 4
click at [700, 299] on icon at bounding box center [699, 300] width 11 height 14
click at [345, 555] on div "- 01:07 00:00 00:00" at bounding box center [602, 558] width 737 height 12
click at [346, 558] on div "00:00" at bounding box center [597, 558] width 664 height 4
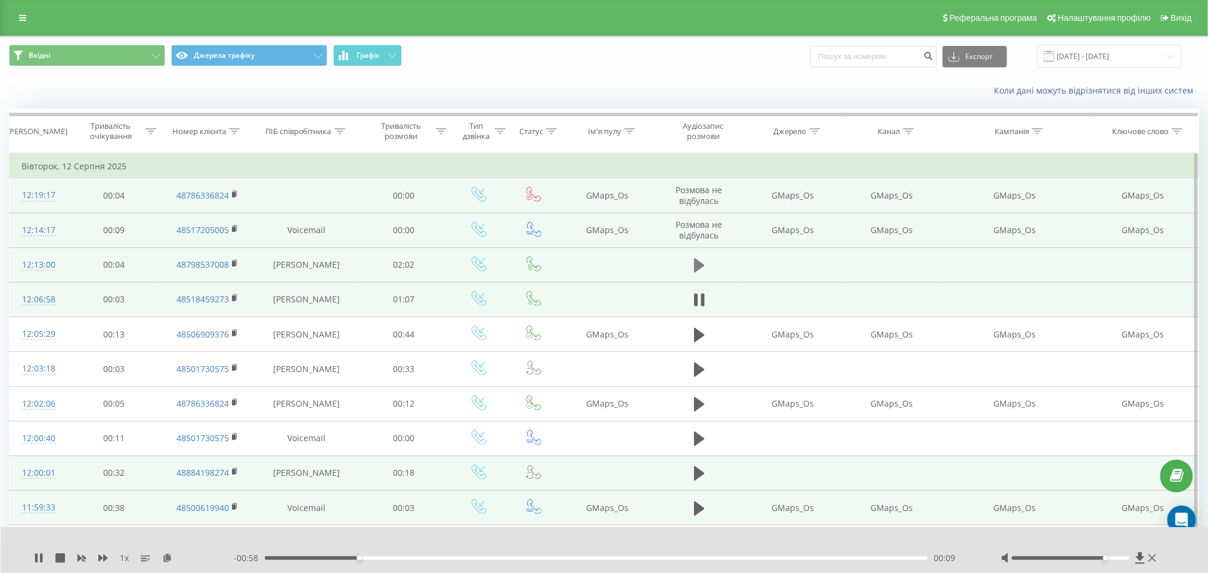
click at [693, 265] on button at bounding box center [699, 265] width 18 height 18
click at [308, 559] on div "00:00" at bounding box center [597, 558] width 664 height 4
click at [697, 267] on icon at bounding box center [696, 265] width 4 height 13
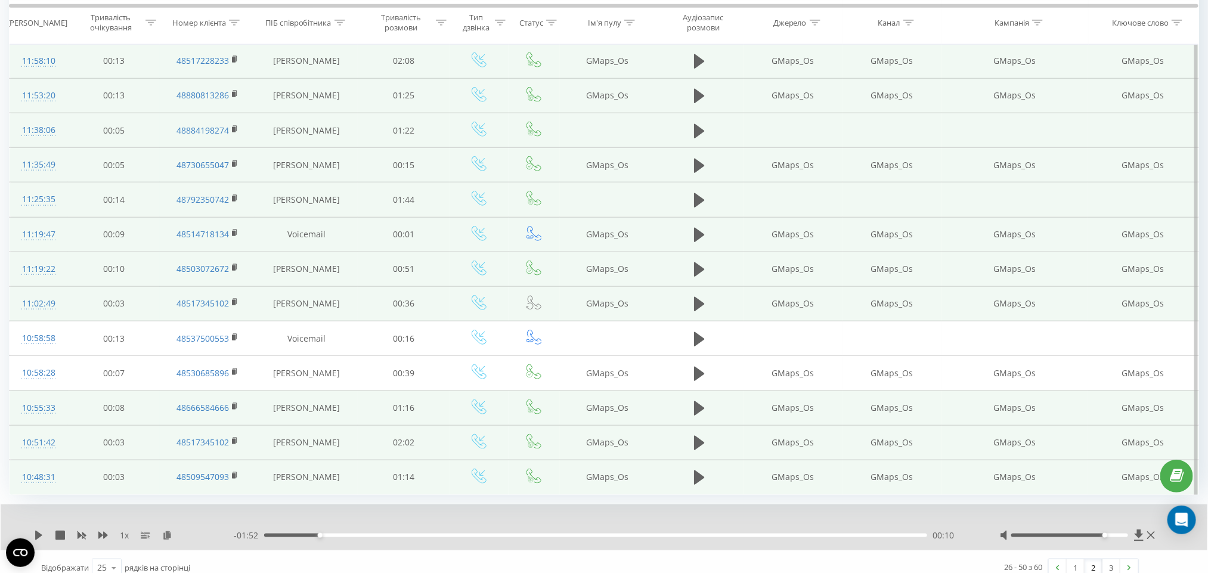
scroll to position [571, 0]
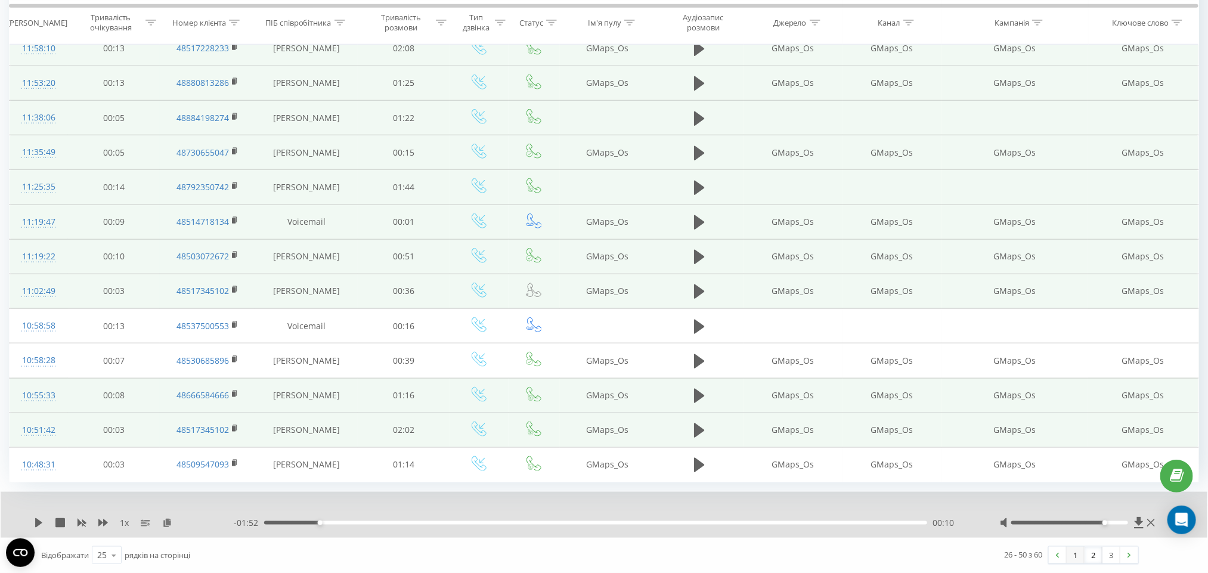
click at [1077, 551] on link "1" at bounding box center [1076, 555] width 18 height 17
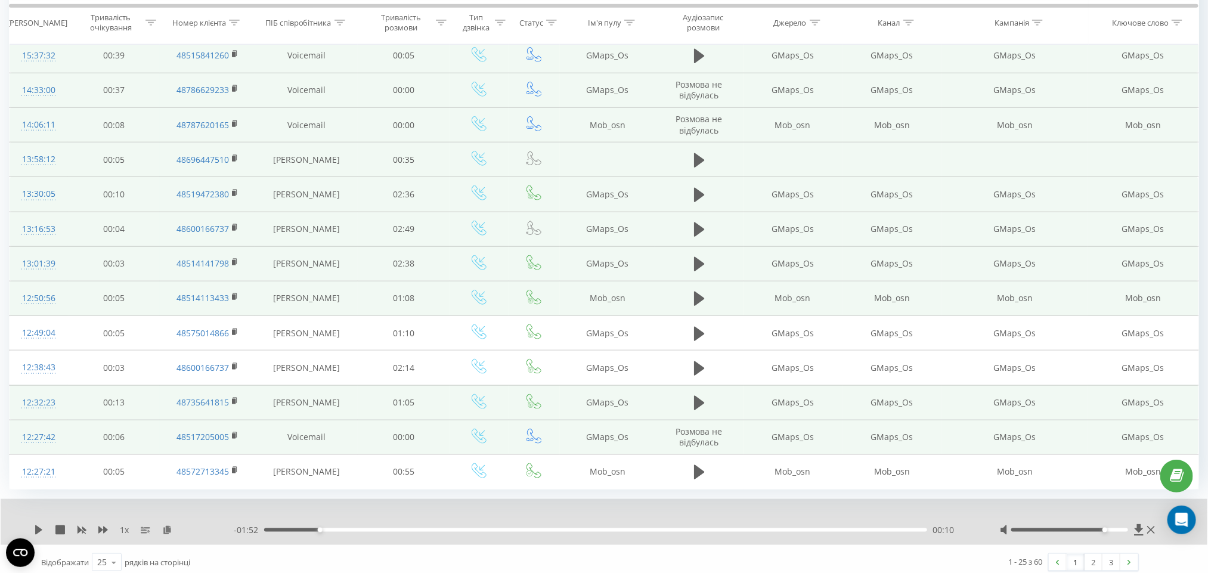
scroll to position [571, 0]
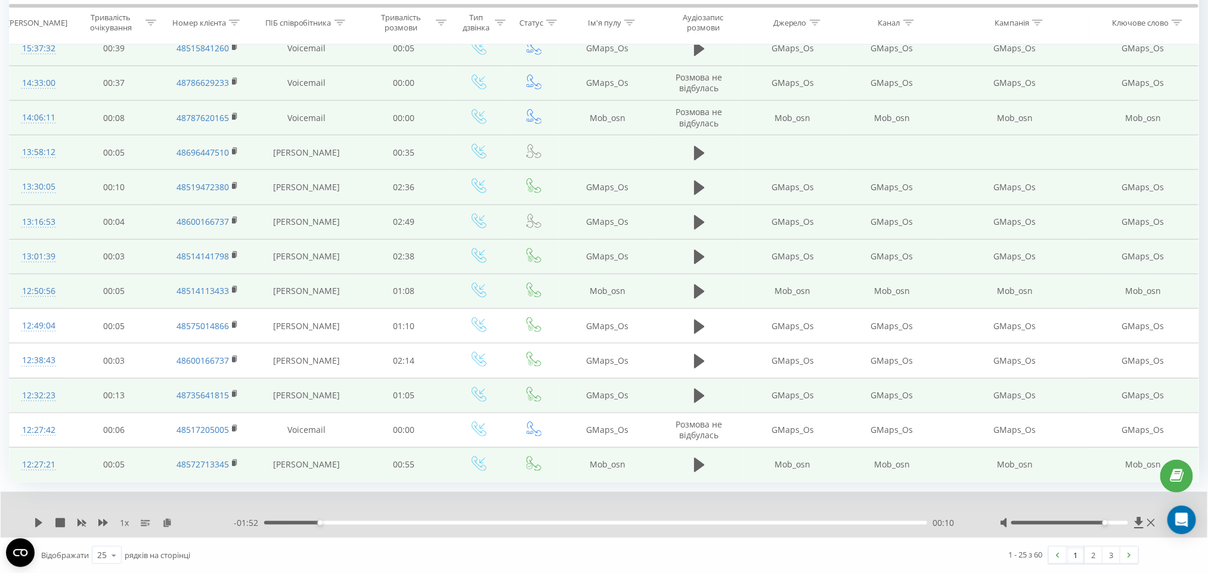
click at [689, 466] on td at bounding box center [699, 464] width 88 height 35
click at [694, 460] on icon at bounding box center [699, 465] width 11 height 17
click at [281, 522] on div "00:00" at bounding box center [595, 523] width 663 height 4
click at [417, 517] on div "- 00:45 00:10 00:10" at bounding box center [602, 523] width 736 height 12
click at [422, 521] on div "00:10" at bounding box center [595, 523] width 663 height 4
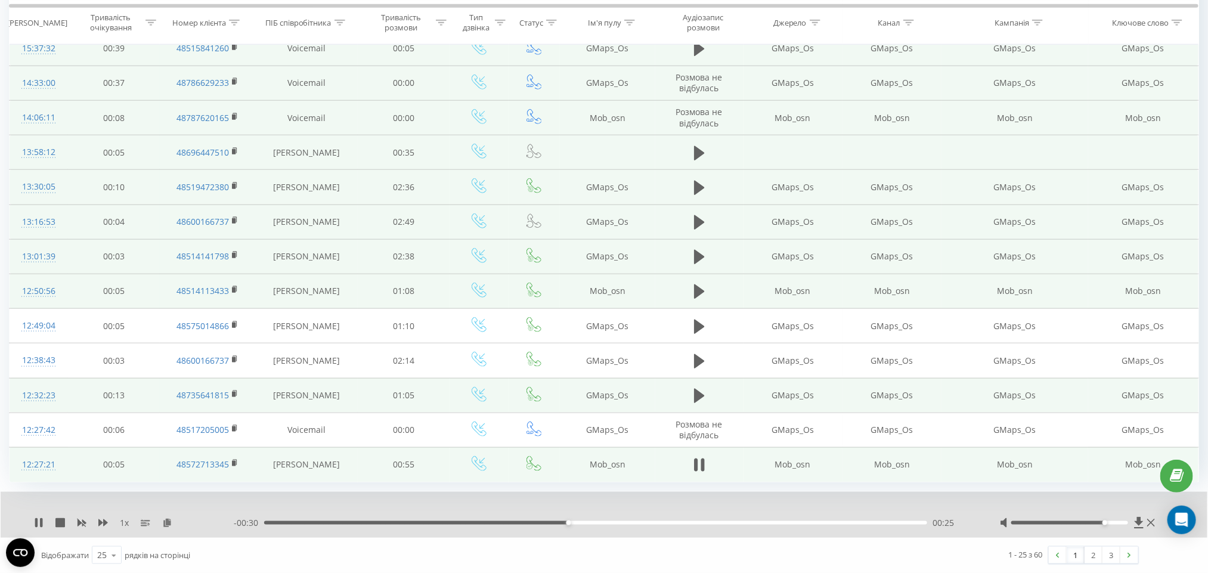
click at [701, 379] on td at bounding box center [699, 395] width 88 height 35
click at [697, 394] on icon at bounding box center [699, 396] width 11 height 14
click at [306, 521] on div "00:00" at bounding box center [595, 523] width 663 height 4
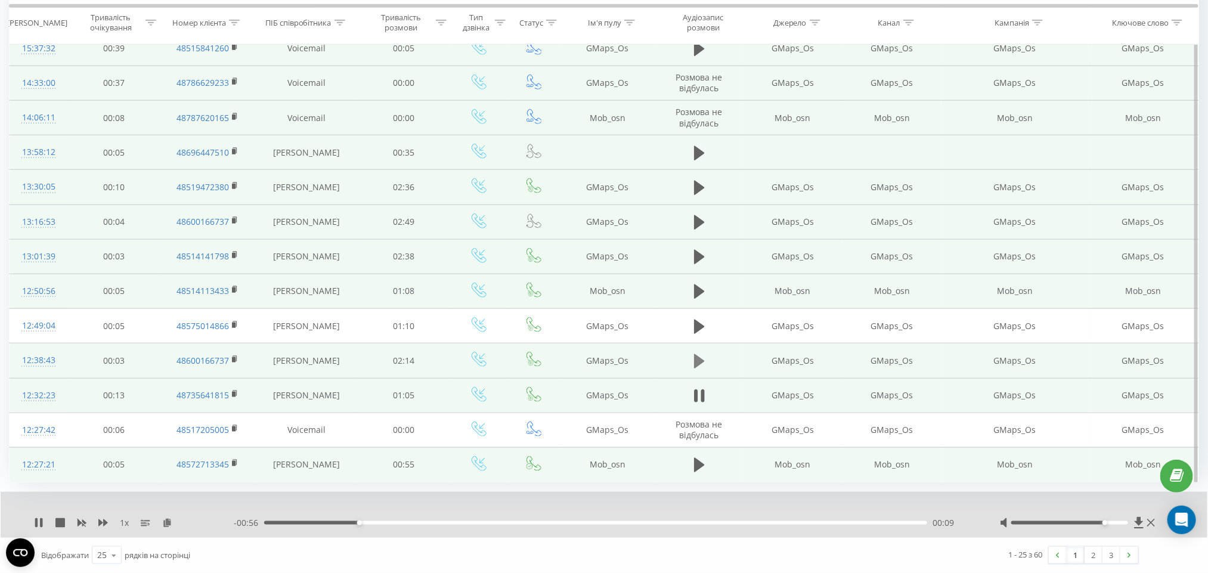
click at [697, 355] on icon at bounding box center [699, 361] width 11 height 14
click at [297, 526] on div "- 02:14 00:00 00:00" at bounding box center [602, 523] width 736 height 12
click at [304, 521] on div "00:01" at bounding box center [595, 523] width 663 height 4
click at [1120, 517] on div at bounding box center [1079, 523] width 158 height 12
click at [392, 525] on div "- 02:00 00:13 00:13" at bounding box center [602, 523] width 736 height 12
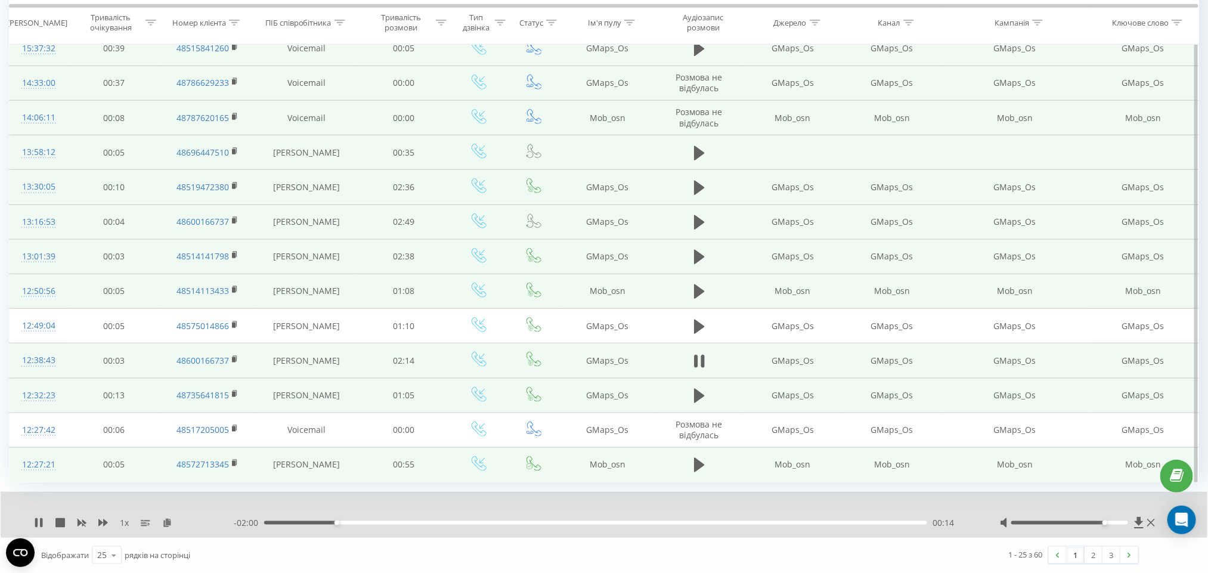
click at [410, 523] on div "00:14" at bounding box center [595, 523] width 663 height 4
click at [447, 523] on div "00:37" at bounding box center [595, 523] width 663 height 4
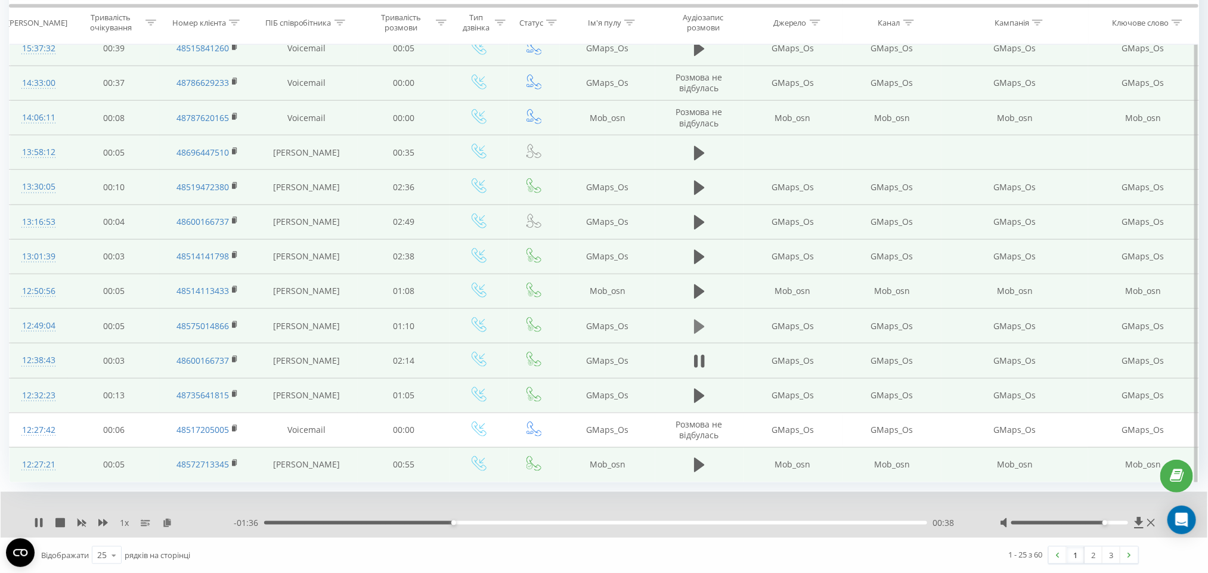
click at [692, 324] on button at bounding box center [699, 327] width 18 height 18
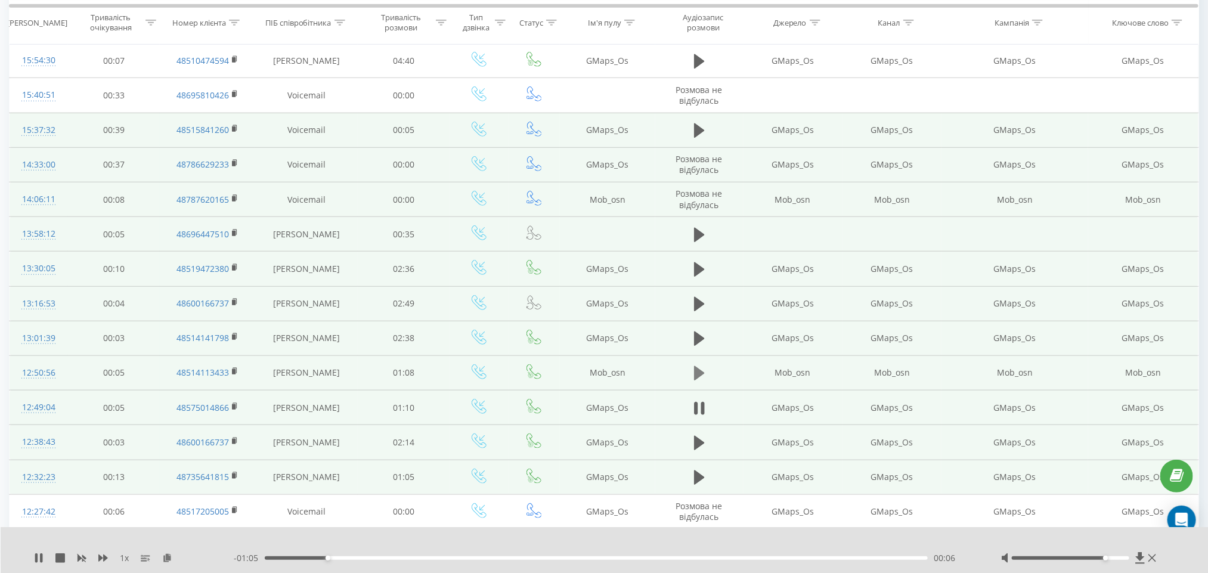
click at [694, 380] on icon at bounding box center [699, 373] width 11 height 17
click at [306, 555] on div "- 01:08 00:00 00:00" at bounding box center [602, 558] width 737 height 12
click at [310, 557] on div "00:04" at bounding box center [597, 558] width 664 height 4
click at [692, 342] on button at bounding box center [699, 339] width 18 height 18
click at [293, 559] on div "00:00" at bounding box center [597, 558] width 664 height 4
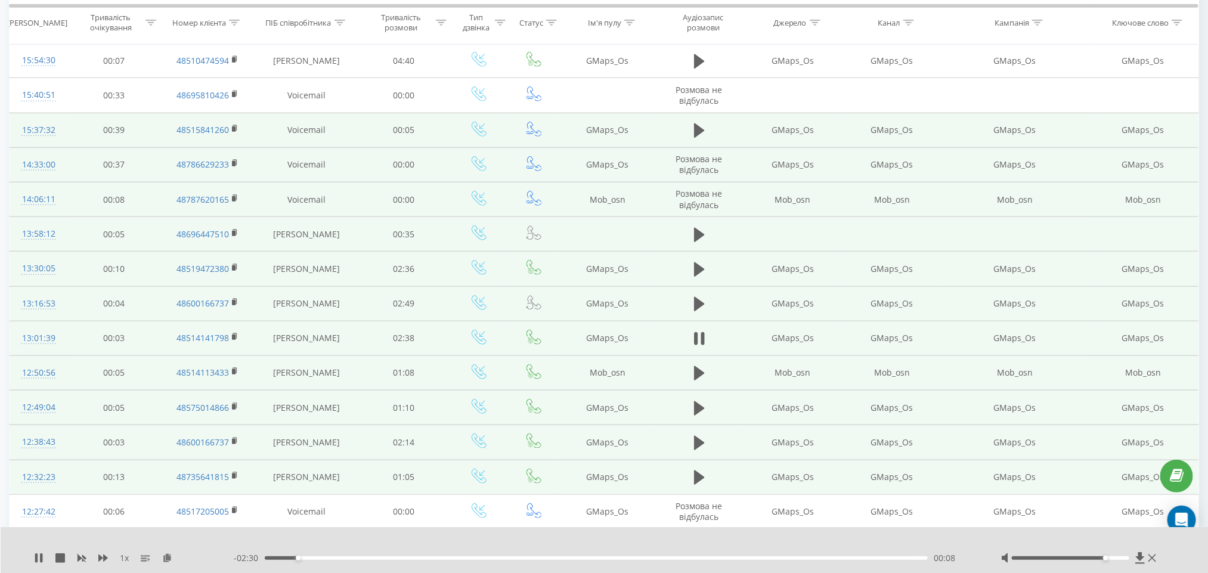
scroll to position [392, 0]
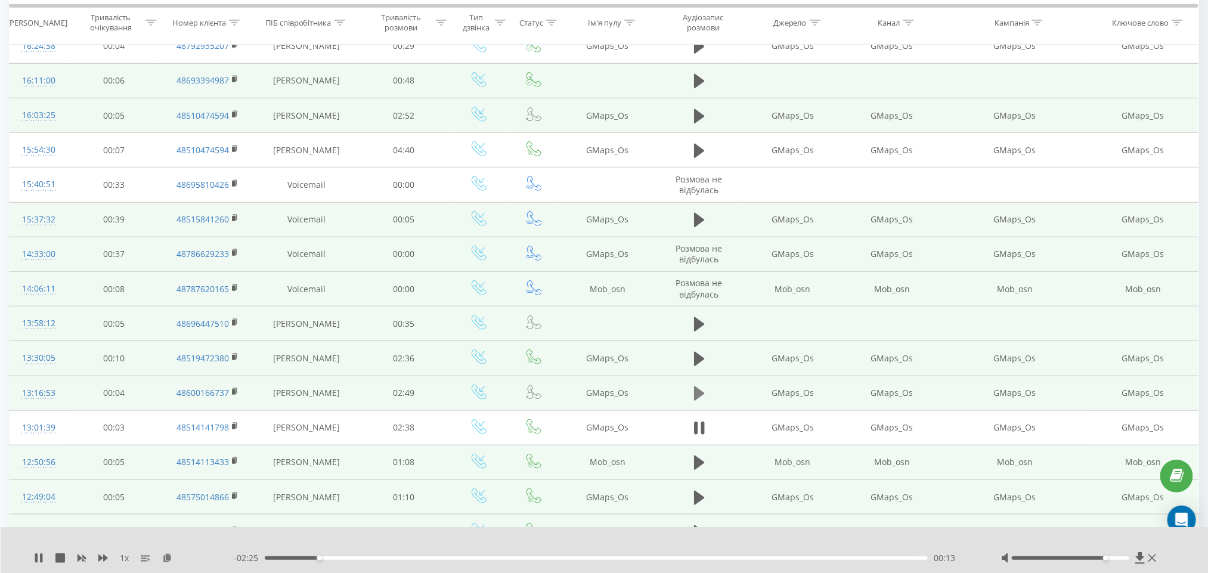
click at [705, 396] on button at bounding box center [699, 394] width 18 height 18
click at [293, 558] on div "00:01" at bounding box center [597, 558] width 664 height 4
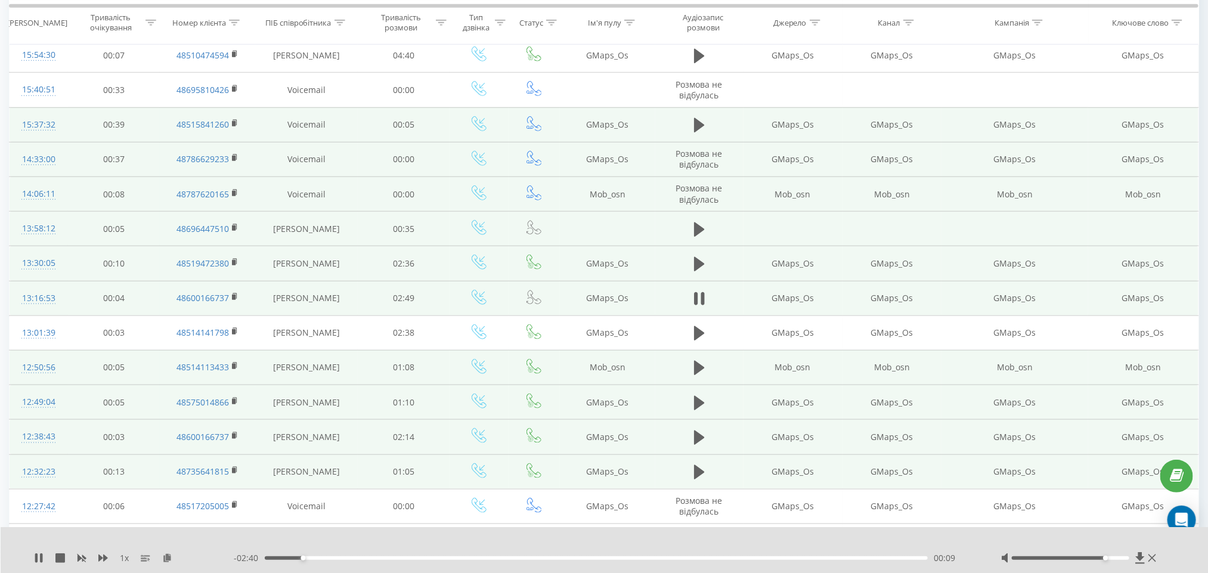
scroll to position [526, 0]
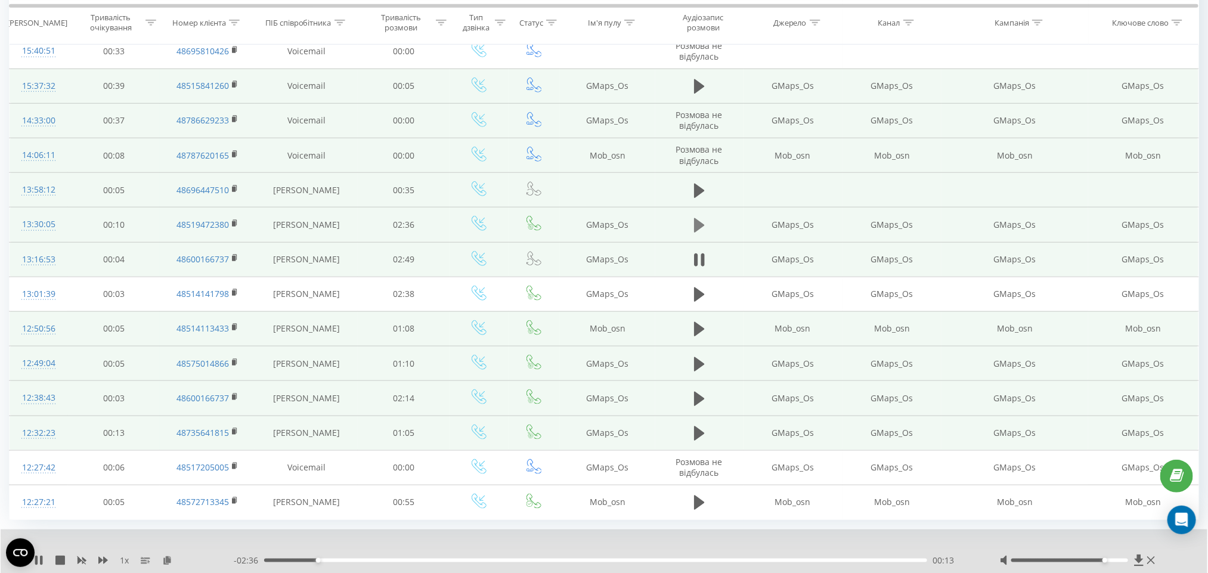
click at [702, 234] on icon at bounding box center [699, 225] width 11 height 17
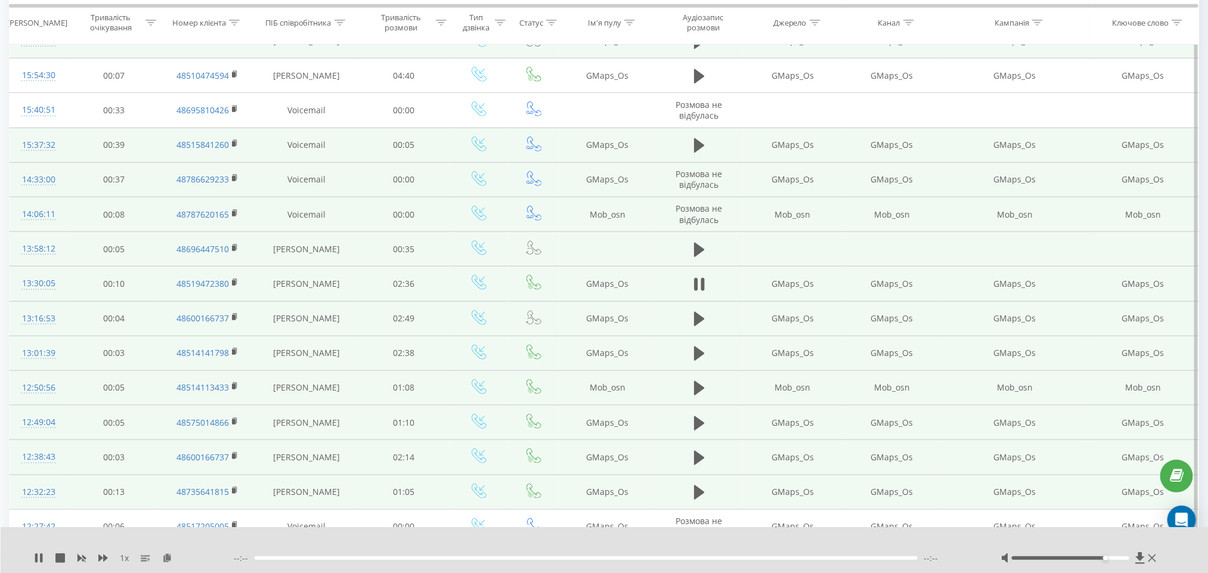
scroll to position [436, 0]
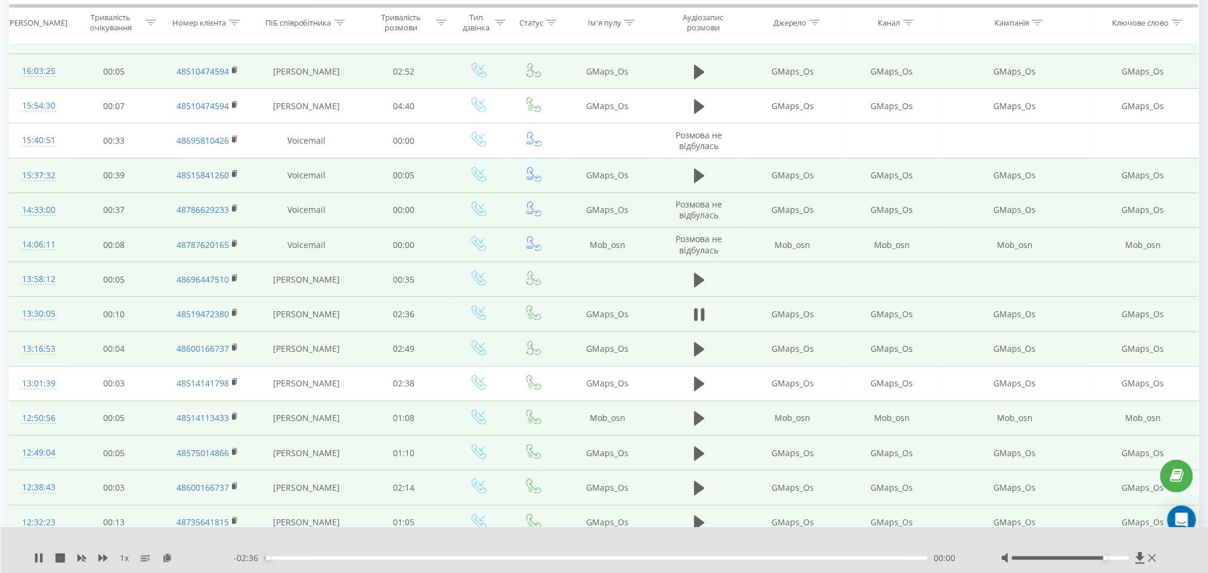
click at [310, 553] on div "- 02:36 00:00 00:00" at bounding box center [602, 558] width 737 height 12
click at [310, 560] on div "00:01" at bounding box center [597, 558] width 664 height 4
drag, startPoint x: 362, startPoint y: 556, endPoint x: 660, endPoint y: 556, distance: 298.1
click at [362, 558] on div "00:23" at bounding box center [597, 558] width 664 height 4
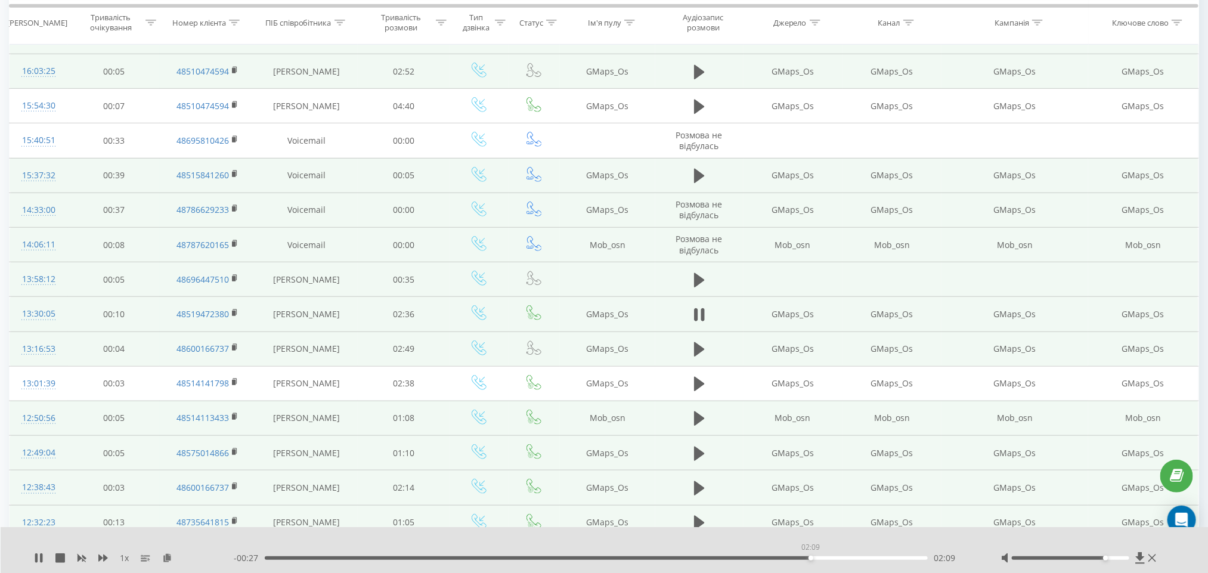
click at [810, 559] on div "02:09" at bounding box center [597, 558] width 664 height 4
click at [697, 284] on icon at bounding box center [699, 280] width 11 height 14
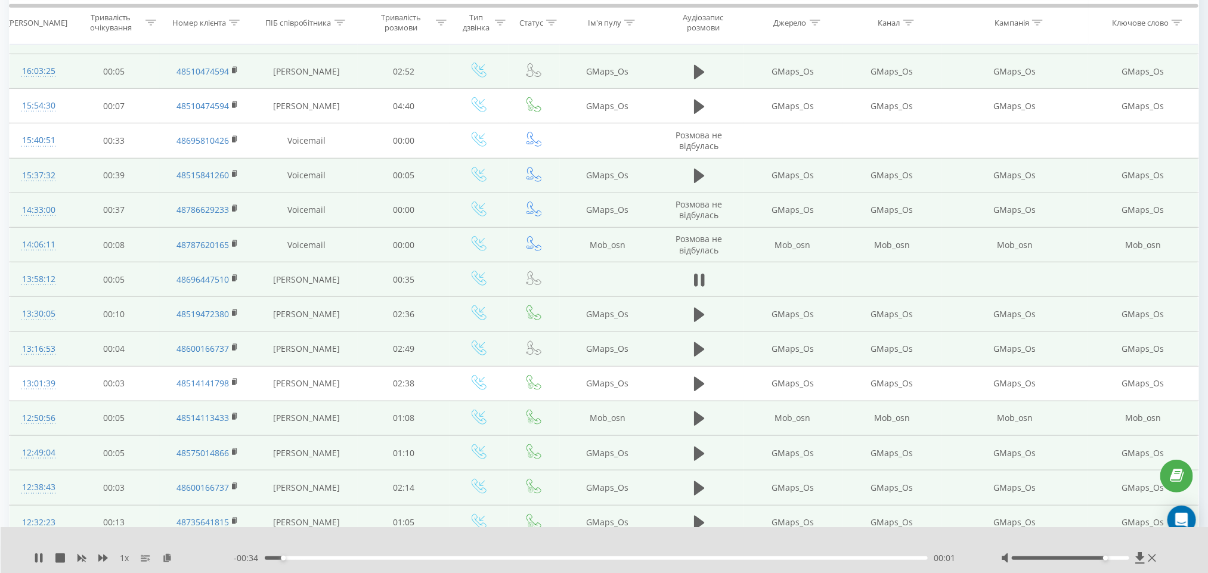
click at [318, 557] on div "00:01" at bounding box center [597, 558] width 664 height 4
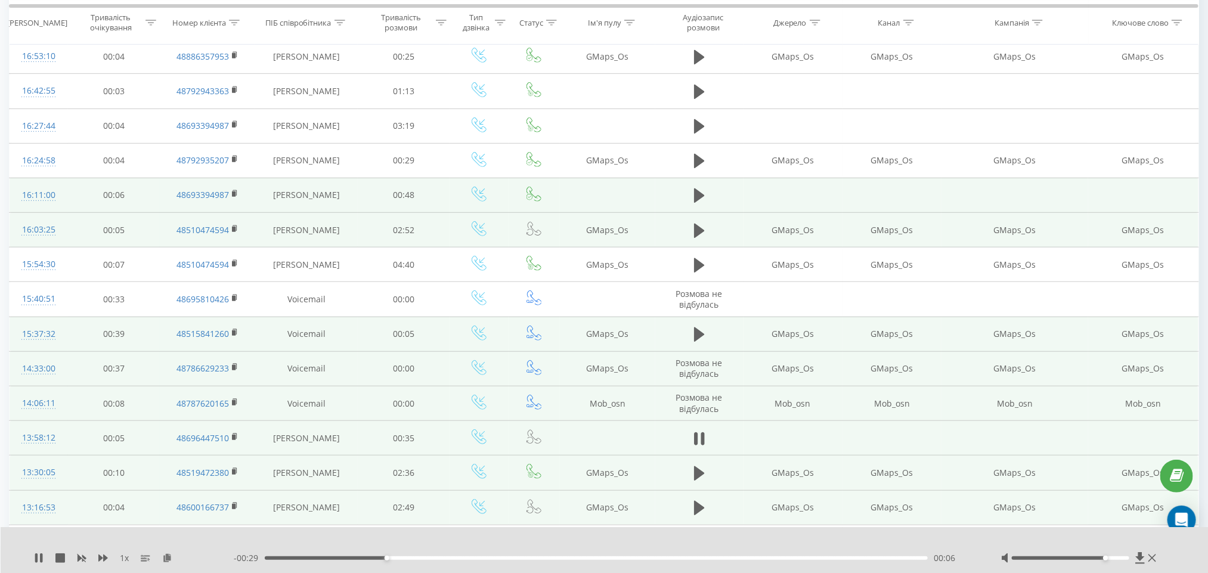
scroll to position [258, 0]
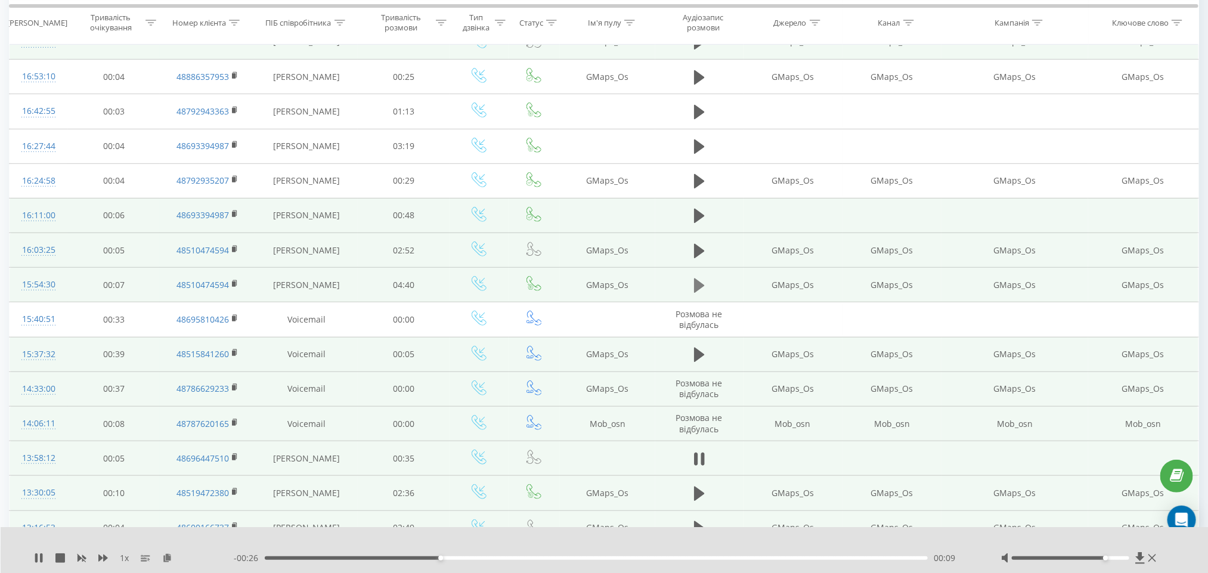
click at [690, 292] on button at bounding box center [699, 286] width 18 height 18
click at [308, 558] on div "00:18" at bounding box center [597, 558] width 664 height 4
click at [698, 253] on icon at bounding box center [699, 250] width 11 height 14
click at [306, 556] on div "00:00" at bounding box center [597, 558] width 664 height 4
click at [696, 218] on icon at bounding box center [699, 216] width 11 height 14
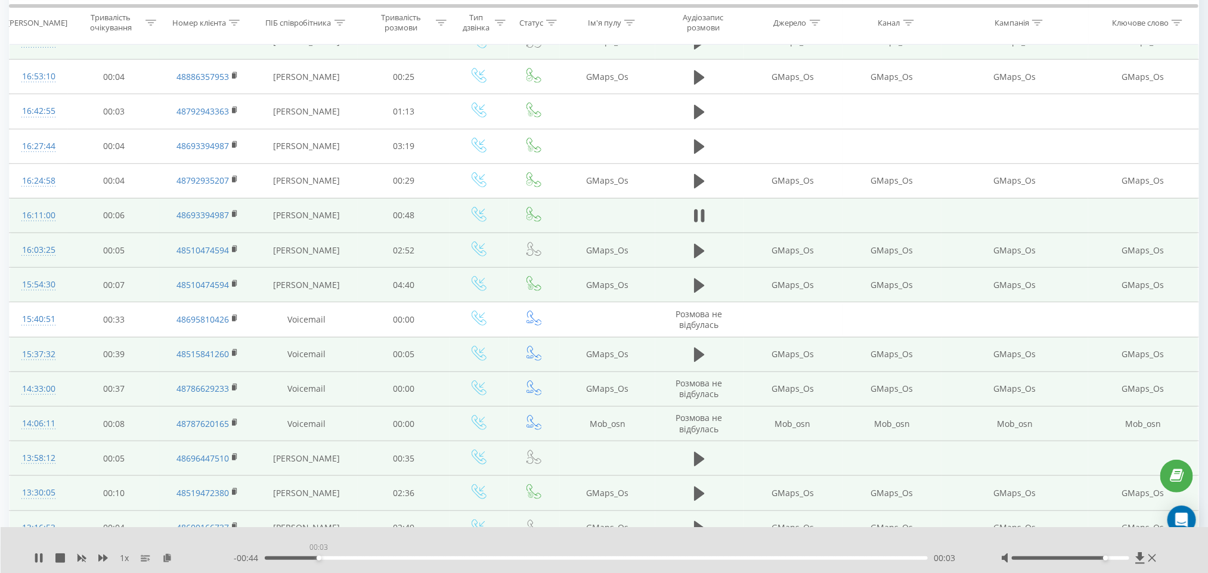
click at [318, 560] on div "00:03" at bounding box center [597, 558] width 664 height 4
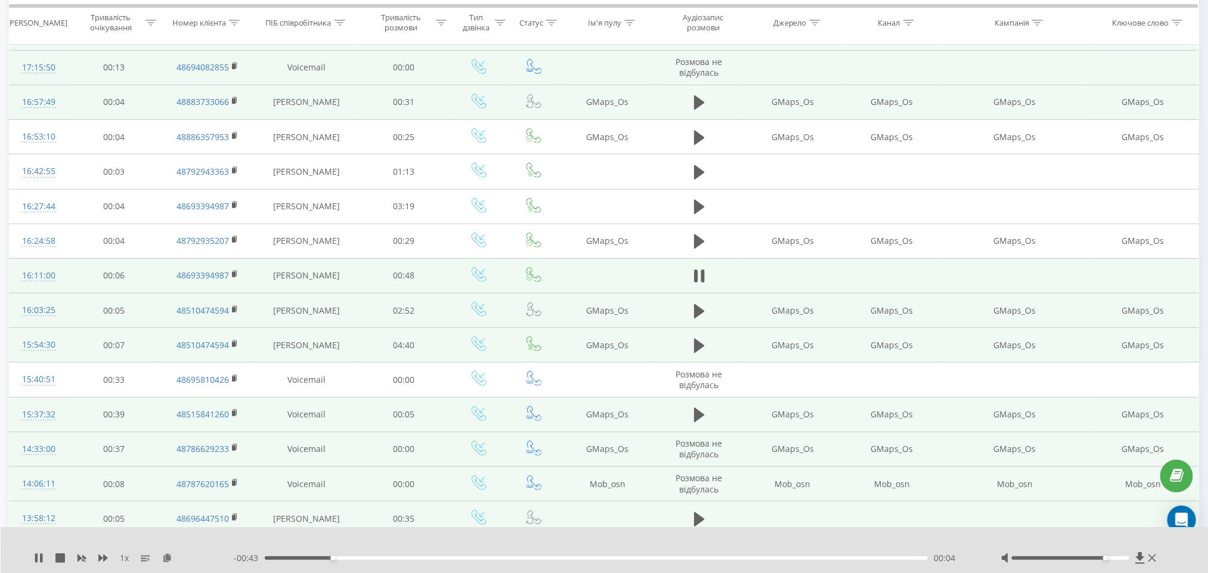
scroll to position [168, 0]
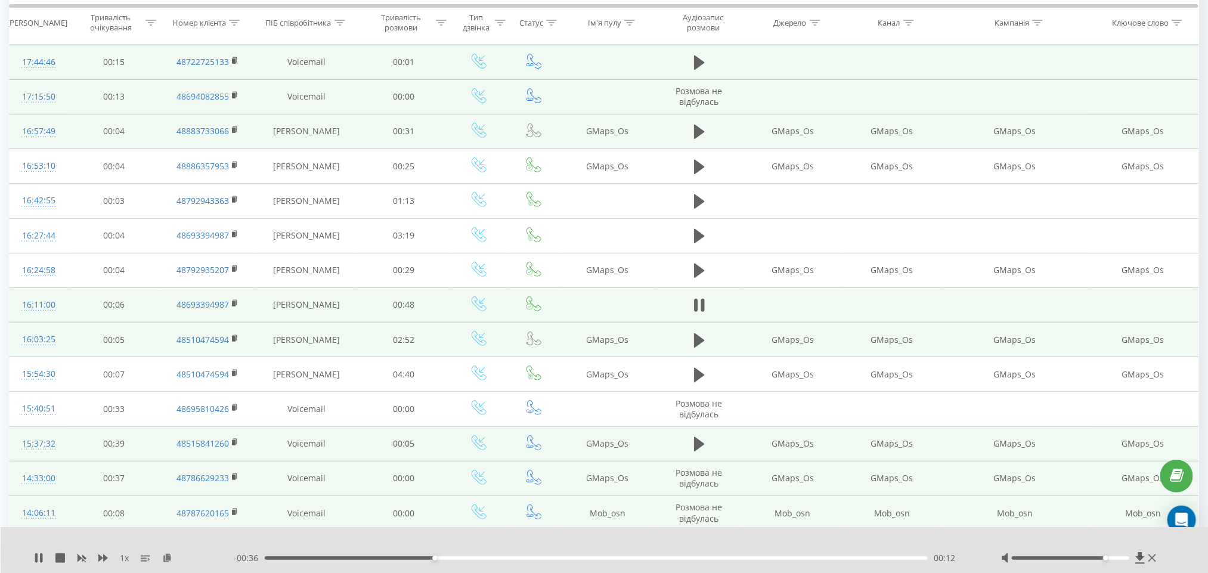
click at [462, 560] on div "00:12" at bounding box center [597, 558] width 664 height 4
click at [485, 557] on div "00:16" at bounding box center [597, 558] width 664 height 4
click at [596, 553] on div "- 00:28 00:19 00:19" at bounding box center [602, 558] width 737 height 12
click at [602, 557] on div "00:20" at bounding box center [597, 558] width 664 height 4
click at [655, 557] on div "00:28" at bounding box center [597, 558] width 664 height 4
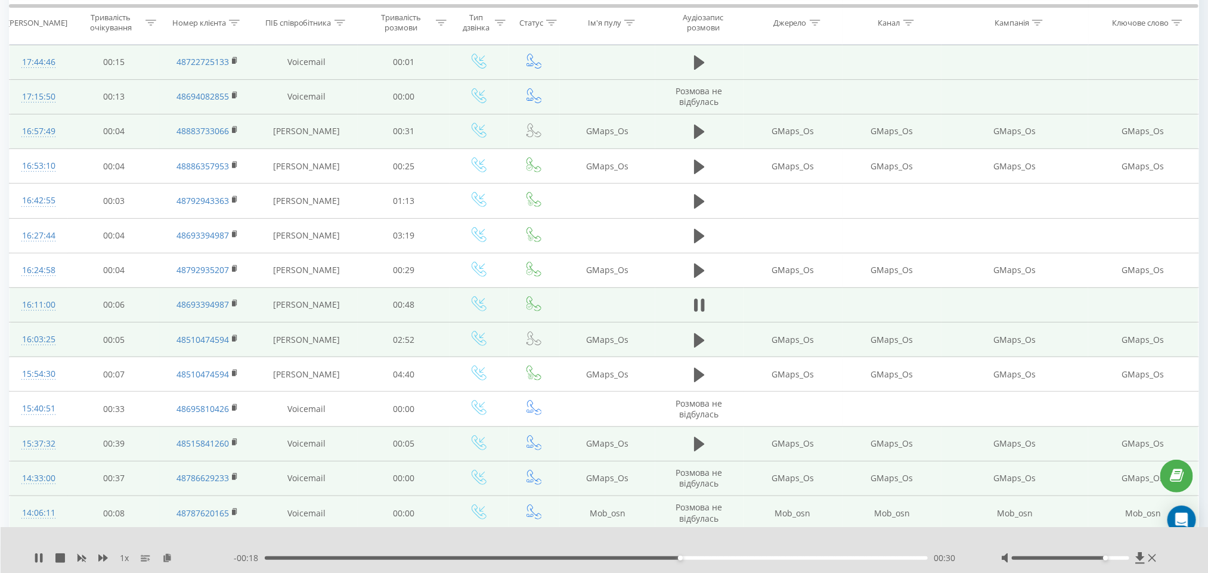
click at [731, 555] on div "- 00:18 00:30 00:30" at bounding box center [602, 558] width 737 height 12
click at [730, 555] on div "- 00:17 00:30 00:30" at bounding box center [602, 558] width 737 height 12
click at [730, 562] on div "- 00:17 00:31 00:31" at bounding box center [602, 558] width 737 height 12
click at [739, 556] on div "00:31" at bounding box center [597, 558] width 664 height 4
click at [817, 559] on div "00:38" at bounding box center [597, 558] width 664 height 4
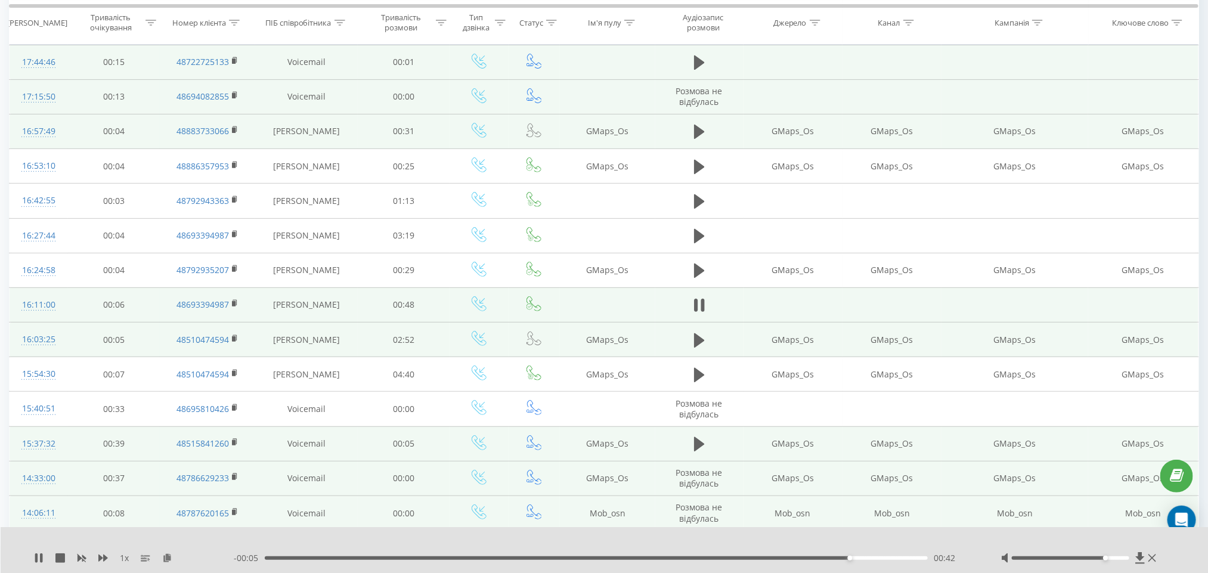
click at [276, 560] on div "- 00:05 00:42 00:42" at bounding box center [602, 558] width 737 height 12
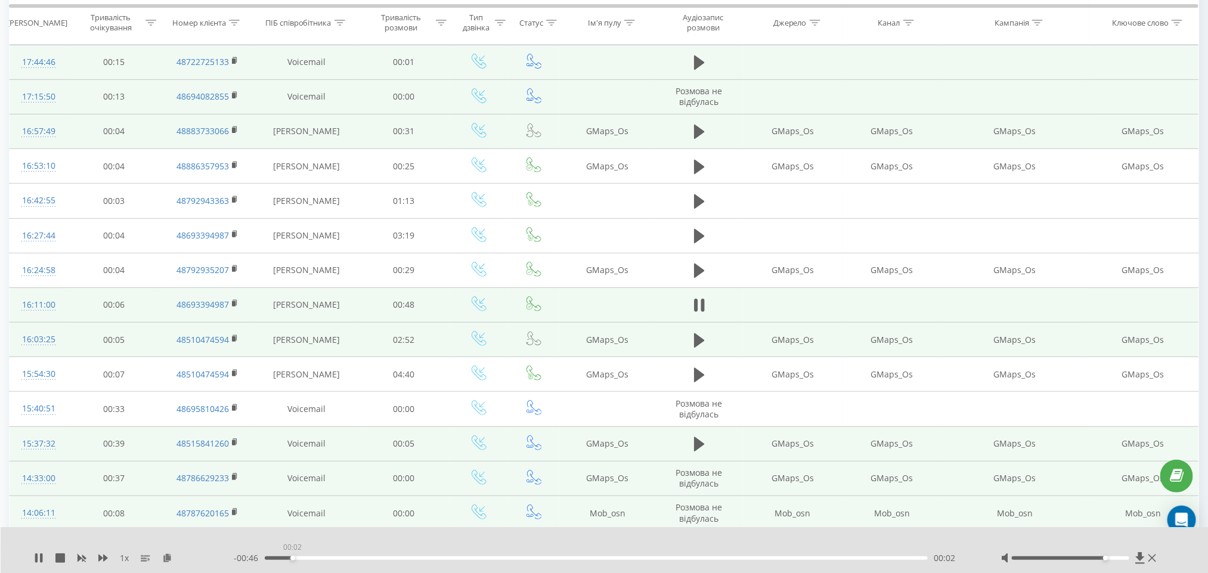
click at [292, 559] on div "00:02" at bounding box center [597, 558] width 664 height 4
click at [230, 306] on td "48693394987" at bounding box center [207, 304] width 95 height 35
click at [232, 306] on rect at bounding box center [234, 303] width 4 height 5
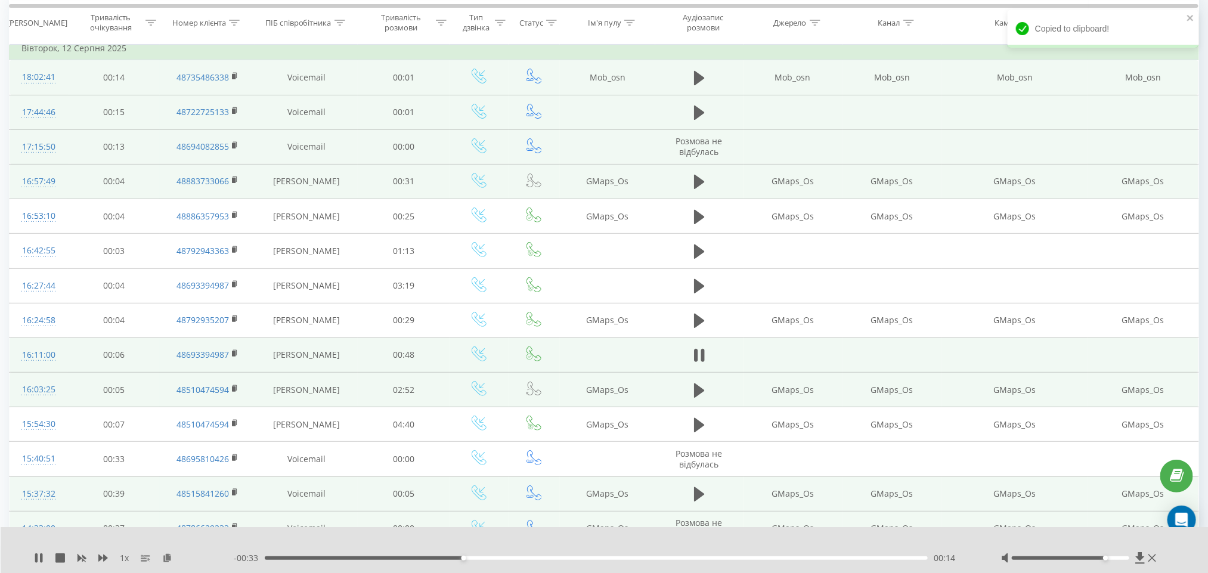
scroll to position [0, 0]
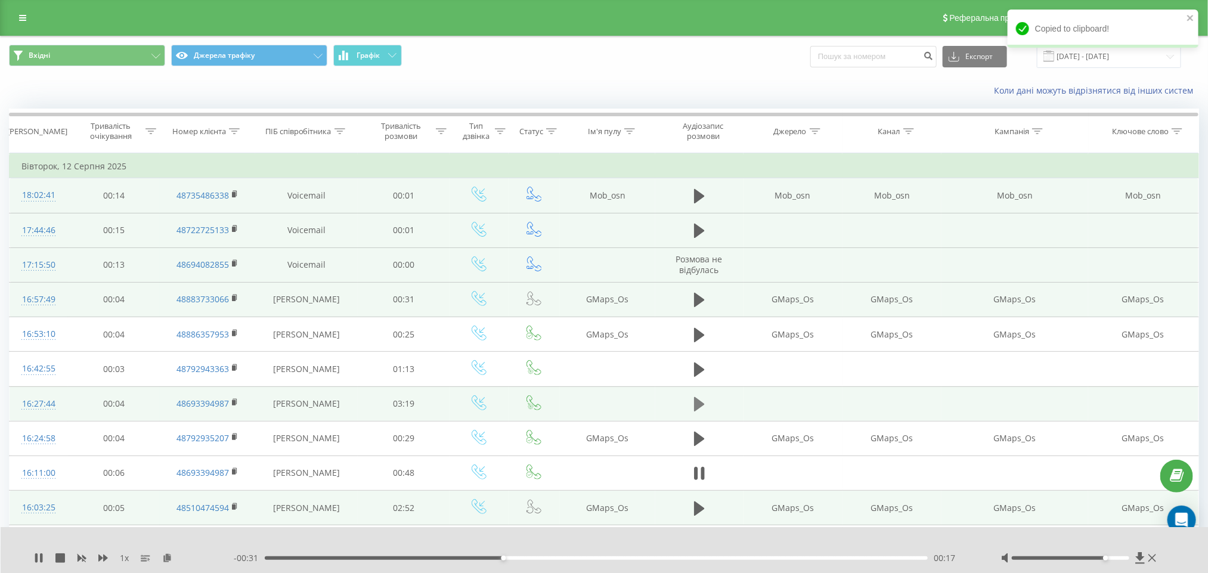
click at [691, 408] on button at bounding box center [699, 404] width 18 height 18
click at [310, 563] on div "- 03:19 00:00 00:00" at bounding box center [602, 558] width 737 height 12
click at [309, 560] on div "00:01" at bounding box center [597, 558] width 664 height 4
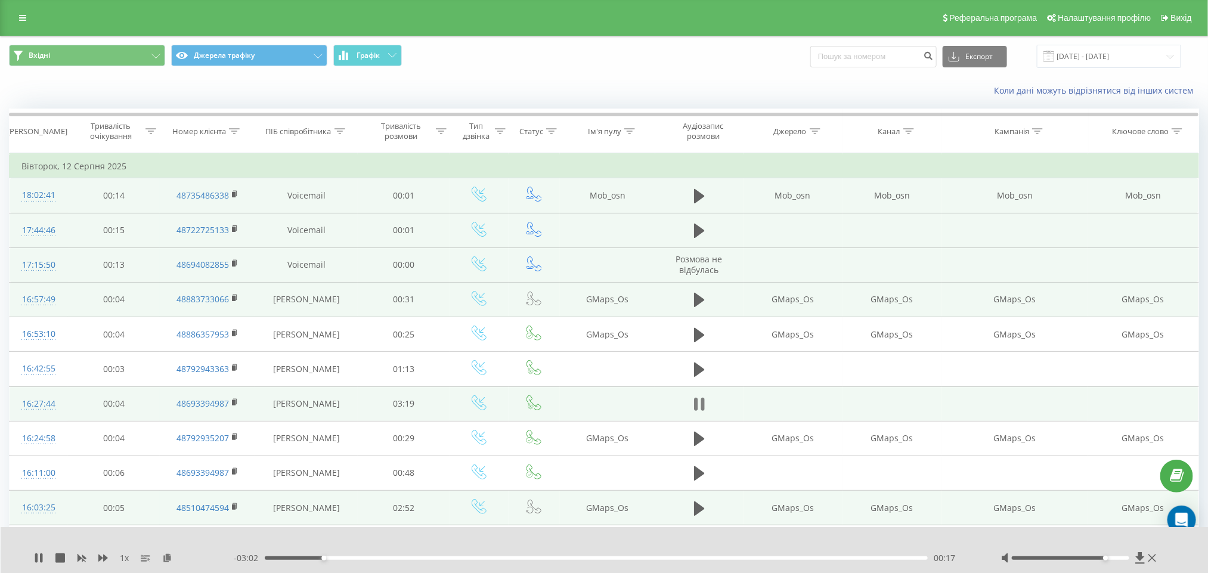
click at [696, 406] on icon at bounding box center [696, 404] width 4 height 13
